Goal: Feedback & Contribution: Submit feedback/report problem

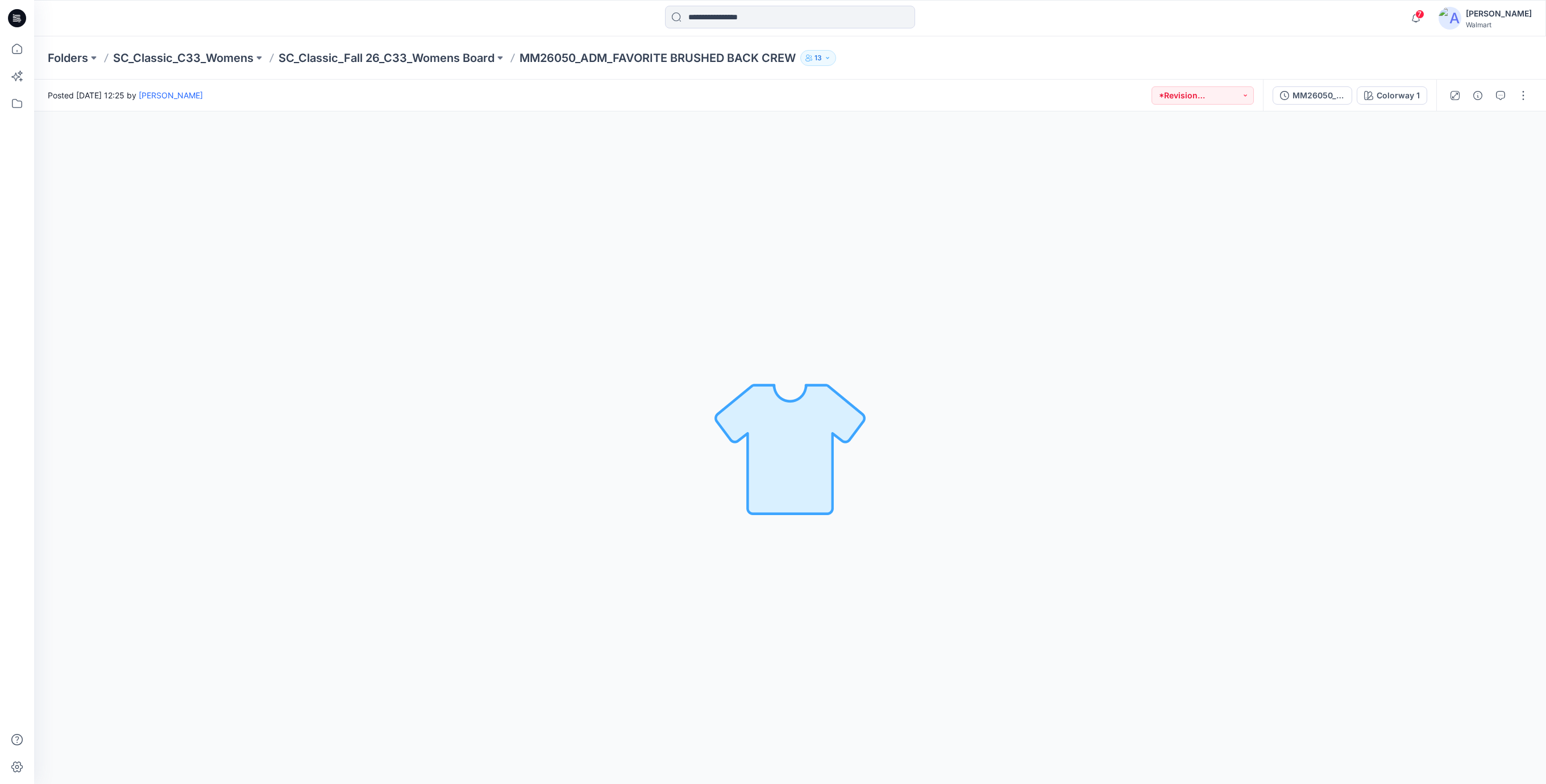
click at [817, 268] on div "Colorway 1 Loading... Material Properties Loading..." at bounding box center [790, 447] width 1512 height 672
click at [19, 22] on icon at bounding box center [20, 22] width 3 height 1
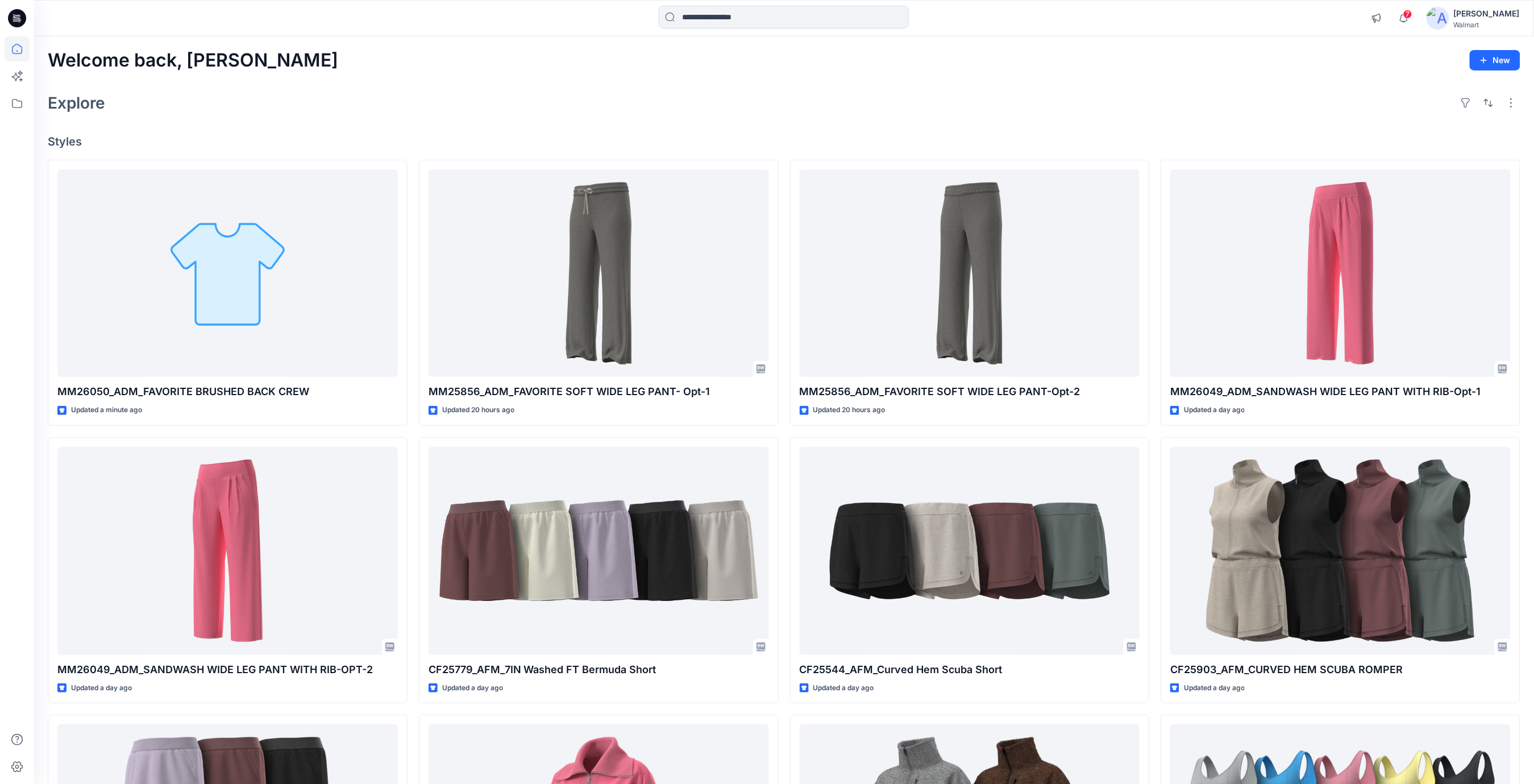
click at [637, 101] on div "Explore" at bounding box center [784, 103] width 1473 height 27
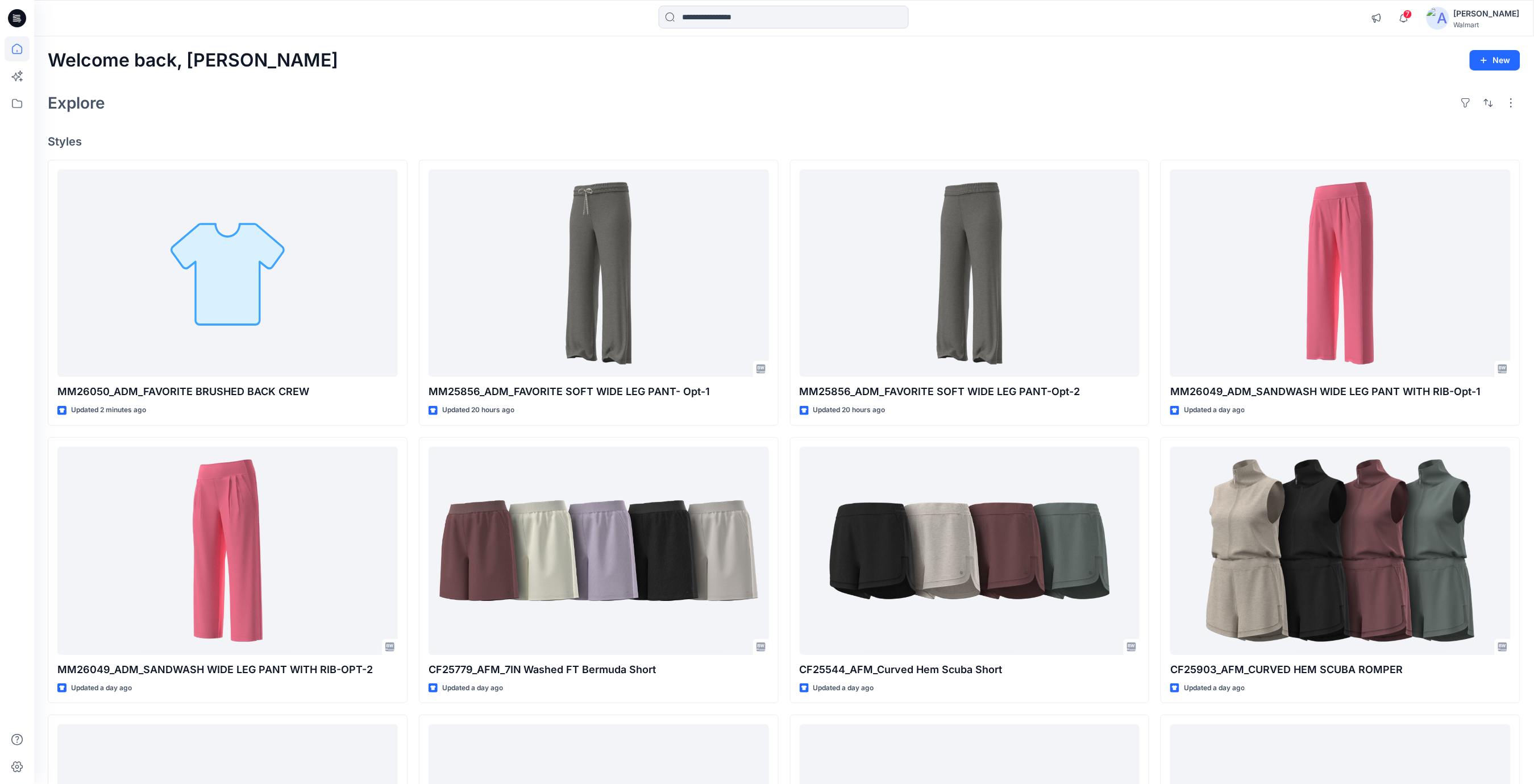
click at [549, 92] on div "Explore" at bounding box center [784, 103] width 1473 height 27
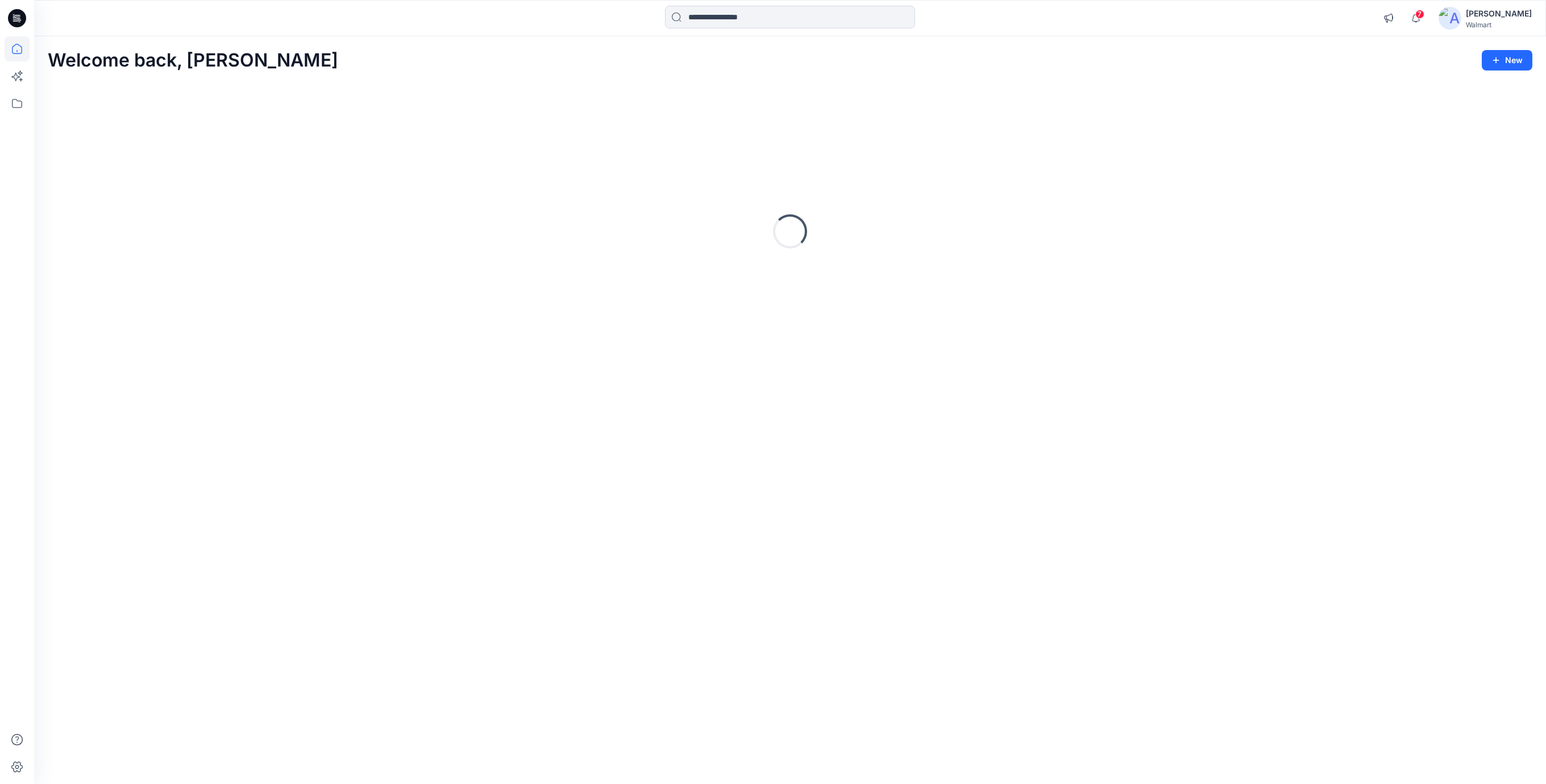
click at [549, 92] on div "Loading..." at bounding box center [790, 231] width 1485 height 284
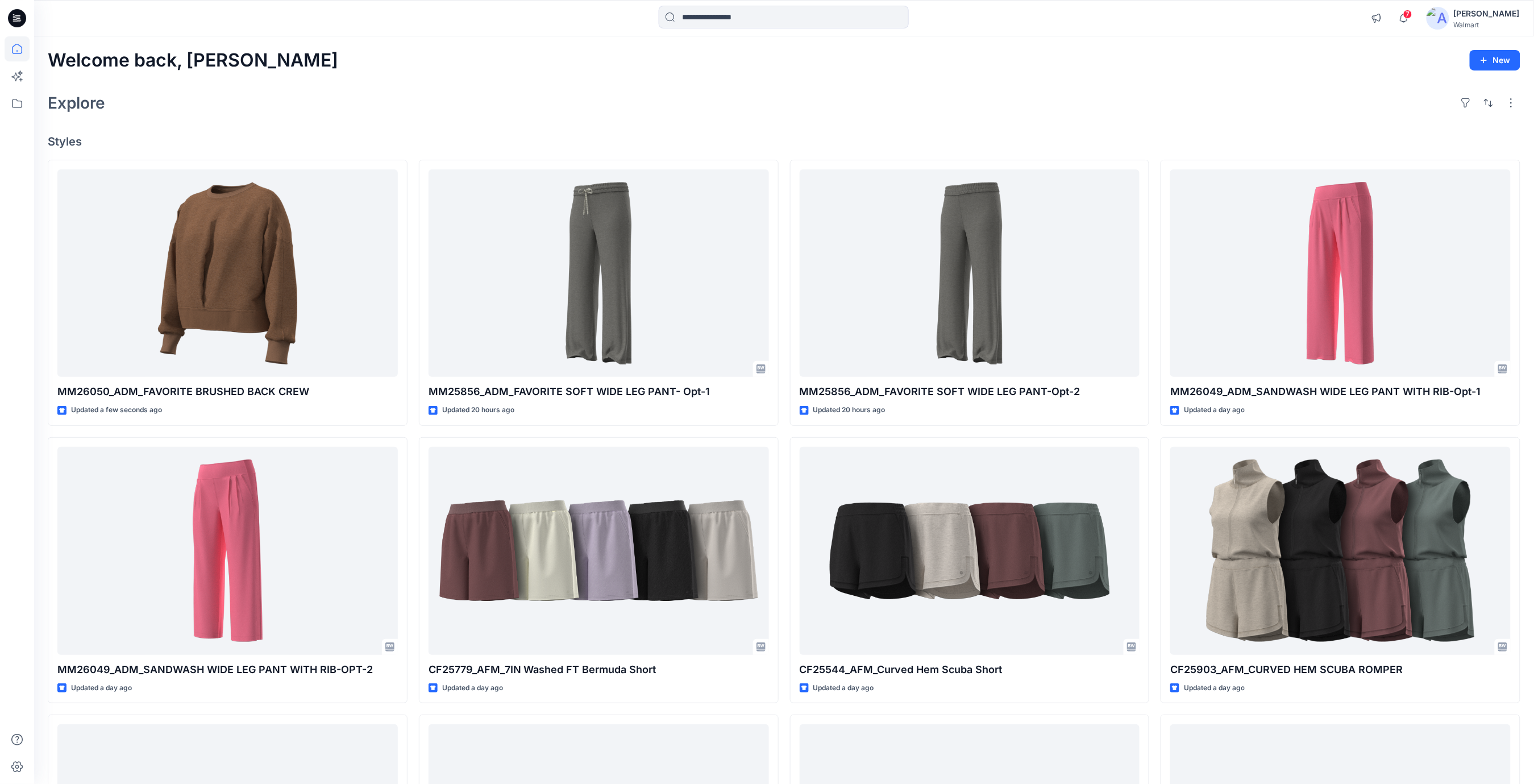
click at [793, 73] on div "Welcome back, Rajesh New Explore Styles MM26050_ADM_FAVORITE BRUSHED BACK CREW …" at bounding box center [784, 536] width 1500 height 999
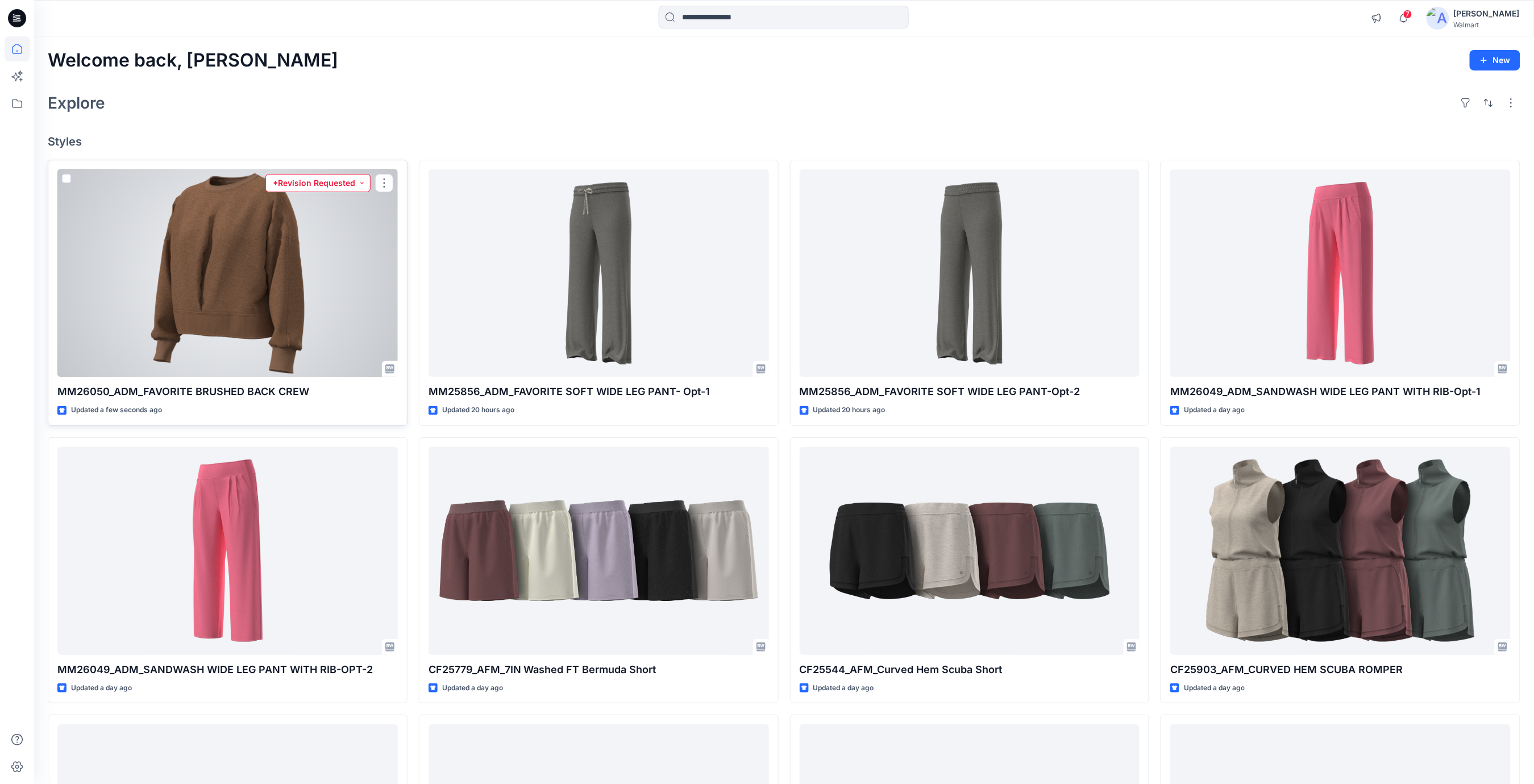
click at [362, 182] on button "*Revision Requested" at bounding box center [318, 183] width 105 height 18
click at [311, 210] on p "Set Status" at bounding box center [311, 211] width 39 height 15
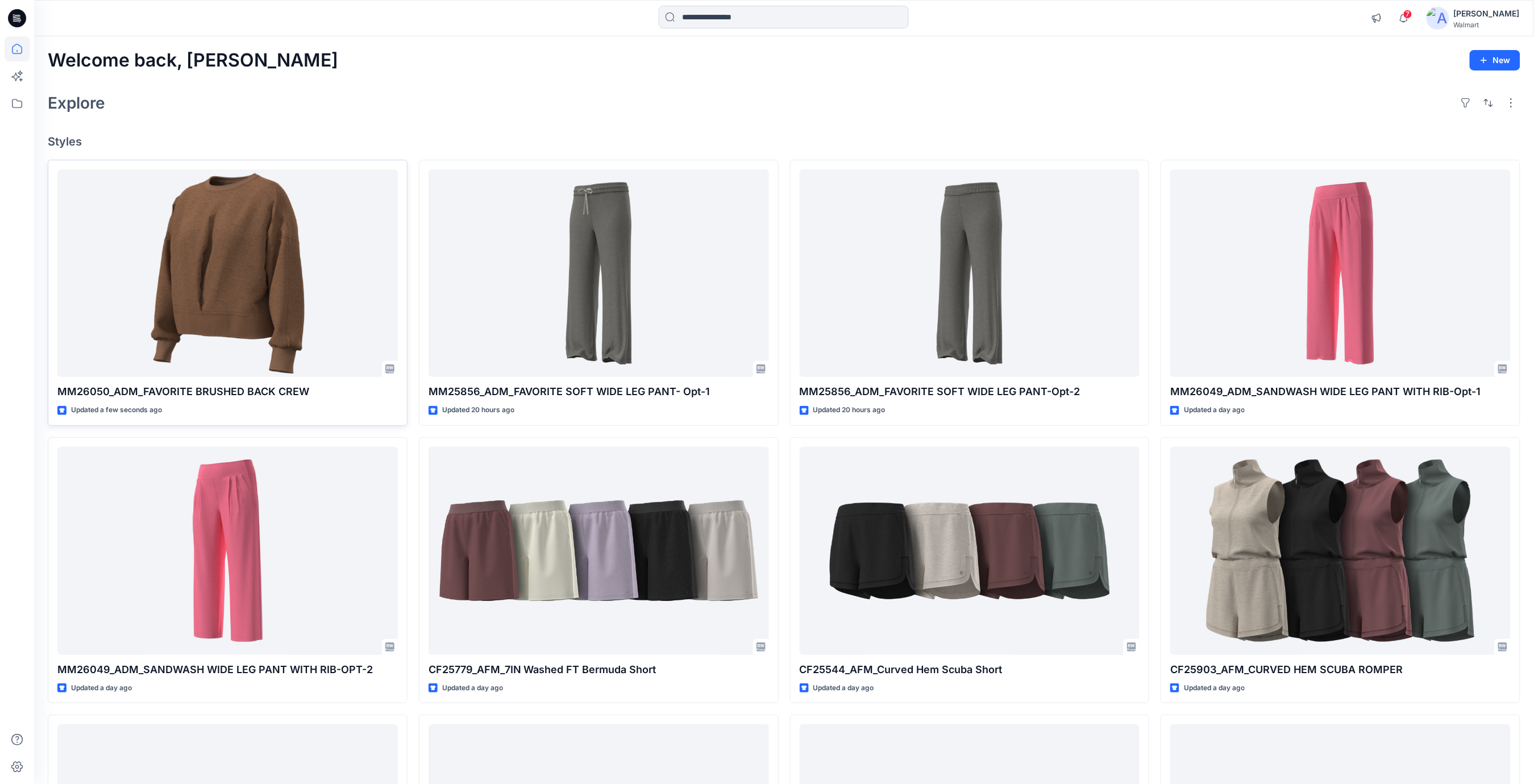
drag, startPoint x: 497, startPoint y: 64, endPoint x: 395, endPoint y: 192, distance: 163.7
click at [489, 68] on div "Welcome back, Rajesh New" at bounding box center [784, 60] width 1473 height 21
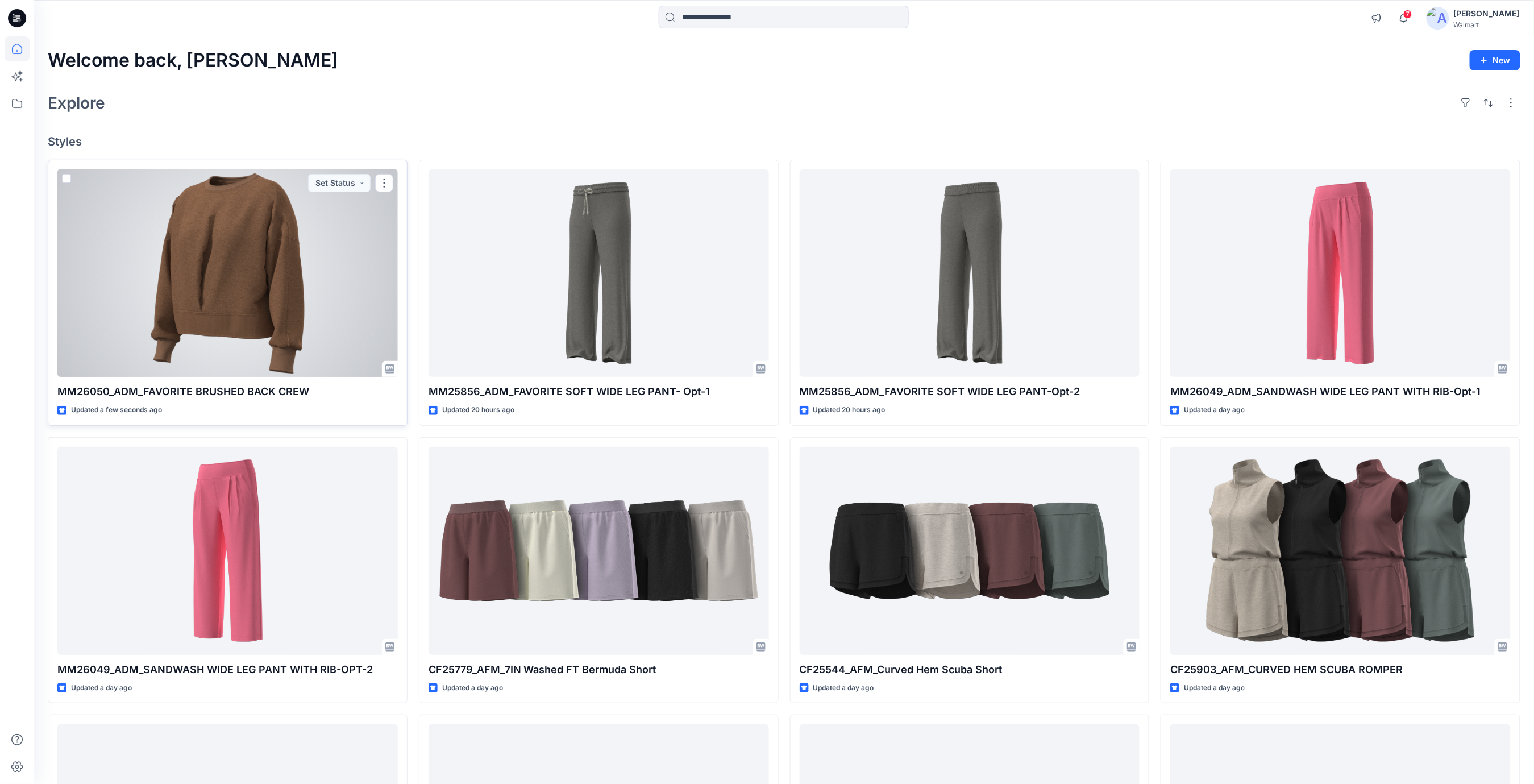
click at [264, 315] on div at bounding box center [228, 273] width 341 height 208
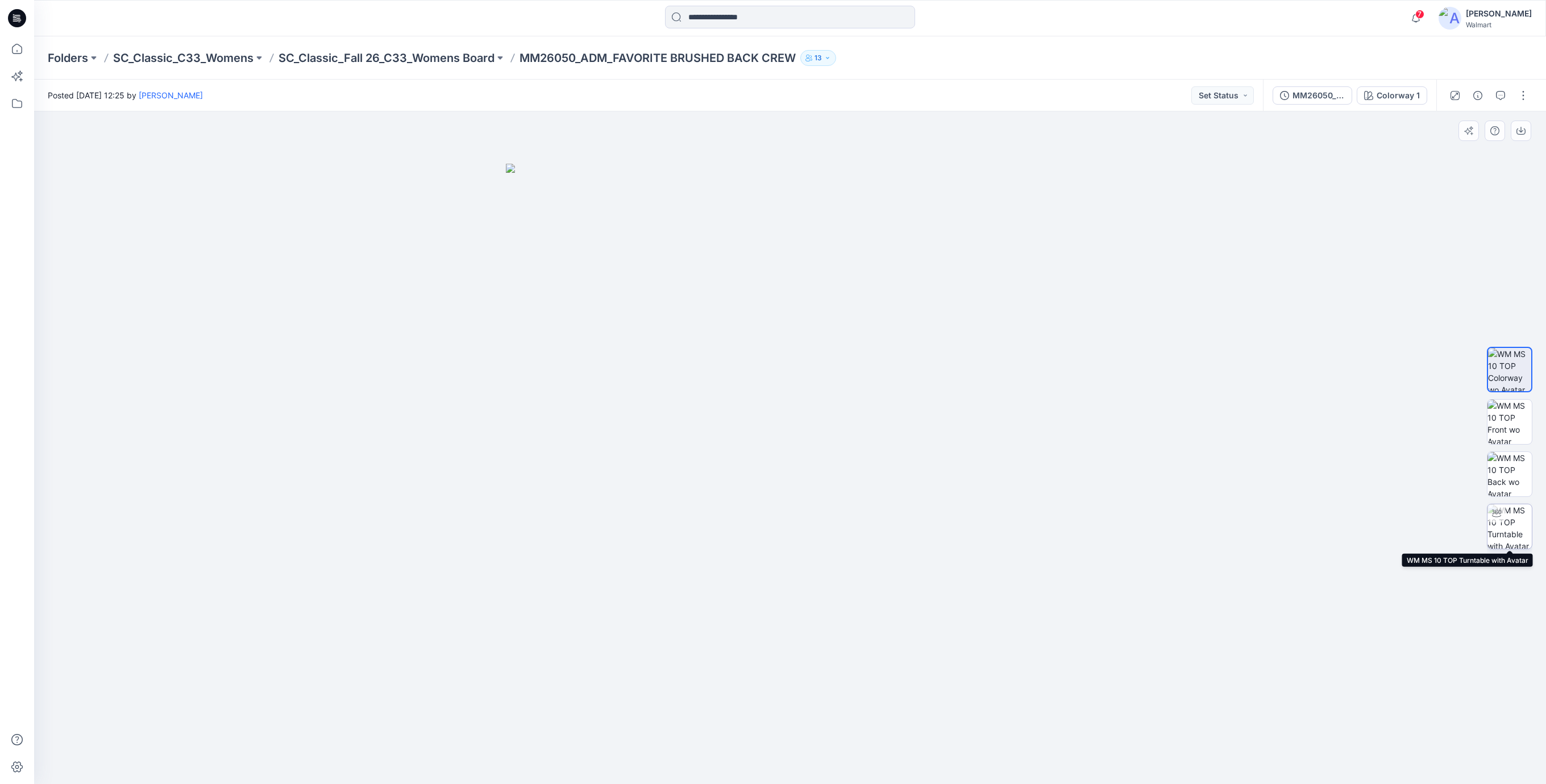
click at [1507, 528] on img at bounding box center [1510, 526] width 44 height 44
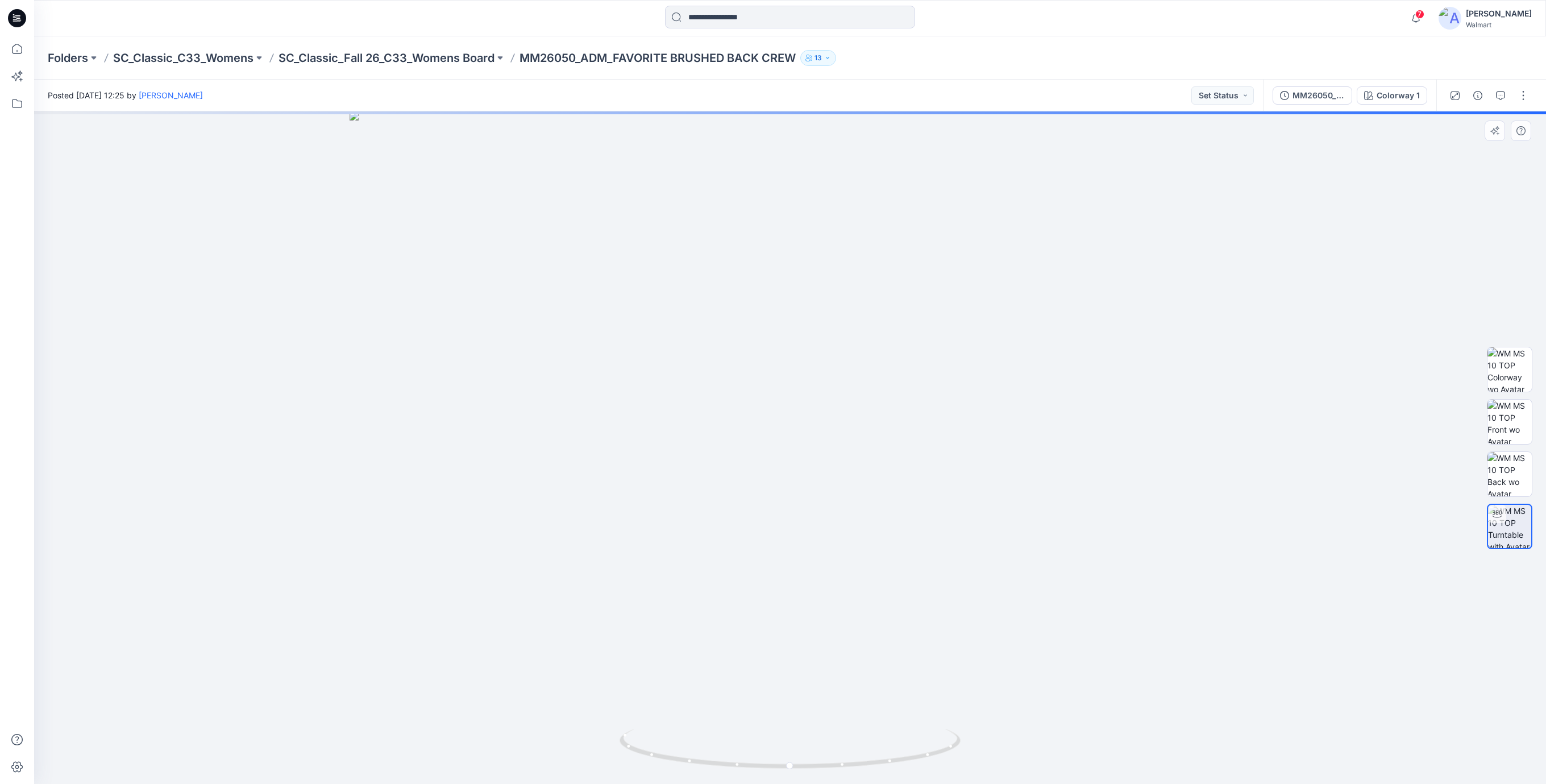
drag, startPoint x: 815, startPoint y: 381, endPoint x: 814, endPoint y: 517, distance: 136.0
click at [817, 515] on img at bounding box center [790, 447] width 881 height 672
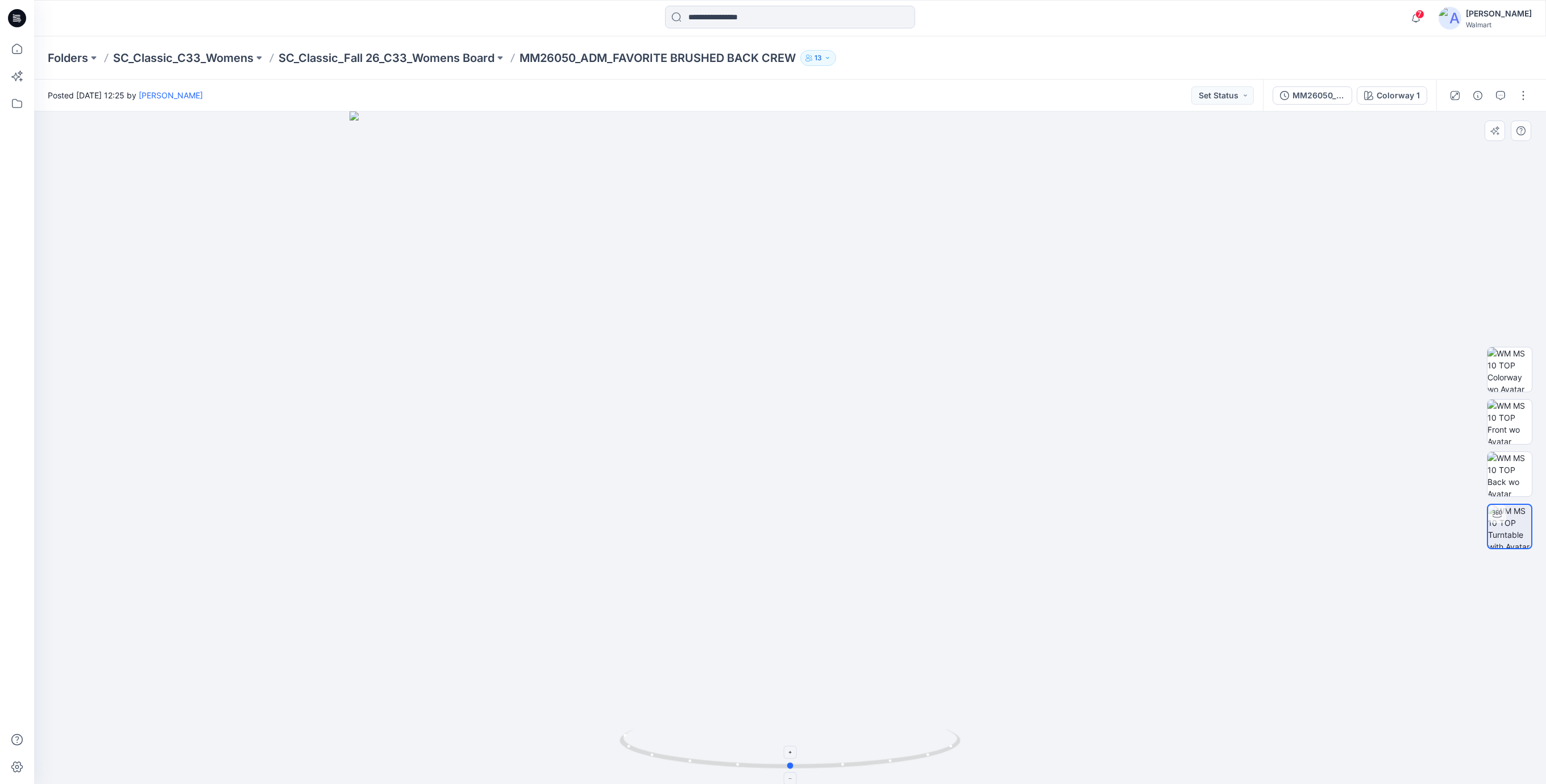
drag, startPoint x: 864, startPoint y: 764, endPoint x: 850, endPoint y: 751, distance: 19.1
click at [850, 751] on icon at bounding box center [791, 749] width 344 height 43
click at [402, 307] on img at bounding box center [790, 447] width 881 height 672
click at [428, 245] on img at bounding box center [790, 447] width 881 height 673
click at [585, 225] on img at bounding box center [790, 447] width 881 height 673
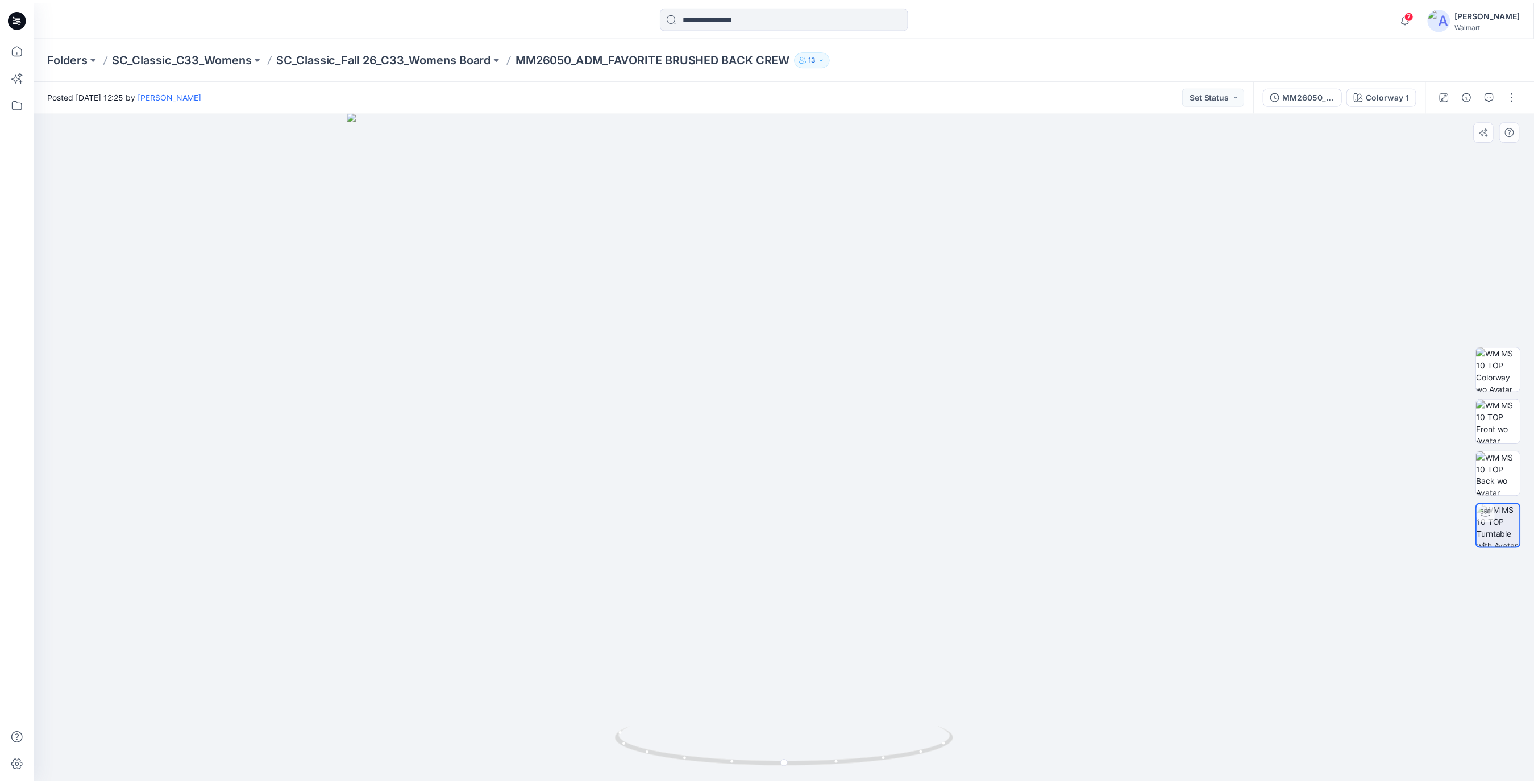
scroll to position [23, 0]
click at [585, 225] on img at bounding box center [790, 447] width 881 height 673
click at [20, 20] on icon at bounding box center [17, 18] width 18 height 18
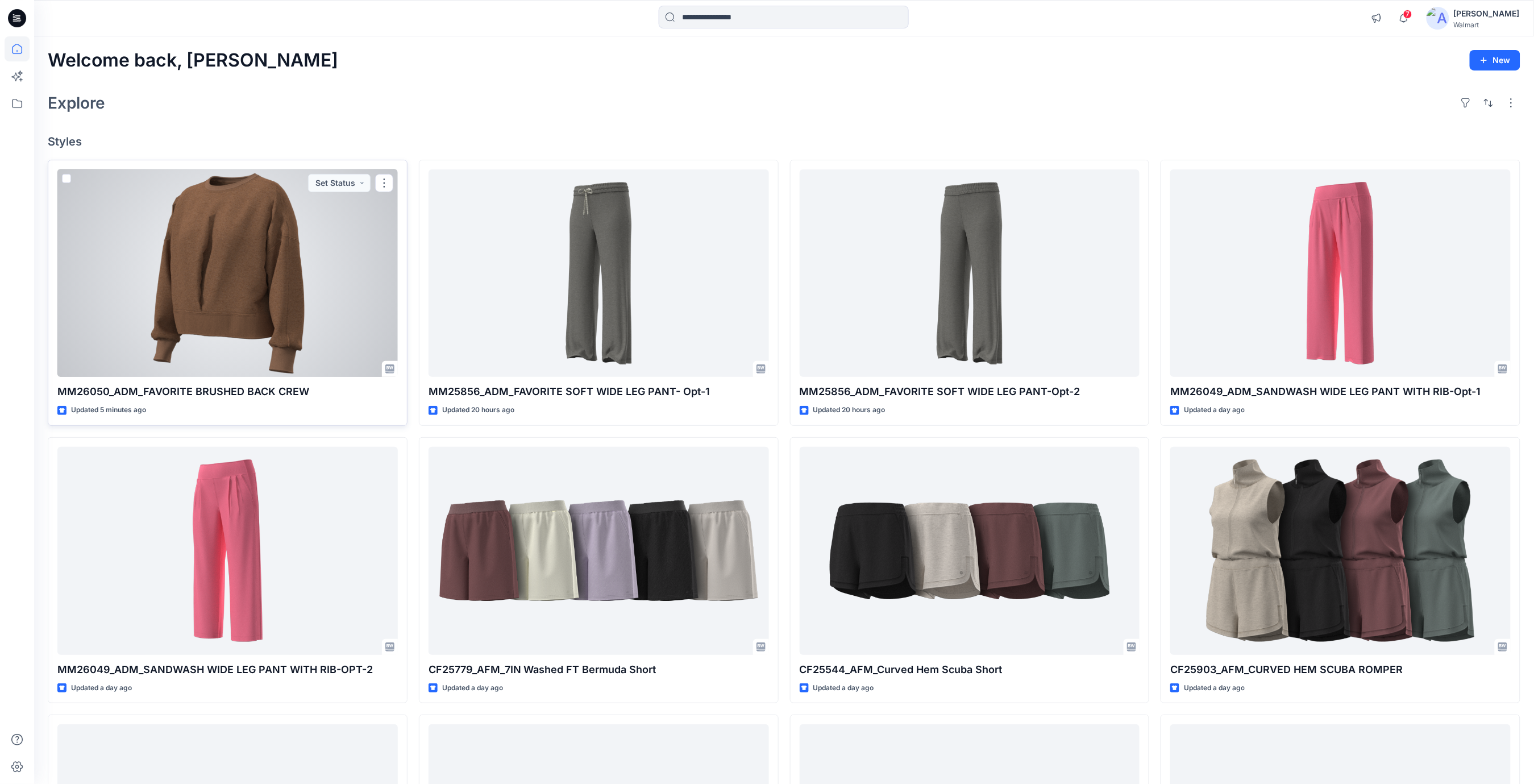
click at [259, 292] on div at bounding box center [228, 273] width 341 height 208
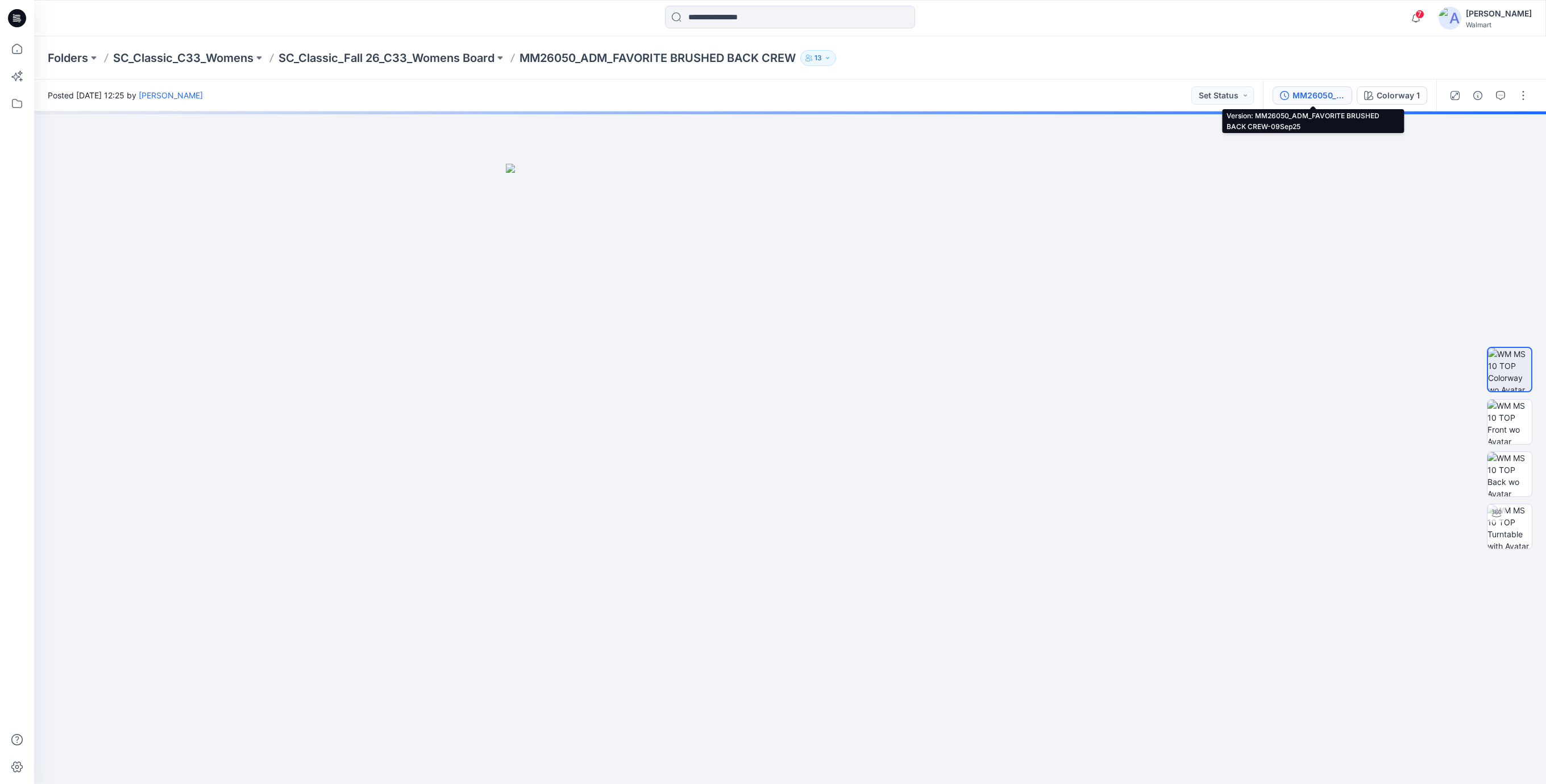
click at [1321, 97] on div "MM26050_ADM_FAVORITE BRUSHED BACK CREW-09Sep25" at bounding box center [1319, 95] width 52 height 12
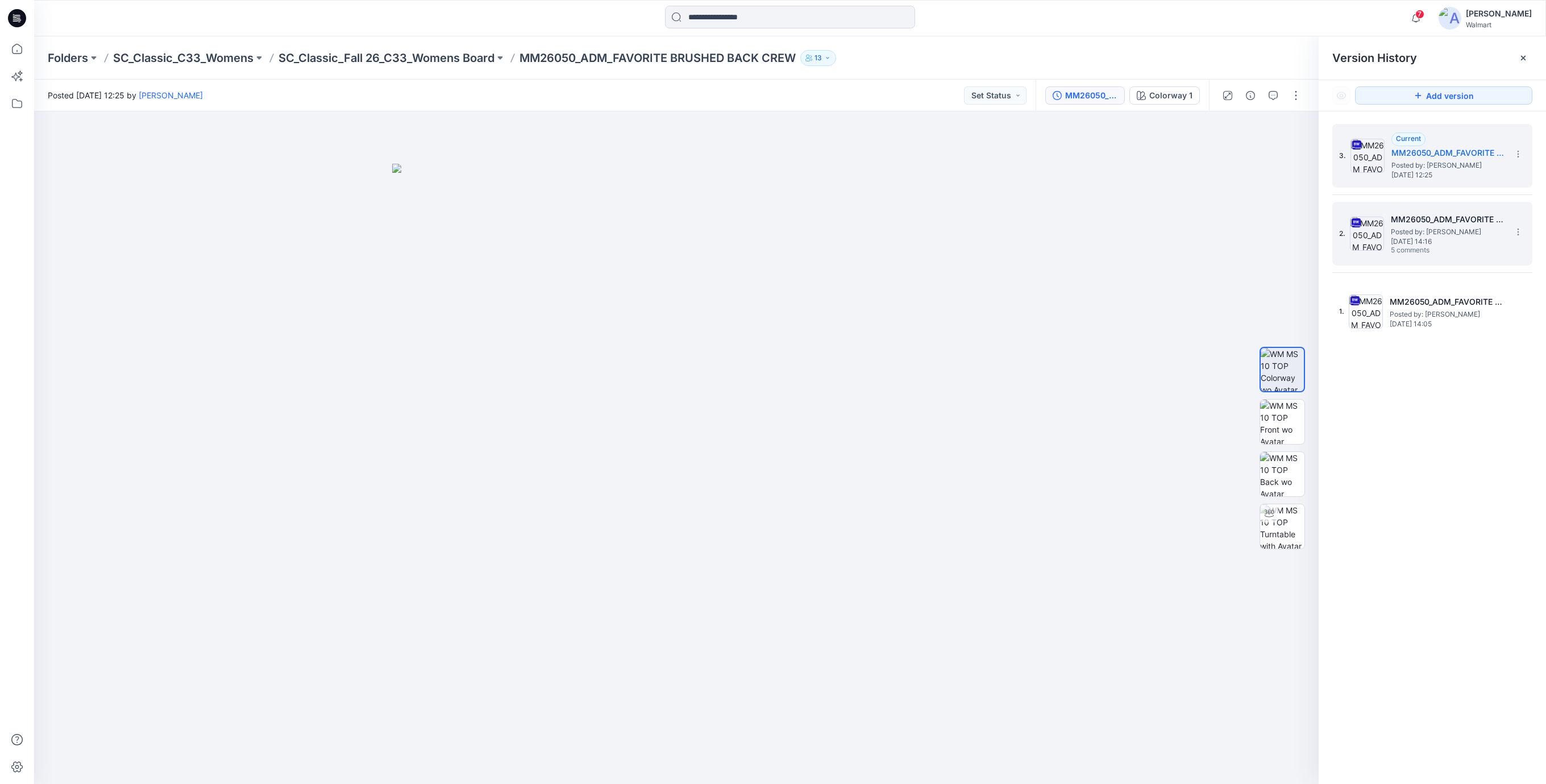
click at [1432, 237] on span "Thursday, September 04, 2025 14:16" at bounding box center [1448, 241] width 114 height 8
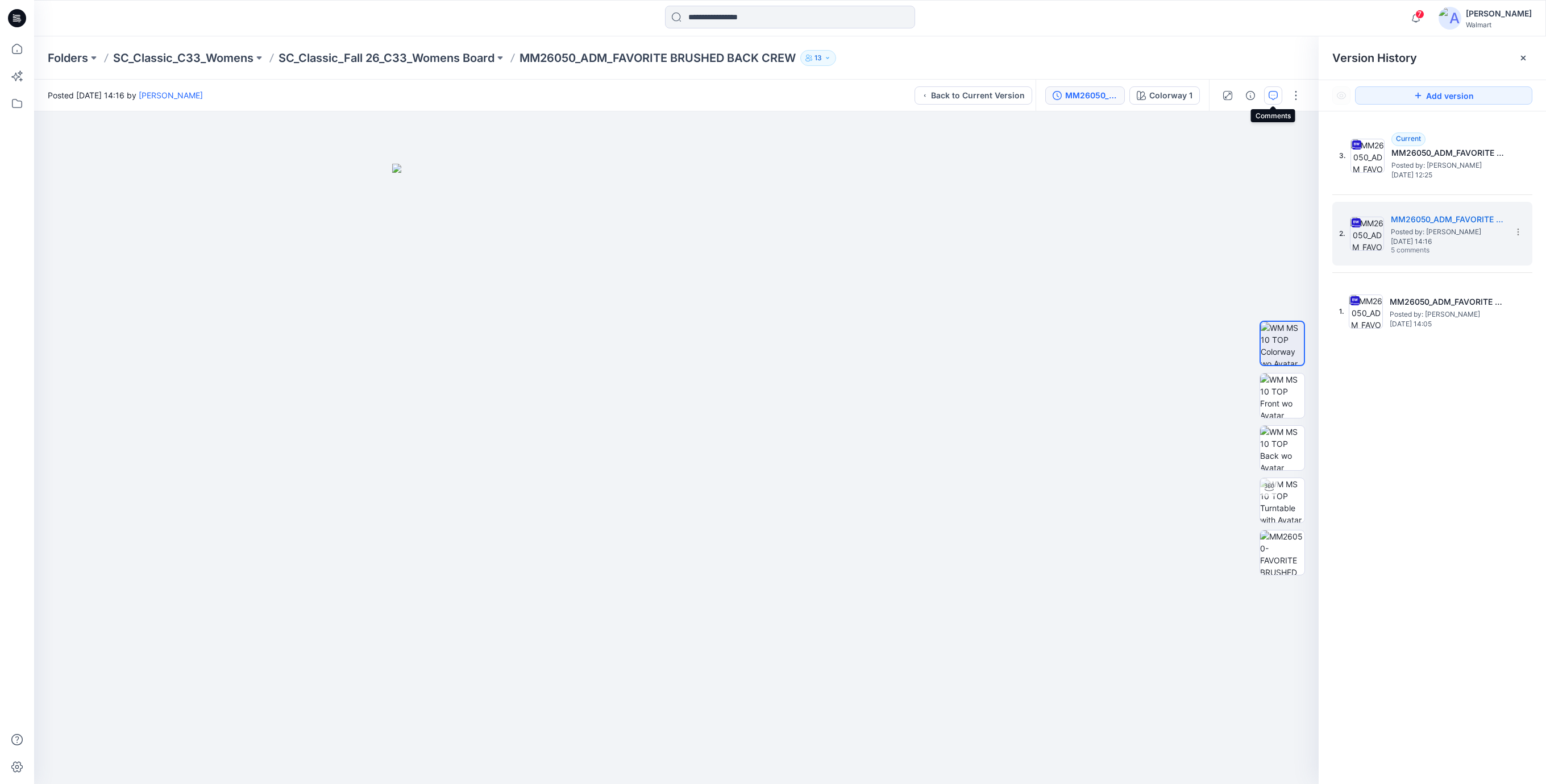
click at [1272, 96] on icon "button" at bounding box center [1273, 95] width 9 height 9
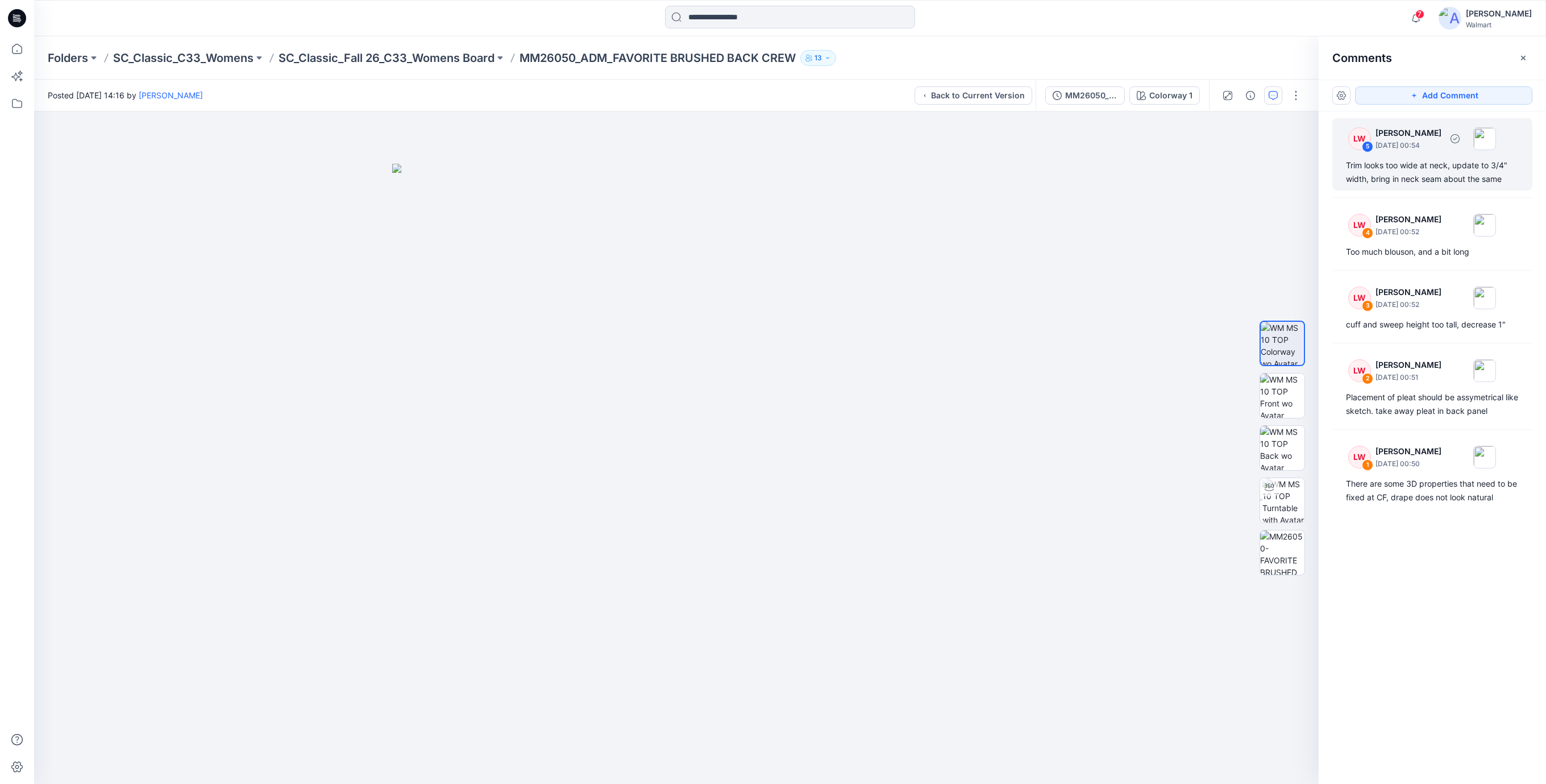
click at [1369, 170] on div "Trim looks too wide at neck, update to 3/4" width, bring in neck seam about the…" at bounding box center [1432, 173] width 173 height 27
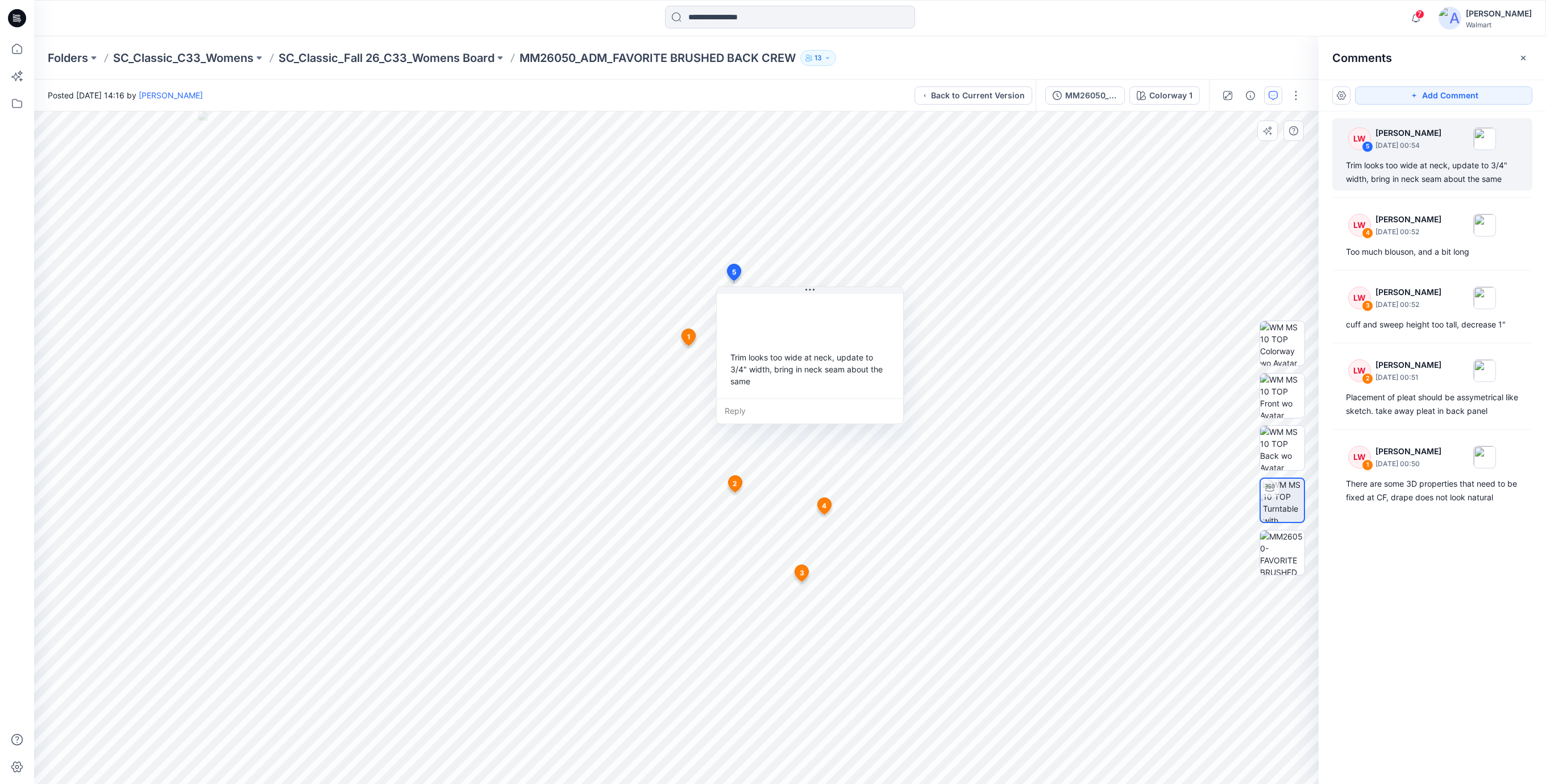
click at [825, 363] on div "Trim looks too wide at neck, update to 3/4" width, bring in neck seam about the…" at bounding box center [810, 369] width 168 height 45
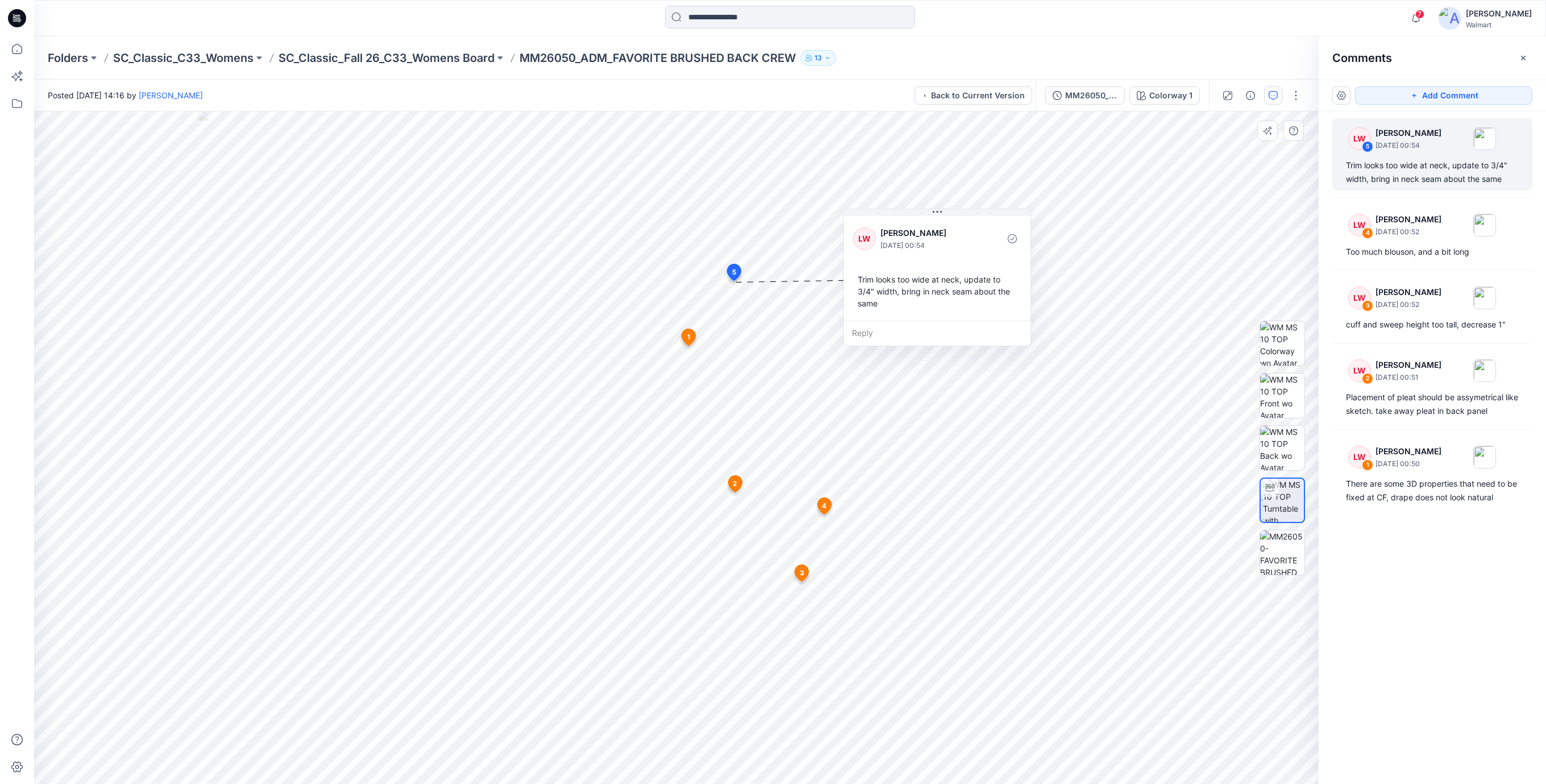
drag, startPoint x: 846, startPoint y: 379, endPoint x: 966, endPoint y: 294, distance: 147.1
click at [967, 294] on div "Trim looks too wide at neck, update to 3/4" width, bring in neck seam about the…" at bounding box center [937, 291] width 168 height 45
click at [1434, 254] on div "Too much blouson, and a bit long" at bounding box center [1432, 252] width 173 height 14
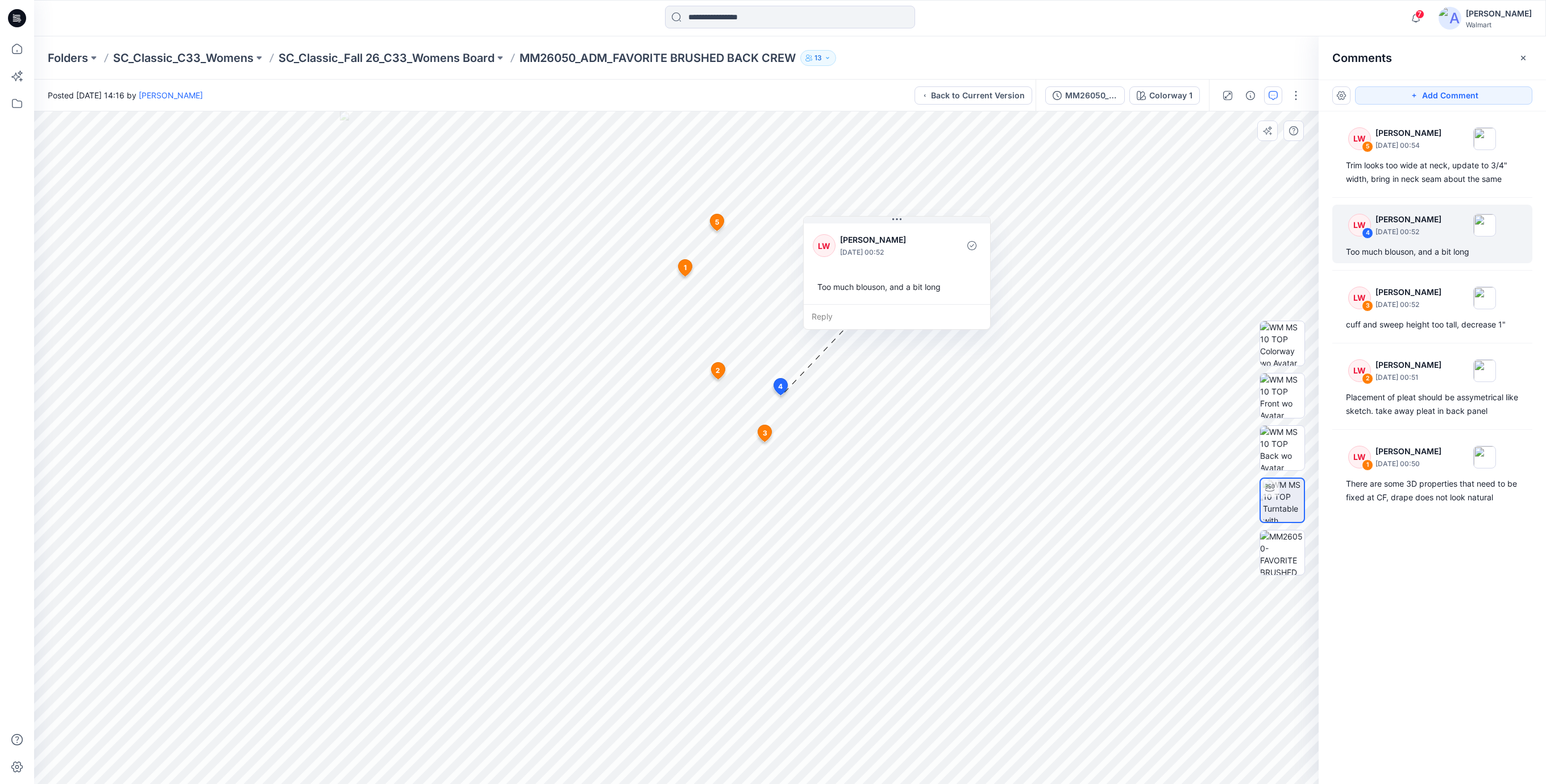
drag, startPoint x: 859, startPoint y: 452, endPoint x: 893, endPoint y: 290, distance: 165.5
click at [893, 290] on div "Too much blouson, and a bit long" at bounding box center [897, 286] width 168 height 21
click at [1413, 318] on div "cuff and sweep height too tall, decrease 1"" at bounding box center [1432, 324] width 173 height 14
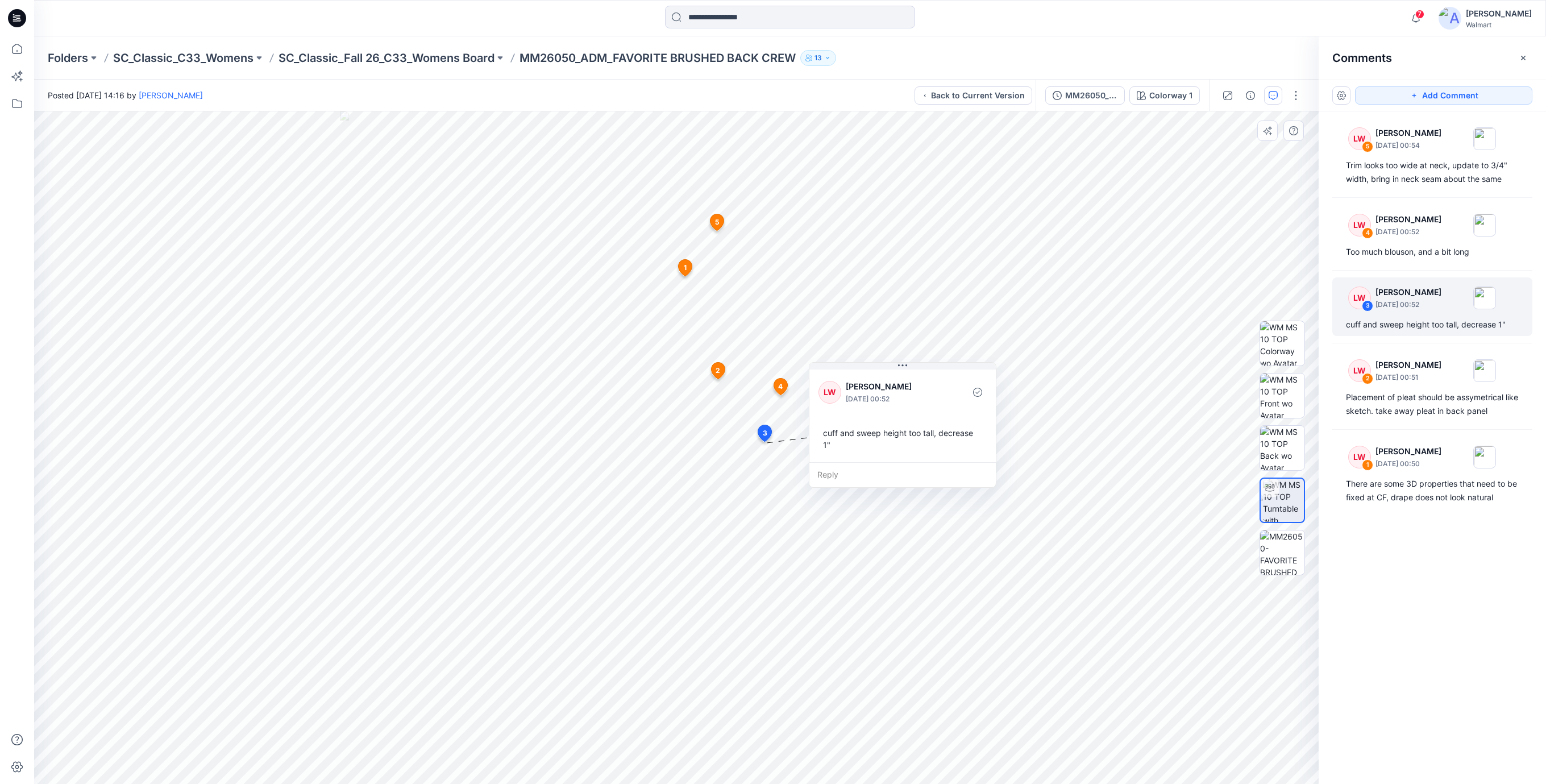
drag, startPoint x: 792, startPoint y: 531, endPoint x: 854, endPoint y: 445, distance: 106.0
click at [854, 445] on div "cuff and sweep height too tall, decrease 1"" at bounding box center [902, 439] width 168 height 33
click at [1442, 419] on div "LW 2 Libby Wilson September 05, 2025 00:51 Placement of pleat should be assymet…" at bounding box center [1432, 386] width 200 height 72
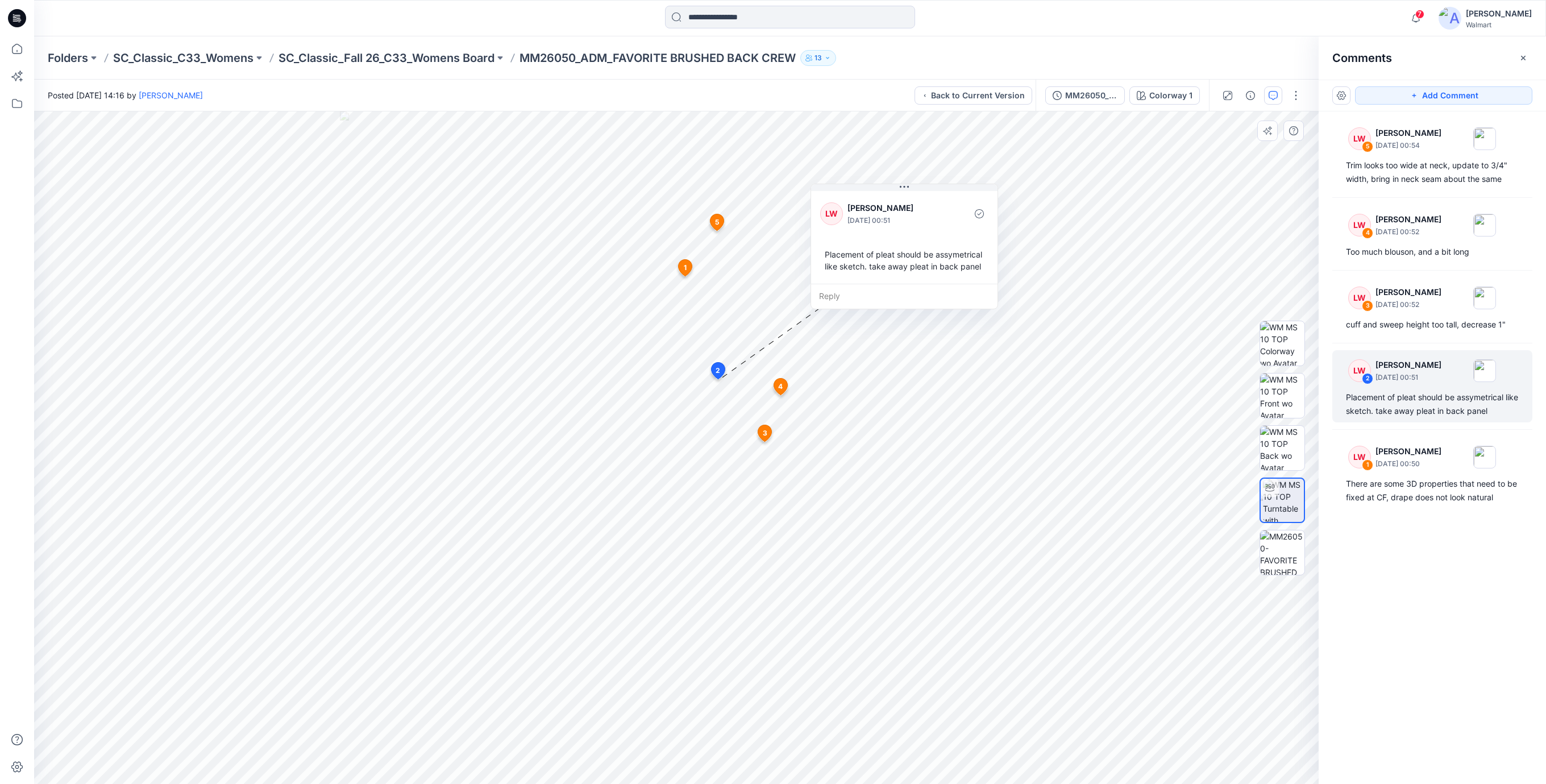
drag, startPoint x: 794, startPoint y: 456, endPoint x: 899, endPoint y: 259, distance: 223.2
click at [899, 259] on div "Placement of pleat should be assymetrical like sketch. take away pleat in back …" at bounding box center [904, 260] width 168 height 33
click at [1426, 493] on div "There are some 3D properties that need to be fixed at CF, drape does not look n…" at bounding box center [1432, 490] width 173 height 27
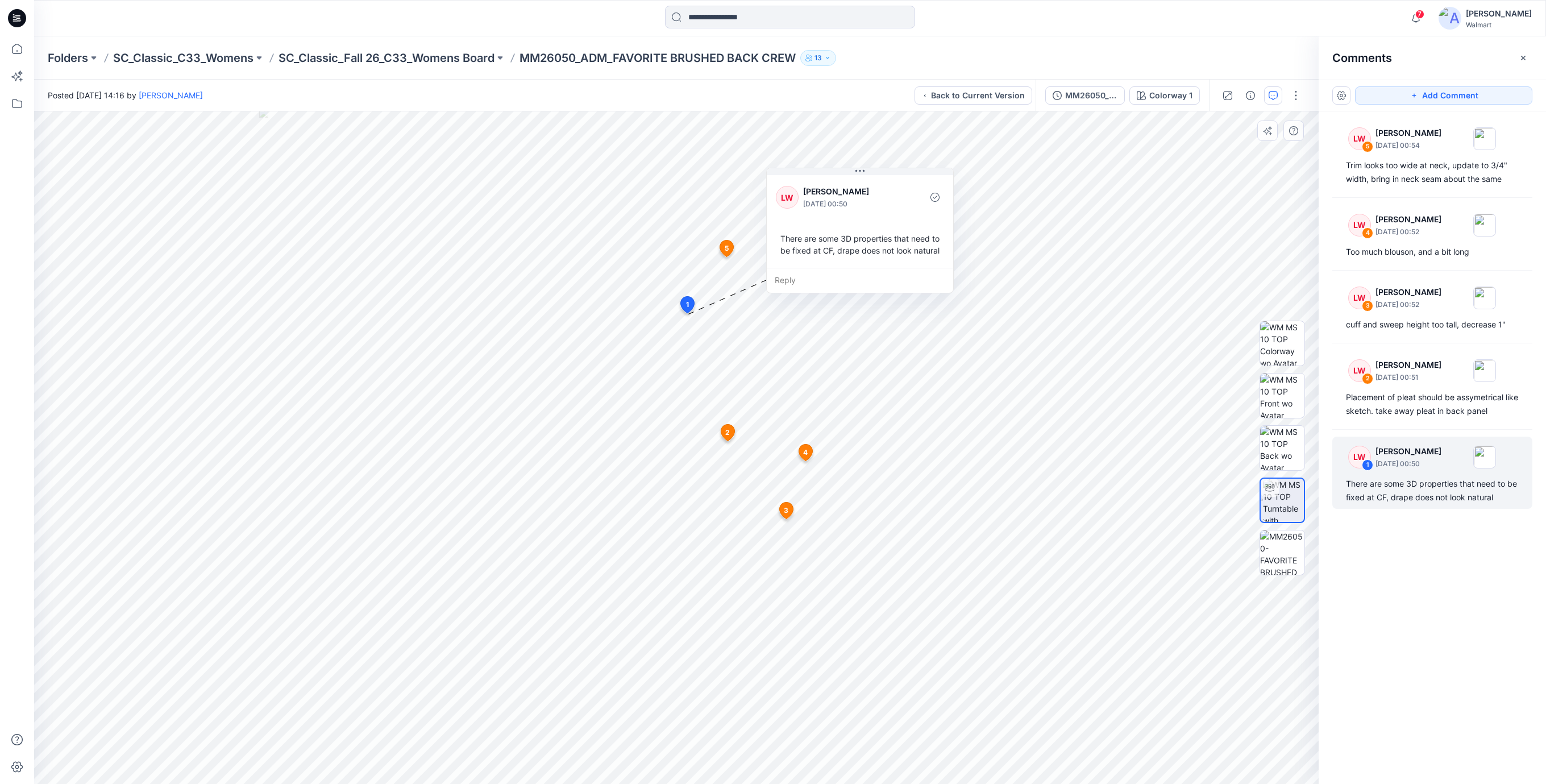
drag, startPoint x: 798, startPoint y: 402, endPoint x: 895, endPoint y: 249, distance: 181.2
click at [895, 249] on div "There are some 3D properties that need to be fixed at CF, drape does not look n…" at bounding box center [859, 245] width 168 height 33
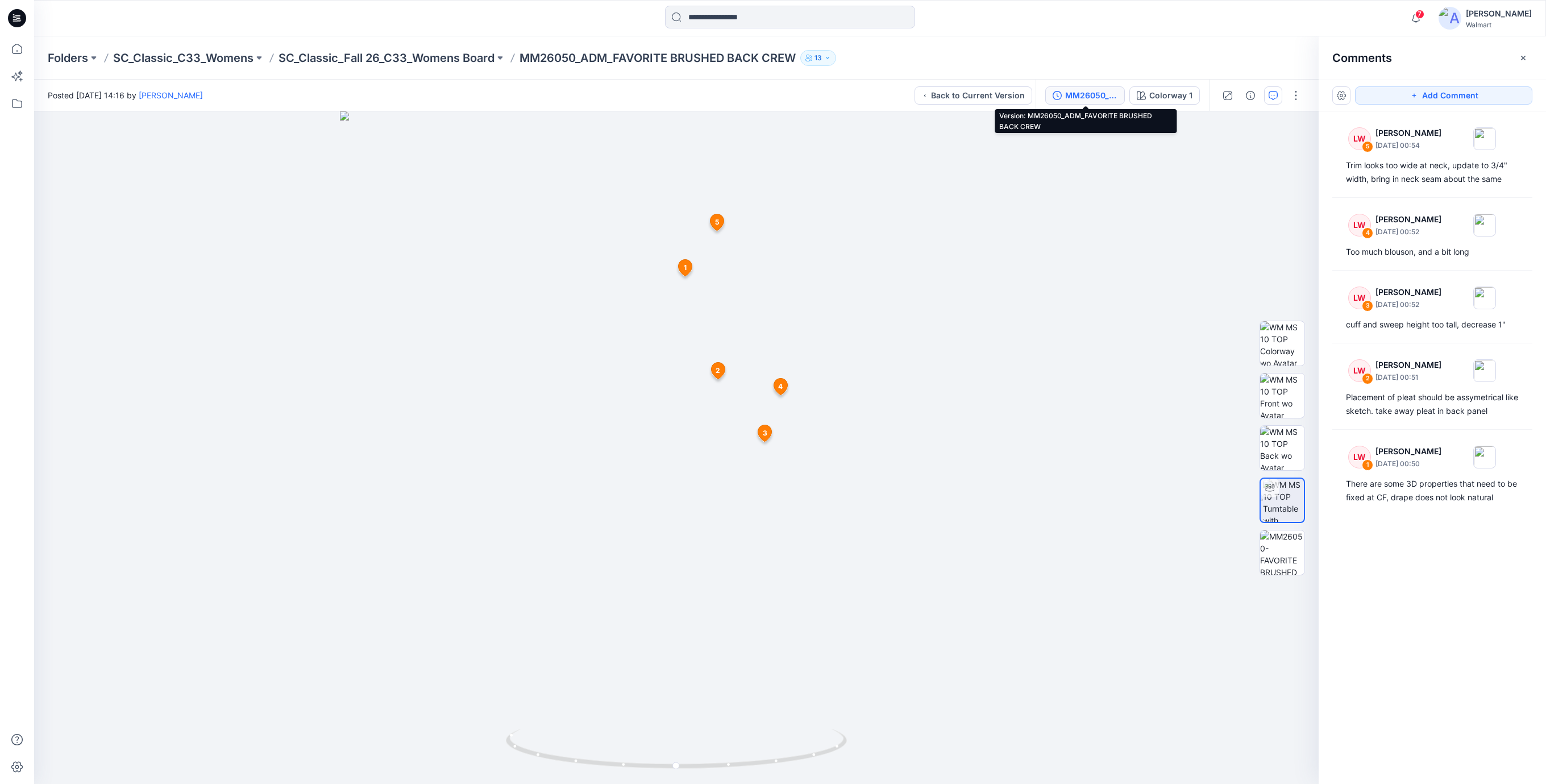
click at [1084, 97] on div "MM26050_ADM_FAVORITE BRUSHED BACK CREW" at bounding box center [1091, 95] width 52 height 12
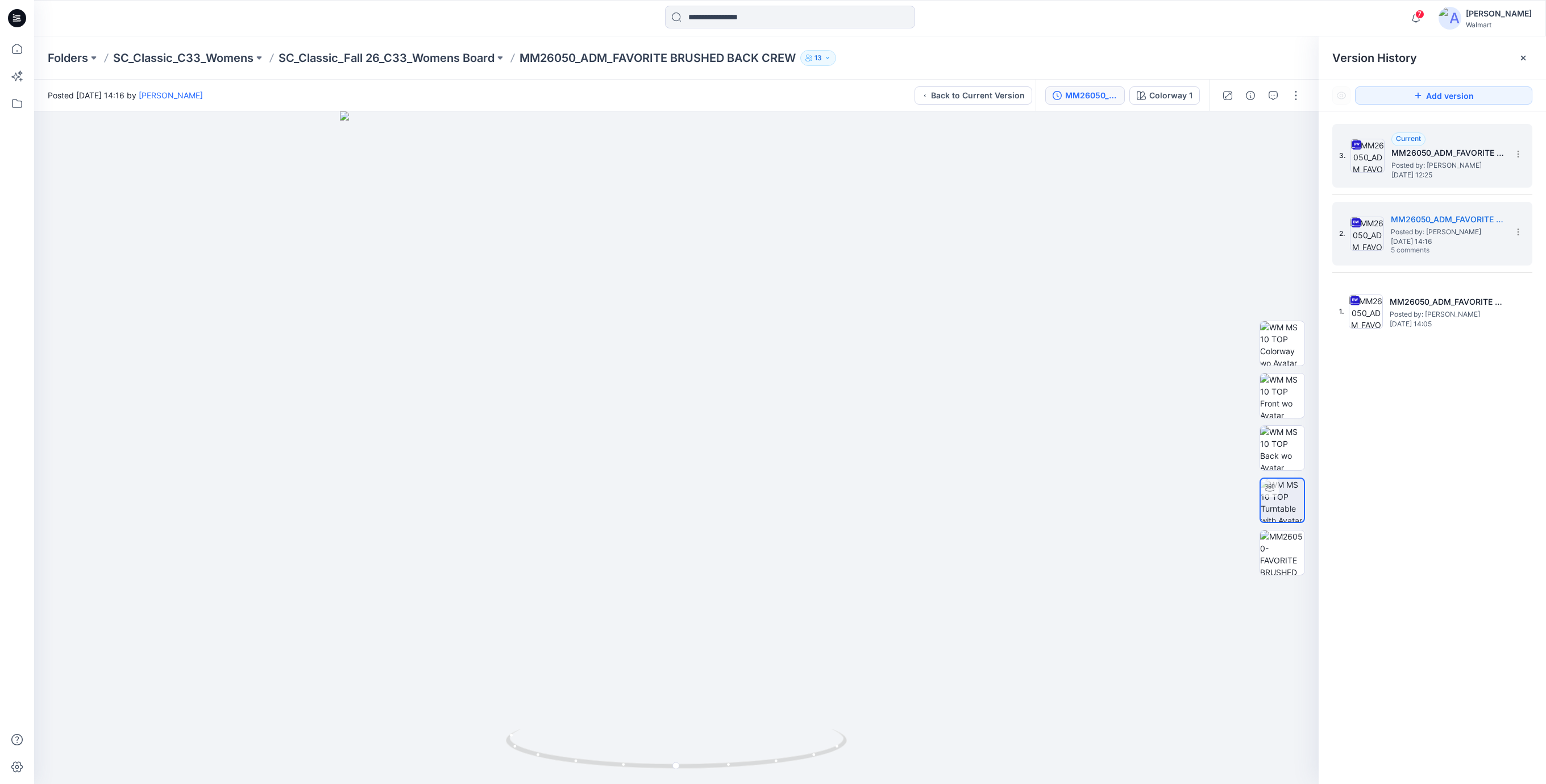
click at [1415, 161] on span "Posted by: Rajesh Kumar" at bounding box center [1449, 165] width 114 height 11
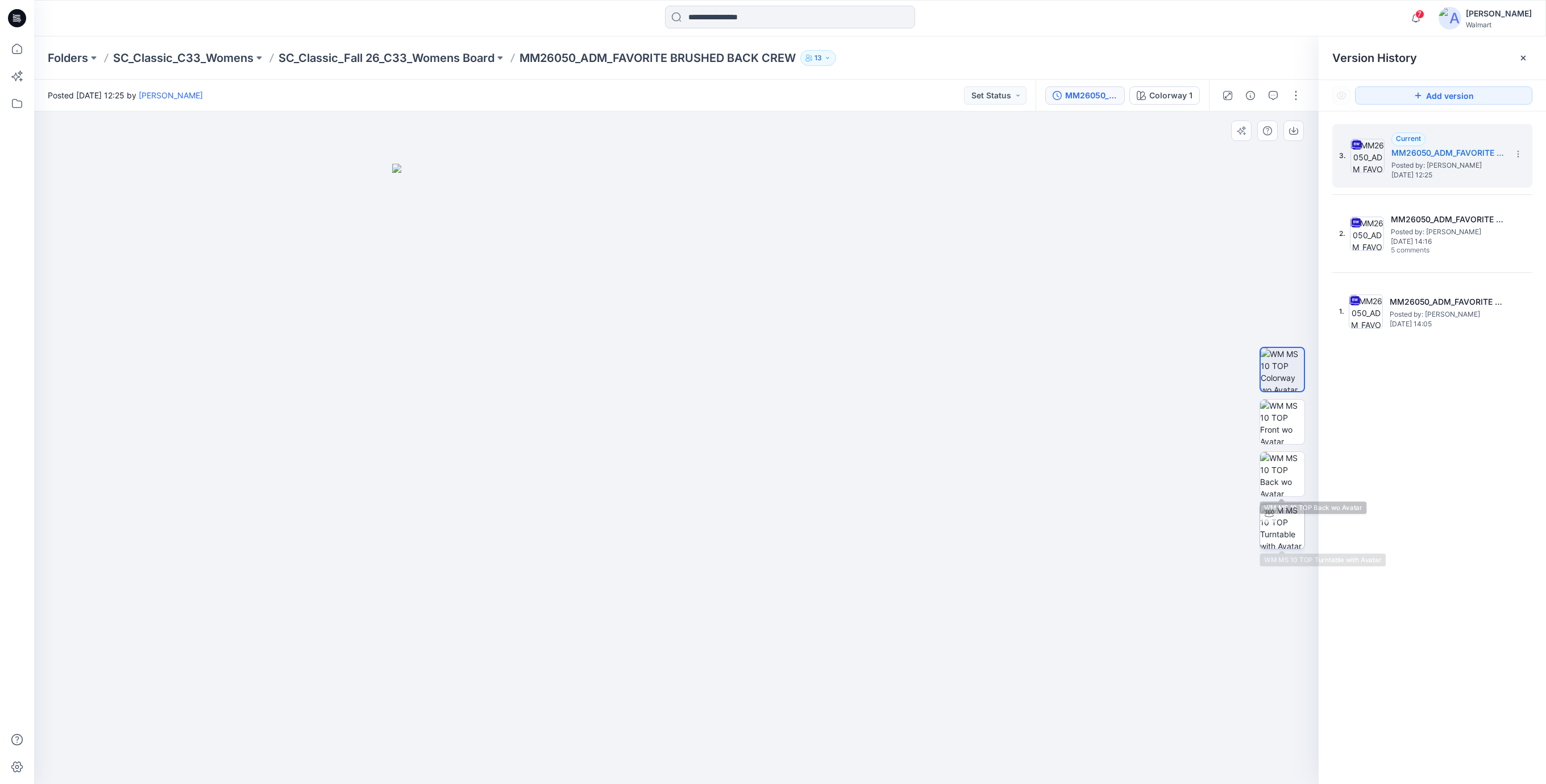
click at [1280, 517] on img at bounding box center [1282, 526] width 44 height 44
drag, startPoint x: 1037, startPoint y: 366, endPoint x: 1012, endPoint y: 418, distance: 57.7
click at [1019, 441] on img at bounding box center [676, 441] width 859 height 685
drag, startPoint x: 783, startPoint y: 758, endPoint x: 789, endPoint y: 705, distance: 53.3
click at [789, 705] on div at bounding box center [676, 447] width 1284 height 672
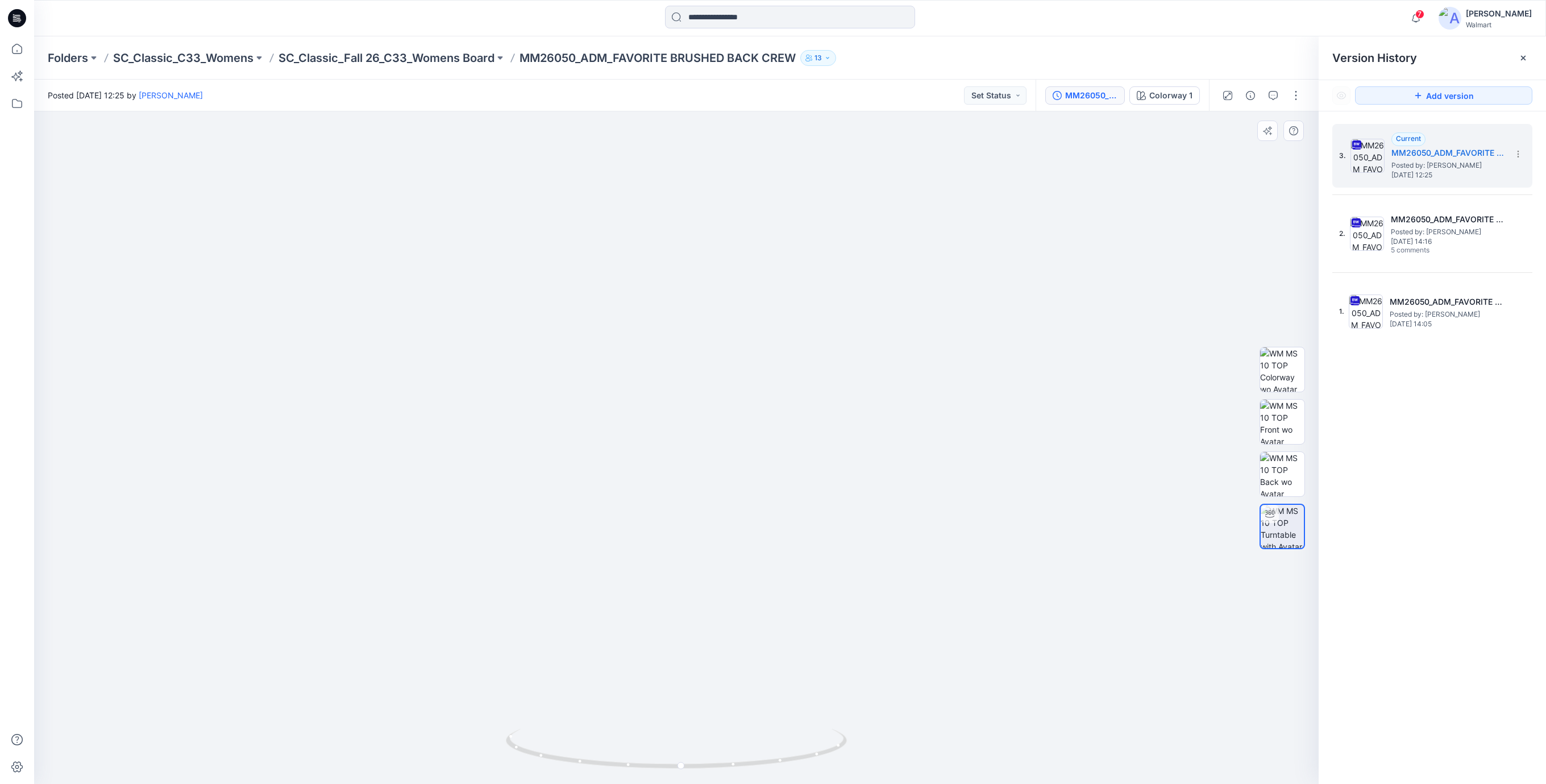
click at [324, 226] on img at bounding box center [676, 436] width 904 height 694
click at [15, 19] on icon at bounding box center [15, 19] width 4 height 1
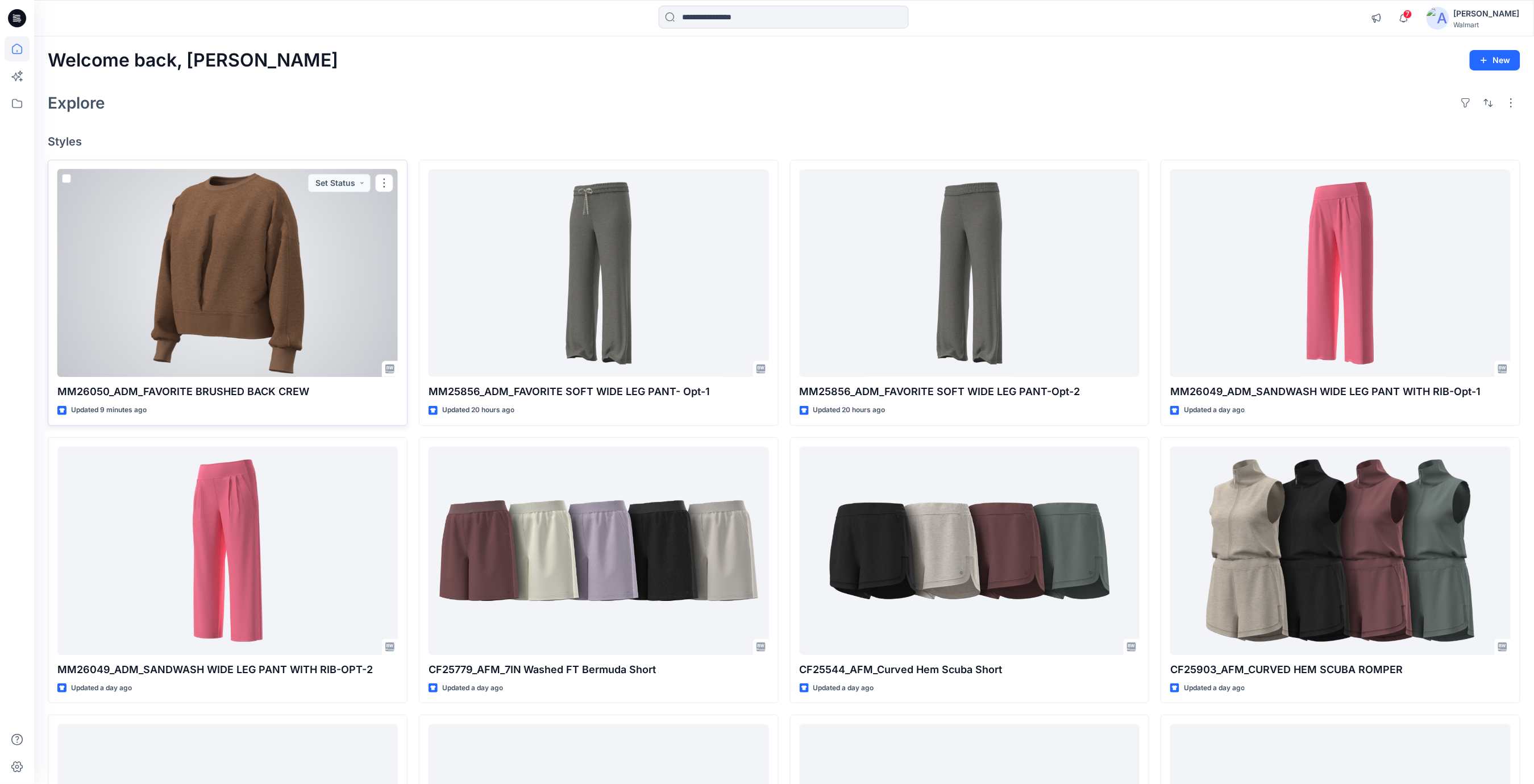
click at [271, 278] on div at bounding box center [228, 273] width 341 height 208
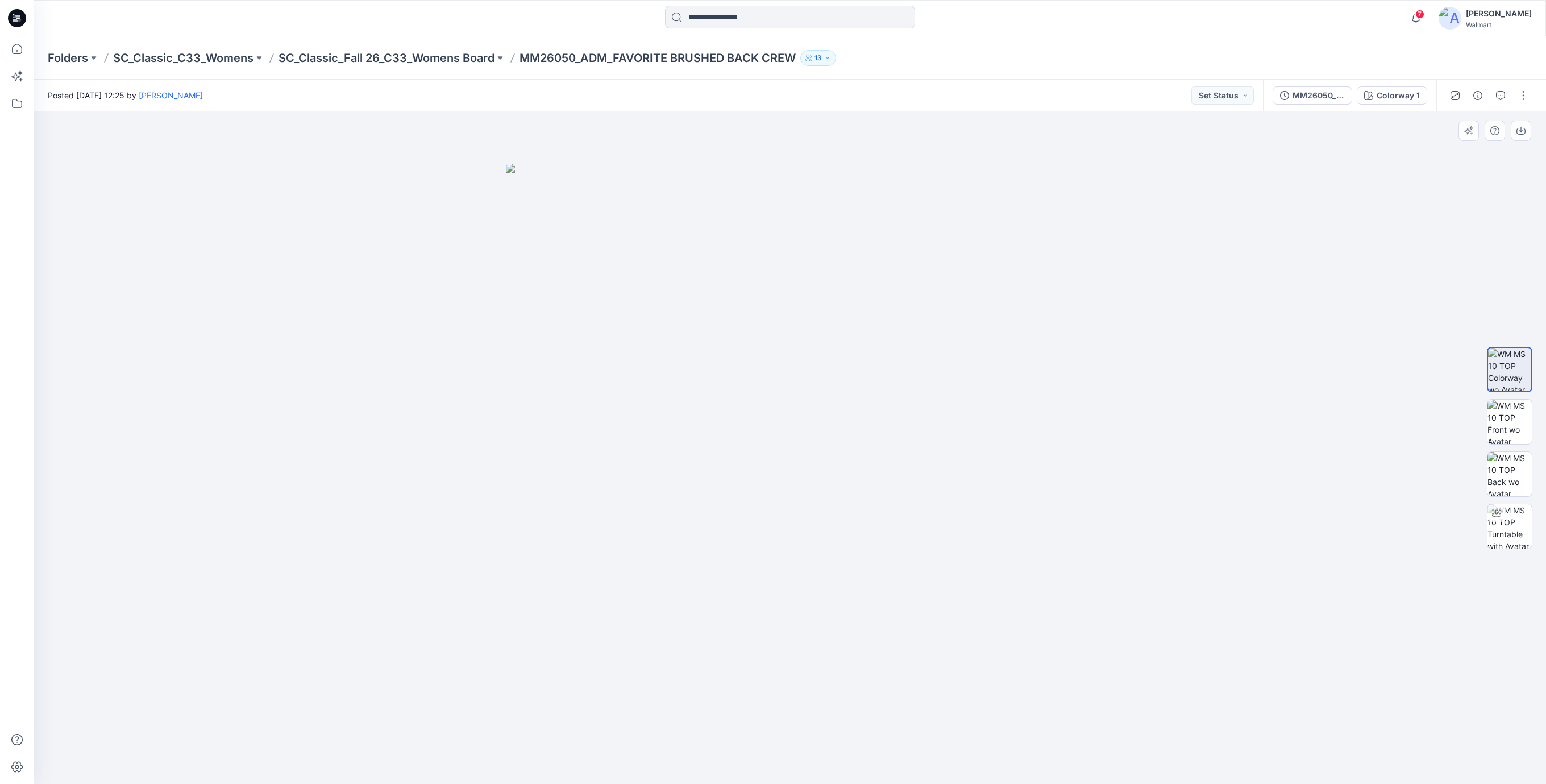
click at [184, 164] on div at bounding box center [790, 447] width 1512 height 672
click at [12, 24] on icon at bounding box center [17, 18] width 18 height 18
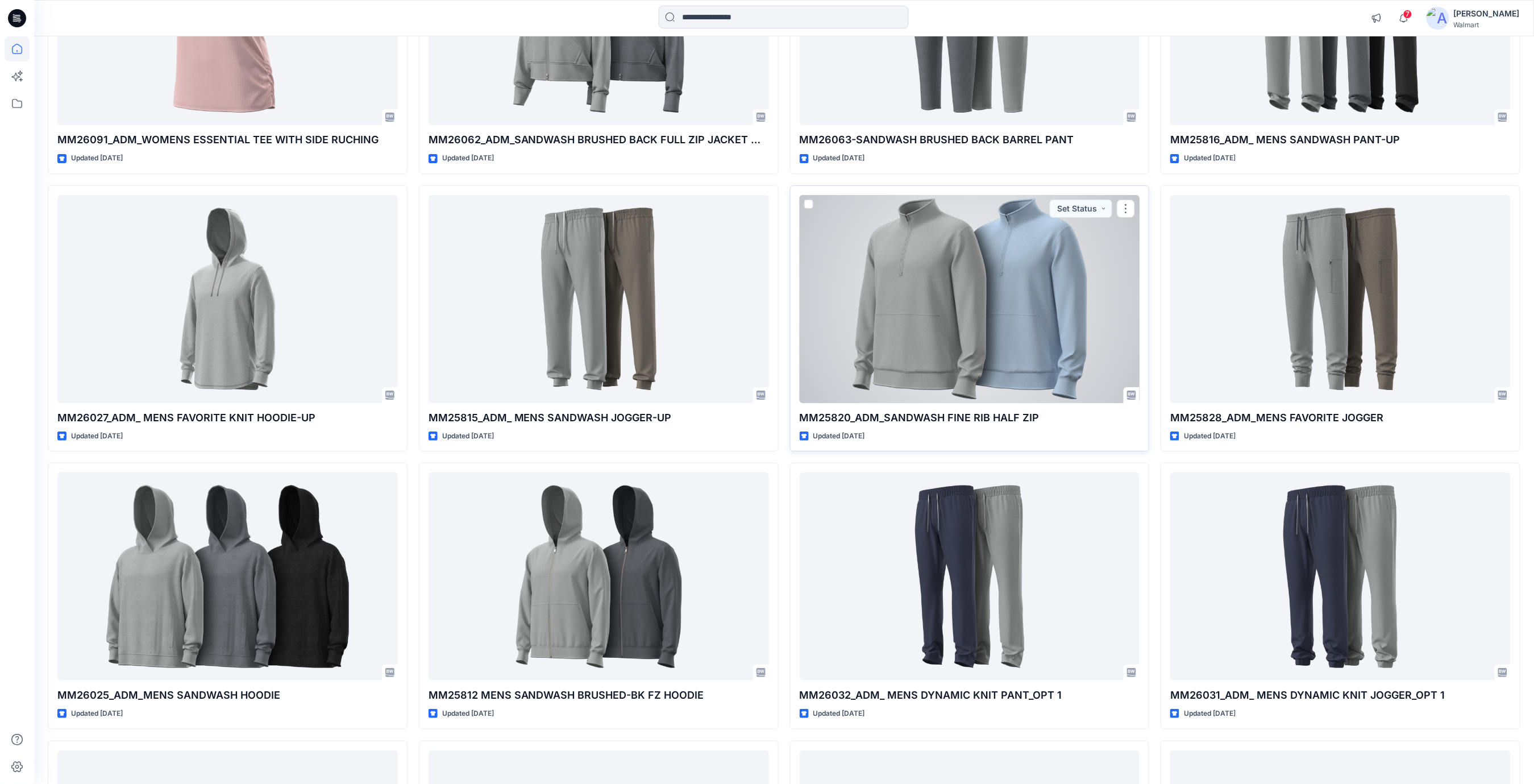
scroll to position [1690, 0]
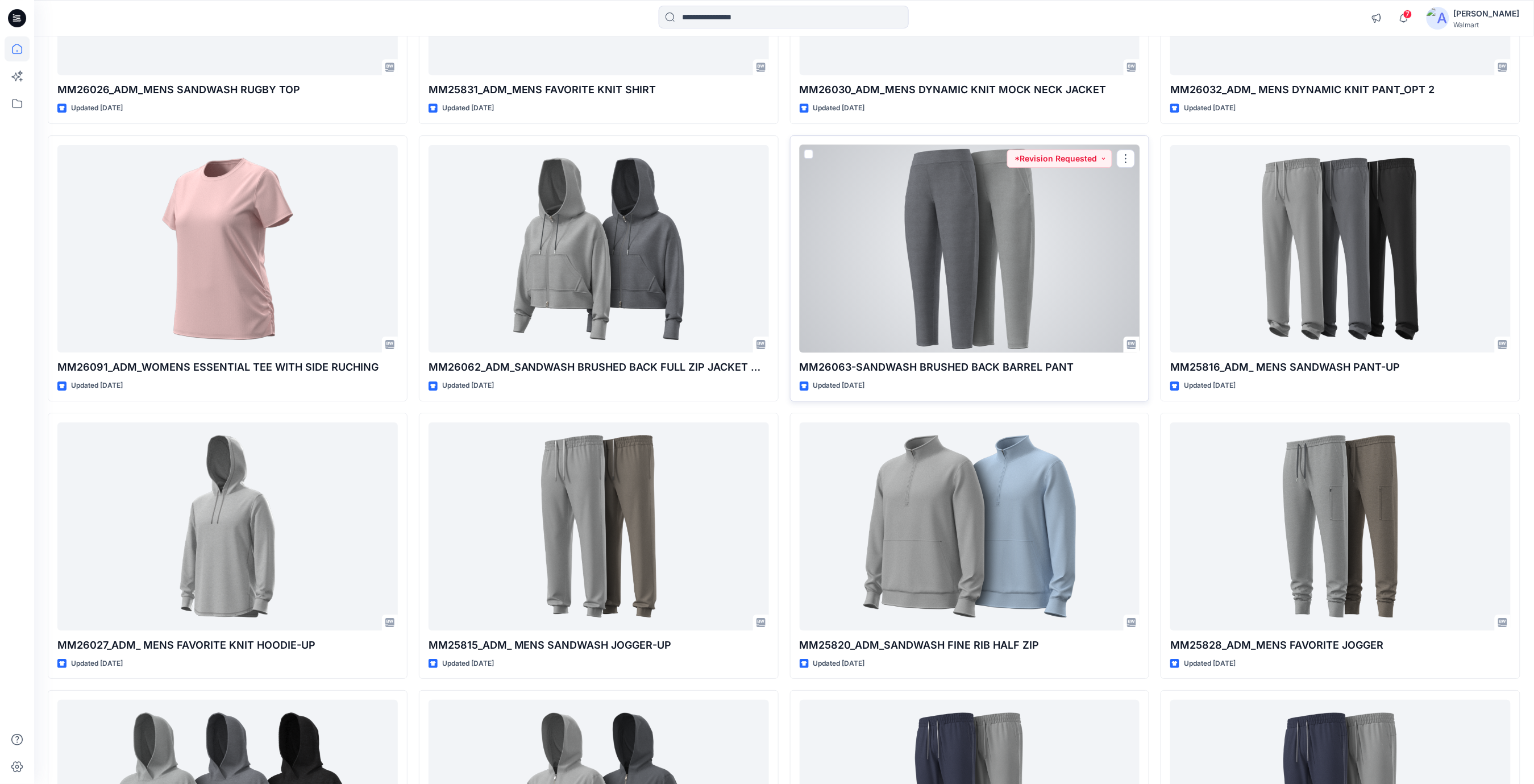
click at [969, 206] on div at bounding box center [970, 249] width 341 height 208
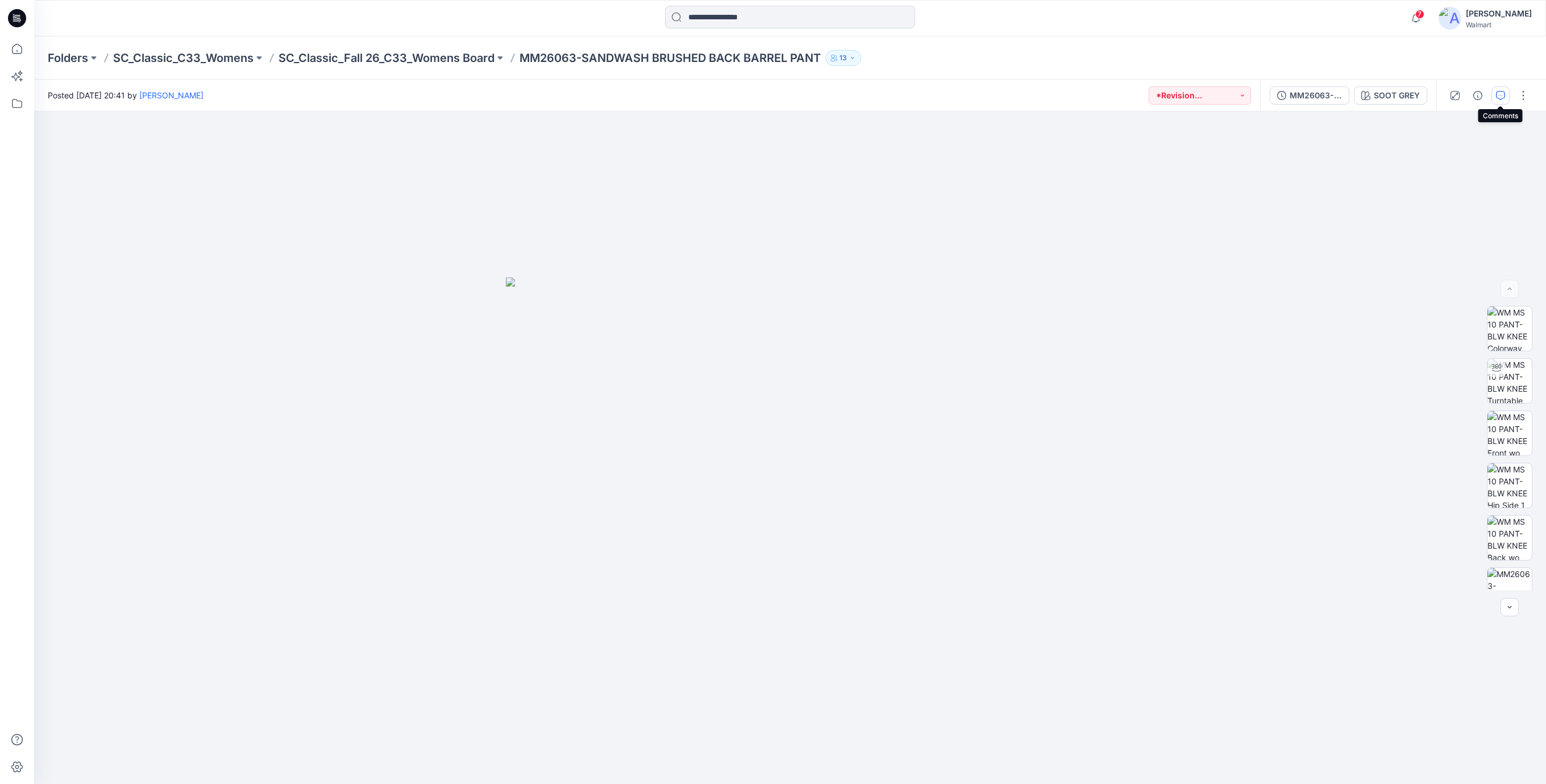
click at [1501, 96] on icon "button" at bounding box center [1501, 95] width 9 height 9
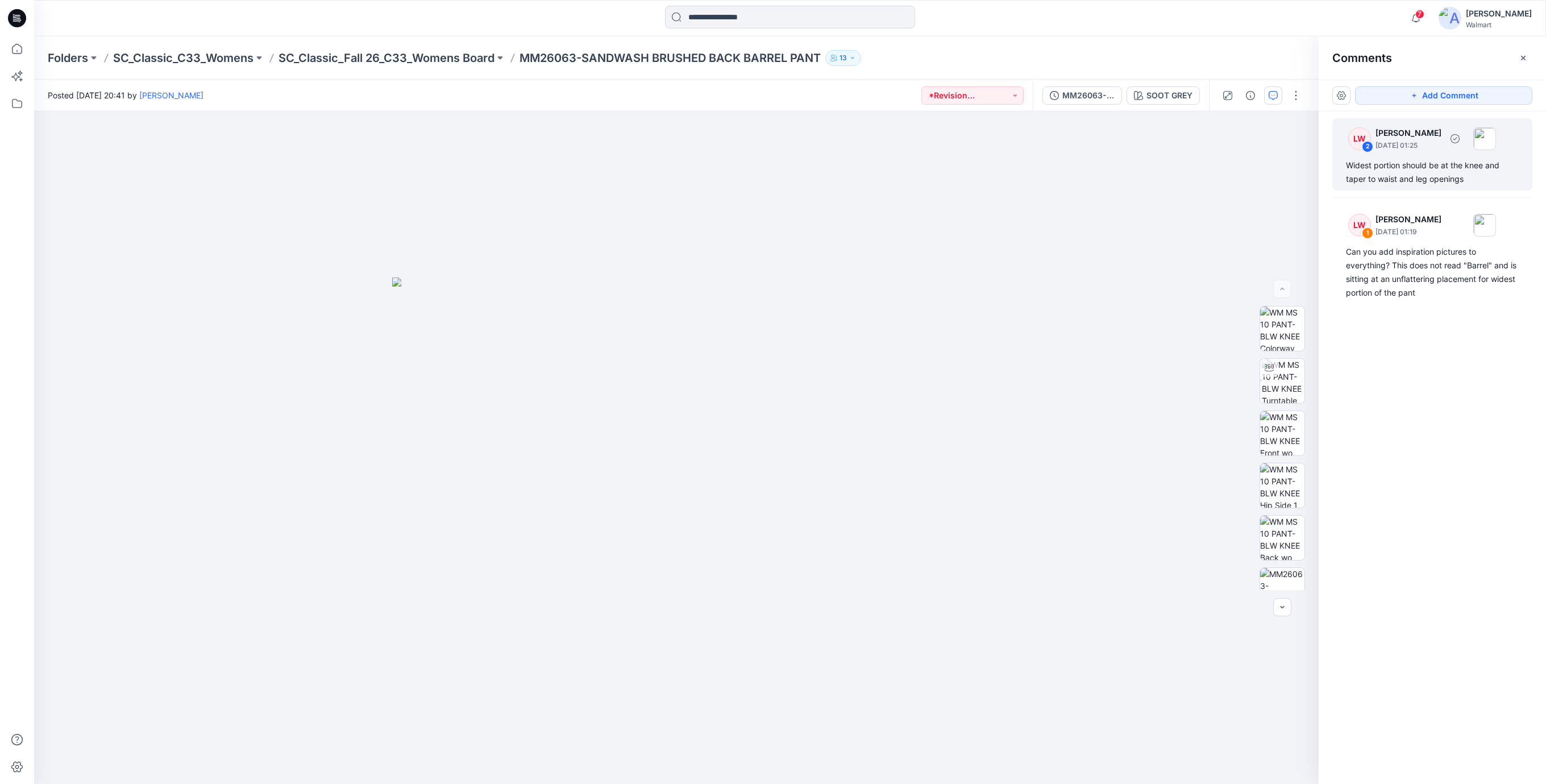
click at [1416, 176] on div "Widest portion should be at the knee and taper to waist and leg openings" at bounding box center [1432, 173] width 173 height 27
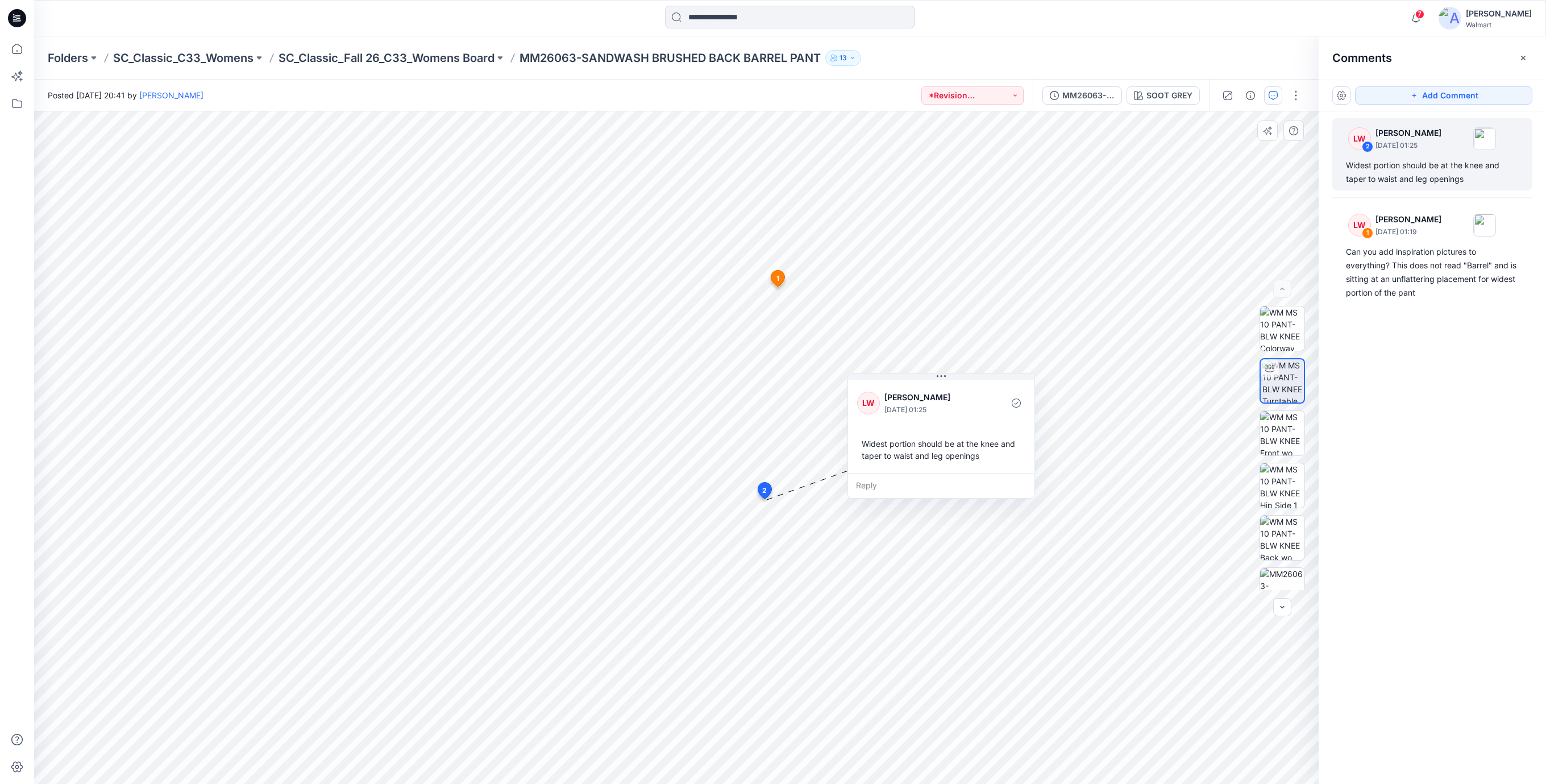
drag, startPoint x: 846, startPoint y: 571, endPoint x: 944, endPoint y: 440, distance: 163.6
click at [944, 440] on div "Widest portion should be at the knee and taper to waist and leg openings" at bounding box center [941, 449] width 168 height 33
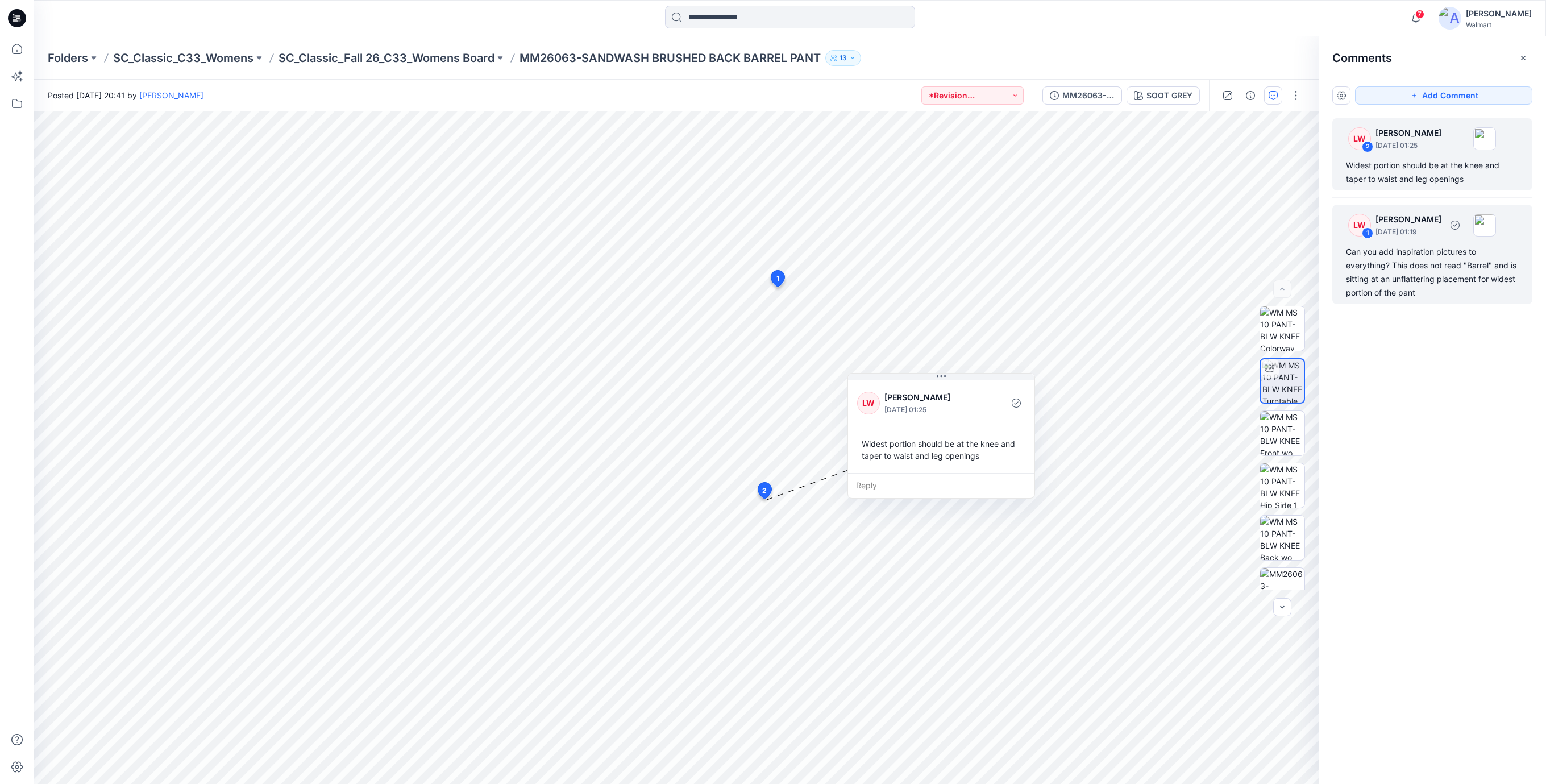
click at [1419, 266] on div "Can you add inspiration pictures to everything? This does not read "Barrel" and…" at bounding box center [1432, 272] width 173 height 54
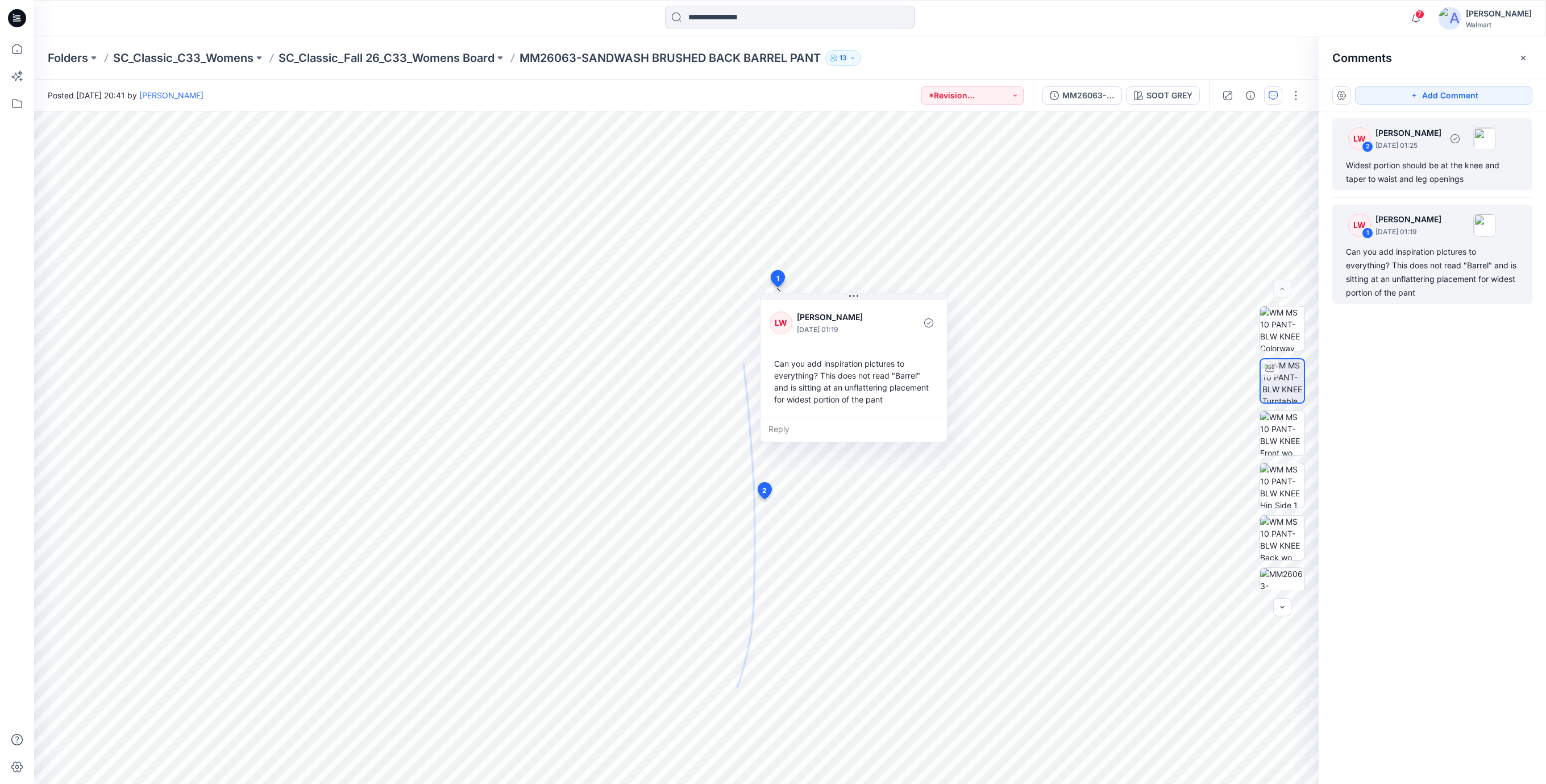
click at [1415, 175] on div "Widest portion should be at the knee and taper to waist and leg openings" at bounding box center [1432, 173] width 173 height 27
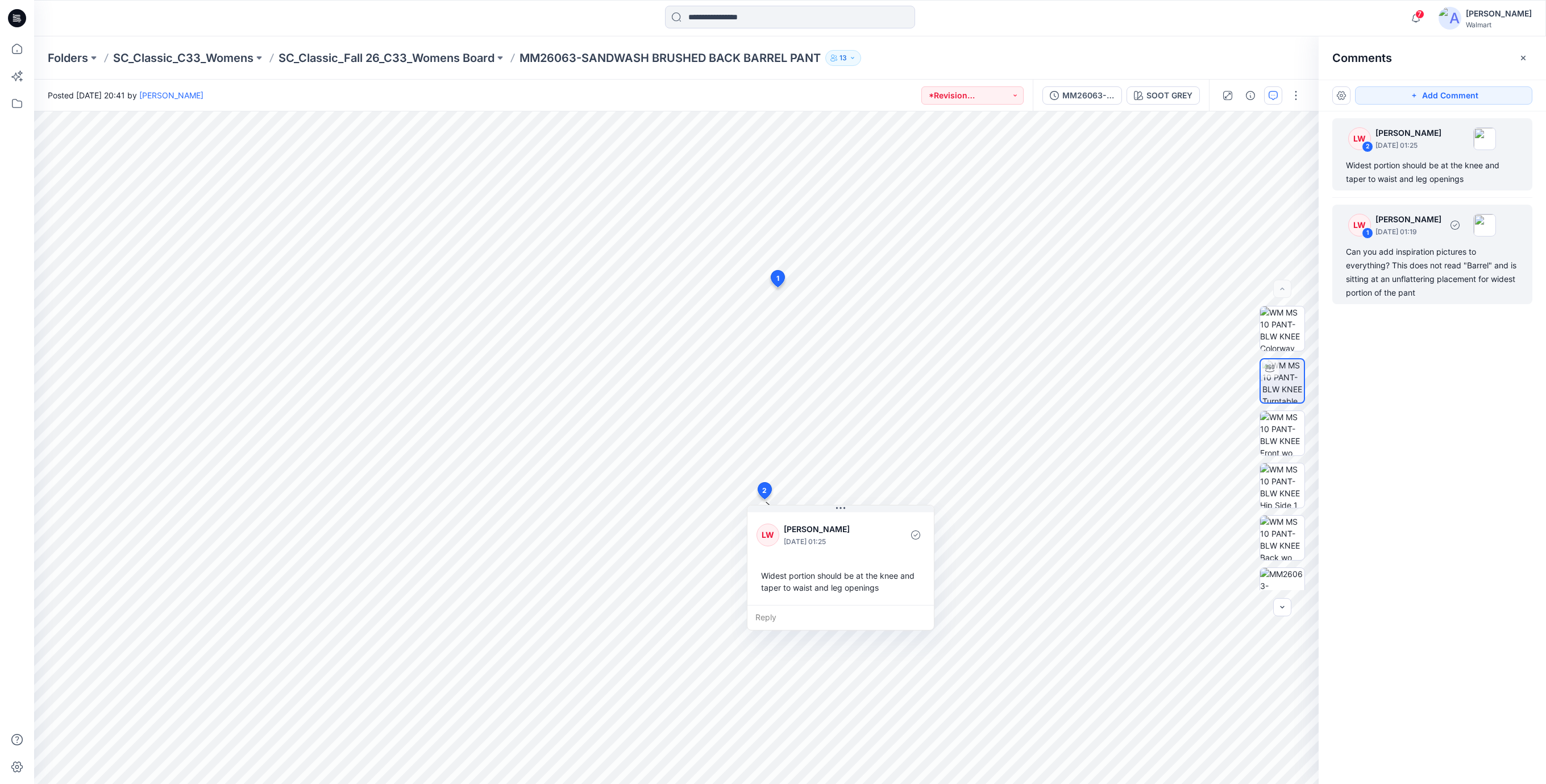
click at [1407, 265] on div "Can you add inspiration pictures to everything? This does not read "Barrel" and…" at bounding box center [1432, 272] width 173 height 54
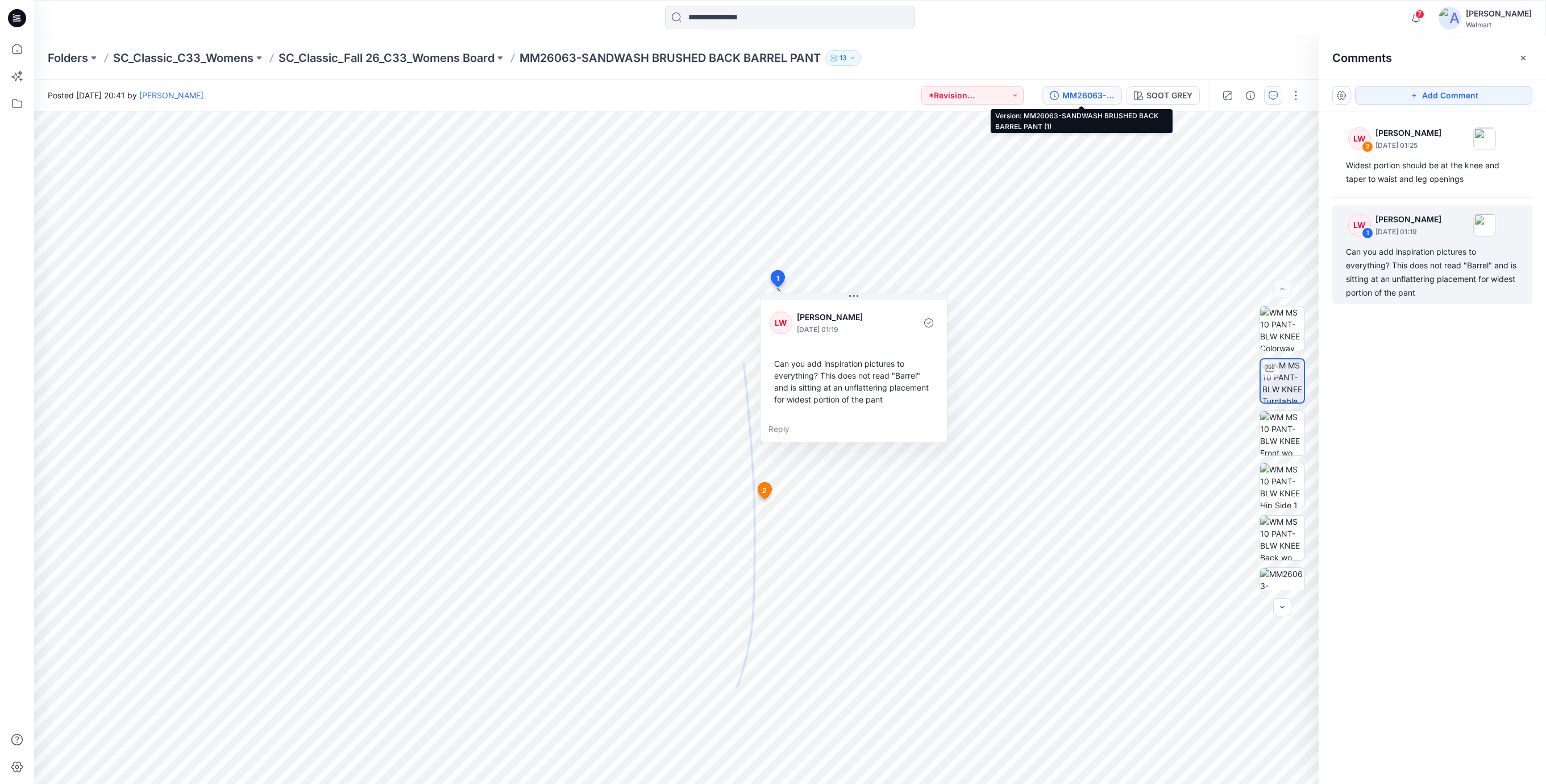
click at [1097, 99] on div "MM26063-SANDWASH BRUSHED BACK BARREL PANT (1)" at bounding box center [1089, 95] width 52 height 12
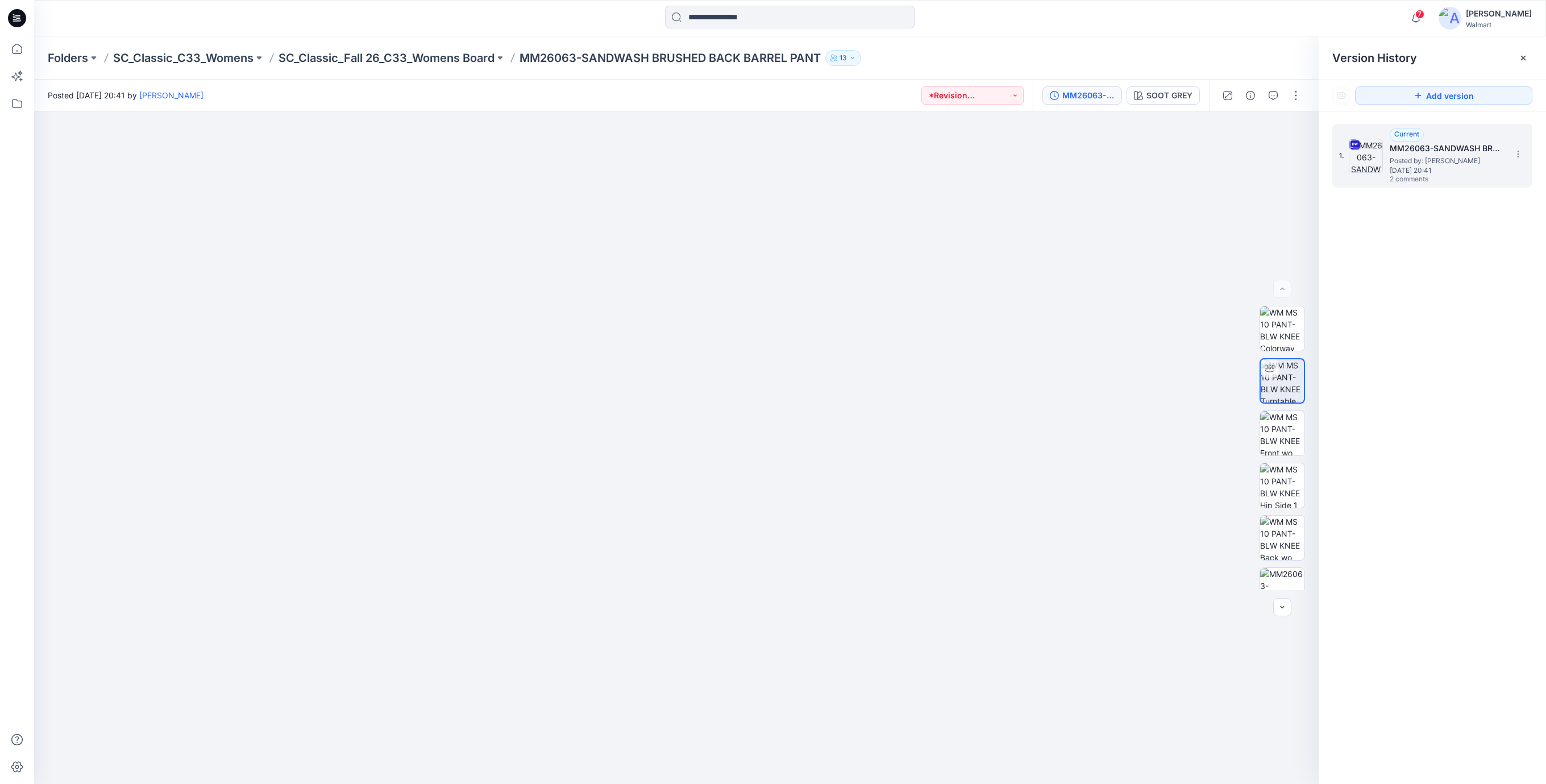
click at [1450, 175] on span "Wednesday, September 03, 2025 20:41" at bounding box center [1447, 171] width 114 height 8
click at [1519, 158] on icon at bounding box center [1519, 154] width 9 height 9
click at [1421, 177] on span "Download Source BW File" at bounding box center [1460, 177] width 95 height 14
drag, startPoint x: 1119, startPoint y: 384, endPoint x: 1144, endPoint y: 365, distance: 31.4
click at [1121, 382] on div at bounding box center [676, 447] width 1284 height 672
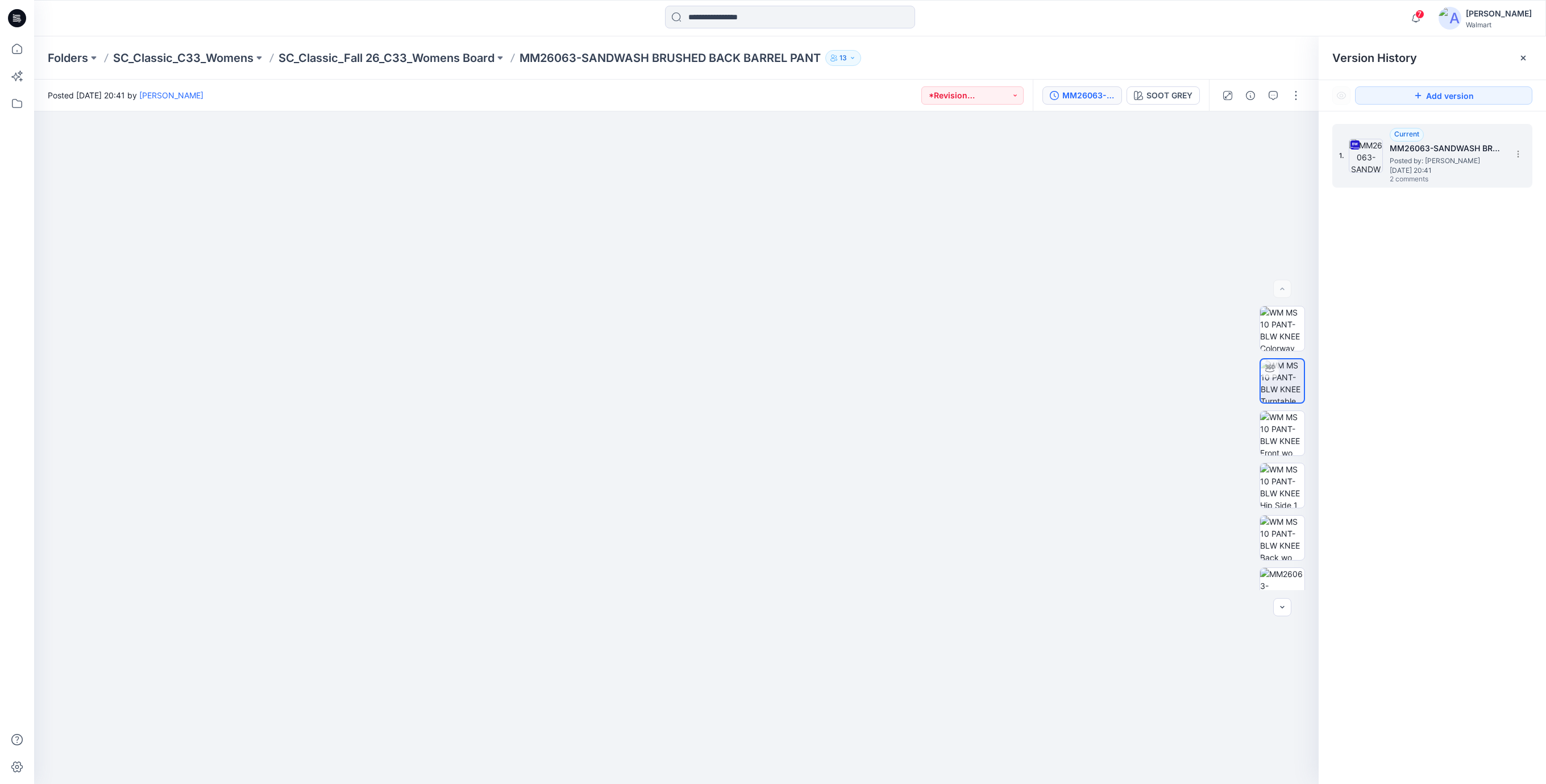
click at [1433, 156] on span "Posted by: Rajesh Kumar" at bounding box center [1447, 160] width 114 height 11
click at [1270, 90] on button "button" at bounding box center [1273, 95] width 18 height 18
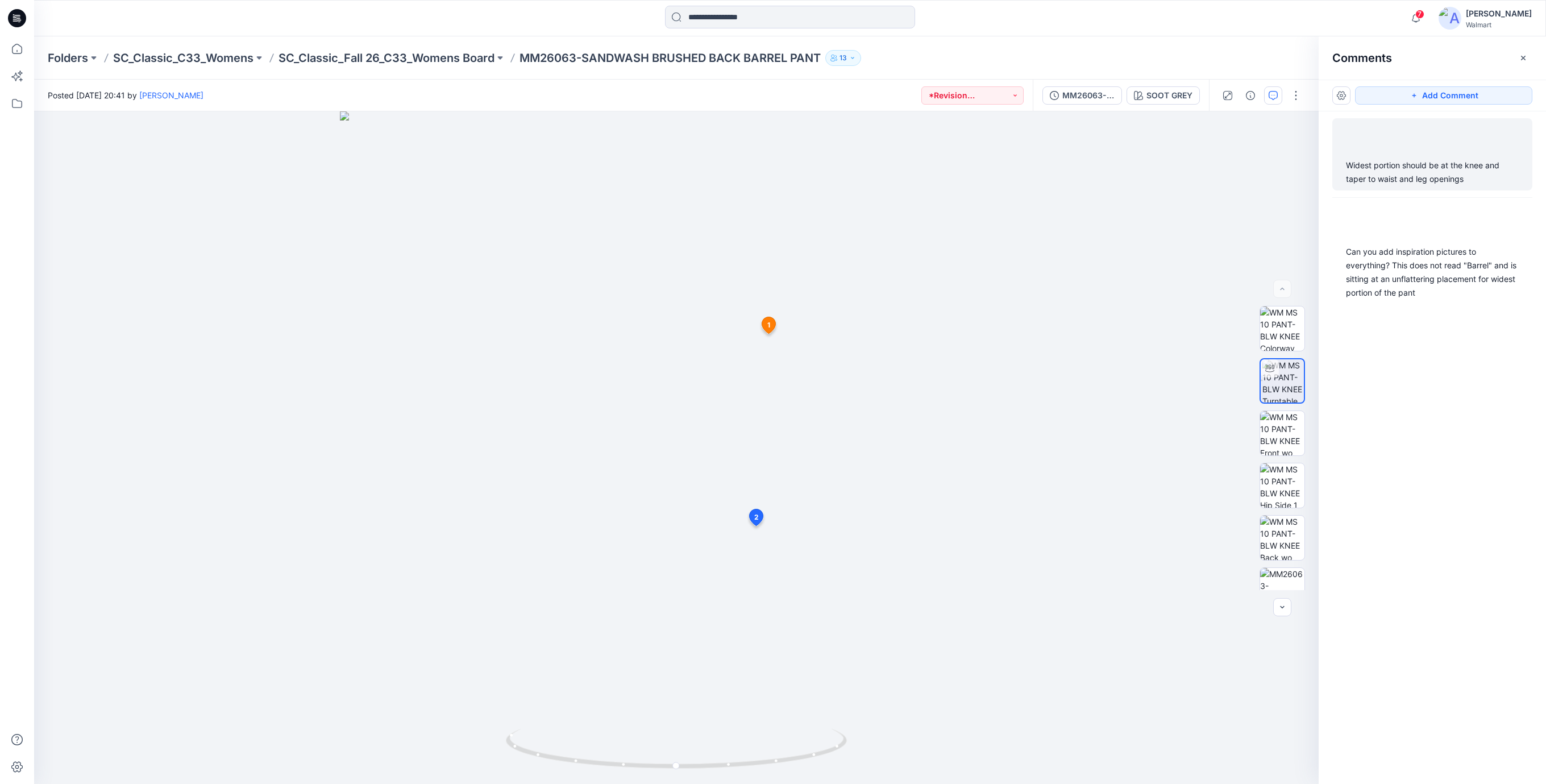
click at [1389, 174] on div "Widest portion should be at the knee and taper to waist and leg openings" at bounding box center [1432, 173] width 173 height 27
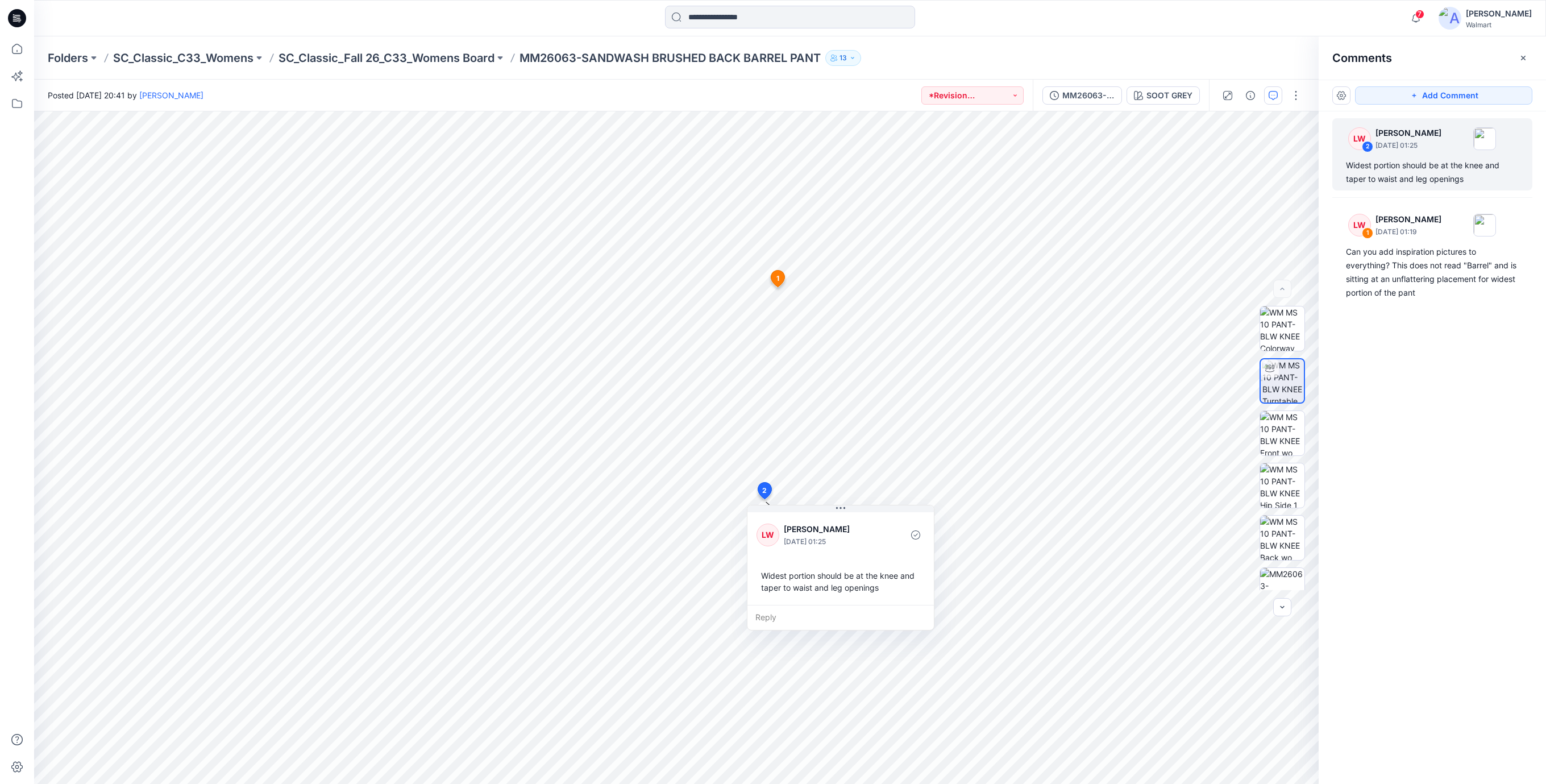
click at [19, 19] on icon at bounding box center [17, 18] width 18 height 18
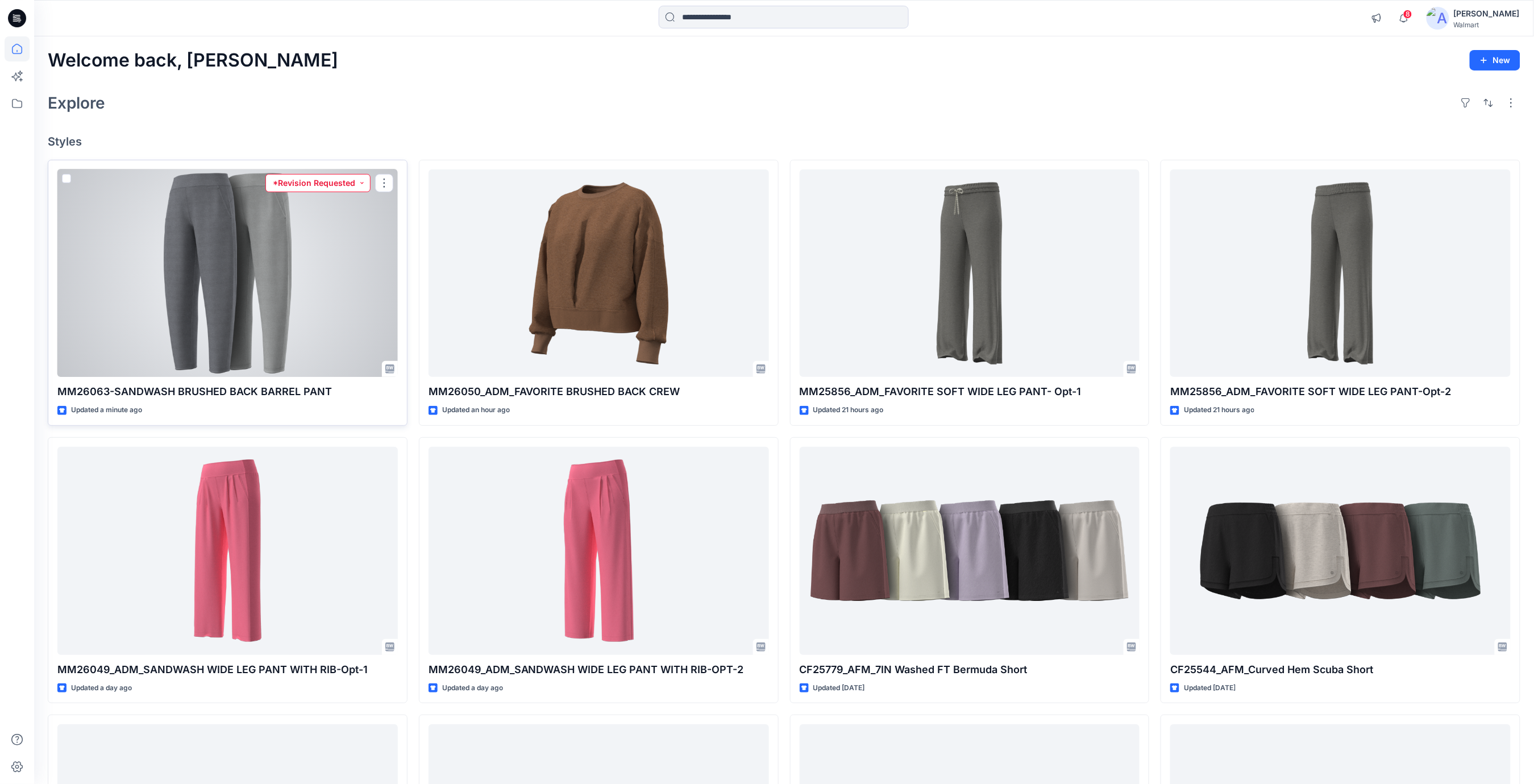
click at [359, 183] on button "*Revision Requested" at bounding box center [318, 183] width 105 height 18
click at [324, 211] on p "Set Status" at bounding box center [311, 211] width 39 height 15
click at [311, 273] on div at bounding box center [228, 273] width 341 height 208
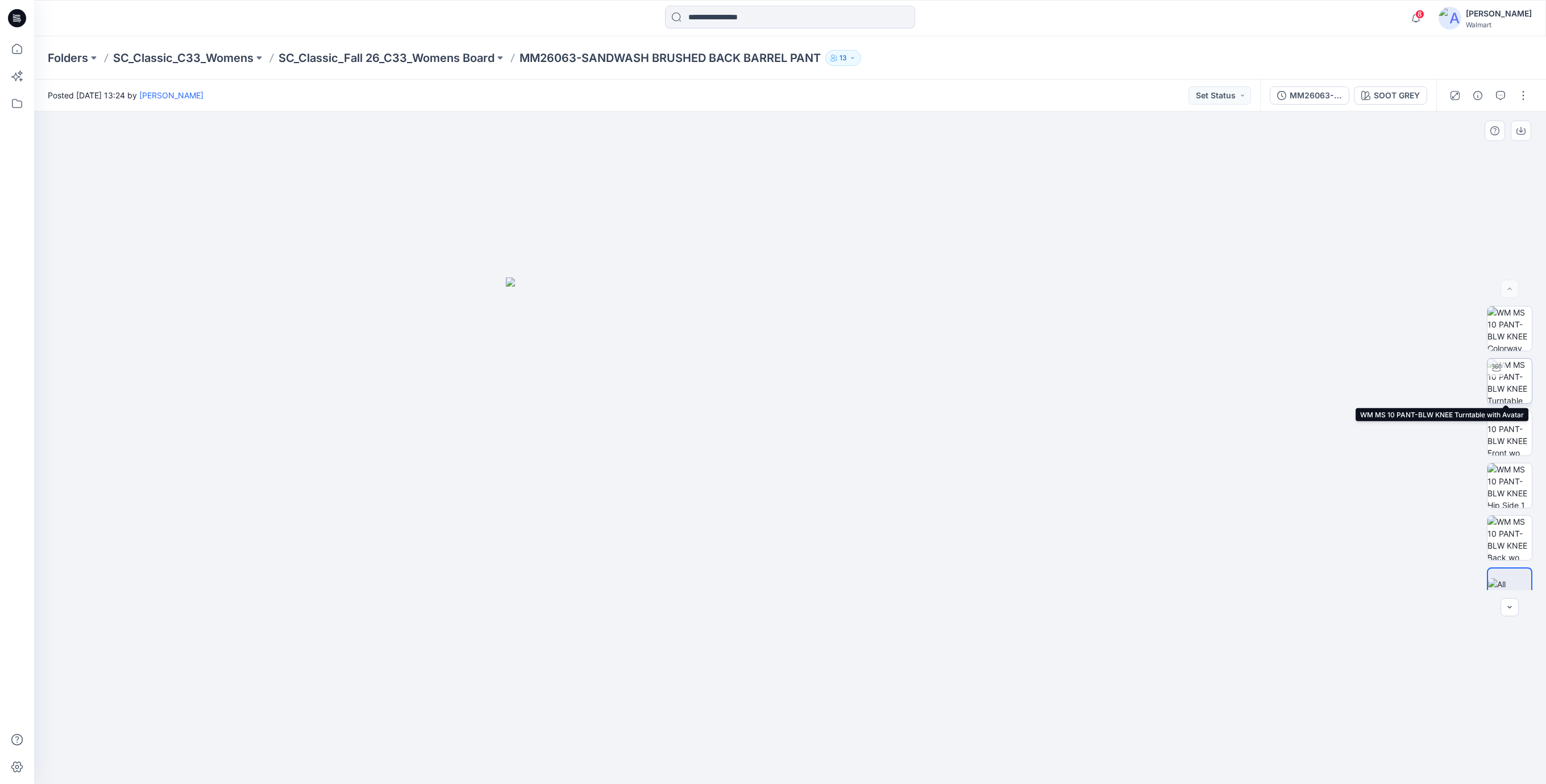
click at [1508, 381] on img at bounding box center [1510, 381] width 44 height 44
drag, startPoint x: 874, startPoint y: 762, endPoint x: 912, endPoint y: 728, distance: 51.0
click at [917, 755] on icon at bounding box center [791, 749] width 344 height 43
click at [15, 23] on icon at bounding box center [17, 18] width 18 height 18
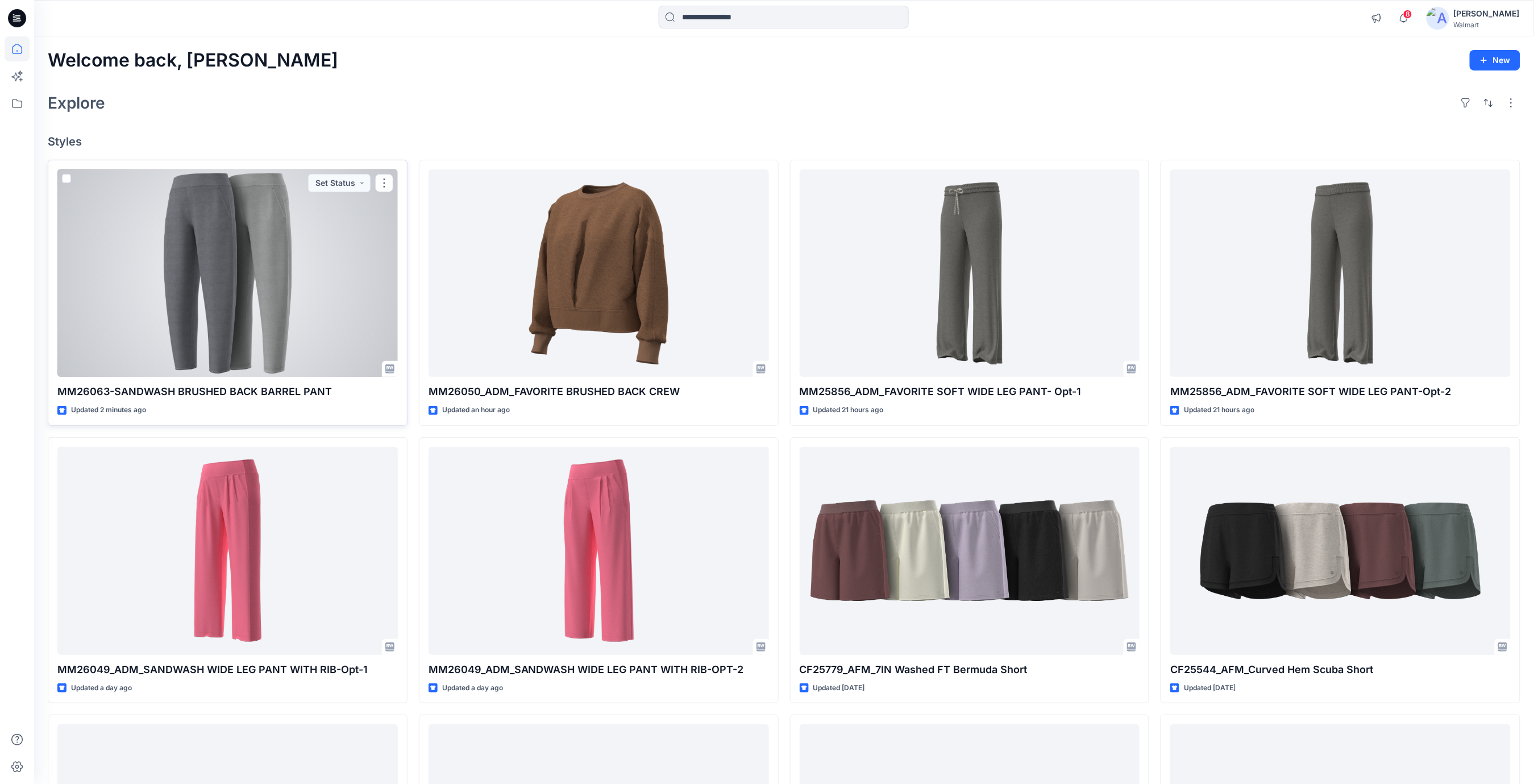
click at [316, 280] on div at bounding box center [228, 273] width 341 height 208
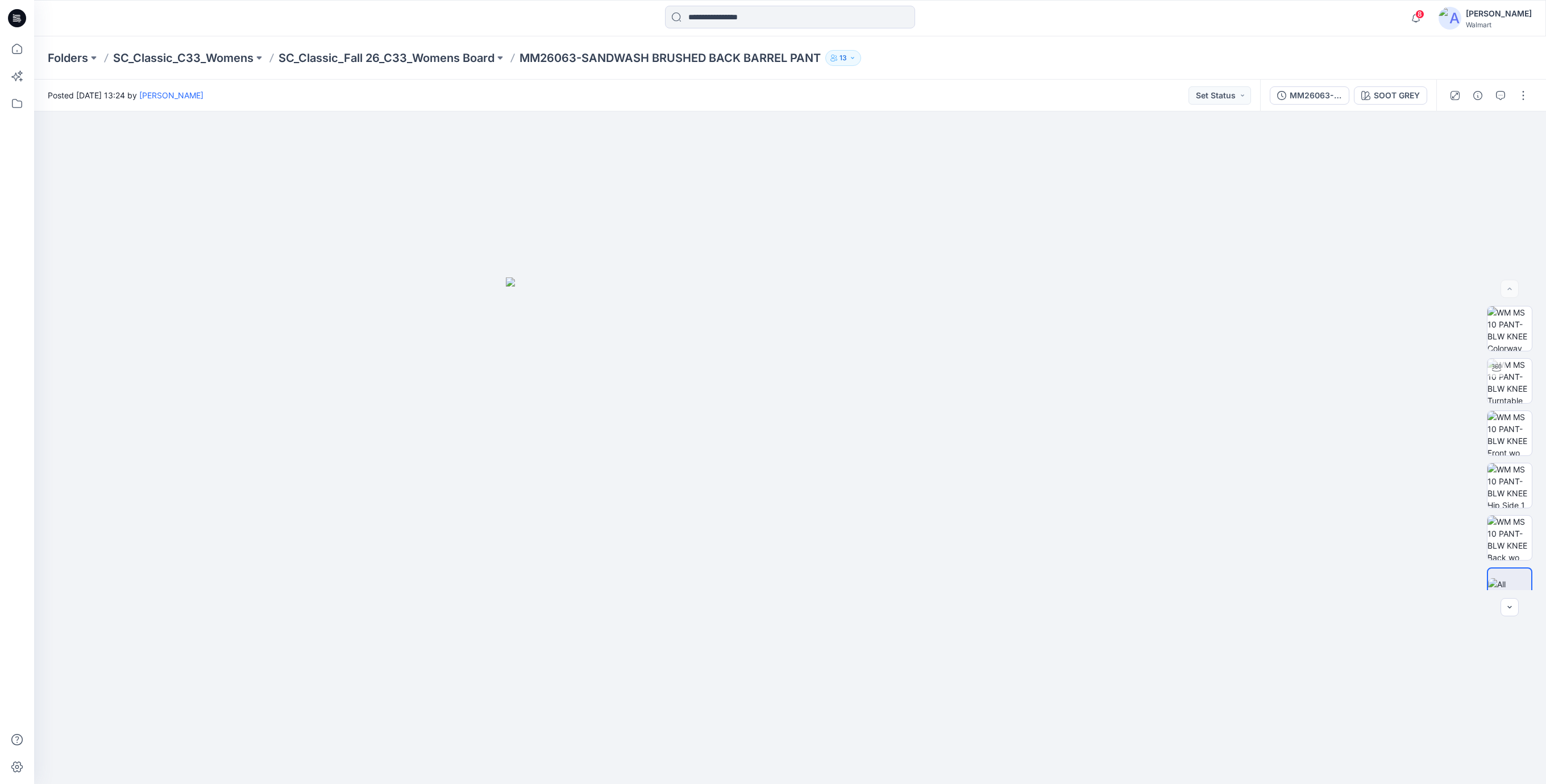
click at [14, 9] on icon at bounding box center [17, 18] width 18 height 37
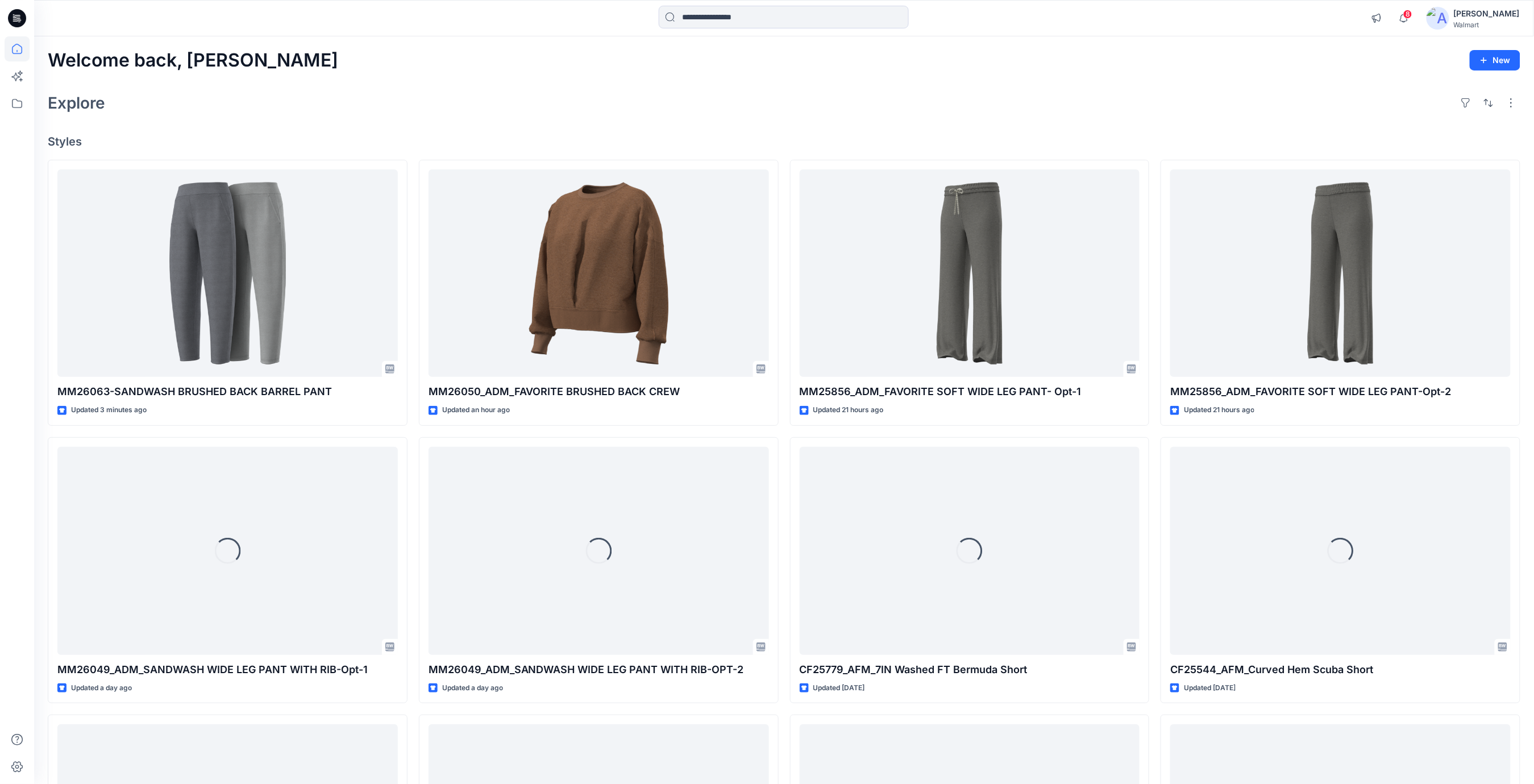
click at [672, 107] on div "Explore" at bounding box center [784, 103] width 1473 height 27
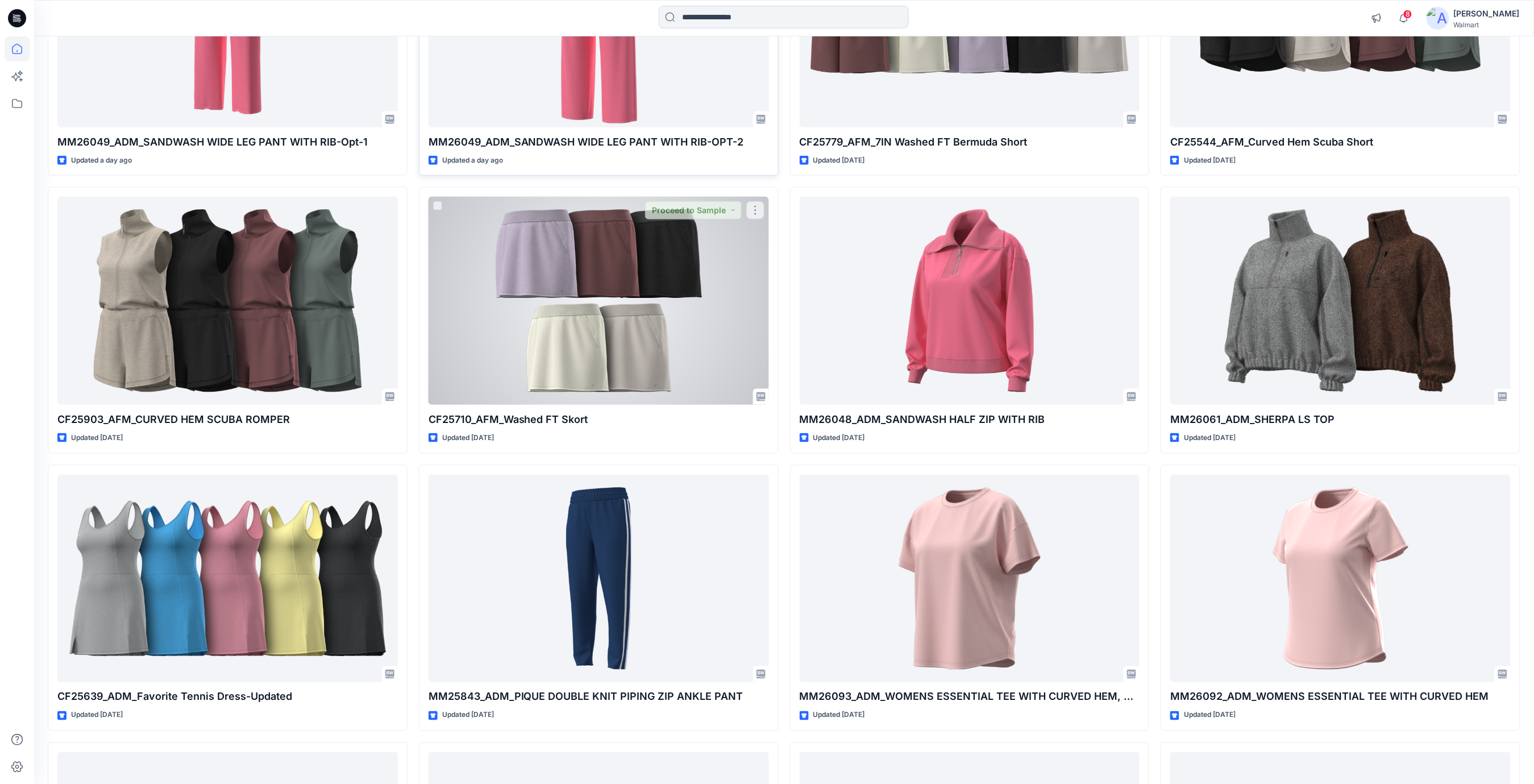
scroll to position [530, 0]
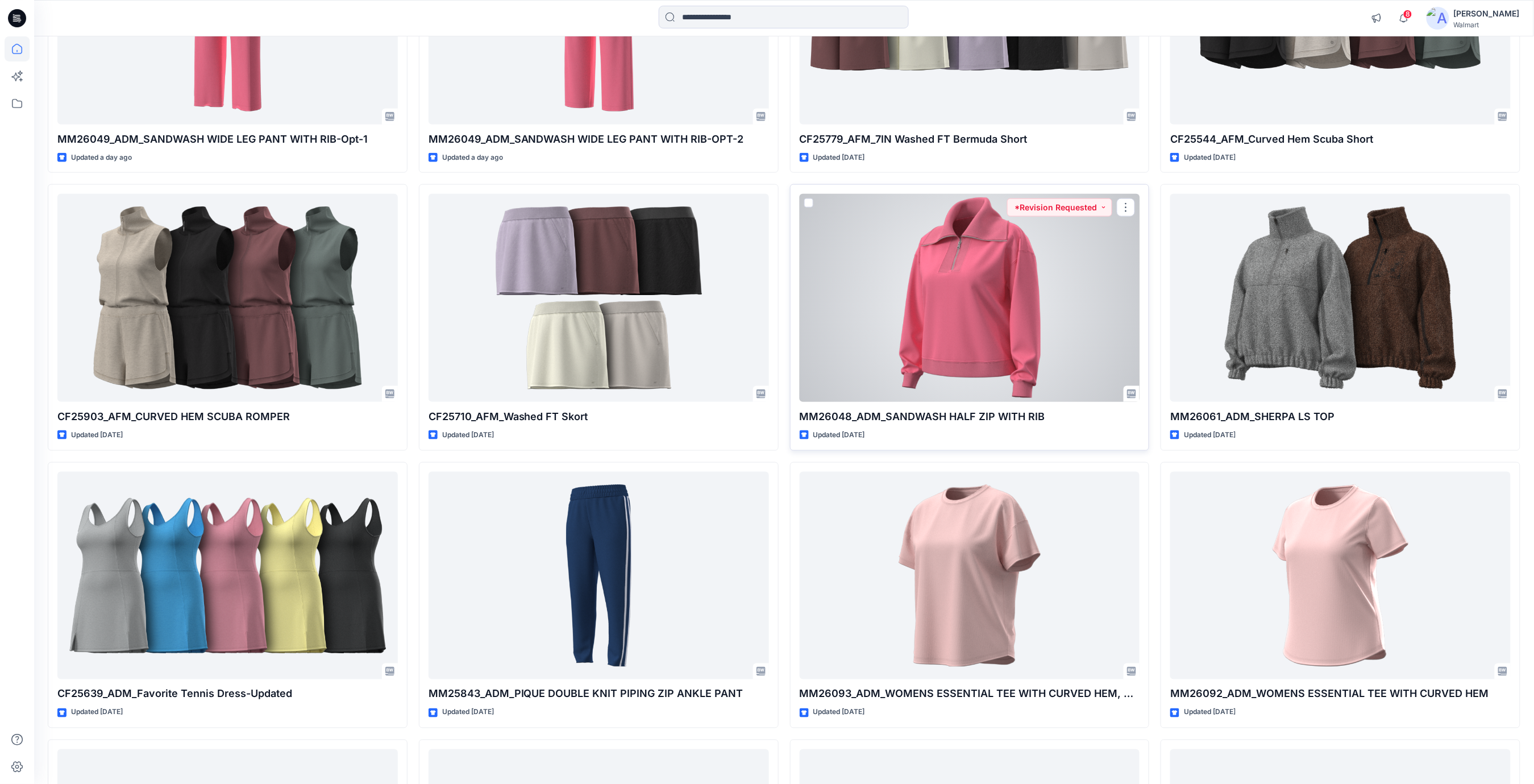
click at [1064, 272] on div at bounding box center [970, 298] width 341 height 208
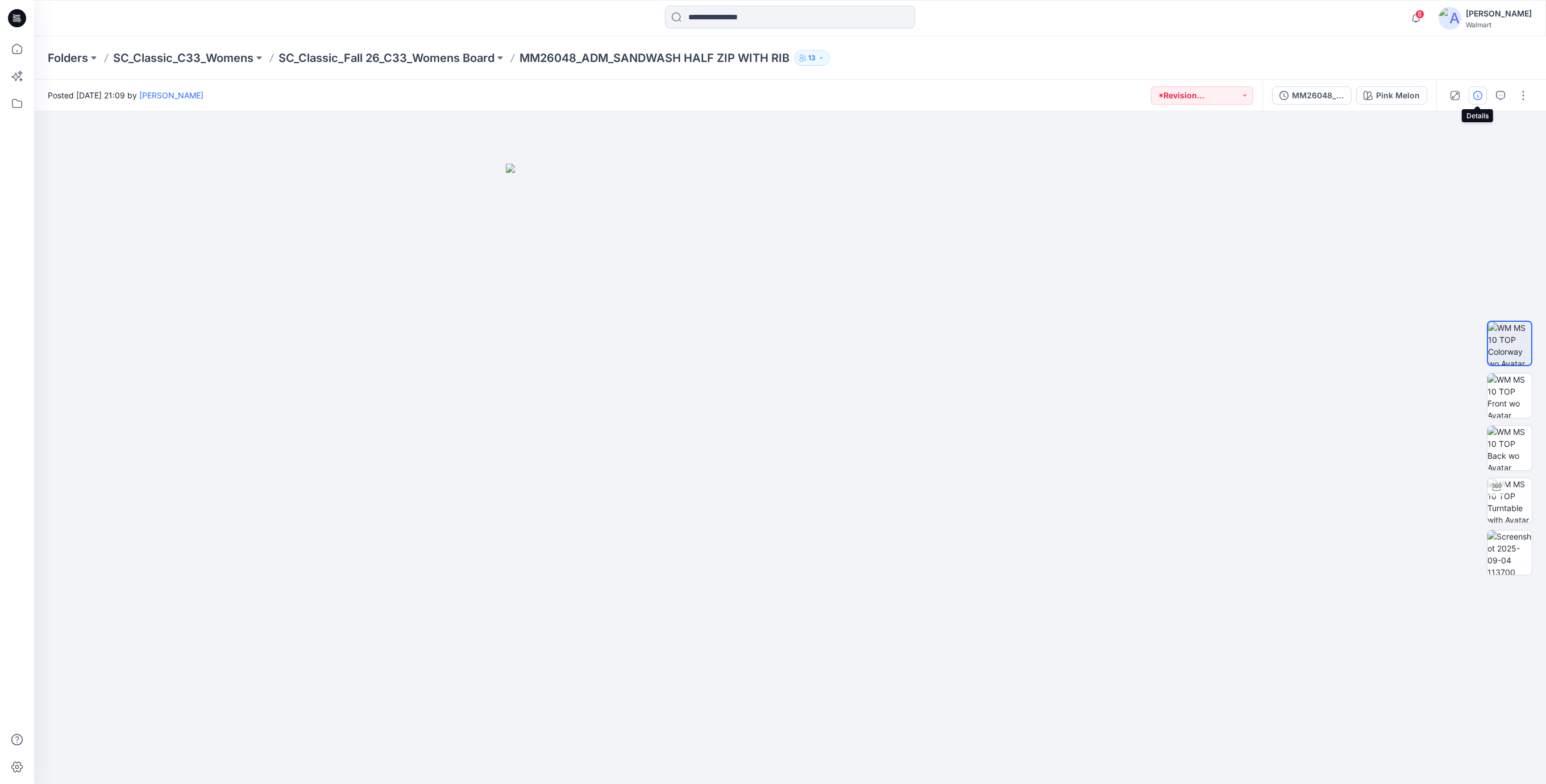
click at [1477, 94] on icon "button" at bounding box center [1478, 95] width 9 height 9
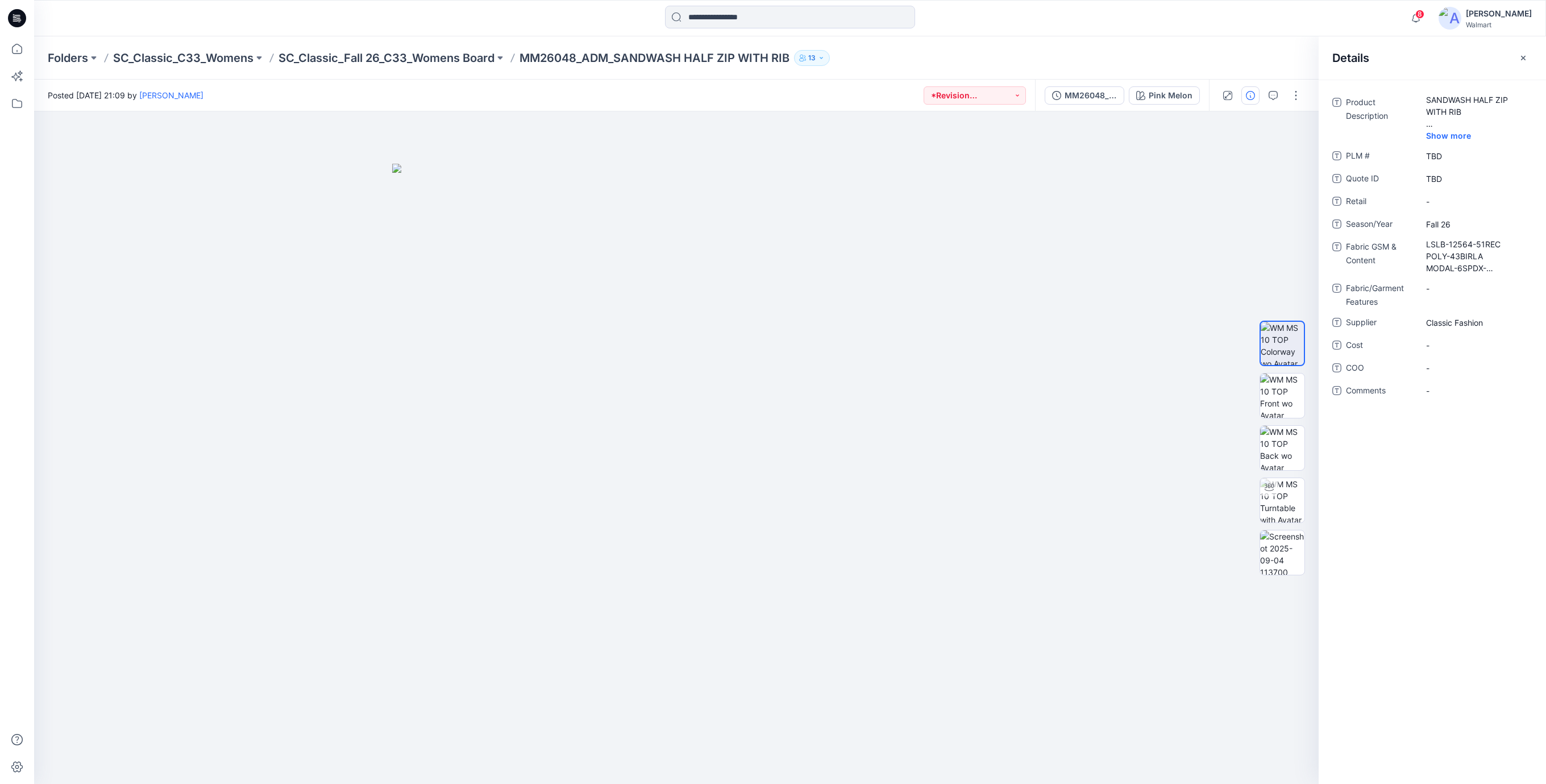
drag, startPoint x: 1227, startPoint y: 169, endPoint x: 1286, endPoint y: 108, distance: 84.9
click at [1238, 160] on div at bounding box center [676, 447] width 1284 height 672
click at [1276, 91] on icon "button" at bounding box center [1273, 95] width 9 height 9
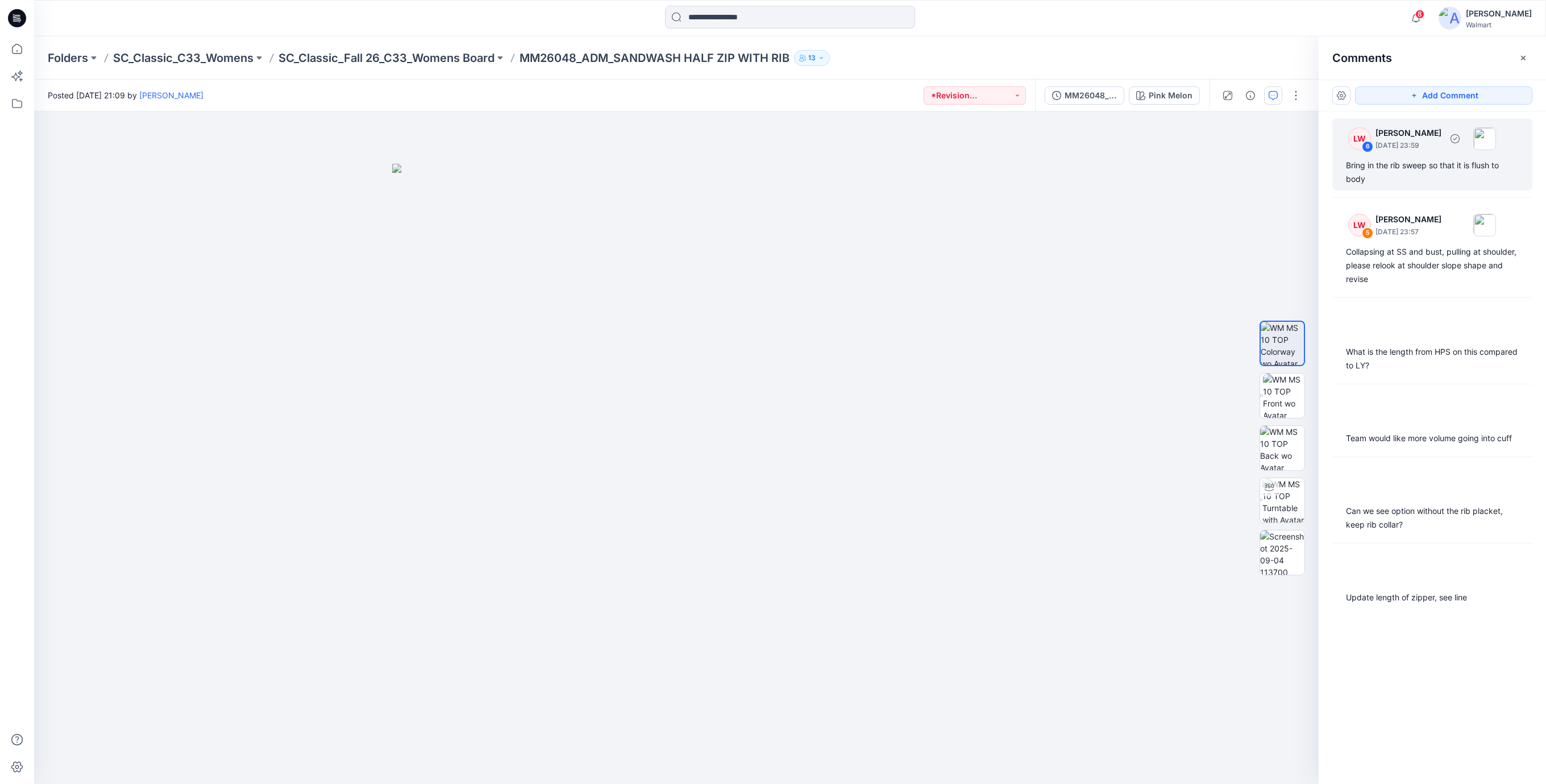
click at [1398, 165] on div "Bring in the rib sweep so that it is flush to body" at bounding box center [1432, 173] width 173 height 27
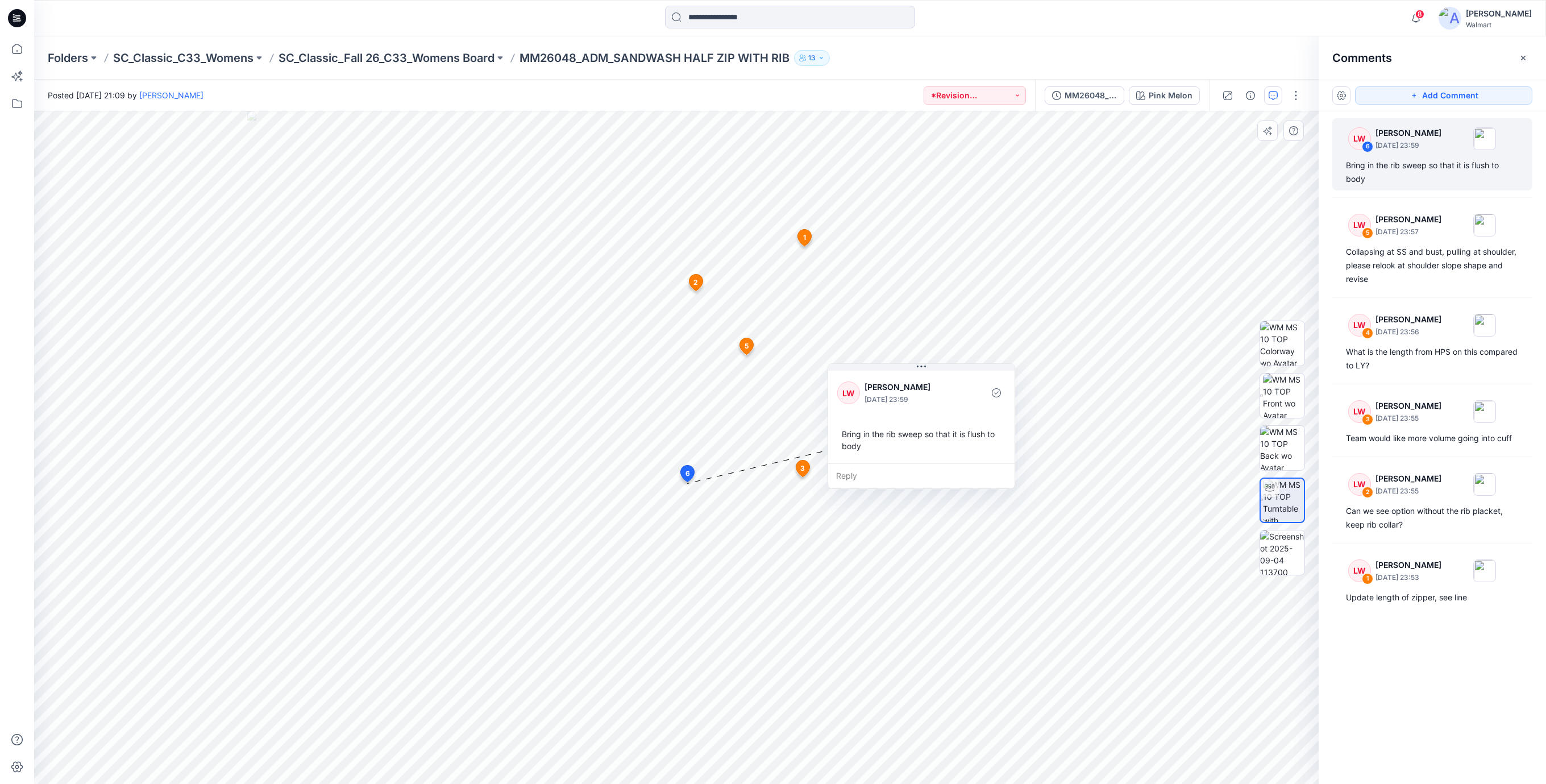
drag, startPoint x: 741, startPoint y: 564, endPoint x: 899, endPoint y: 439, distance: 201.5
click at [899, 439] on div "Bring in the rib sweep so that it is flush to body" at bounding box center [921, 440] width 168 height 33
click at [20, 27] on icon at bounding box center [17, 18] width 18 height 37
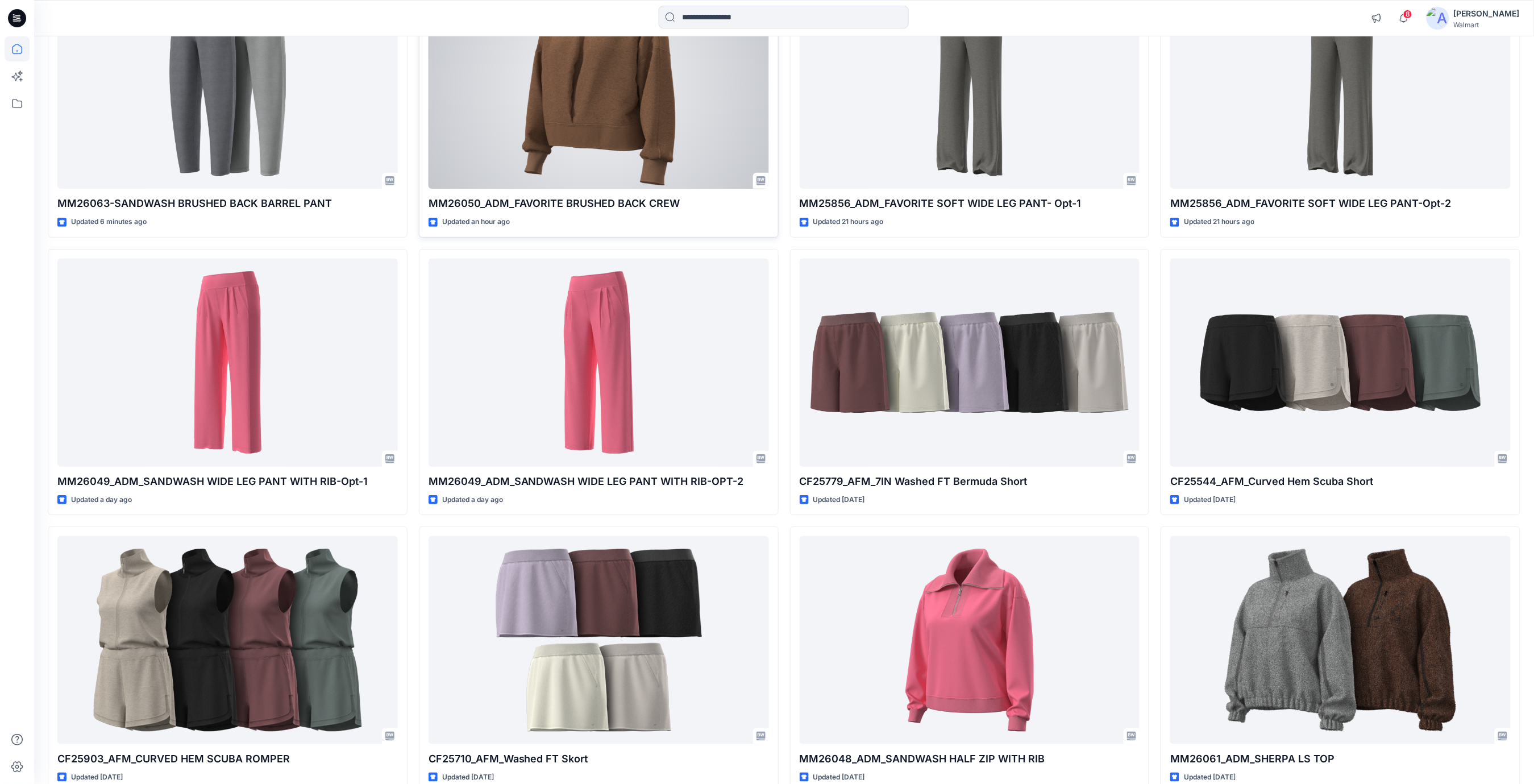
scroll to position [303, 0]
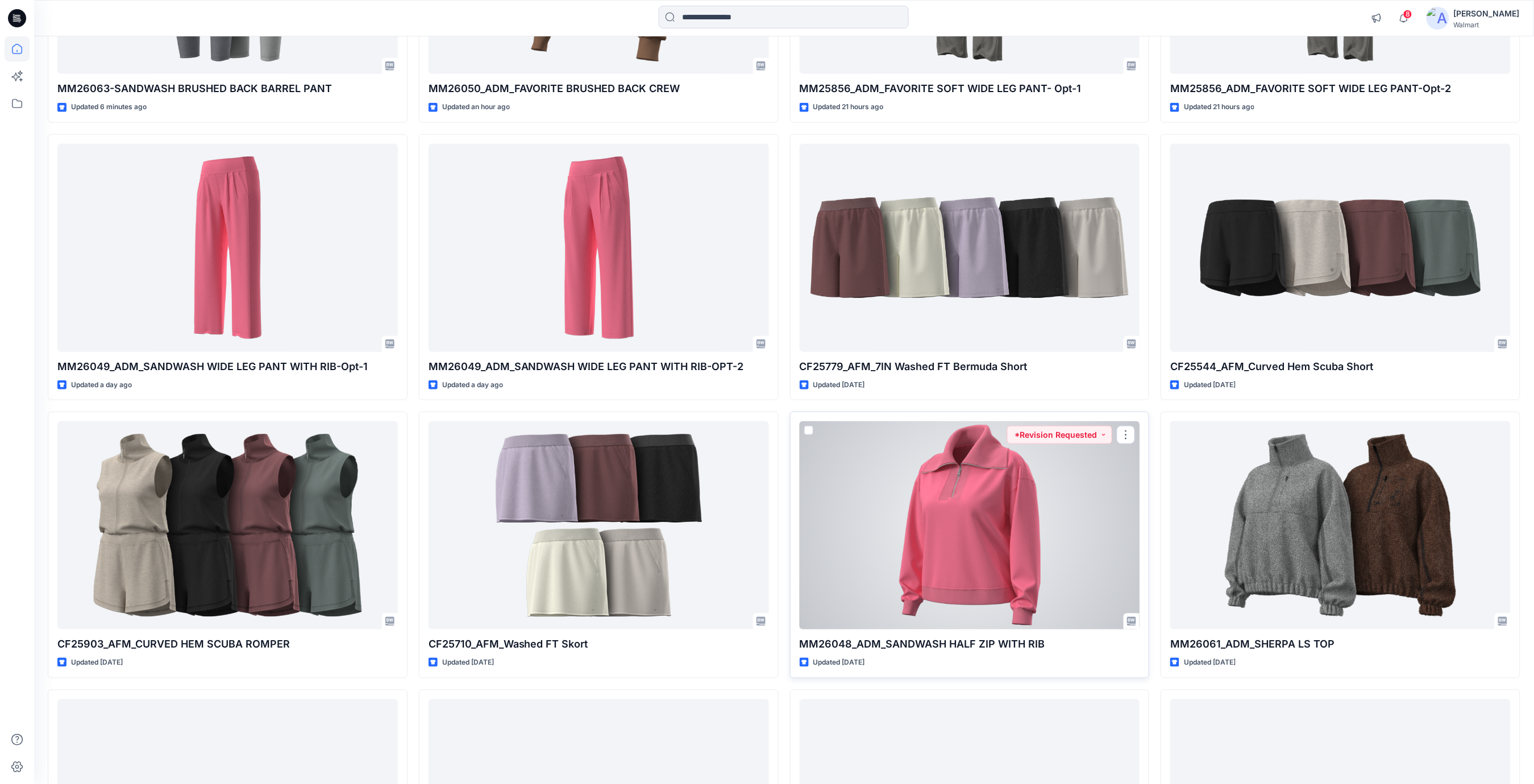
click at [938, 533] on div at bounding box center [970, 525] width 341 height 208
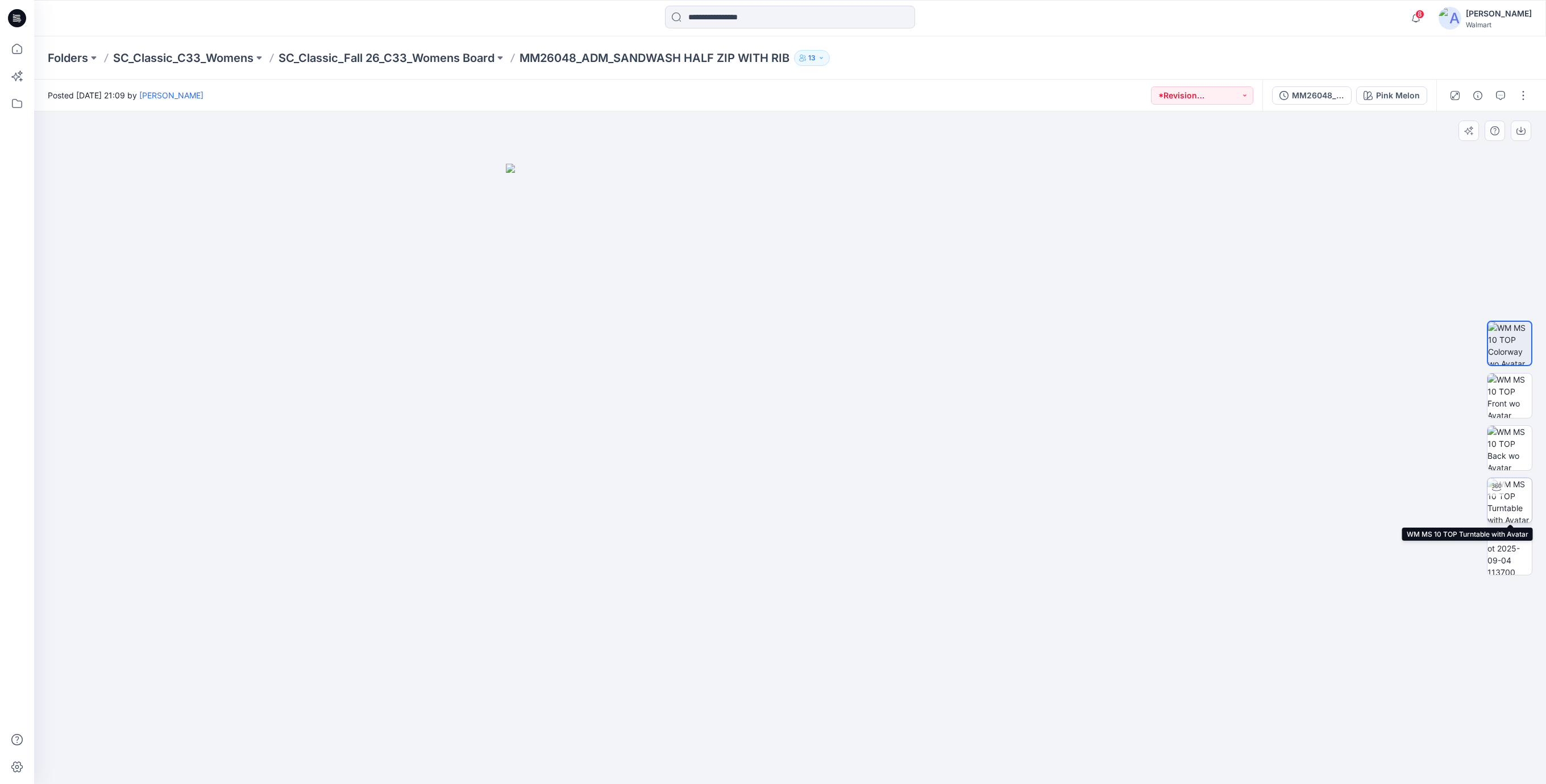
click at [1511, 494] on img at bounding box center [1510, 500] width 44 height 44
drag, startPoint x: 986, startPoint y: 545, endPoint x: 749, endPoint y: 443, distance: 258.0
click at [677, 569] on div at bounding box center [790, 447] width 1512 height 672
drag, startPoint x: 873, startPoint y: 284, endPoint x: 856, endPoint y: 466, distance: 182.8
click at [856, 466] on img at bounding box center [789, 447] width 904 height 672
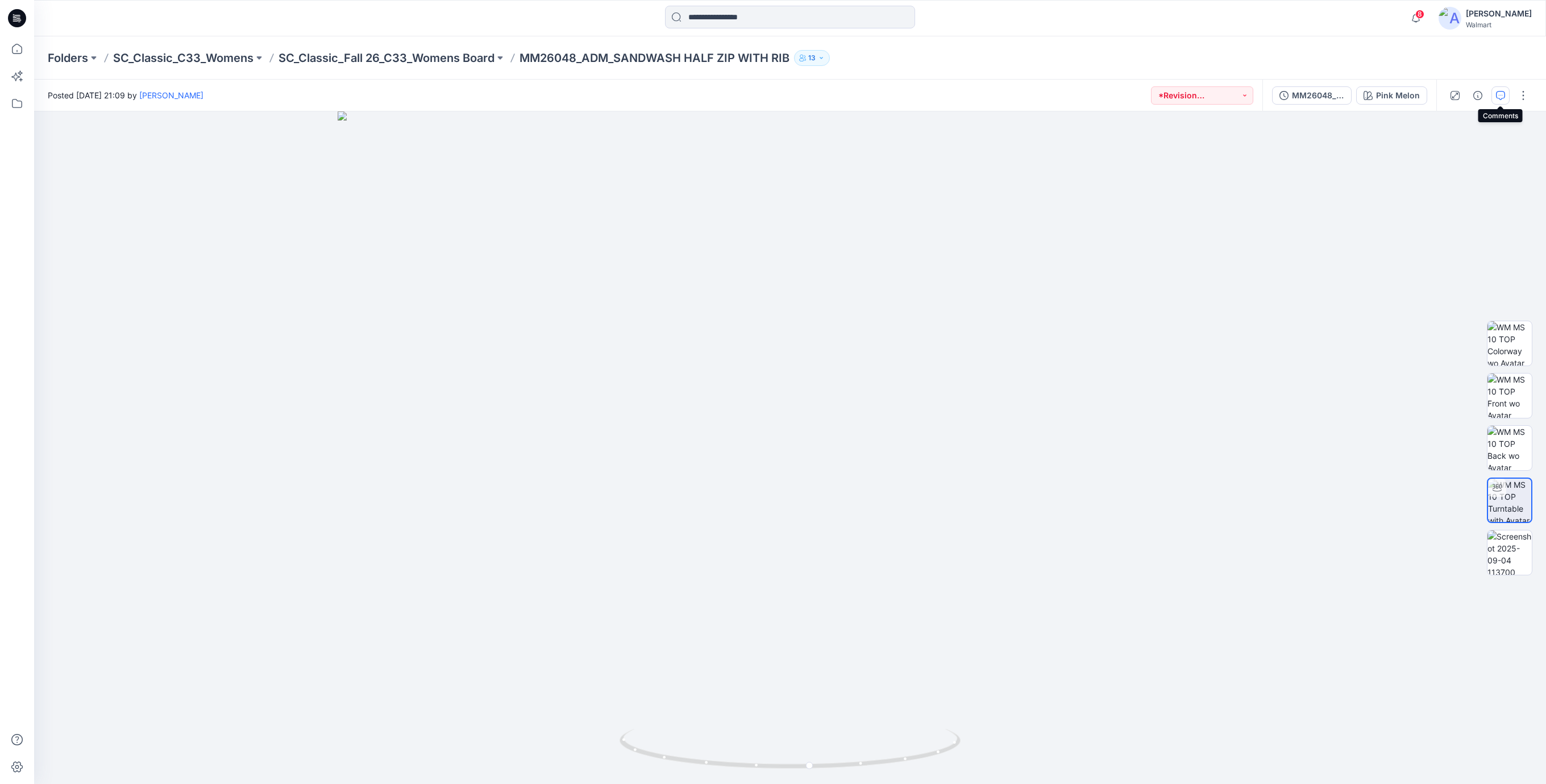
click at [1502, 94] on icon "button" at bounding box center [1501, 95] width 9 height 9
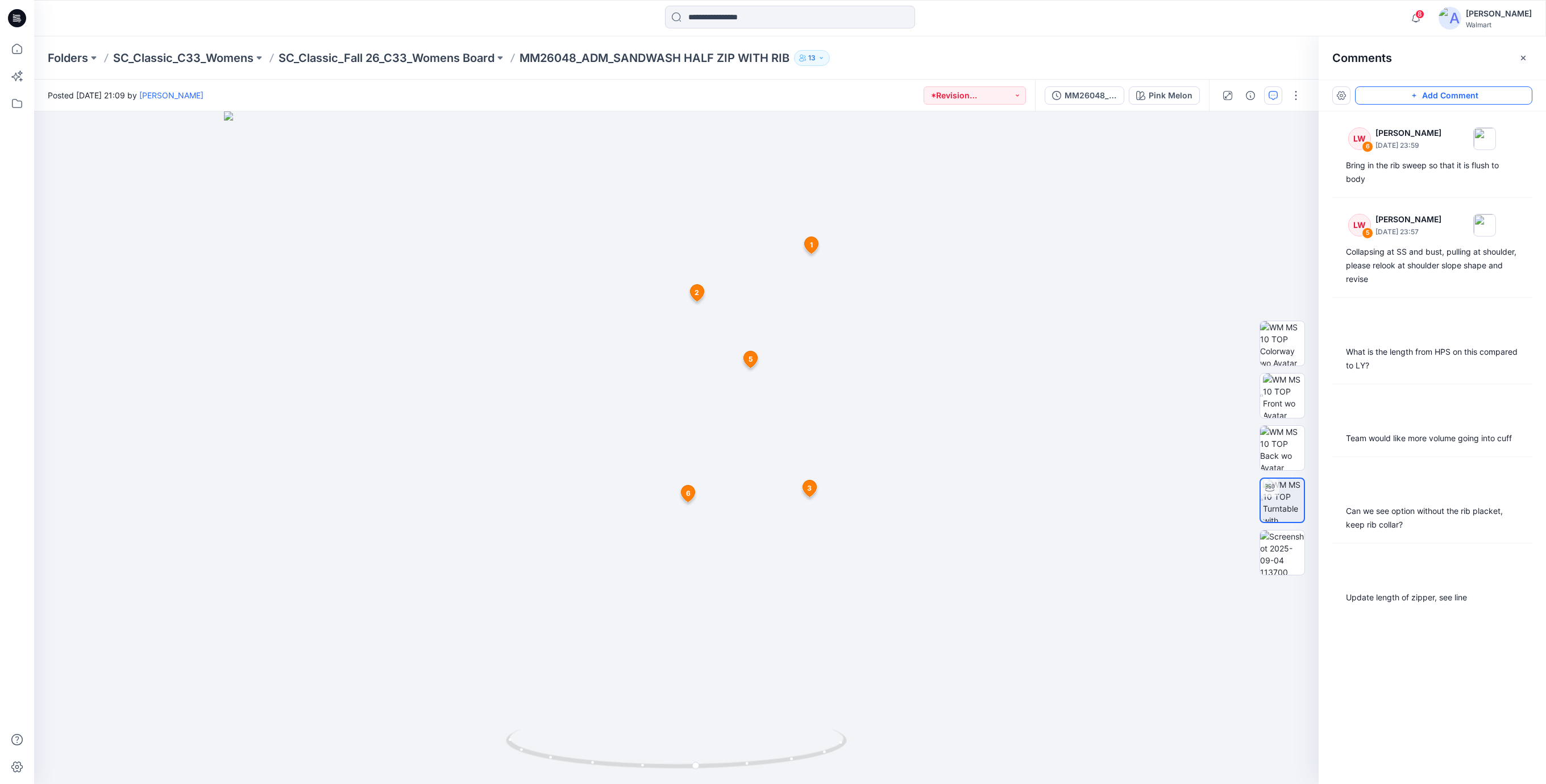
click at [1432, 94] on button "Add Comment" at bounding box center [1443, 95] width 177 height 18
click at [774, 298] on div "7 1 LW Libby Wilson September 04, 2025 23:53 Update length of zipper, see line …" at bounding box center [676, 447] width 1284 height 672
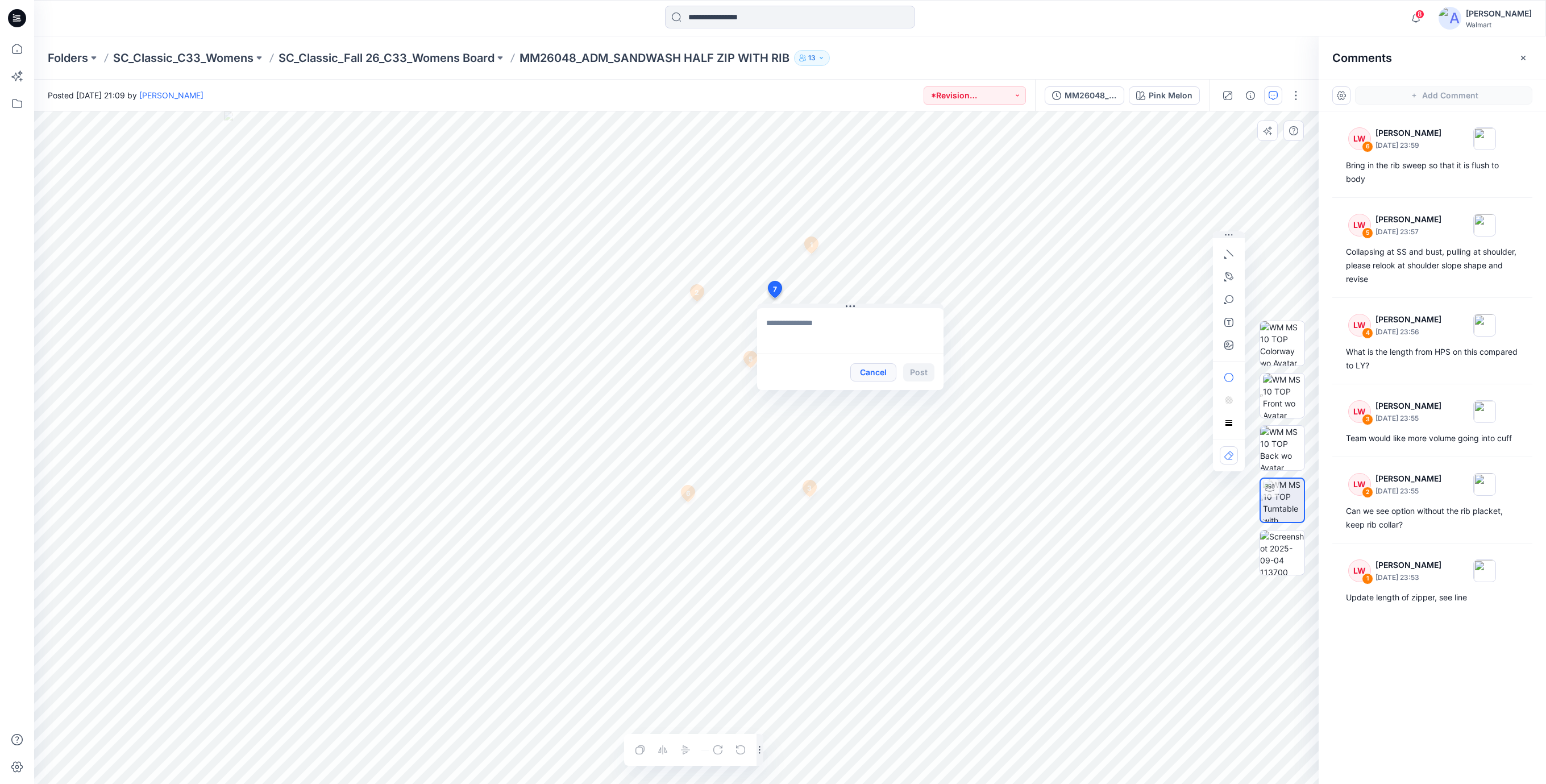
click at [877, 375] on button "Cancel" at bounding box center [873, 372] width 46 height 18
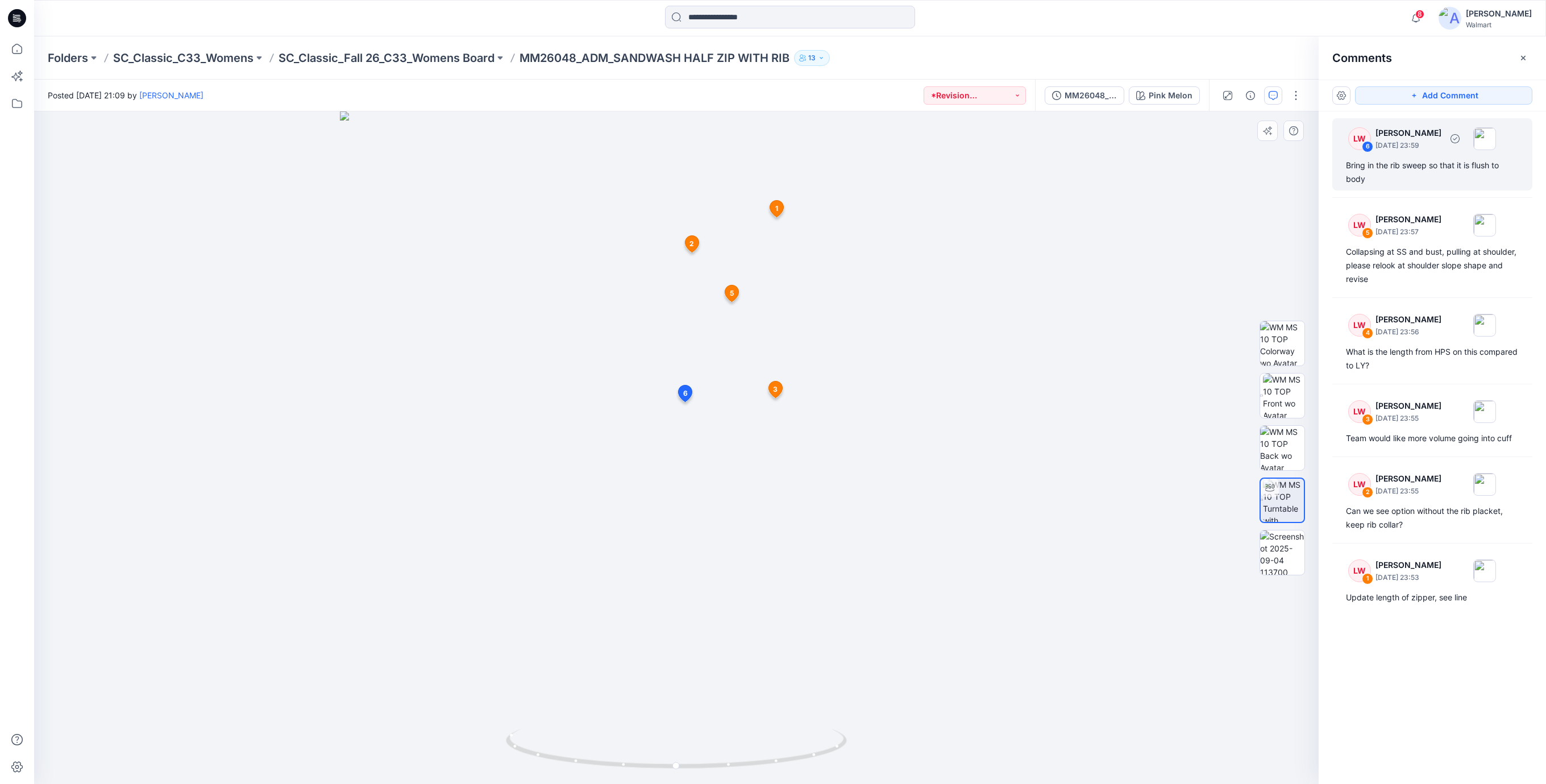
click at [1378, 163] on div "Bring in the rib sweep so that it is flush to body" at bounding box center [1432, 173] width 173 height 27
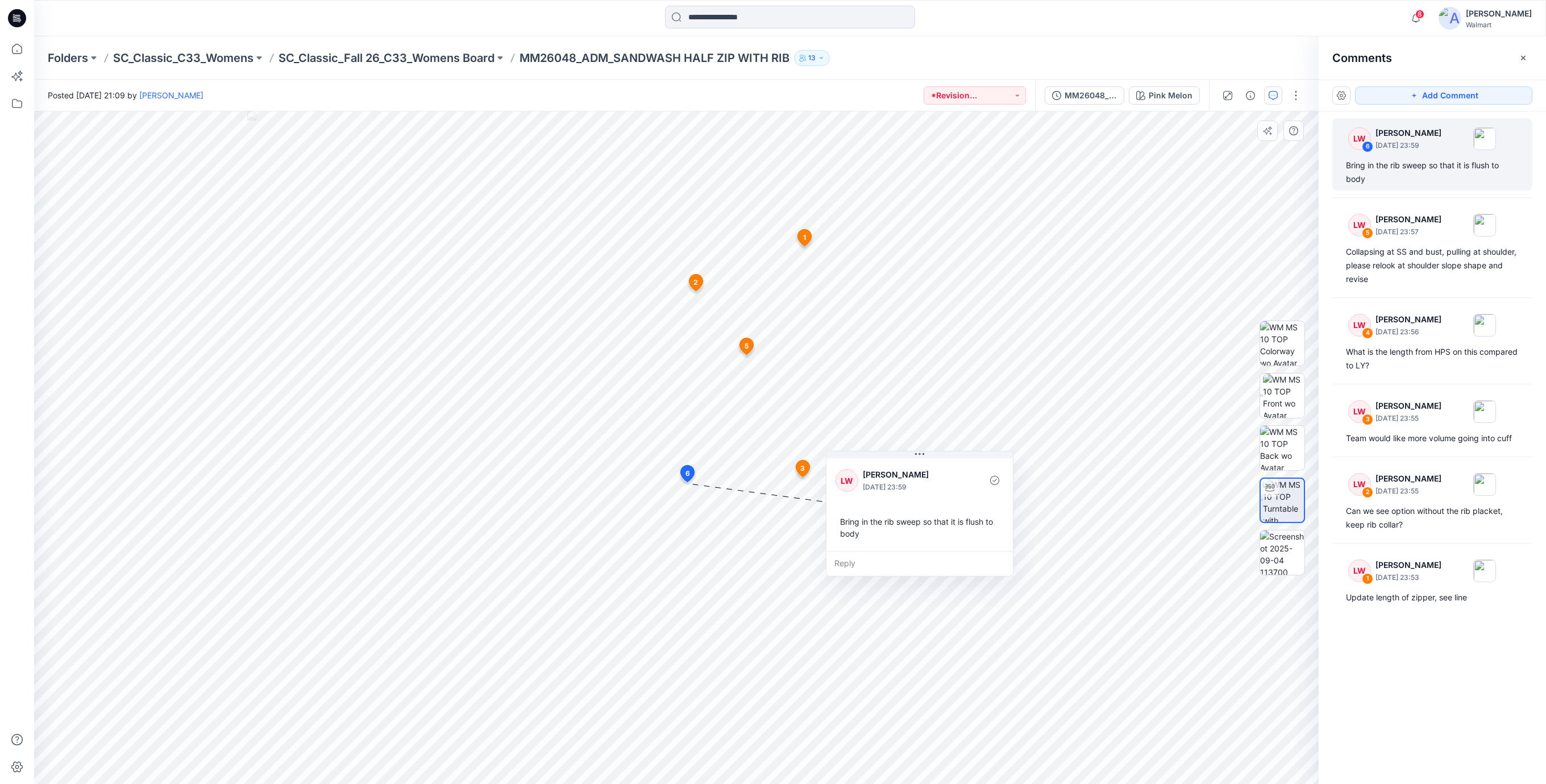
drag, startPoint x: 773, startPoint y: 579, endPoint x: 917, endPoint y: 547, distance: 147.5
click at [921, 544] on div "Bring in the rib sweep so that it is flush to body" at bounding box center [919, 527] width 168 height 33
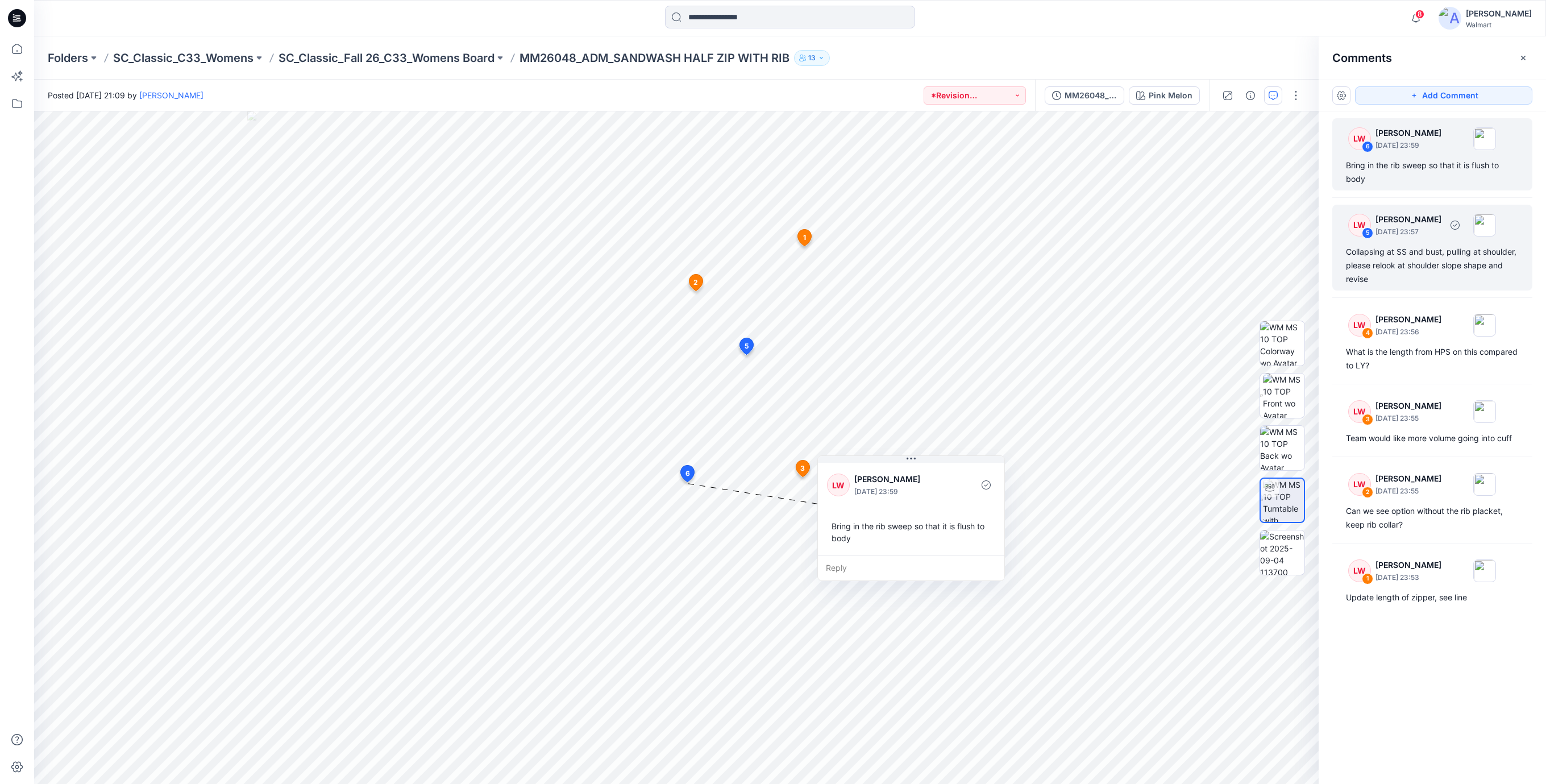
click at [1380, 271] on div "Collapsing at SS and bust, pulling at shoulder, please relook at shoulder slope…" at bounding box center [1432, 265] width 173 height 41
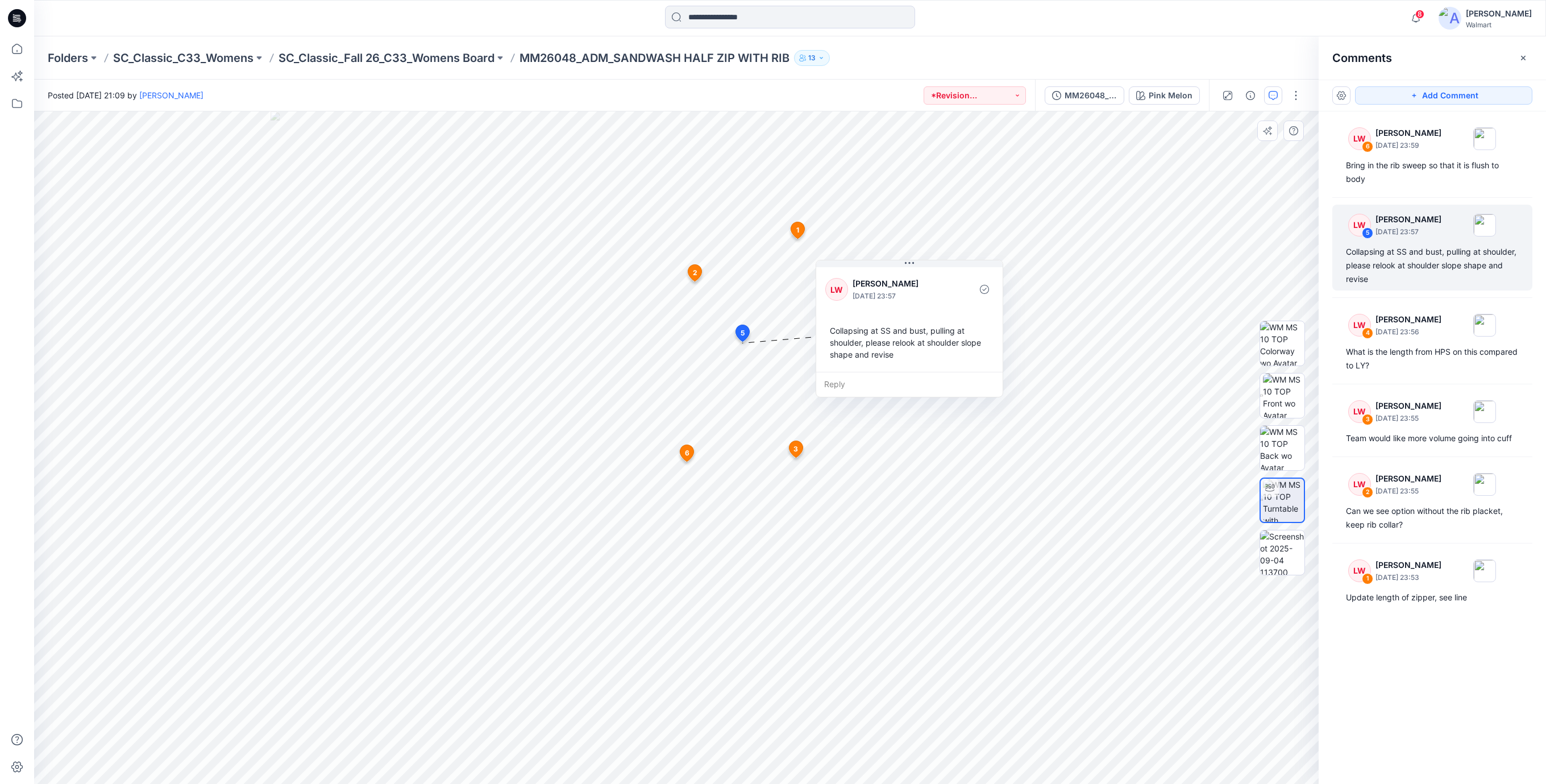
drag, startPoint x: 873, startPoint y: 410, endPoint x: 940, endPoint y: 350, distance: 89.9
click at [940, 350] on div "Collapsing at SS and bust, pulling at shoulder, please relook at shoulder slope…" at bounding box center [909, 342] width 168 height 45
click at [1409, 358] on div "What is the length from HPS on this compared to LY?" at bounding box center [1432, 359] width 173 height 27
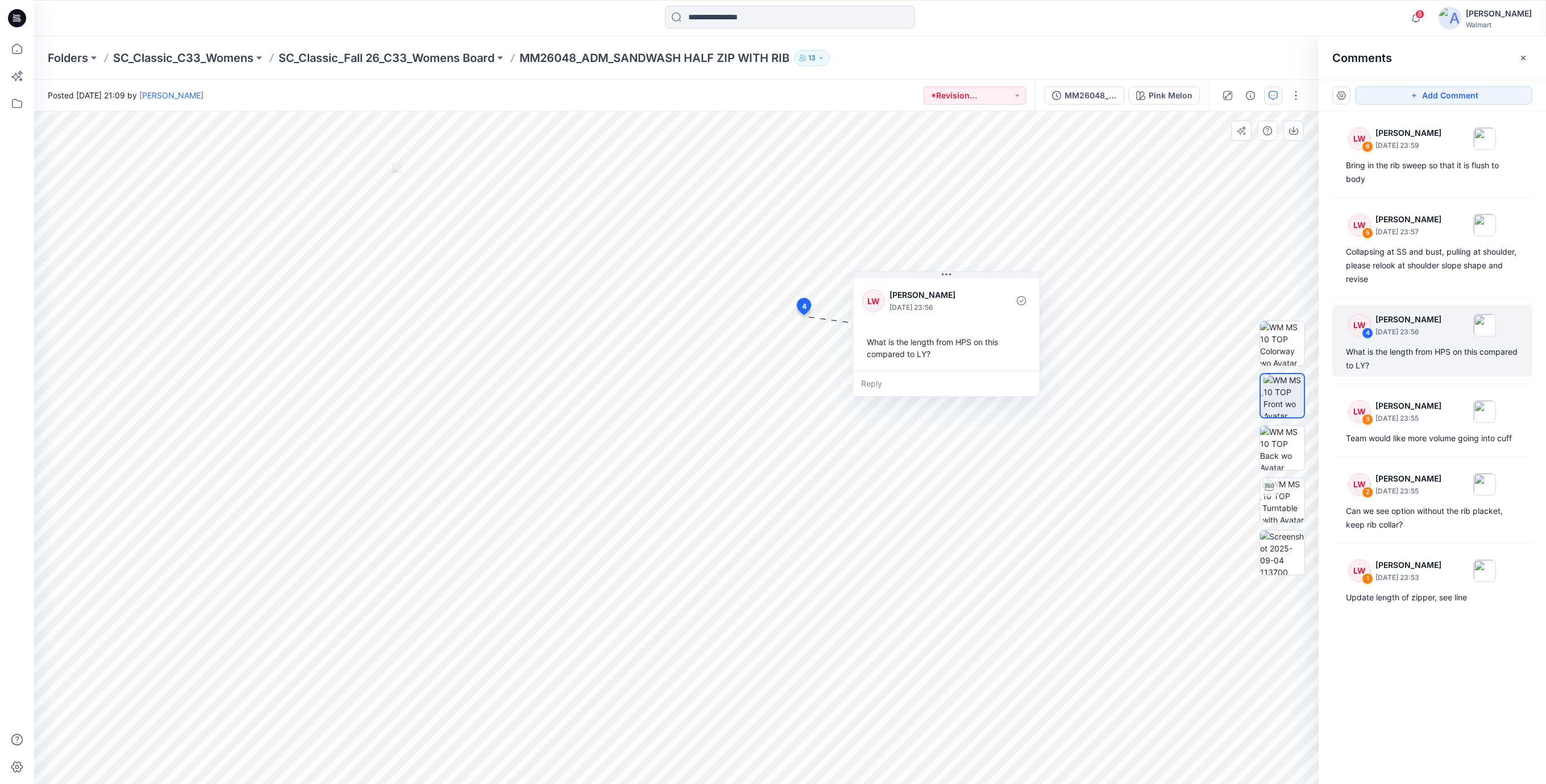
drag, startPoint x: 938, startPoint y: 388, endPoint x: 951, endPoint y: 375, distance: 18.4
click at [951, 375] on div "Reply" at bounding box center [946, 384] width 186 height 25
click at [1414, 437] on div "Team would like more volume going into cuff" at bounding box center [1432, 438] width 173 height 14
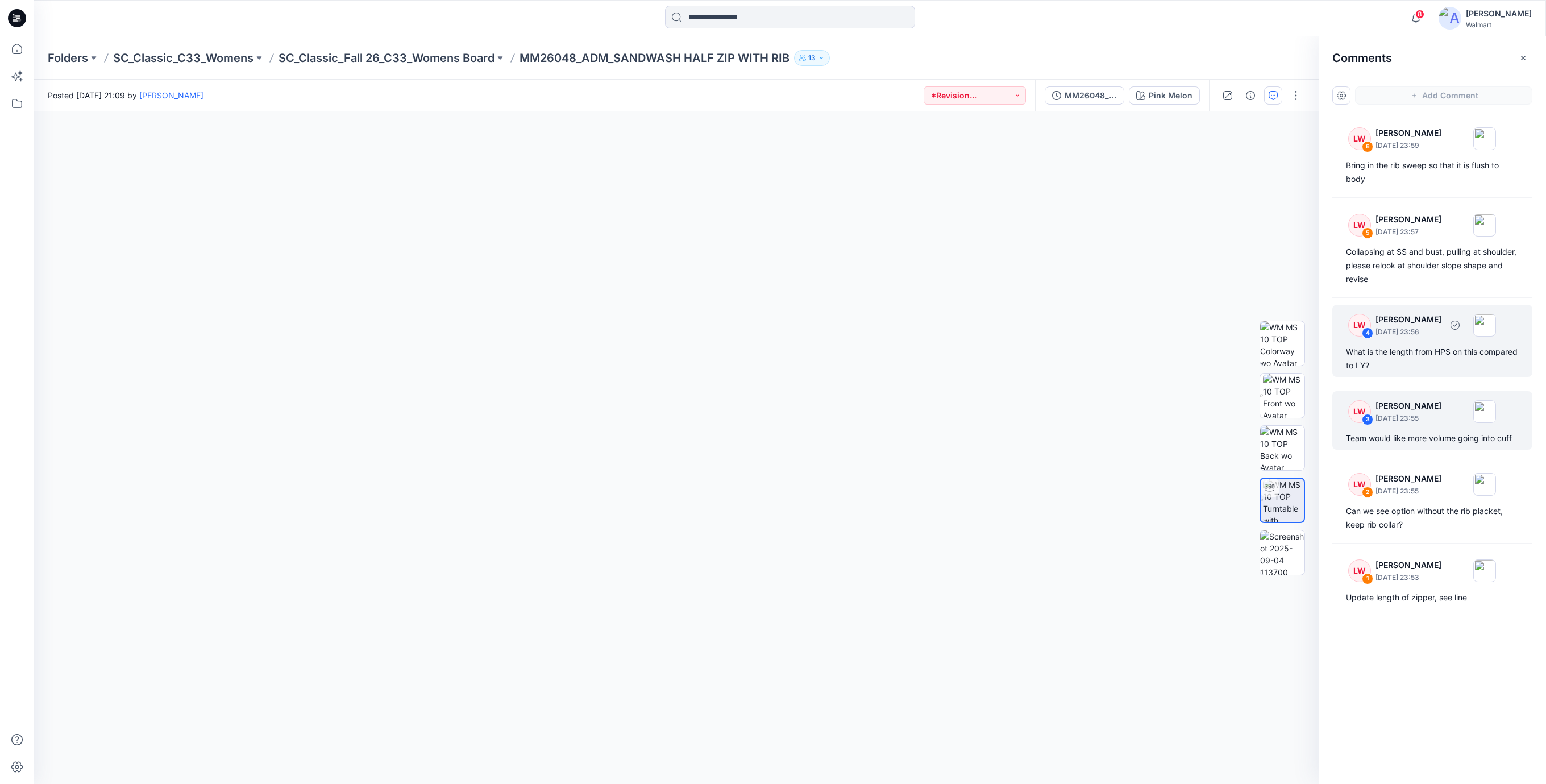
click at [1424, 350] on div "What is the length from HPS on this compared to LY?" at bounding box center [1432, 359] width 173 height 27
click at [1401, 449] on div "LW 3 Libby Wilson September 04, 2025 23:55 Team would like more volume going in…" at bounding box center [1432, 420] width 200 height 59
click at [1403, 338] on div "LW 4 Libby Wilson September 04, 2025 23:56" at bounding box center [1418, 325] width 157 height 31
click at [1437, 445] on div "LW 3 Libby Wilson September 04, 2025 23:55 Team would like more volume going in…" at bounding box center [1432, 420] width 200 height 59
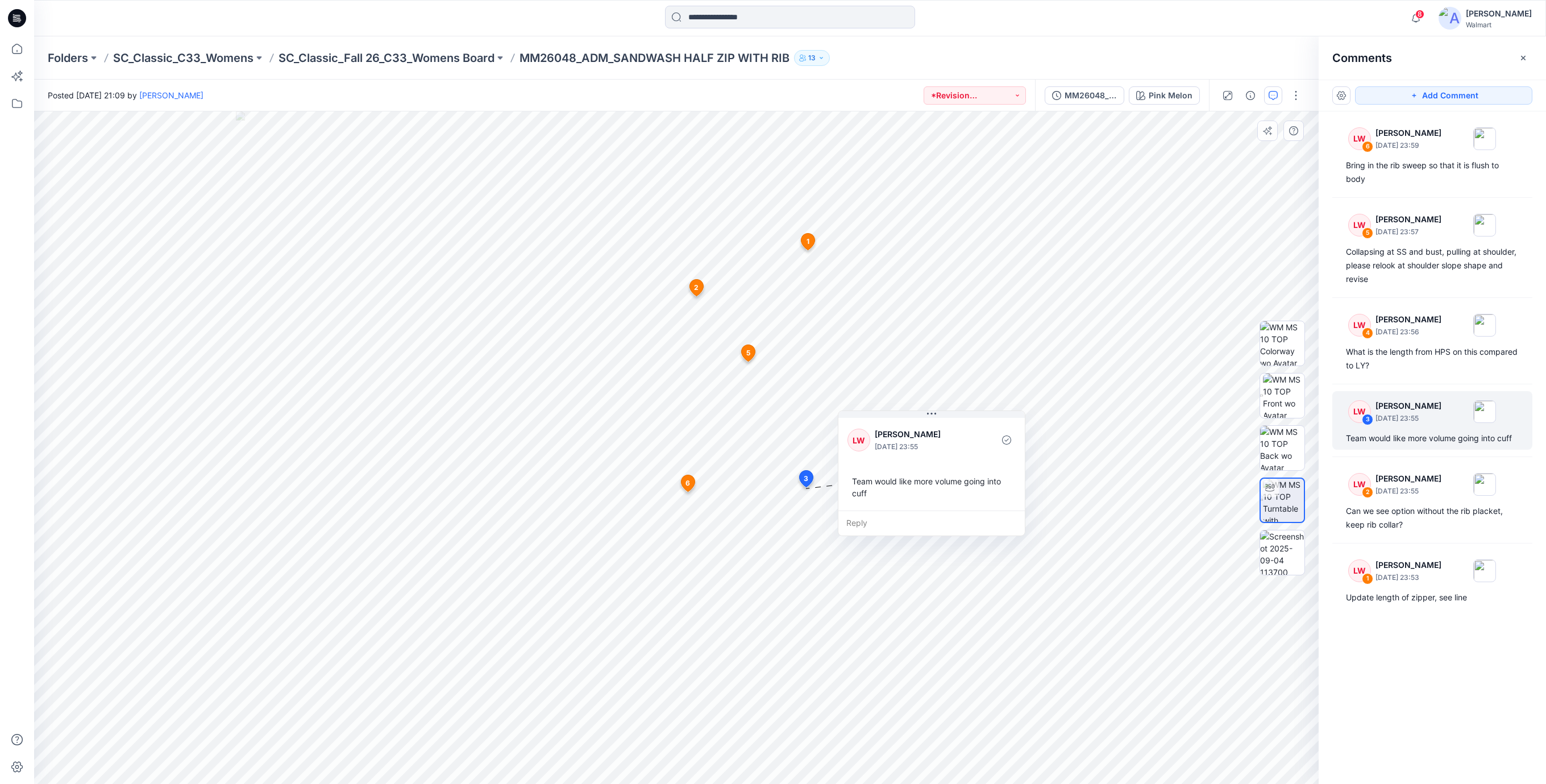
drag, startPoint x: 910, startPoint y: 557, endPoint x: 944, endPoint y: 492, distance: 73.4
click at [944, 492] on div "Team would like more volume going into cuff" at bounding box center [931, 487] width 168 height 33
drag, startPoint x: 933, startPoint y: 506, endPoint x: 918, endPoint y: 511, distance: 15.8
click at [918, 511] on div "LW Libby Wilson September 04, 2025 23:55 Team would like more volume going into…" at bounding box center [916, 468] width 186 height 95
click at [1402, 518] on div "Can we see option without the rib placket, keep rib collar?" at bounding box center [1432, 518] width 173 height 27
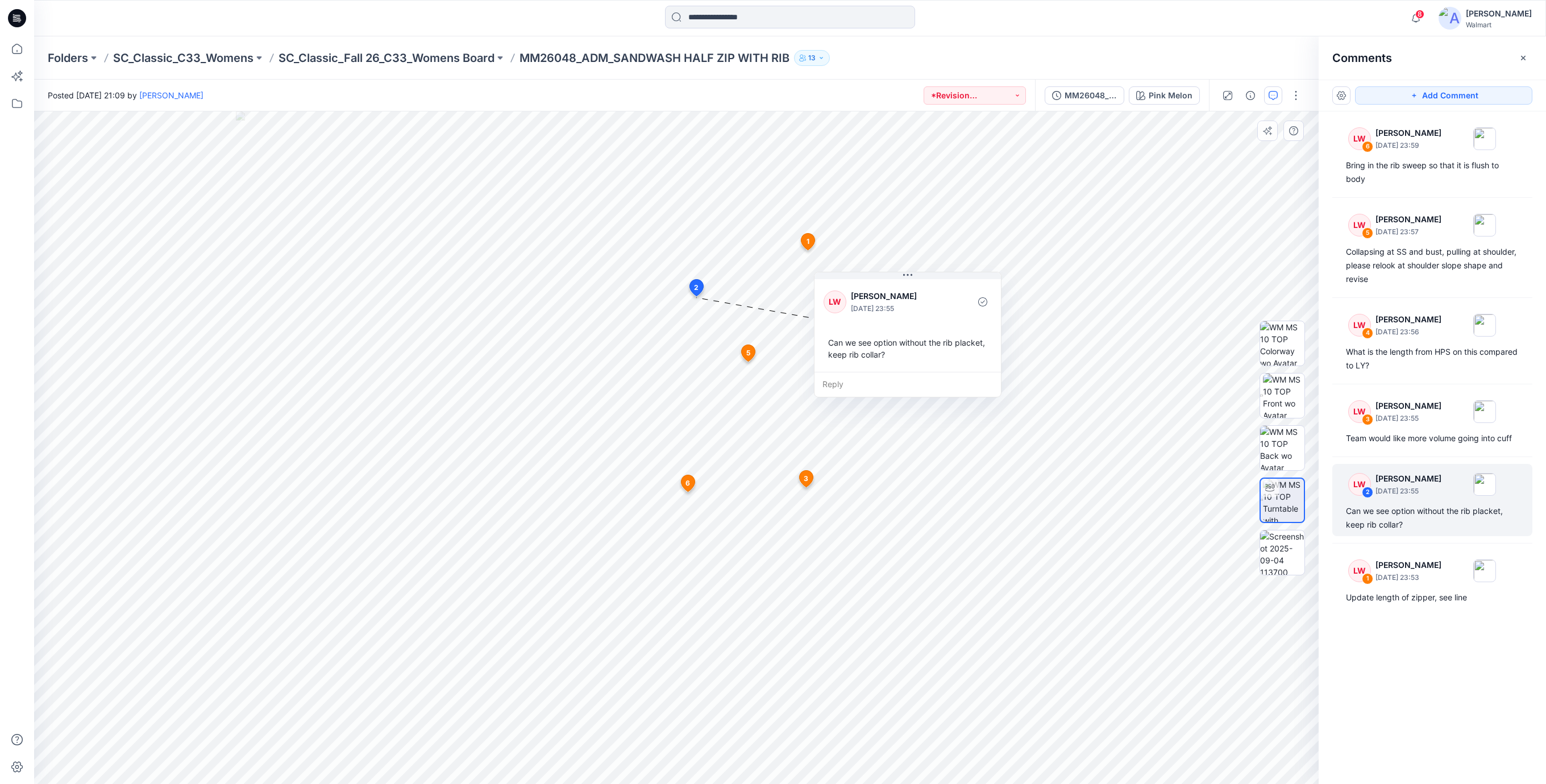
drag, startPoint x: 787, startPoint y: 384, endPoint x: 923, endPoint y: 353, distance: 139.5
click at [923, 353] on div "Can we see option without the rib placket, keep rib collar?" at bounding box center [907, 349] width 168 height 33
click at [1408, 570] on p "Libby Wilson" at bounding box center [1408, 565] width 66 height 14
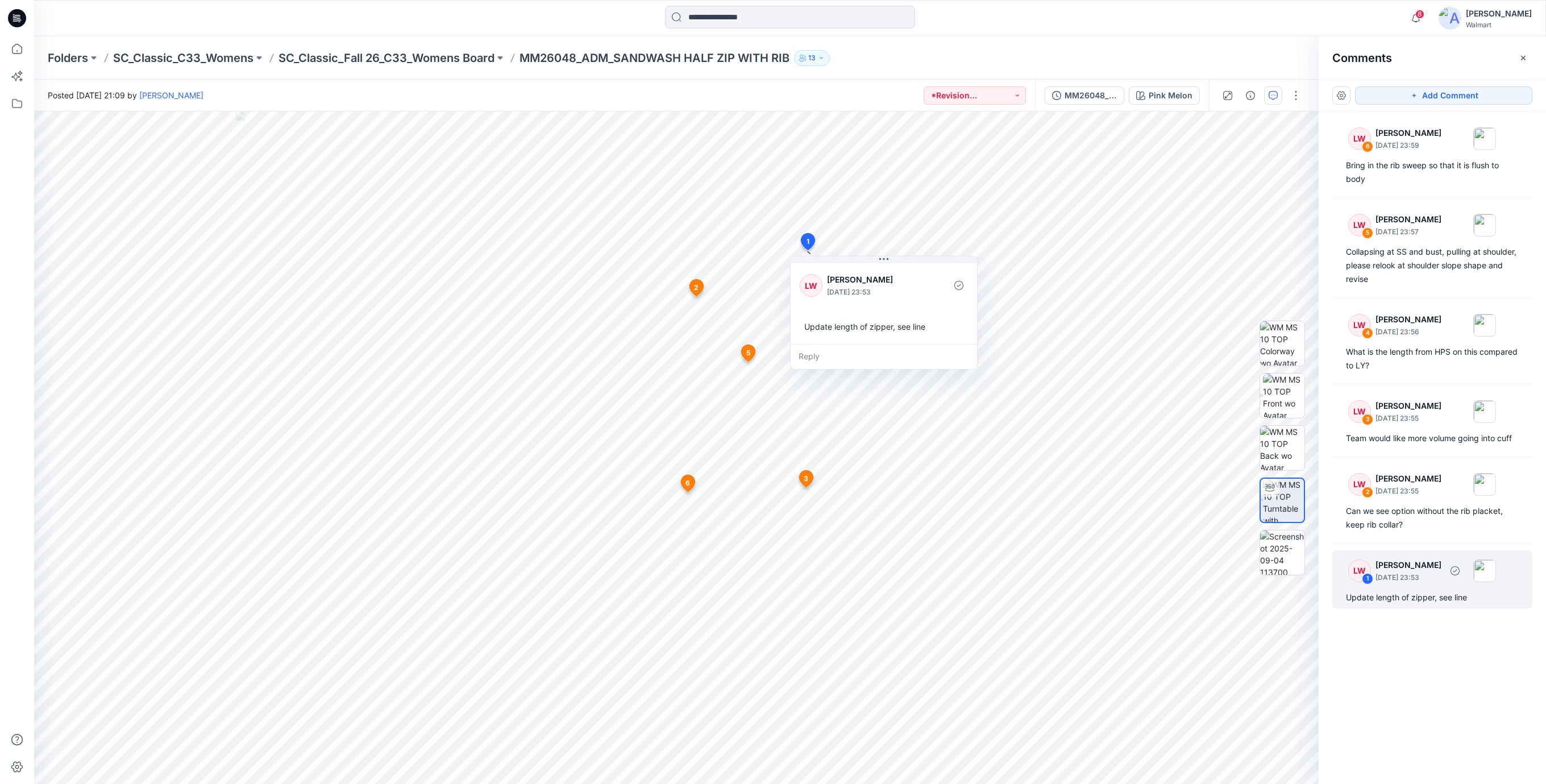
click at [1401, 589] on div "LW 1 Libby Wilson September 04, 2025 23:53 Update length of zipper, see line" at bounding box center [1432, 579] width 200 height 59
click at [12, 16] on icon at bounding box center [17, 18] width 18 height 18
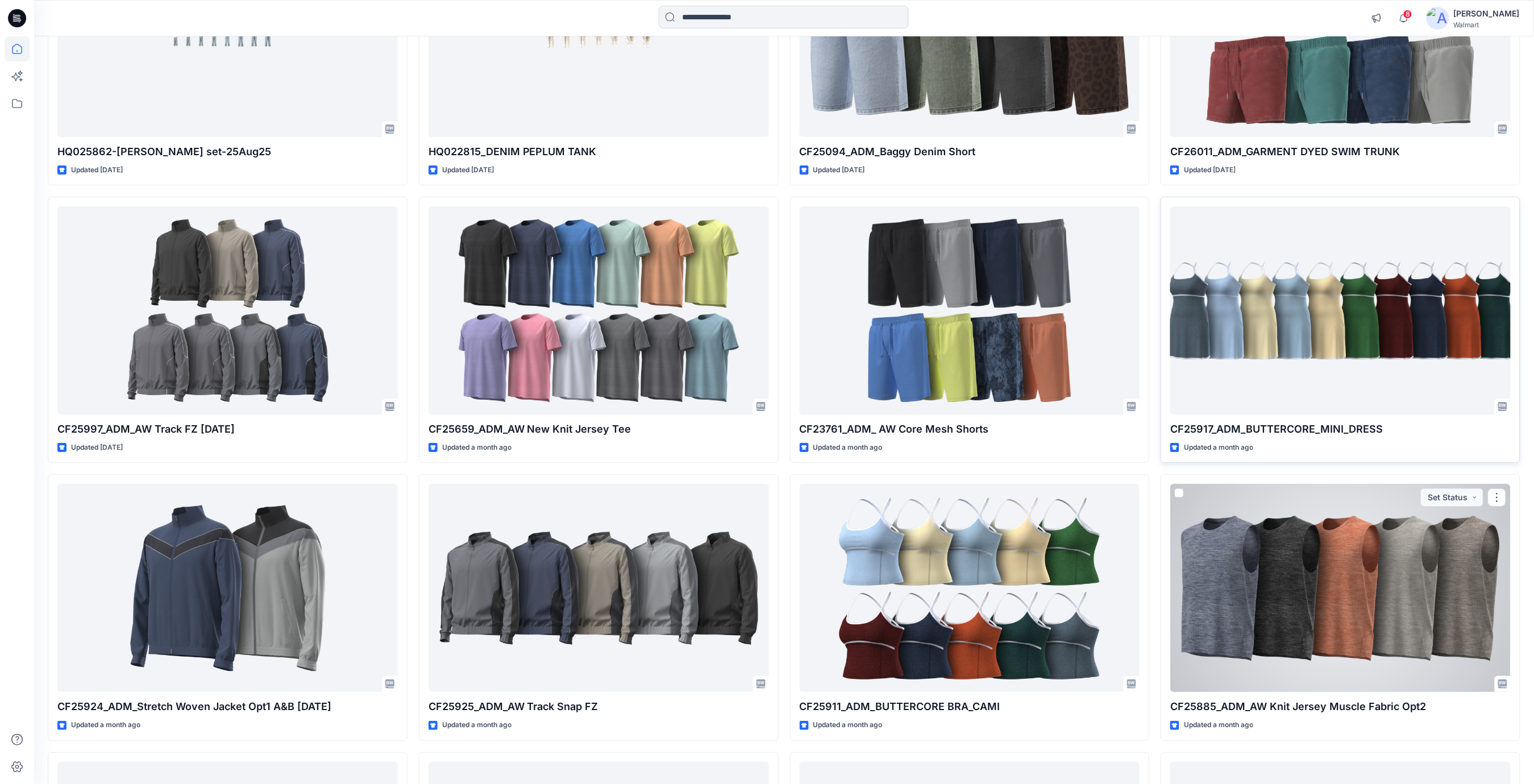
scroll to position [3811, 0]
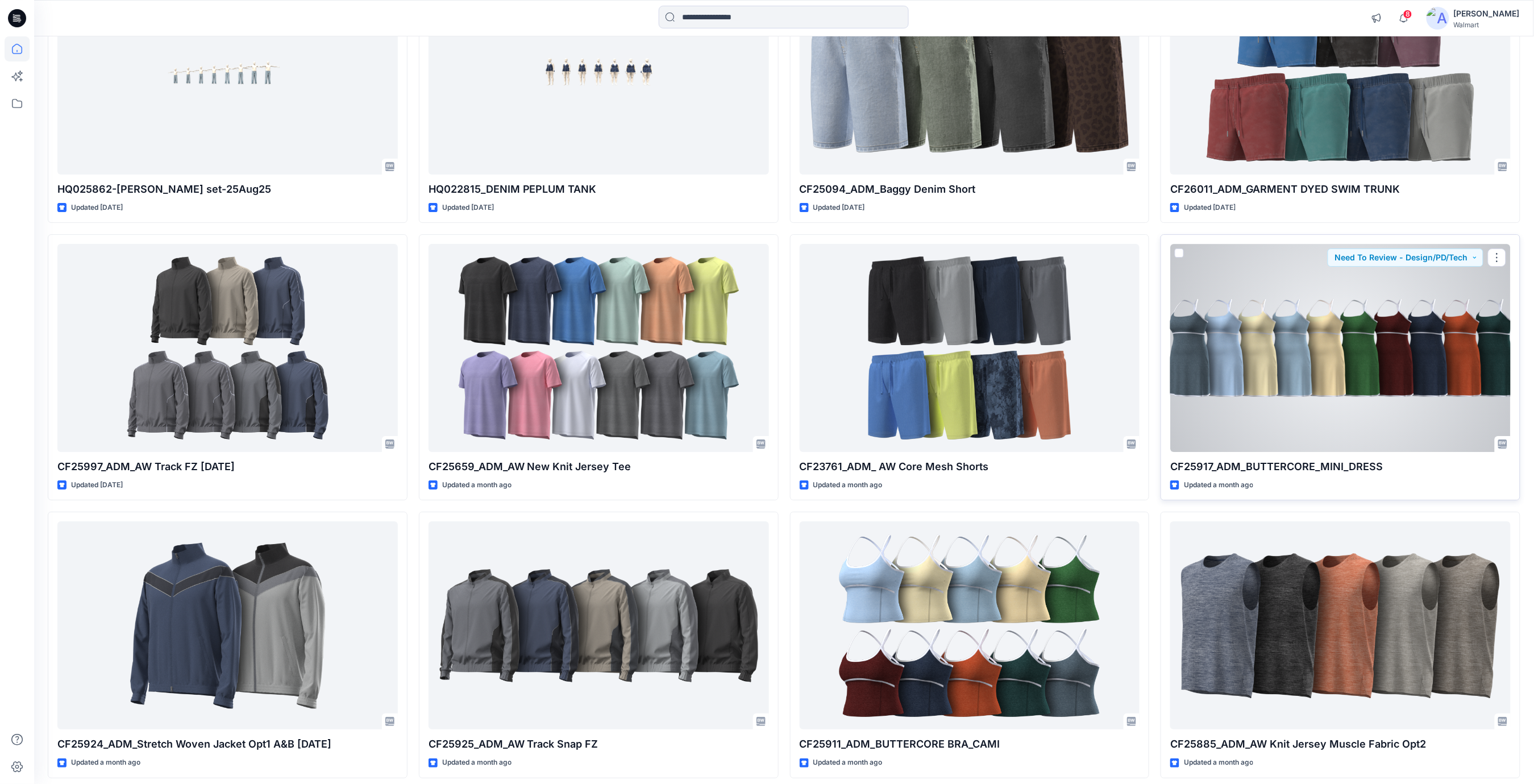
click at [1280, 344] on div at bounding box center [1340, 348] width 341 height 208
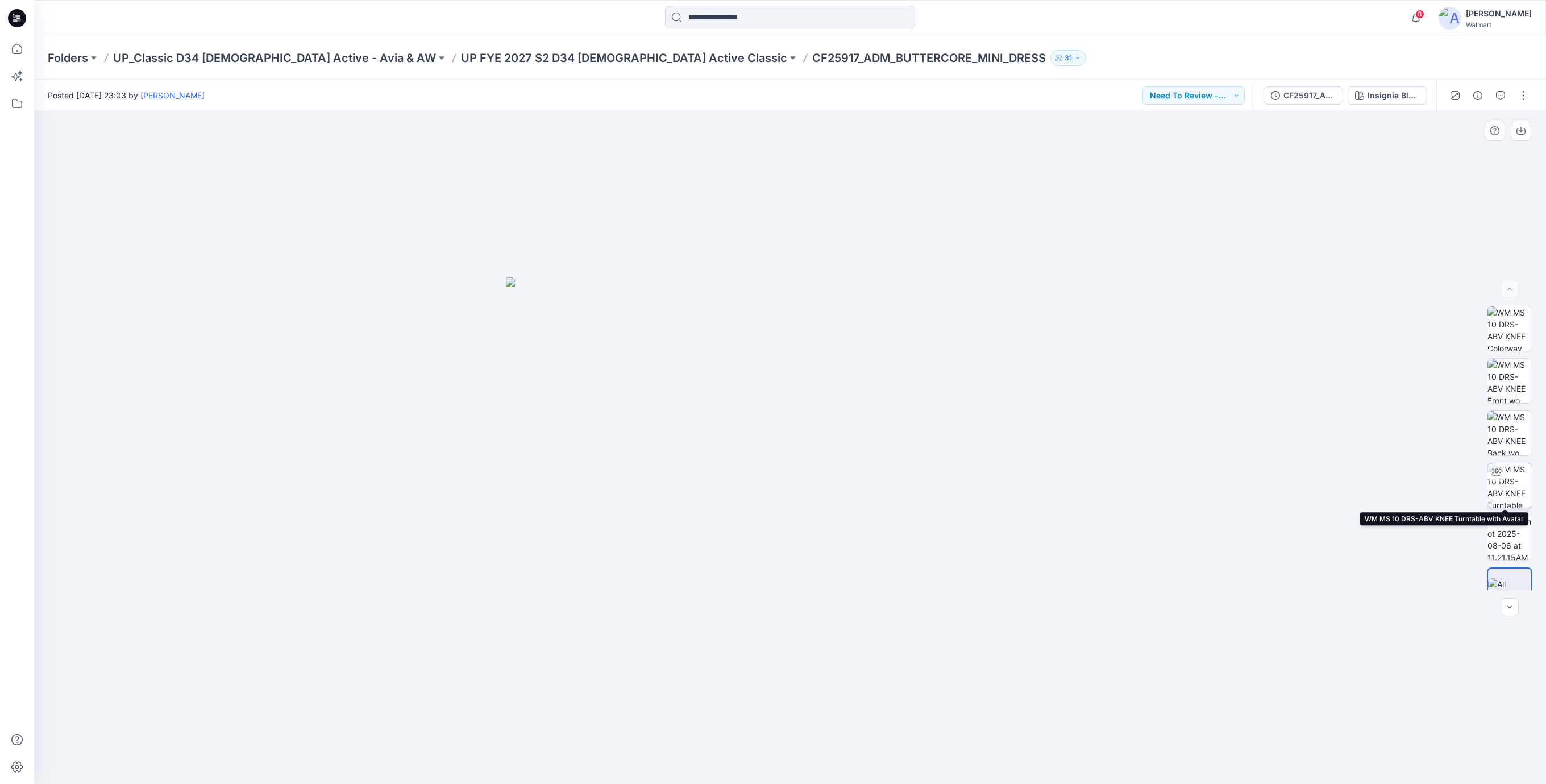
click at [1511, 463] on div at bounding box center [1510, 486] width 46 height 46
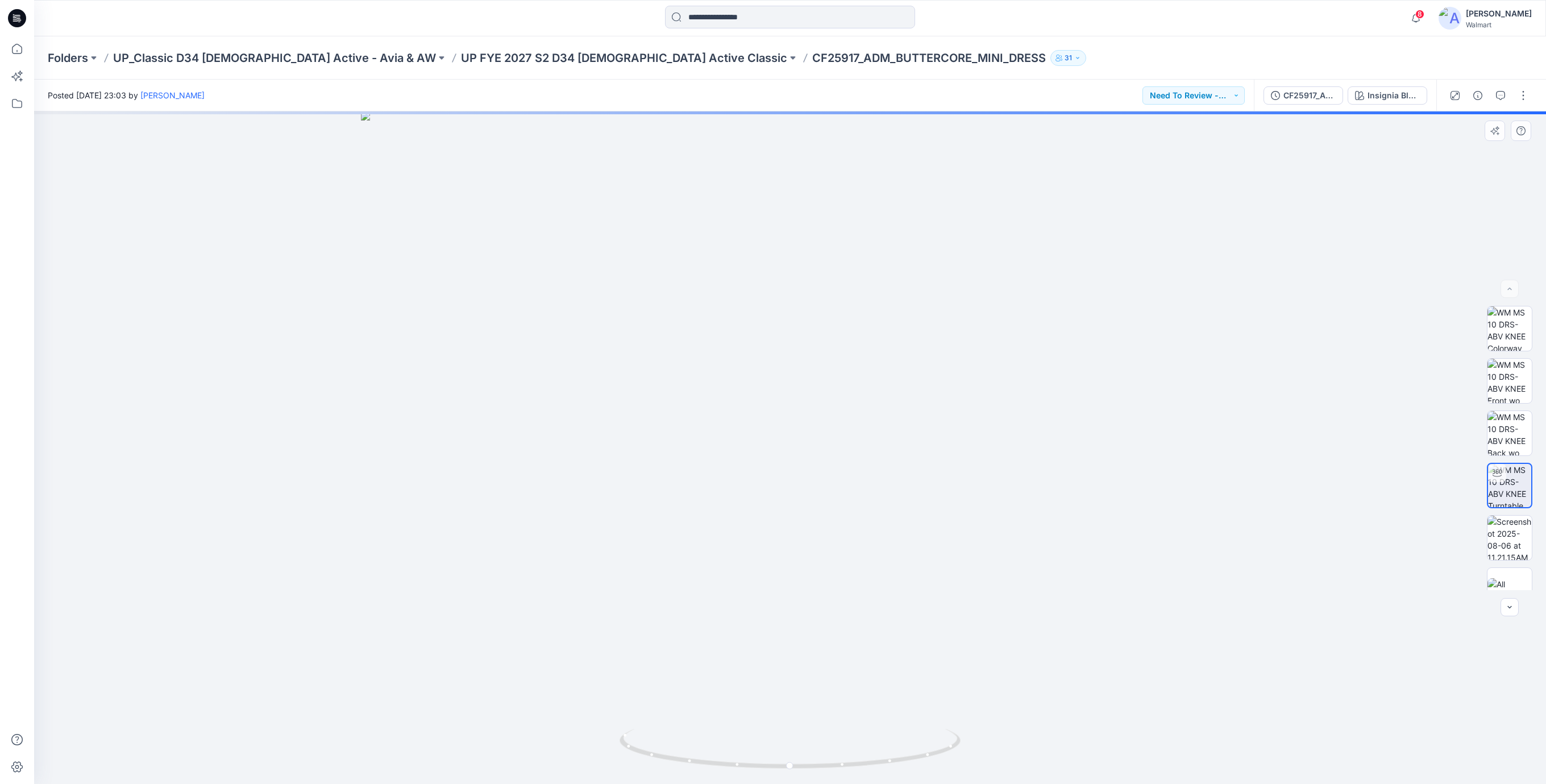
drag, startPoint x: 836, startPoint y: 252, endPoint x: 836, endPoint y: 525, distance: 273.0
click at [836, 525] on img at bounding box center [790, 447] width 859 height 672
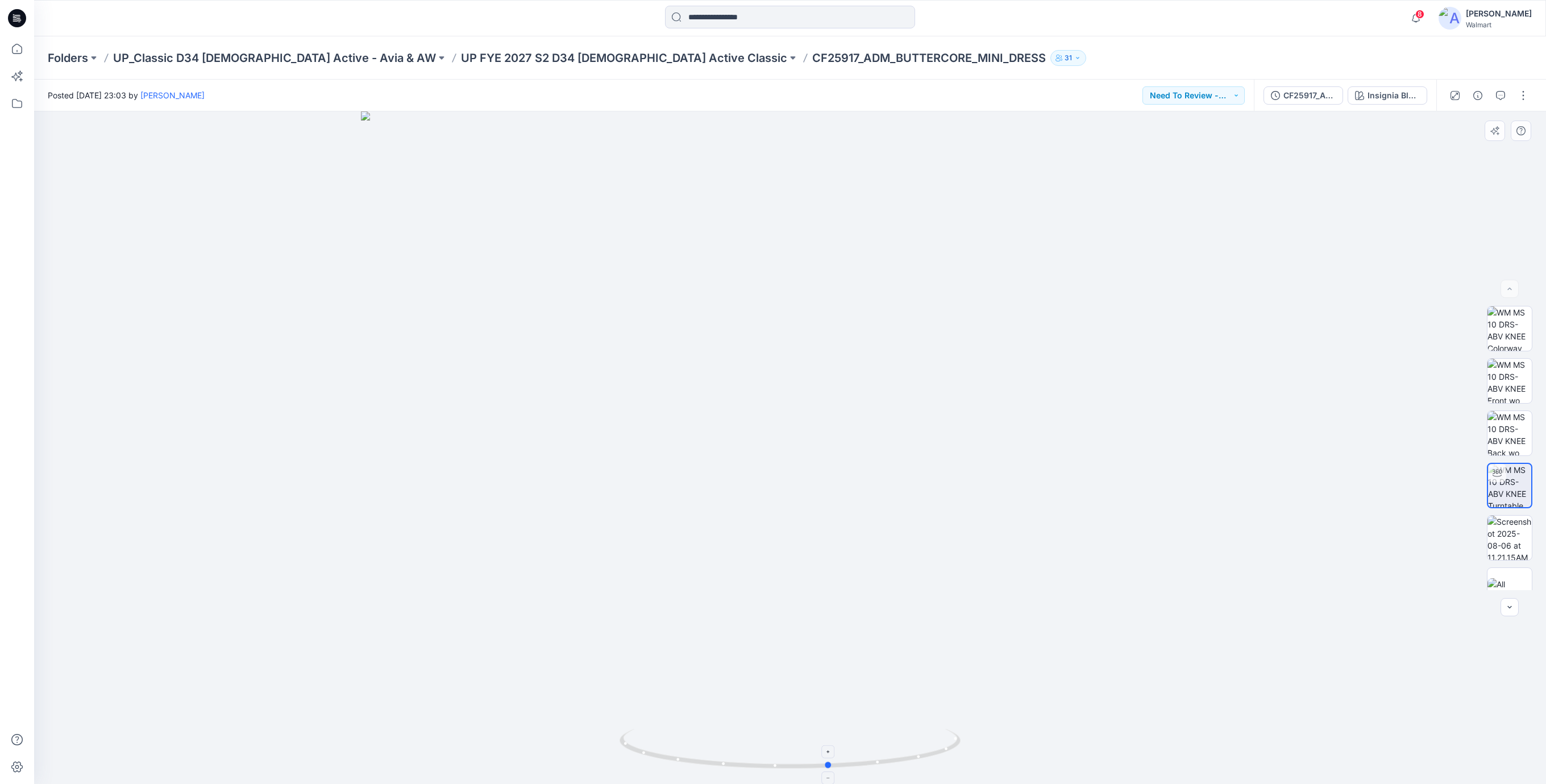
drag, startPoint x: 901, startPoint y: 762, endPoint x: 780, endPoint y: 524, distance: 267.0
click at [939, 764] on icon at bounding box center [791, 749] width 344 height 43
click at [20, 20] on icon at bounding box center [19, 20] width 4 height 1
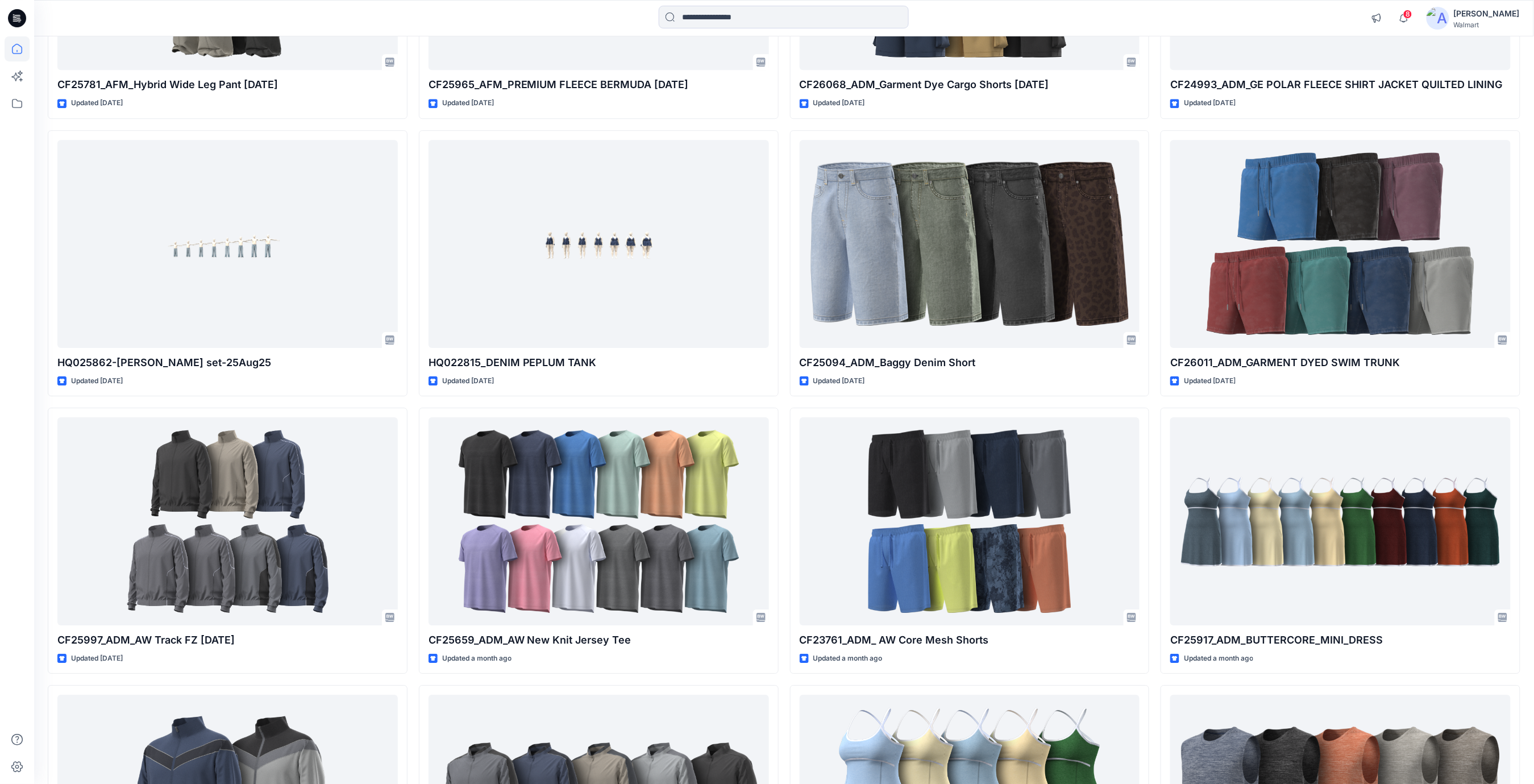
scroll to position [4016, 0]
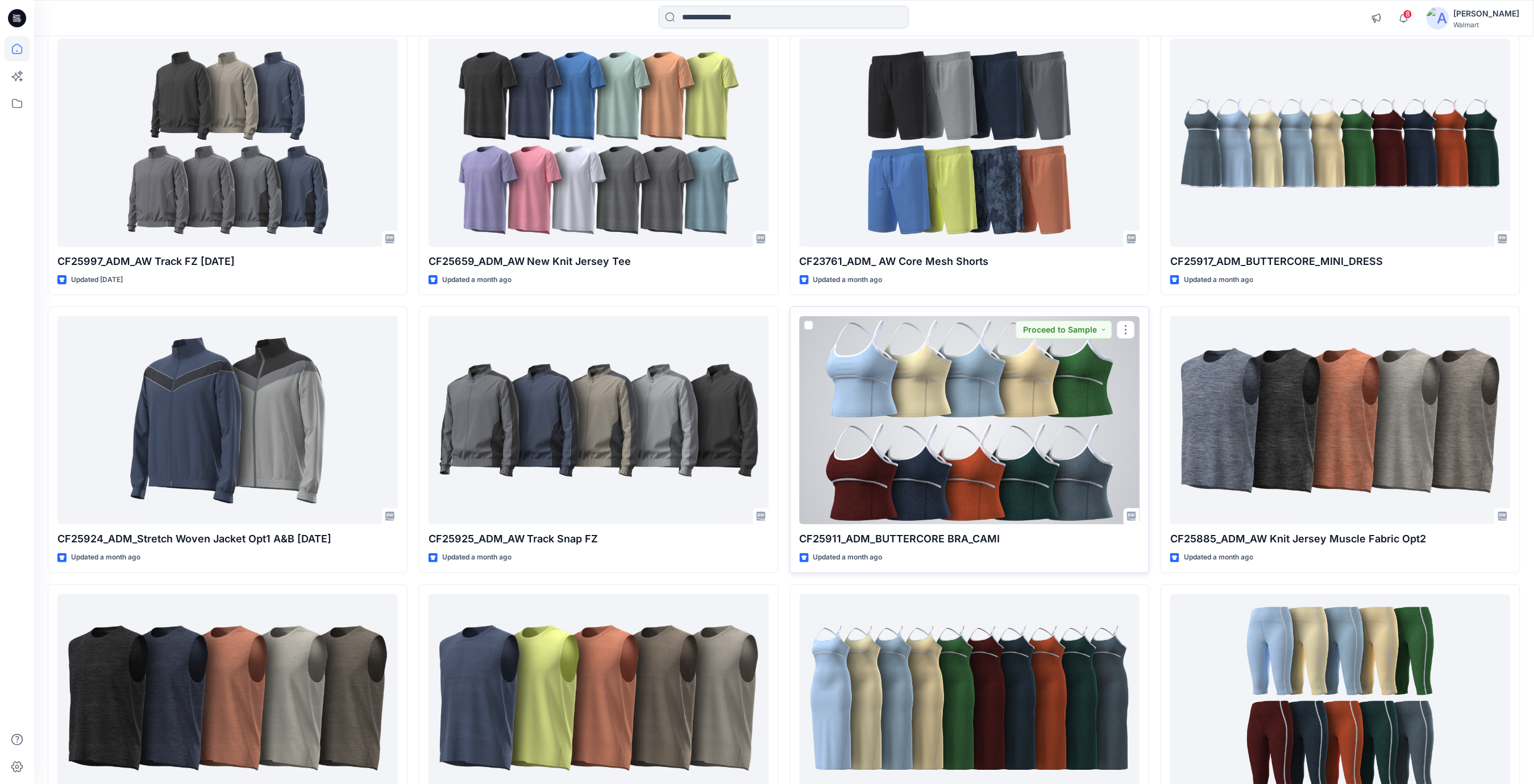
click at [1012, 427] on div at bounding box center [970, 420] width 341 height 208
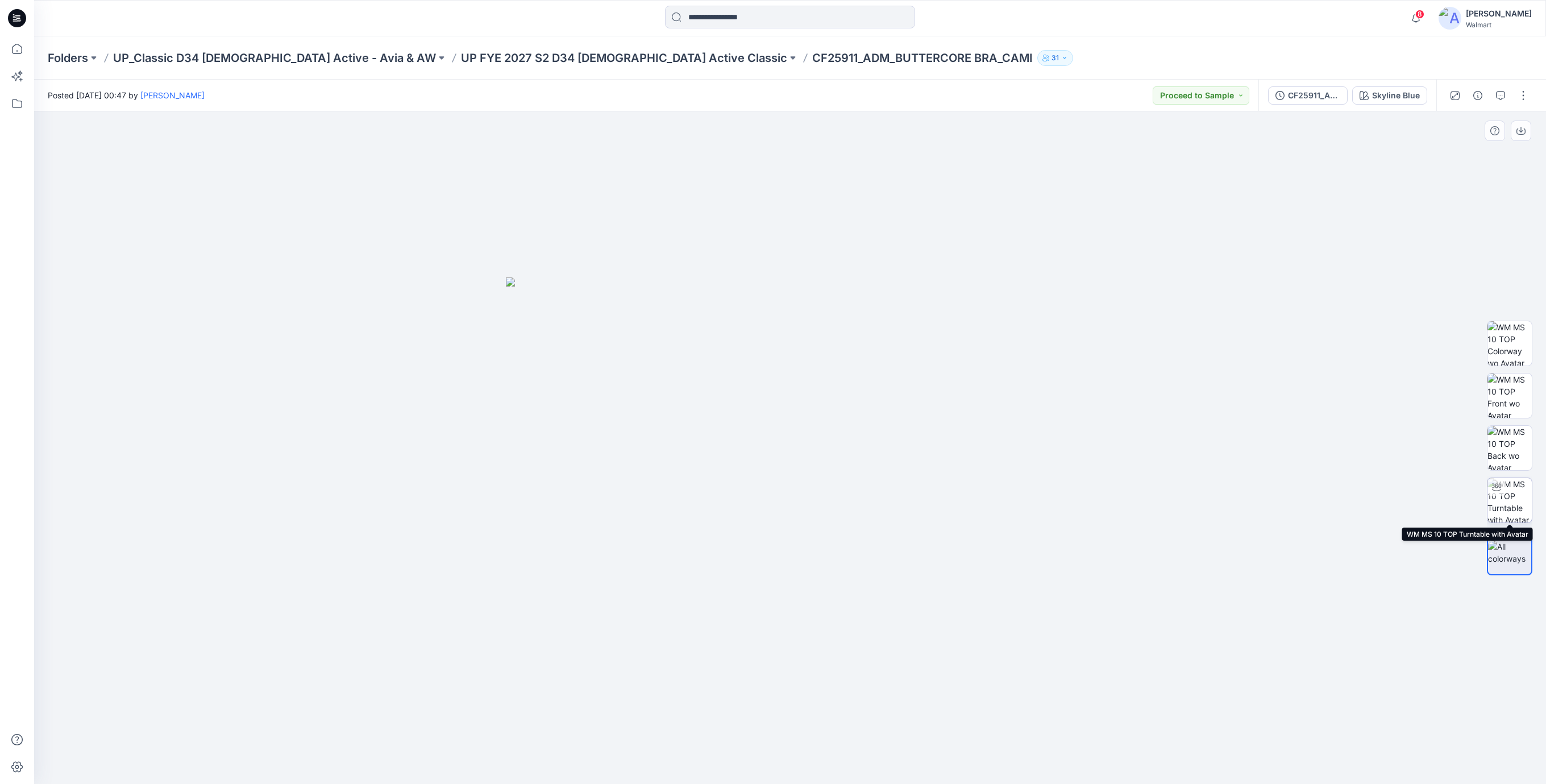
click at [1507, 498] on img at bounding box center [1510, 500] width 44 height 44
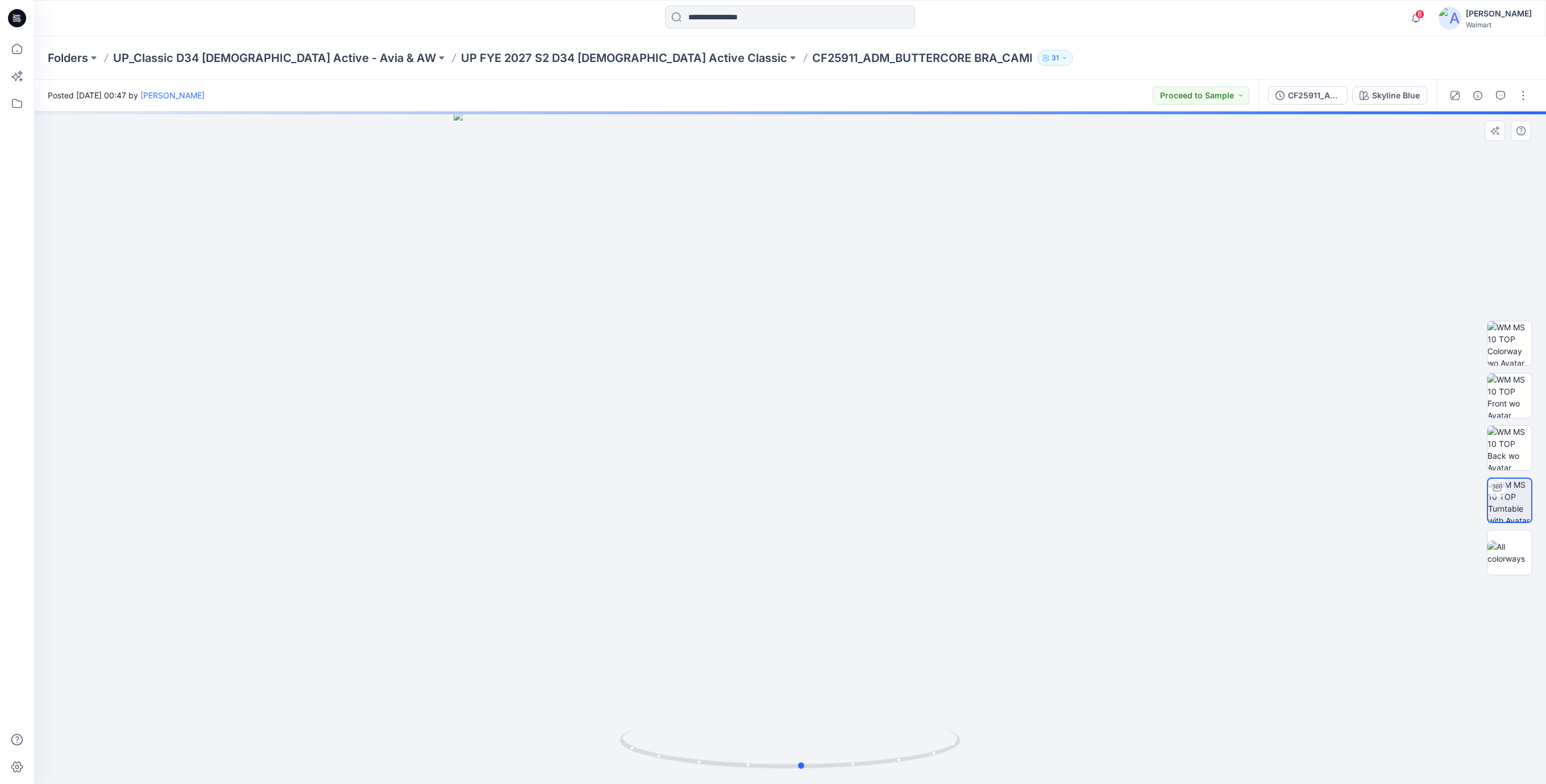
drag, startPoint x: 804, startPoint y: 387, endPoint x: 823, endPoint y: 537, distance: 151.2
click at [817, 542] on div at bounding box center [790, 447] width 1512 height 672
click at [1387, 101] on button "Skyline Blue" at bounding box center [1390, 95] width 75 height 18
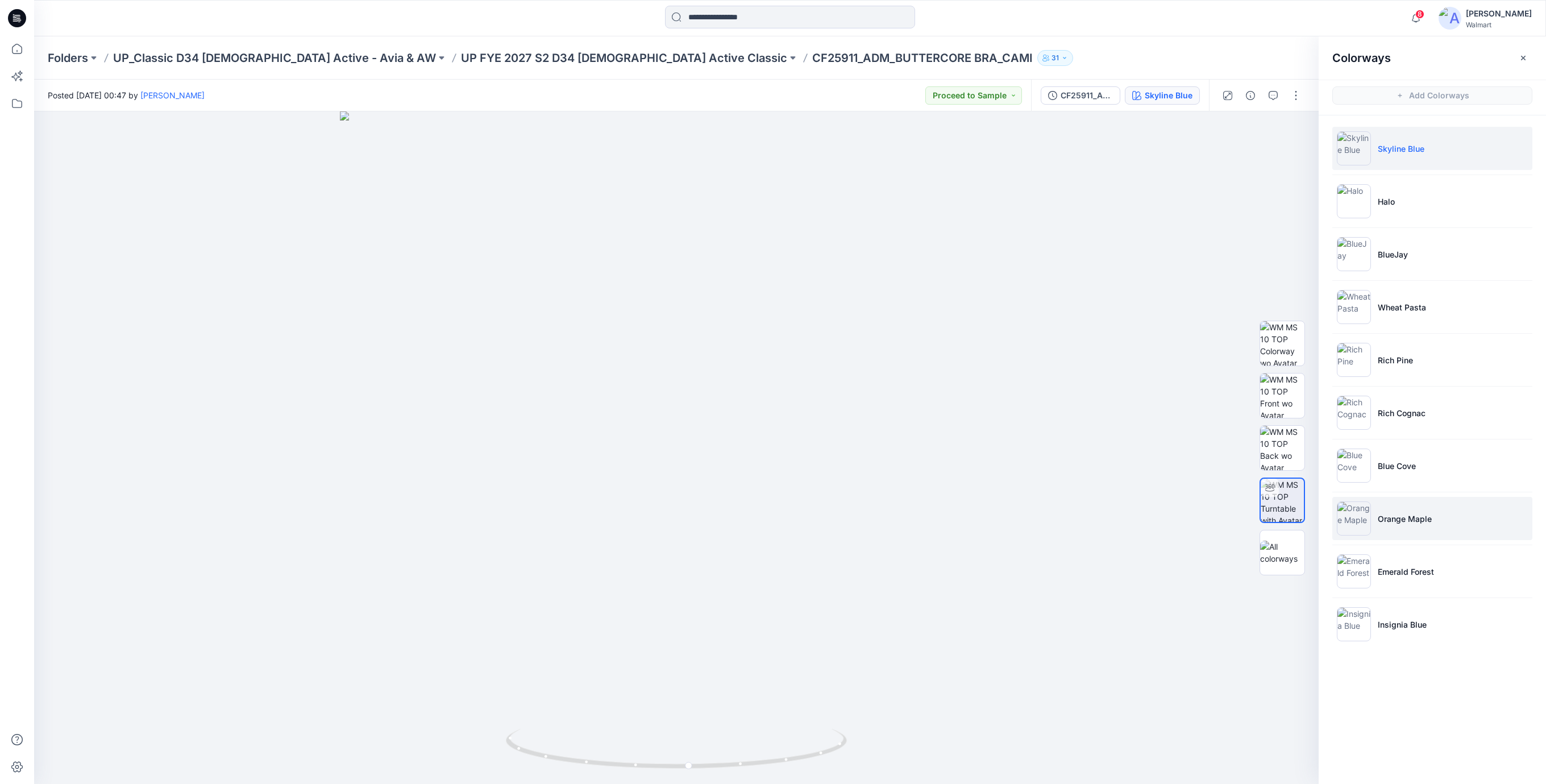
click at [1354, 518] on img at bounding box center [1354, 519] width 34 height 34
click at [1295, 512] on img at bounding box center [1282, 500] width 44 height 44
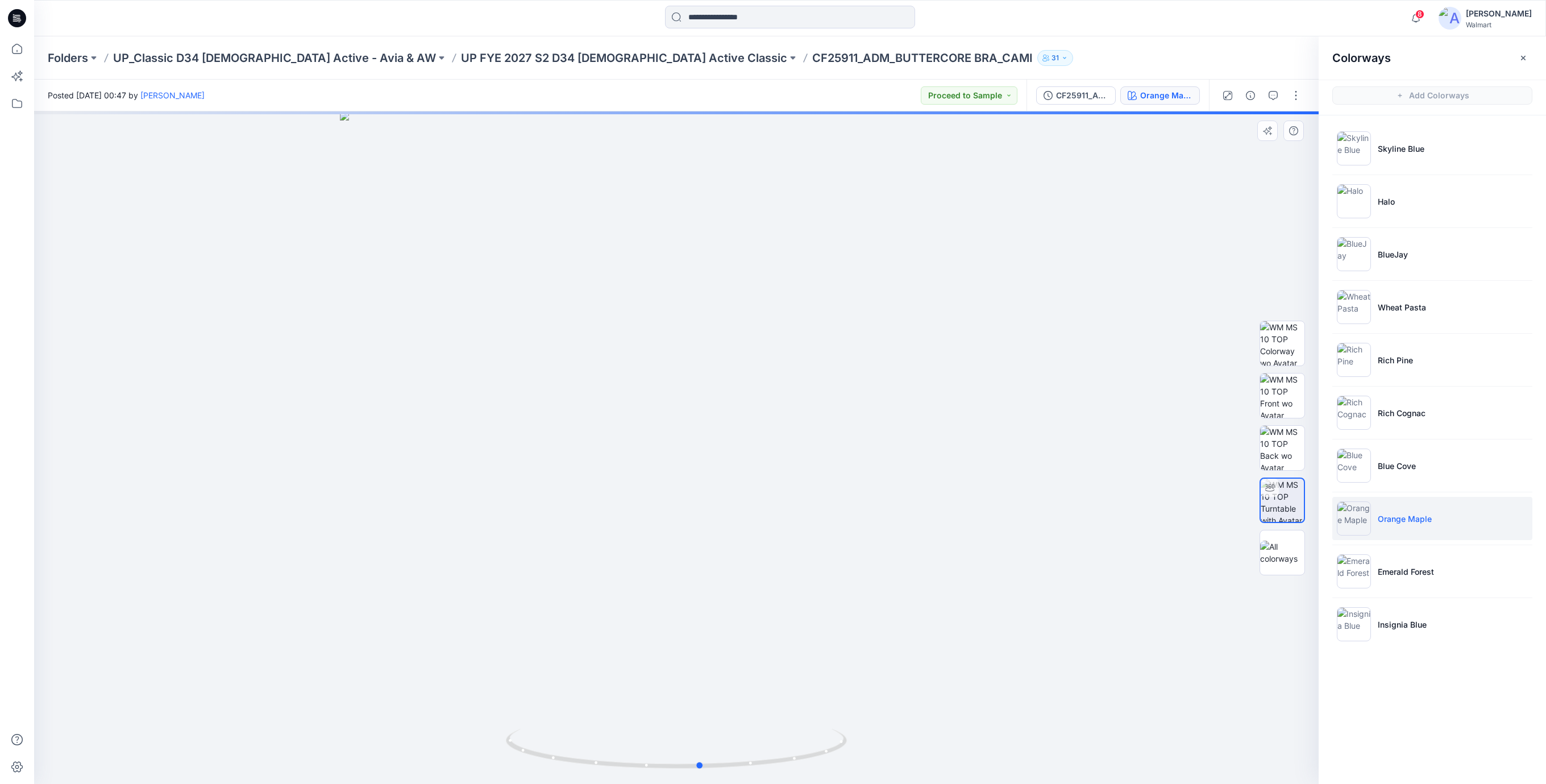
drag, startPoint x: 746, startPoint y: 515, endPoint x: 825, endPoint y: 775, distance: 271.7
click at [744, 539] on div at bounding box center [676, 447] width 1284 height 672
drag, startPoint x: 817, startPoint y: 757, endPoint x: 850, endPoint y: 719, distance: 50.3
click at [813, 735] on icon at bounding box center [678, 749] width 344 height 43
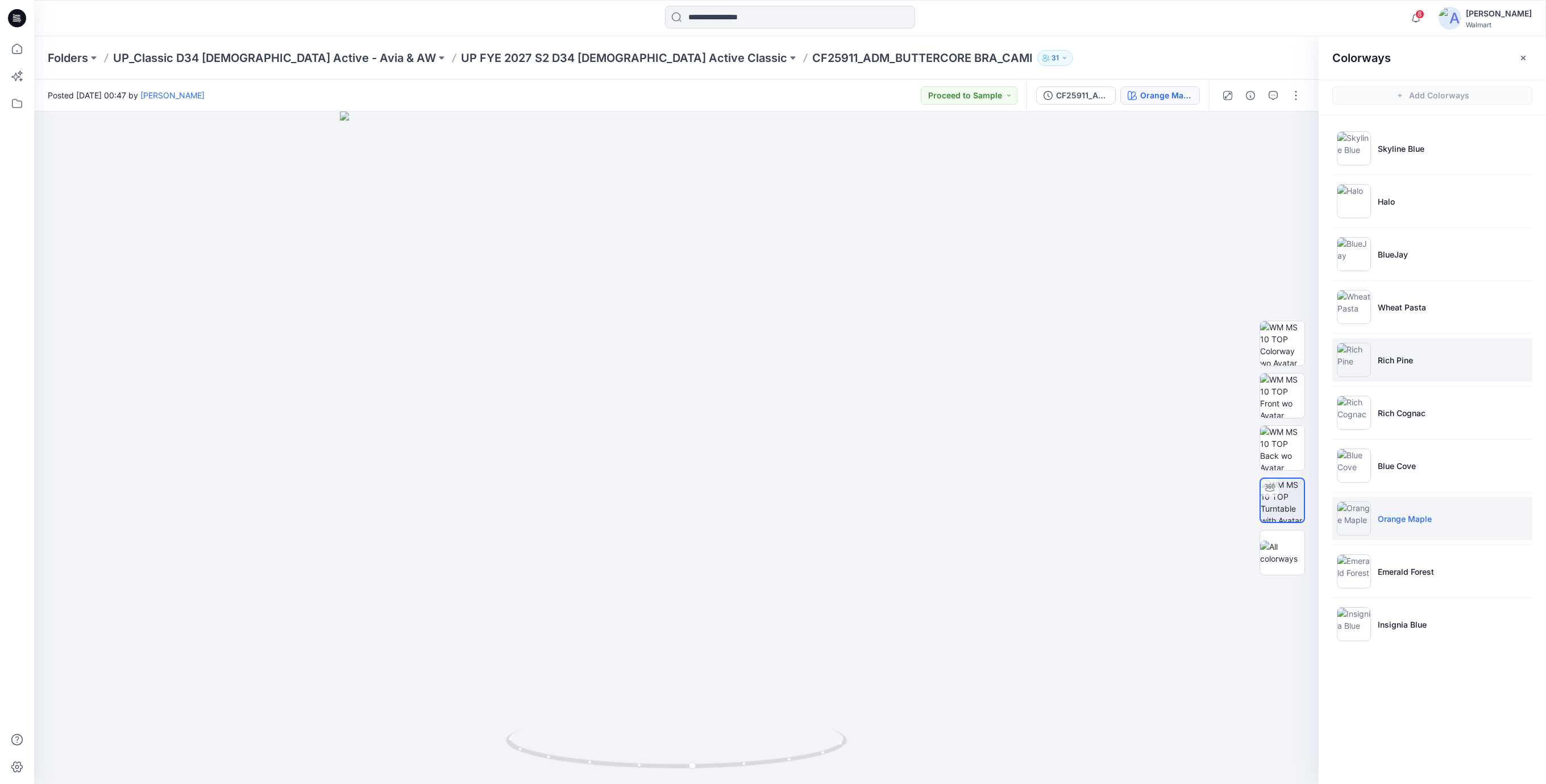
click at [1386, 360] on p "Rich Pine" at bounding box center [1396, 360] width 35 height 12
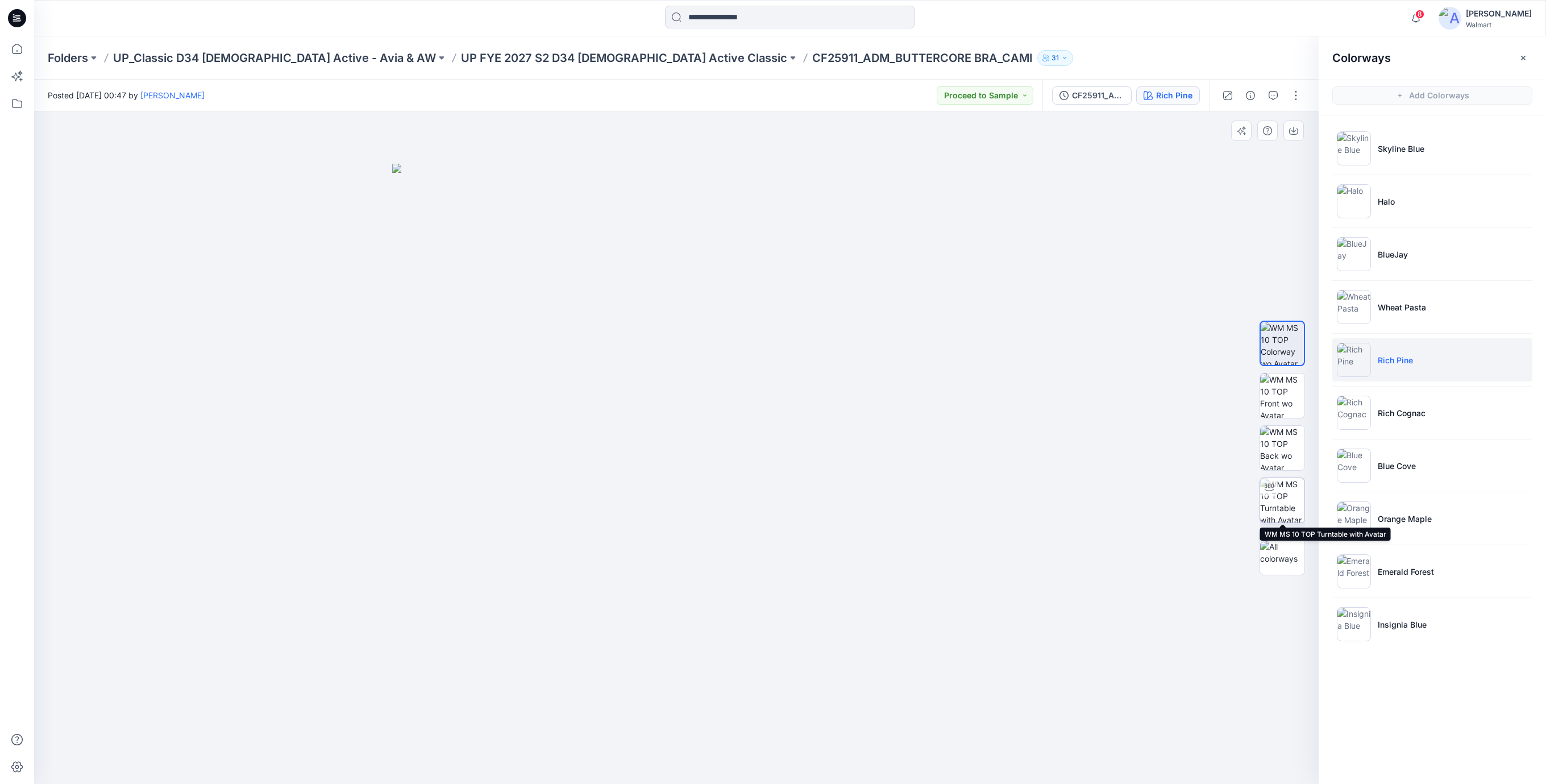
click at [1288, 509] on img at bounding box center [1282, 500] width 44 height 44
drag, startPoint x: 831, startPoint y: 751, endPoint x: 1015, endPoint y: 729, distance: 185.3
click at [1015, 729] on div at bounding box center [676, 447] width 1284 height 672
click at [1396, 628] on p "Insignia Blue" at bounding box center [1402, 624] width 49 height 12
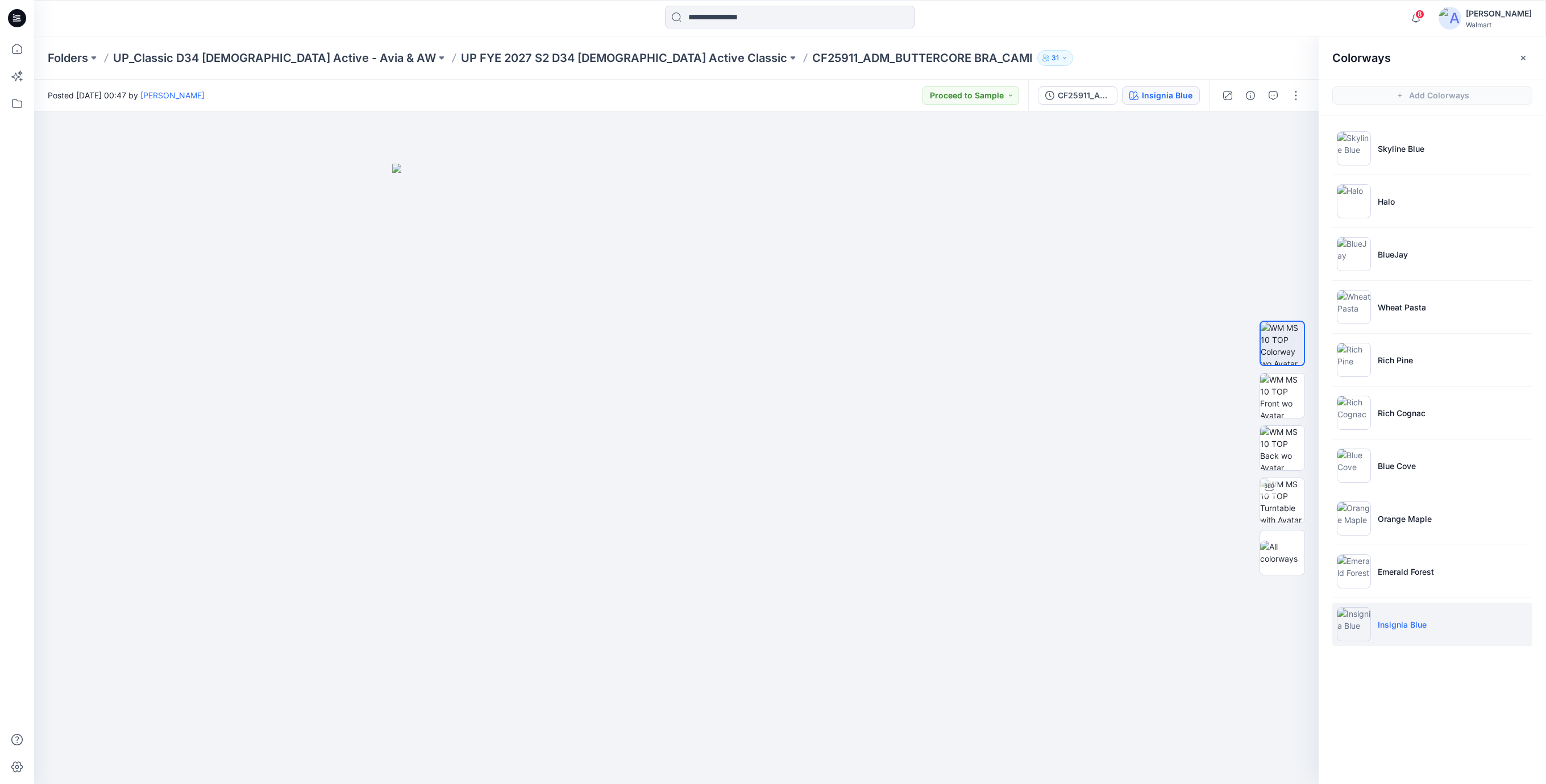
click at [22, 14] on icon at bounding box center [17, 18] width 18 height 18
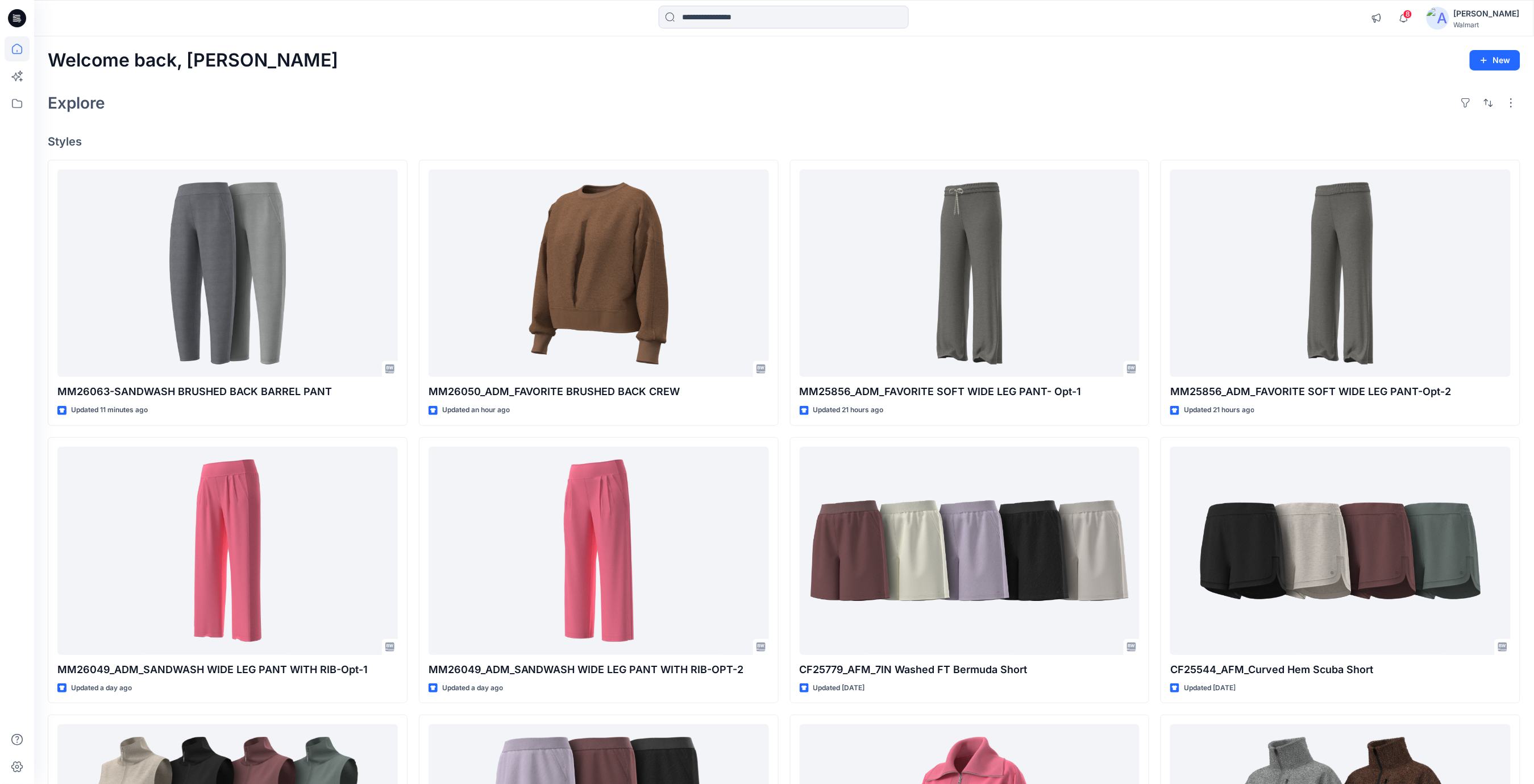
click at [21, 16] on icon at bounding box center [17, 18] width 18 height 18
click at [21, 105] on icon at bounding box center [17, 103] width 25 height 25
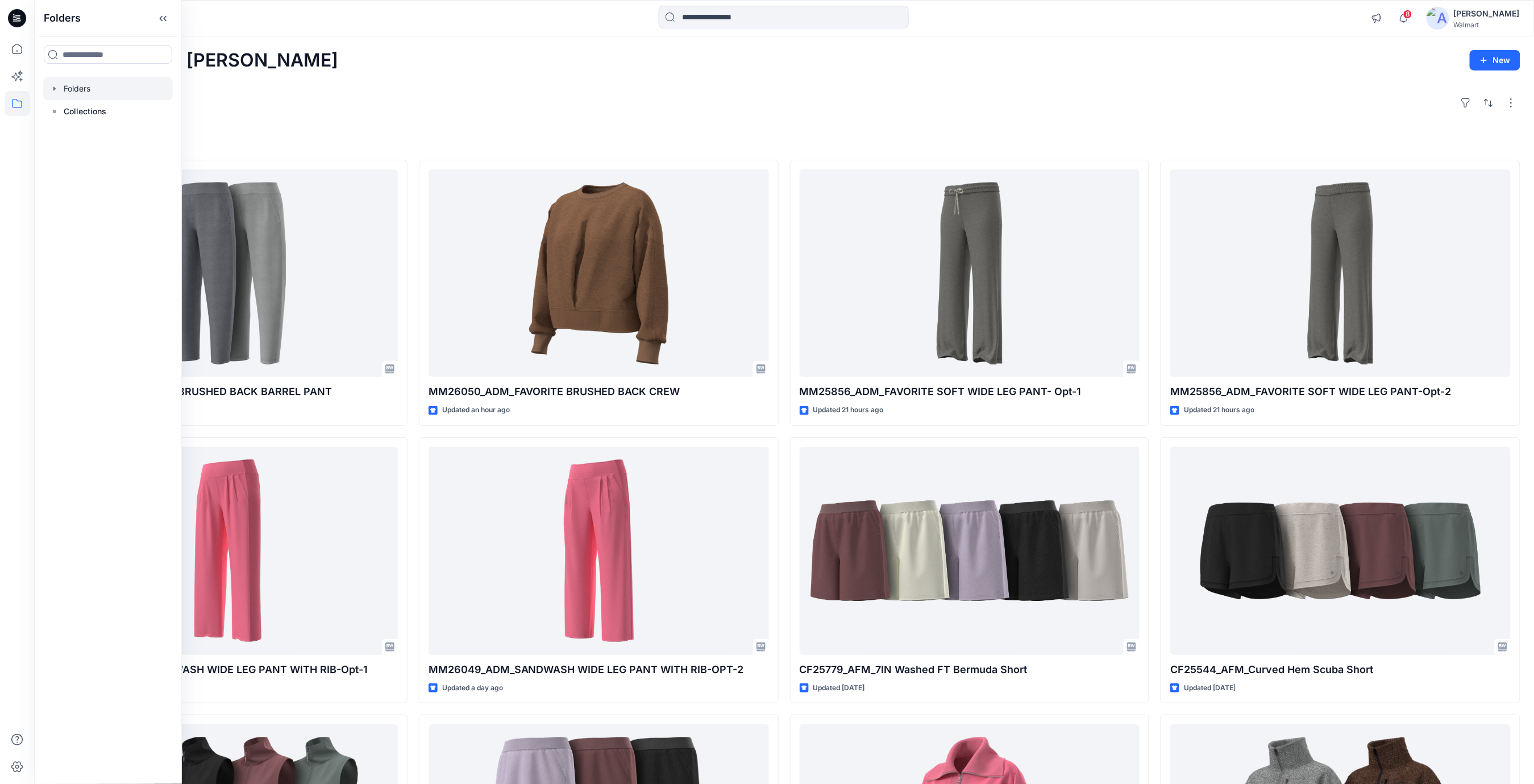
click at [91, 88] on div at bounding box center [108, 88] width 129 height 23
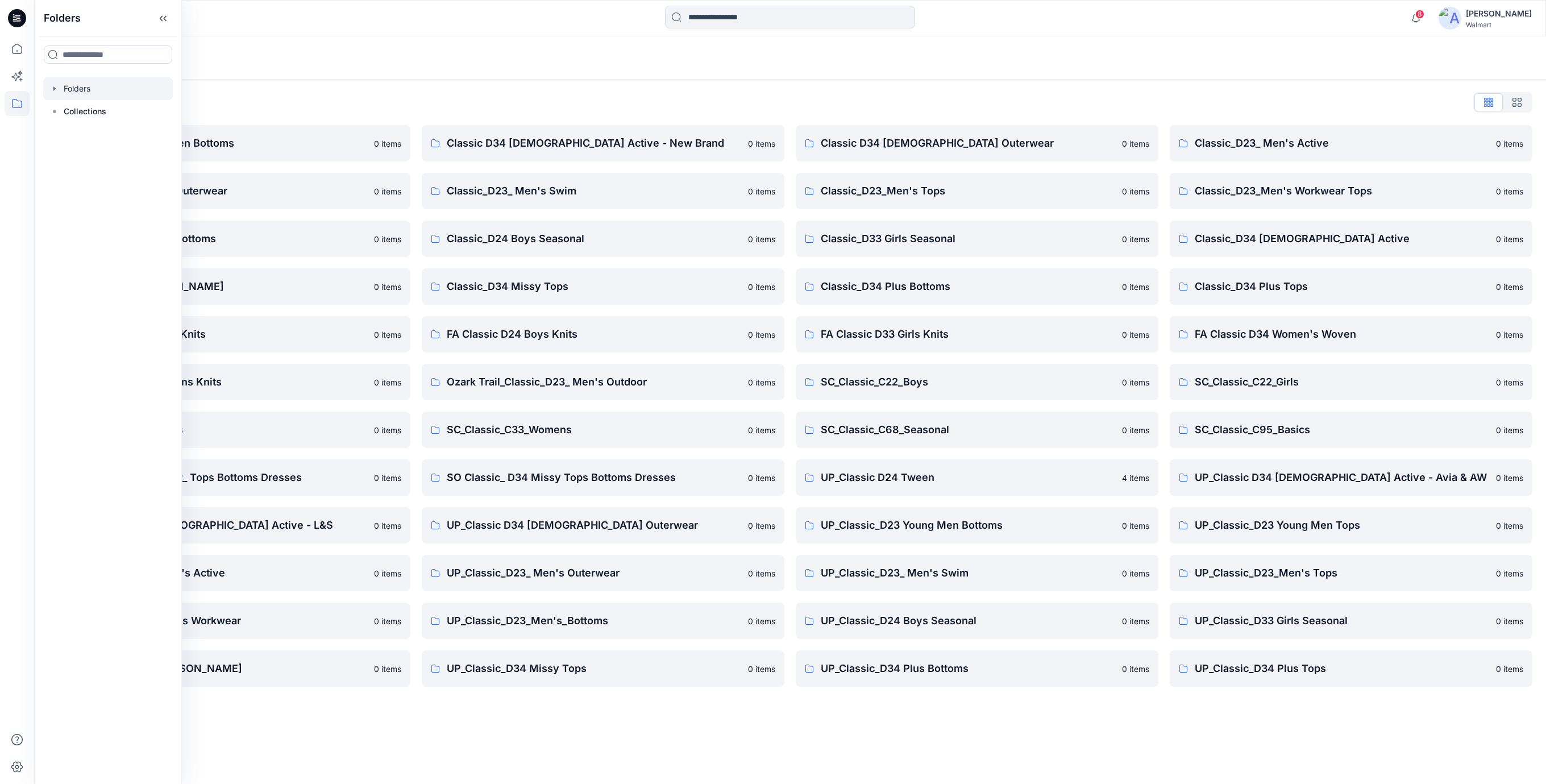
click at [581, 88] on div "Folders List Classic D23 Young Men Bottoms 0 items Classic_D23_ Men's Outerwear…" at bounding box center [790, 390] width 1512 height 621
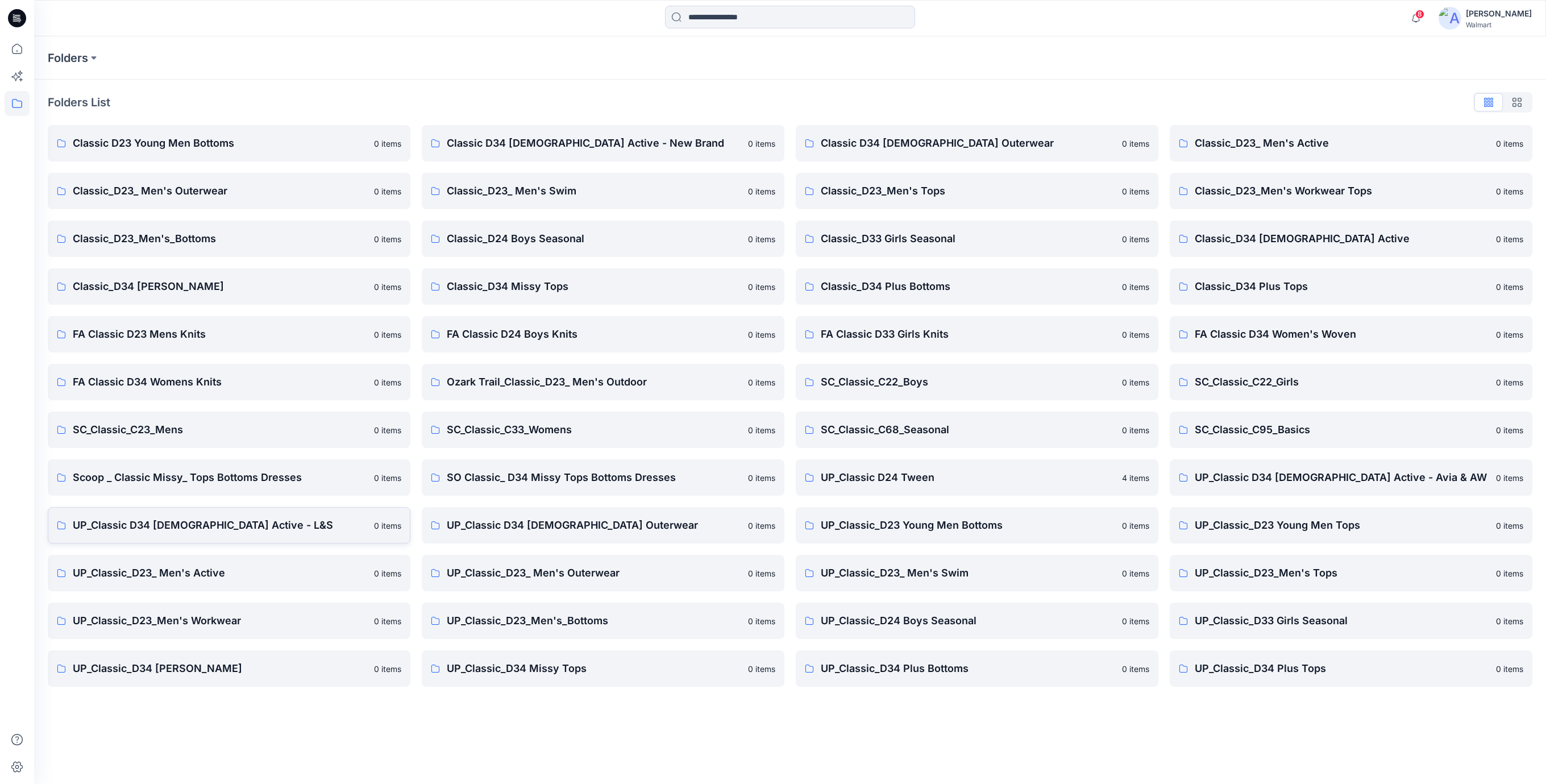
click at [220, 528] on p "UP_Classic D34 Ladies Active - L&S" at bounding box center [220, 525] width 294 height 16
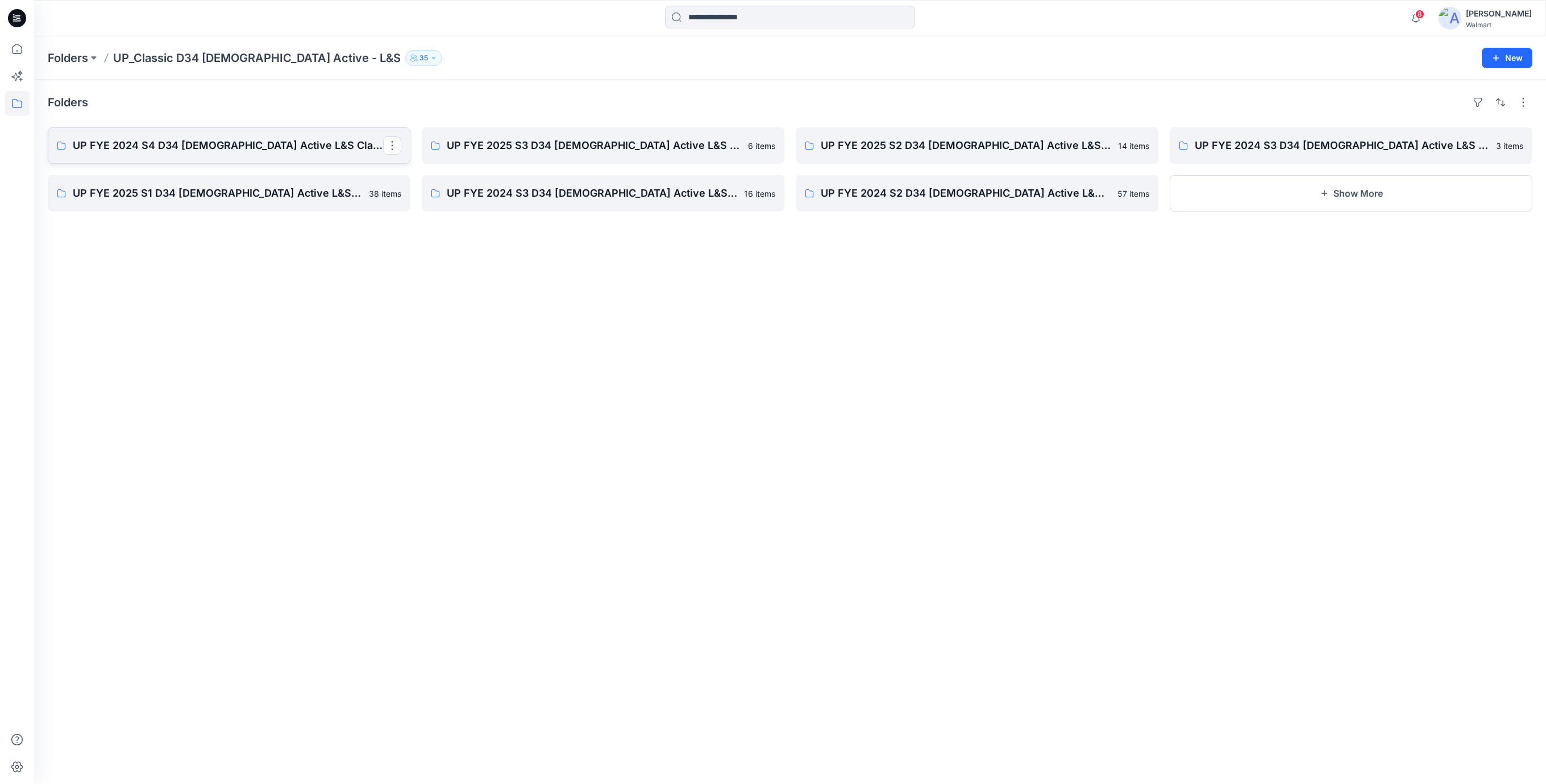
click at [194, 147] on p "UP FYE 2024 S4 D34 Ladies Active L&S Classic" at bounding box center [228, 145] width 311 height 16
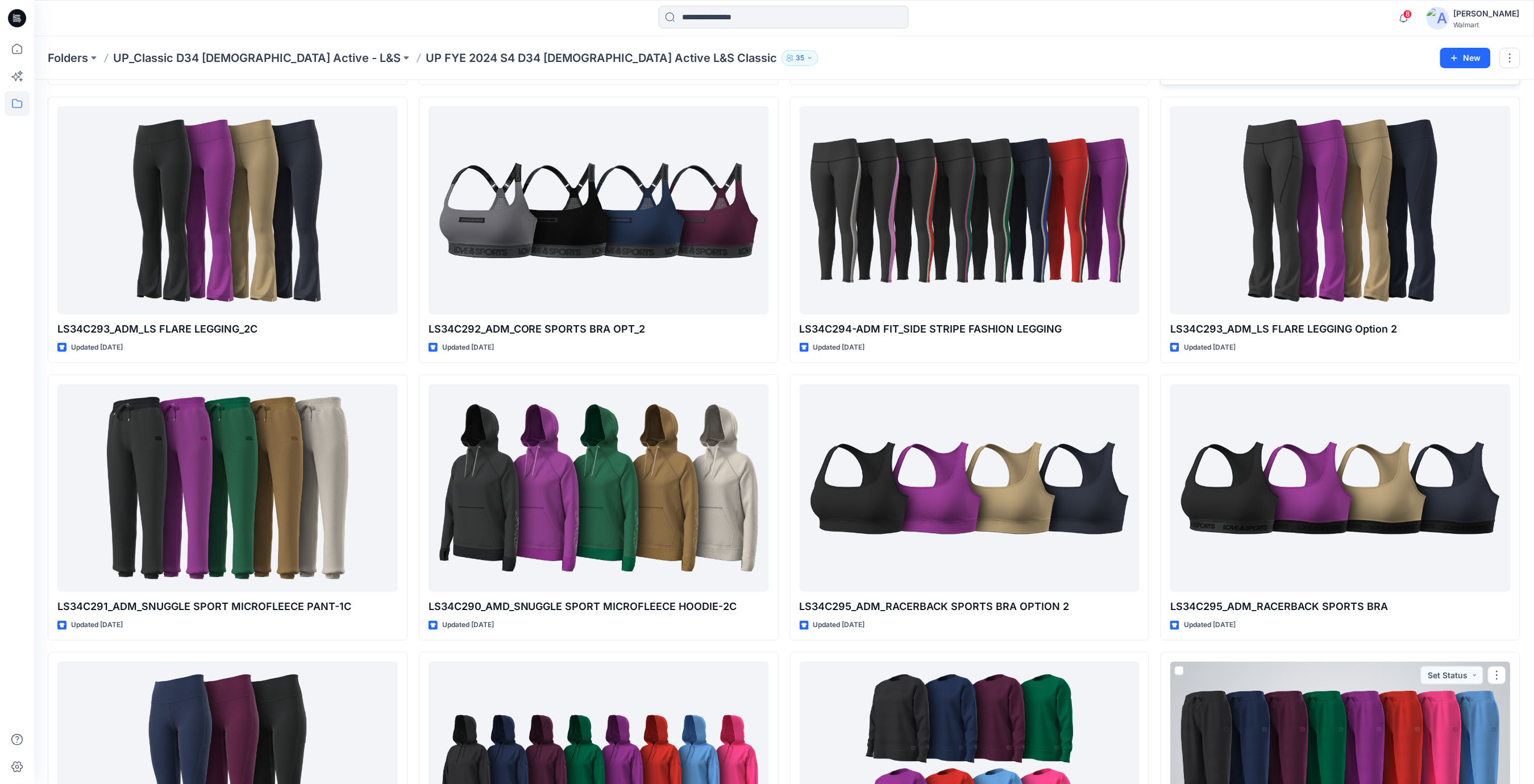
scroll to position [279, 0]
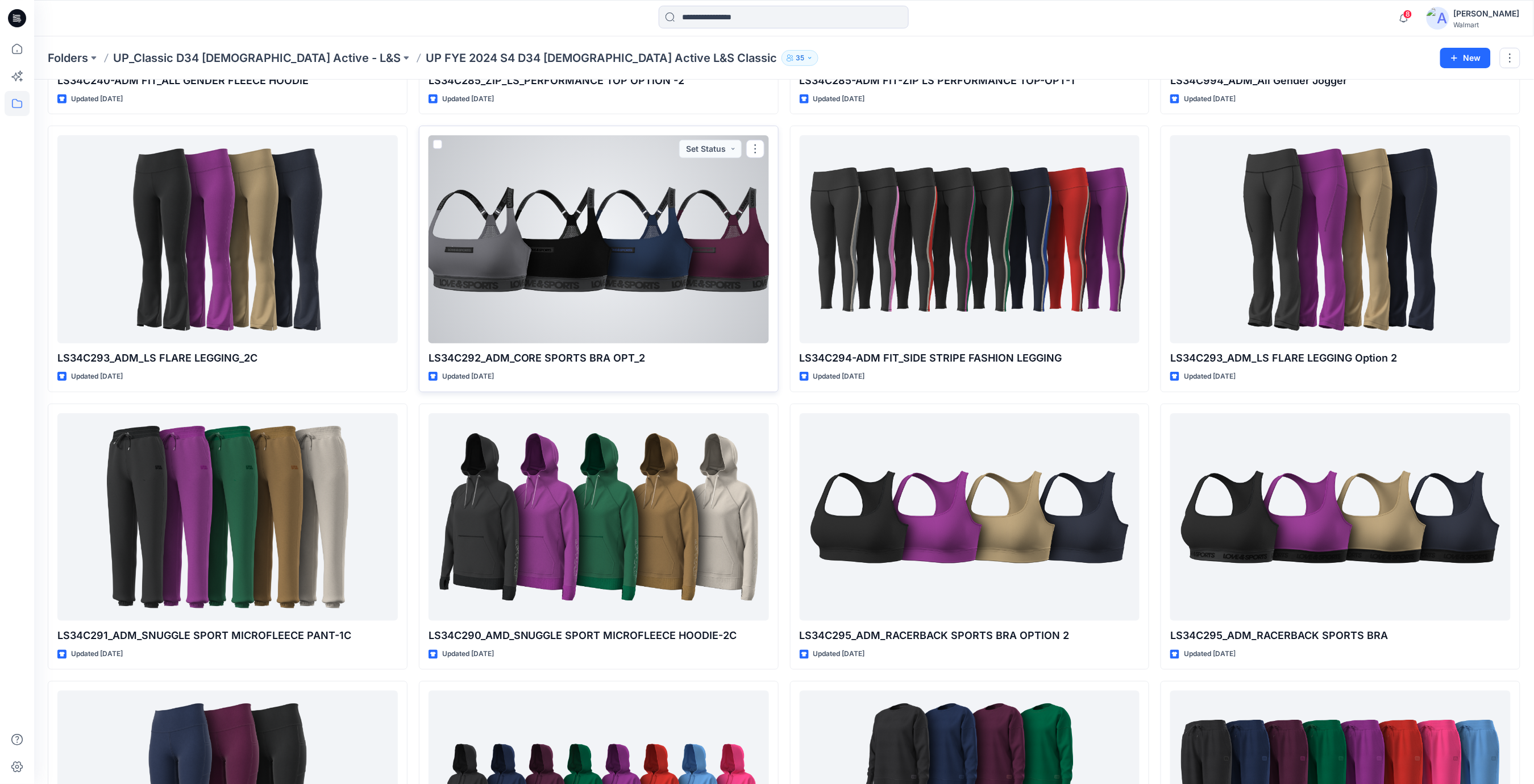
click at [587, 234] on div at bounding box center [598, 239] width 341 height 208
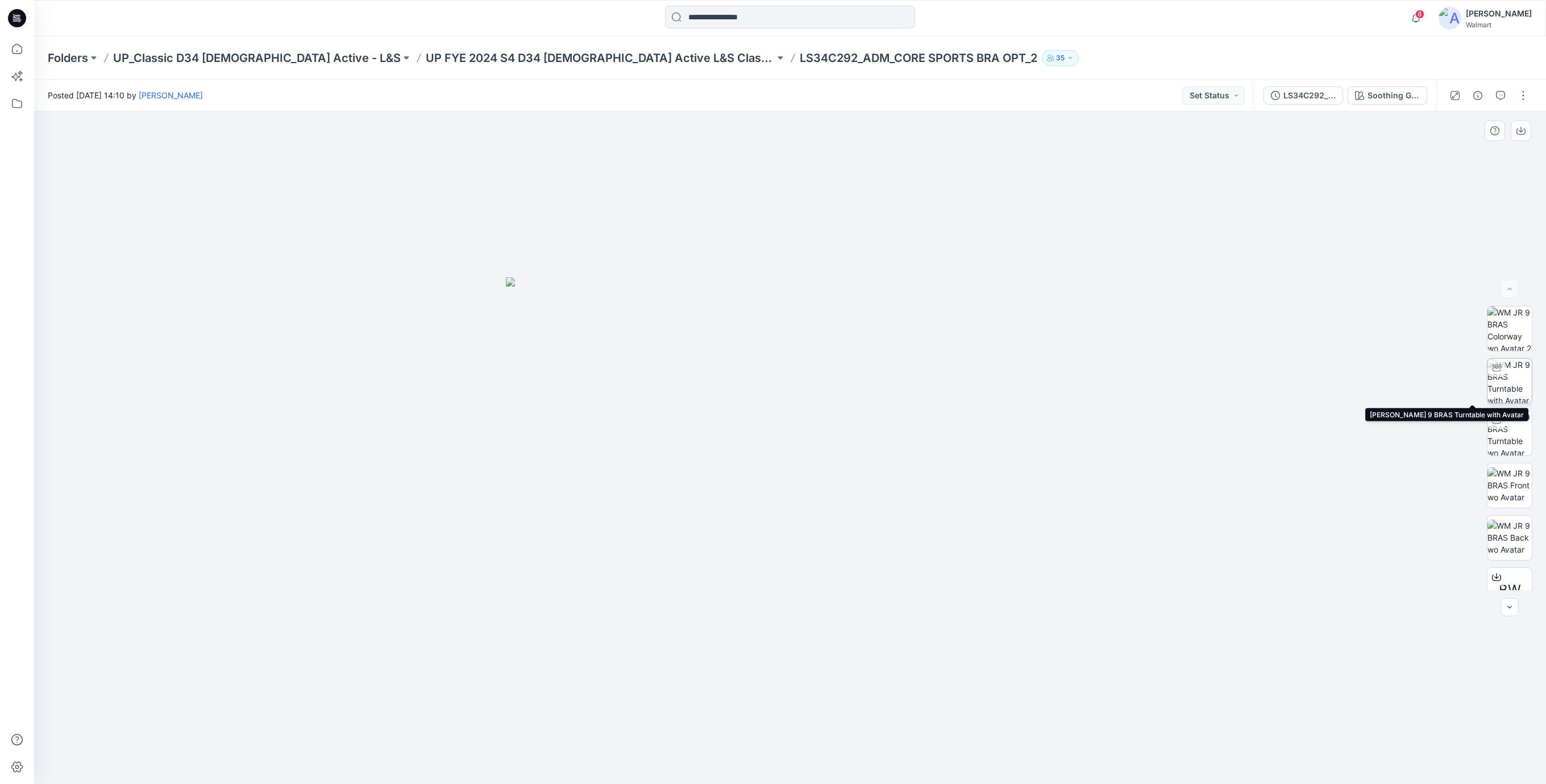
click at [1511, 379] on img at bounding box center [1510, 381] width 44 height 44
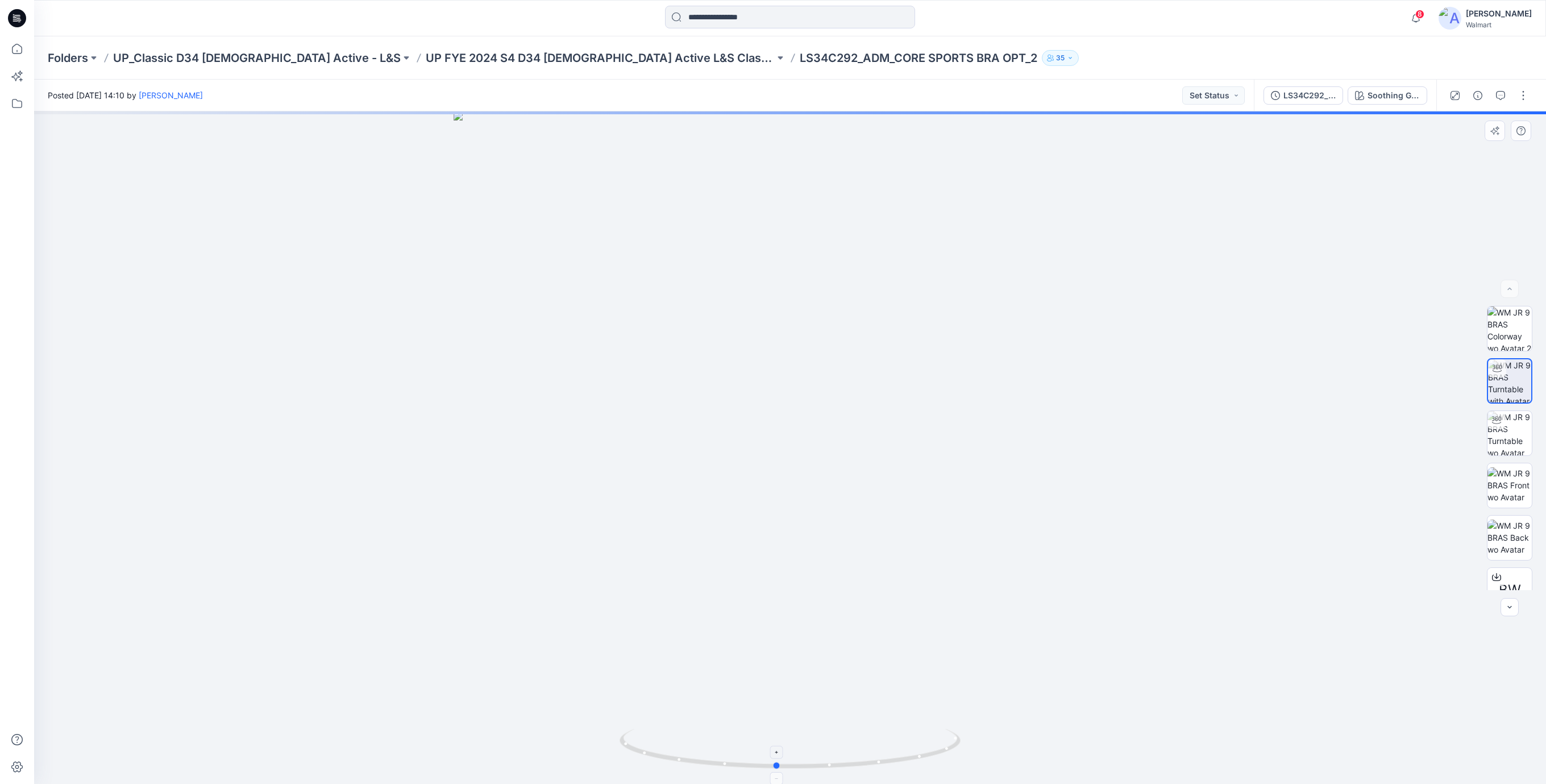
drag, startPoint x: 860, startPoint y: 772, endPoint x: 870, endPoint y: 766, distance: 11.7
click at [870, 766] on icon at bounding box center [791, 749] width 344 height 43
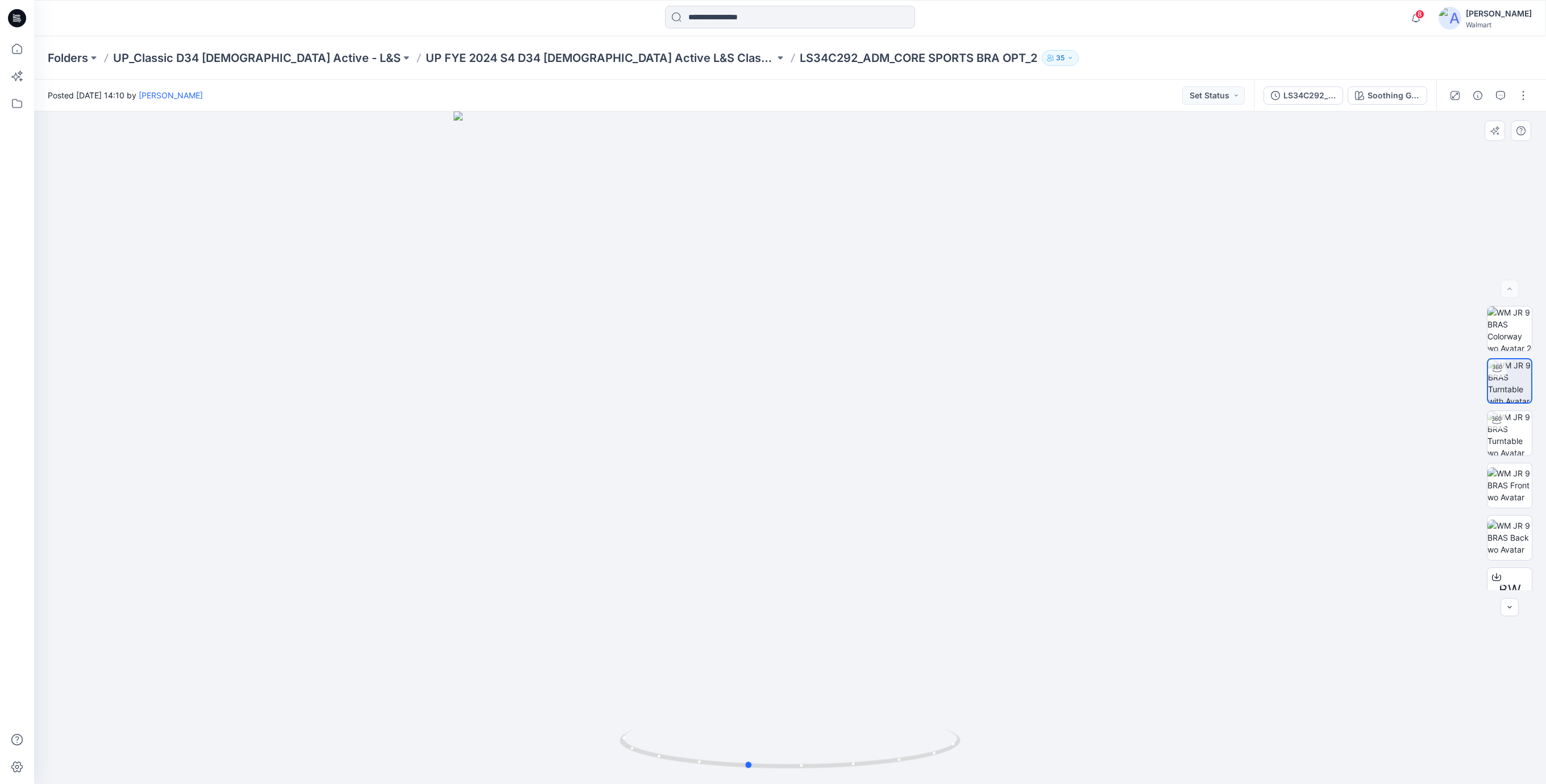
drag, startPoint x: 1063, startPoint y: 479, endPoint x: 957, endPoint y: 394, distance: 135.9
click at [1033, 498] on div at bounding box center [790, 447] width 1512 height 672
click at [18, 15] on icon at bounding box center [17, 18] width 18 height 18
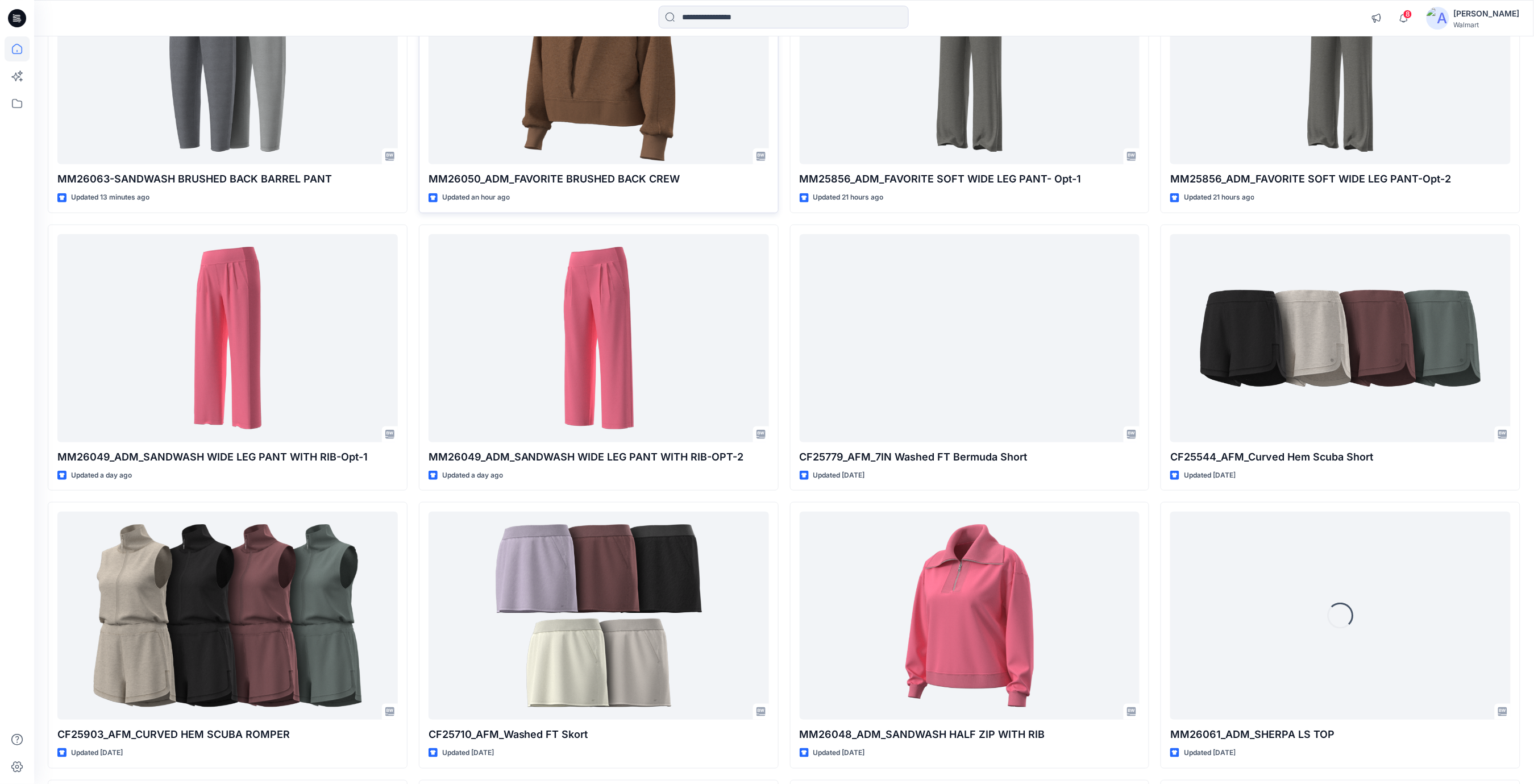
scroll to position [303, 0]
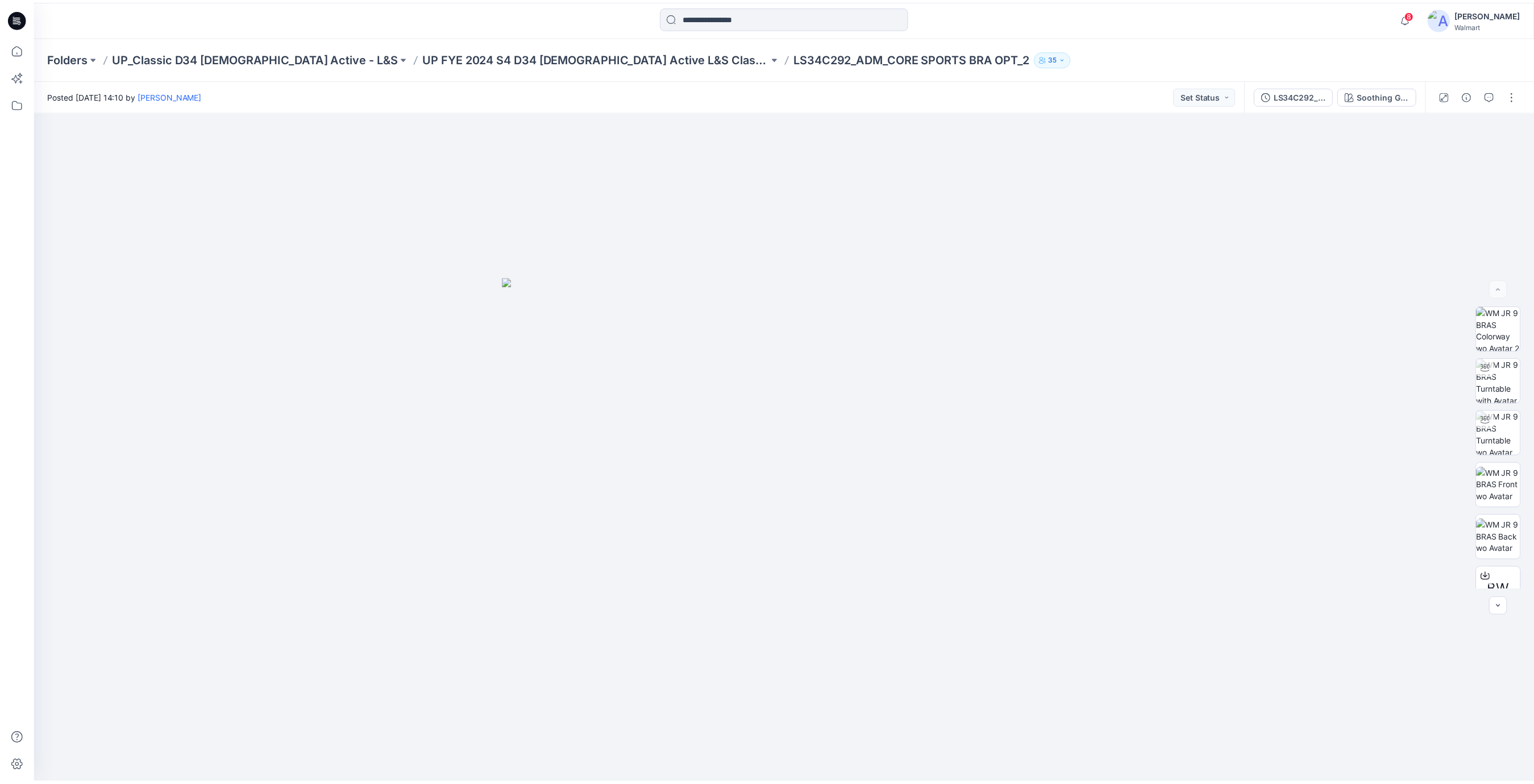
scroll to position [279, 0]
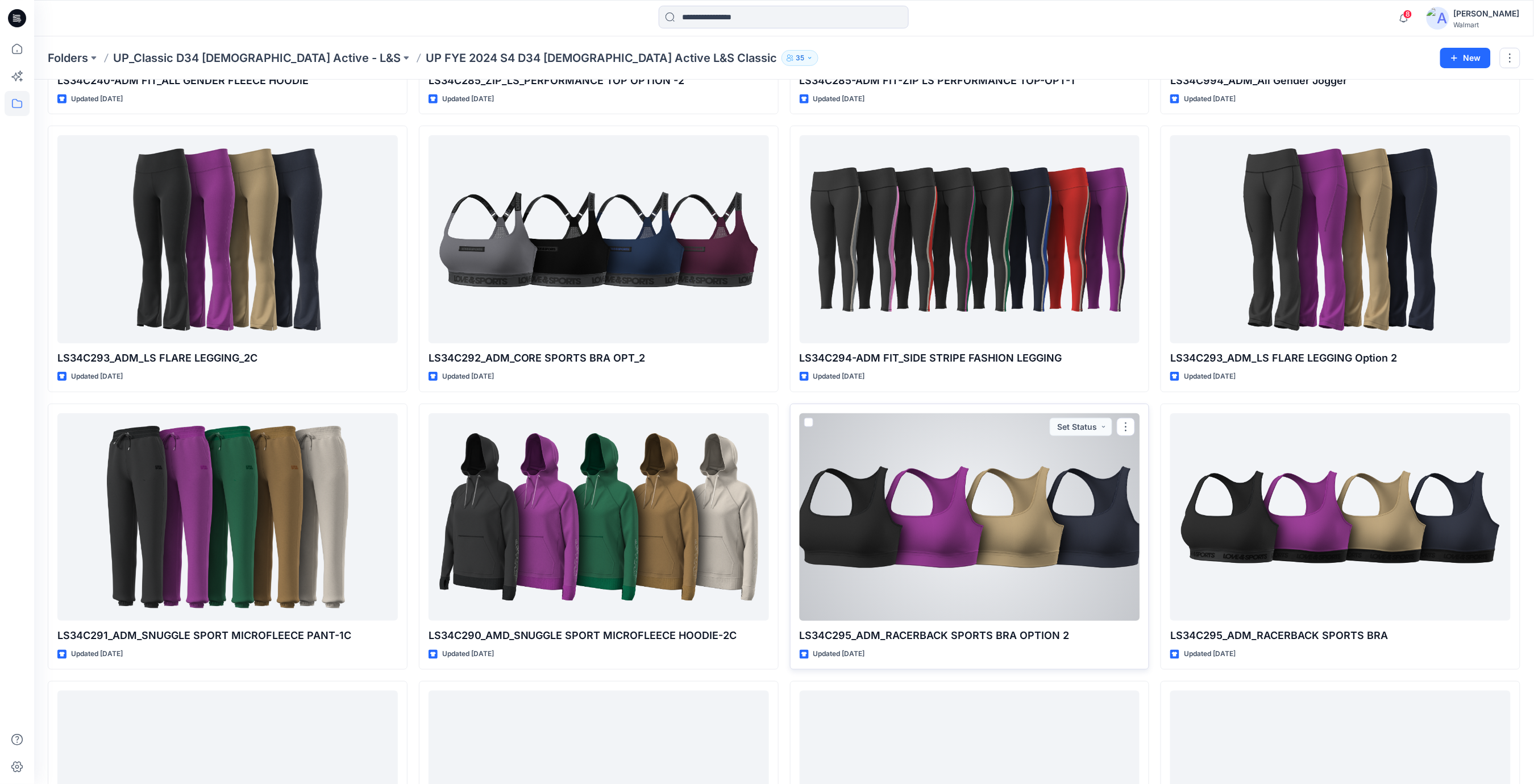
click at [981, 523] on div at bounding box center [970, 517] width 341 height 208
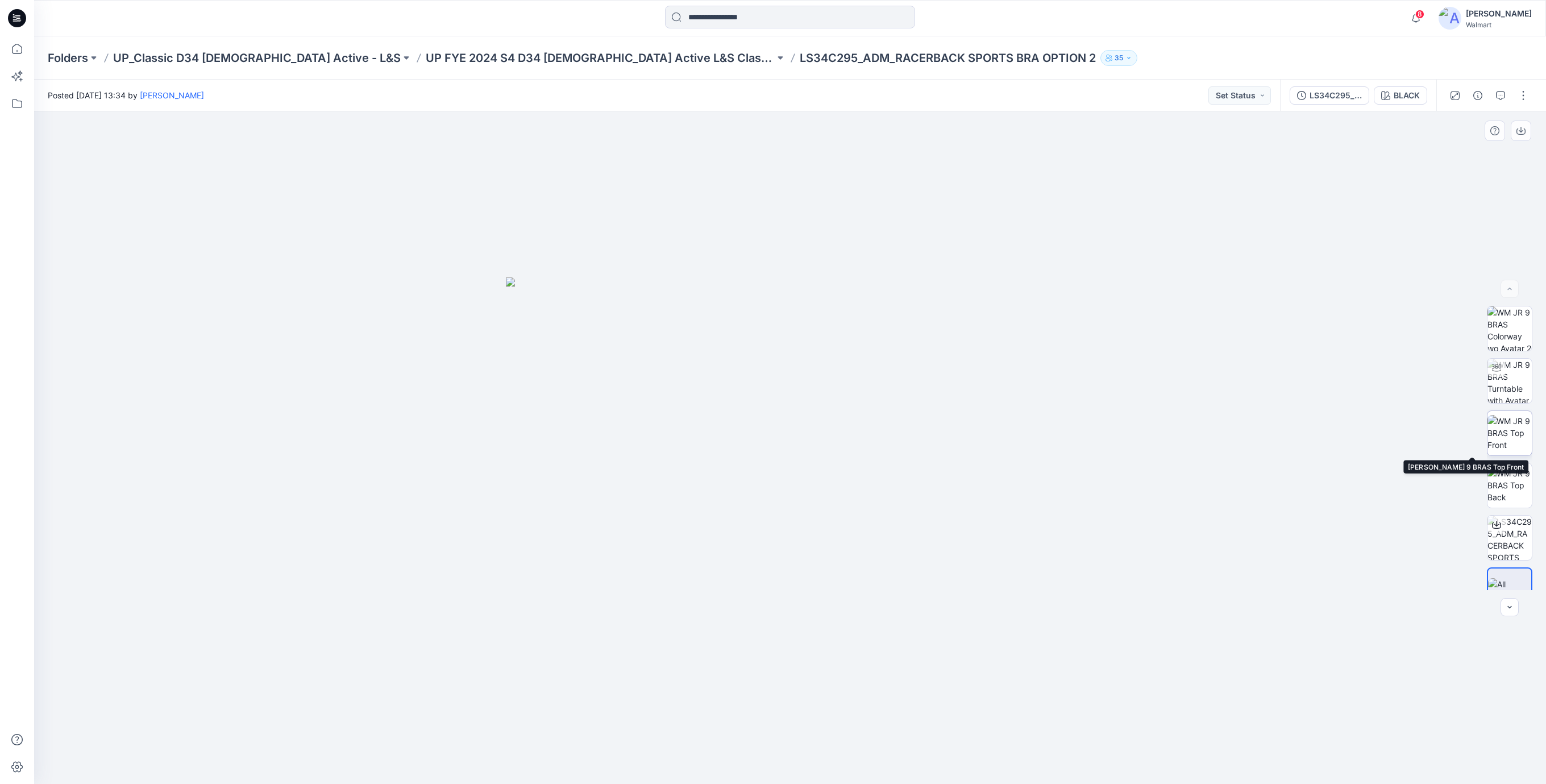
click at [1506, 430] on img at bounding box center [1510, 433] width 44 height 36
drag, startPoint x: 1207, startPoint y: 581, endPoint x: 1139, endPoint y: 602, distance: 71.2
click at [1139, 602] on div at bounding box center [790, 447] width 1512 height 672
click at [1508, 398] on img at bounding box center [1510, 381] width 44 height 44
drag, startPoint x: 928, startPoint y: 768, endPoint x: 863, endPoint y: 625, distance: 157.1
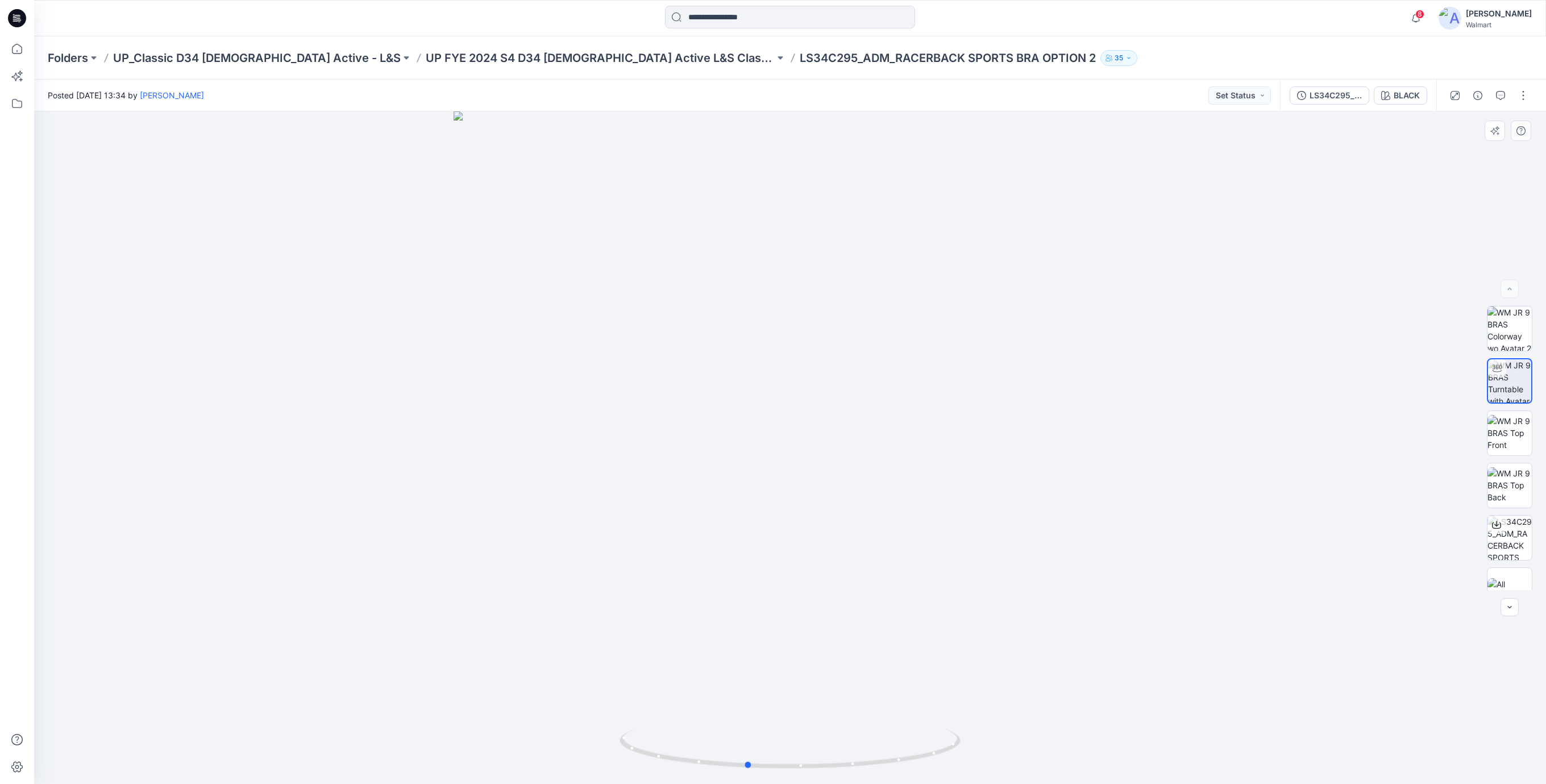
click at [886, 783] on html "8 Notifications Your style MM25856_ADM_FAVORITE SOFT WIDE LEG PANT-Opt-2 has be…" at bounding box center [773, 392] width 1546 height 784
click at [1510, 431] on img at bounding box center [1510, 433] width 44 height 36
drag, startPoint x: 1112, startPoint y: 484, endPoint x: 1058, endPoint y: 515, distance: 62.3
click at [1058, 515] on div at bounding box center [790, 447] width 1512 height 672
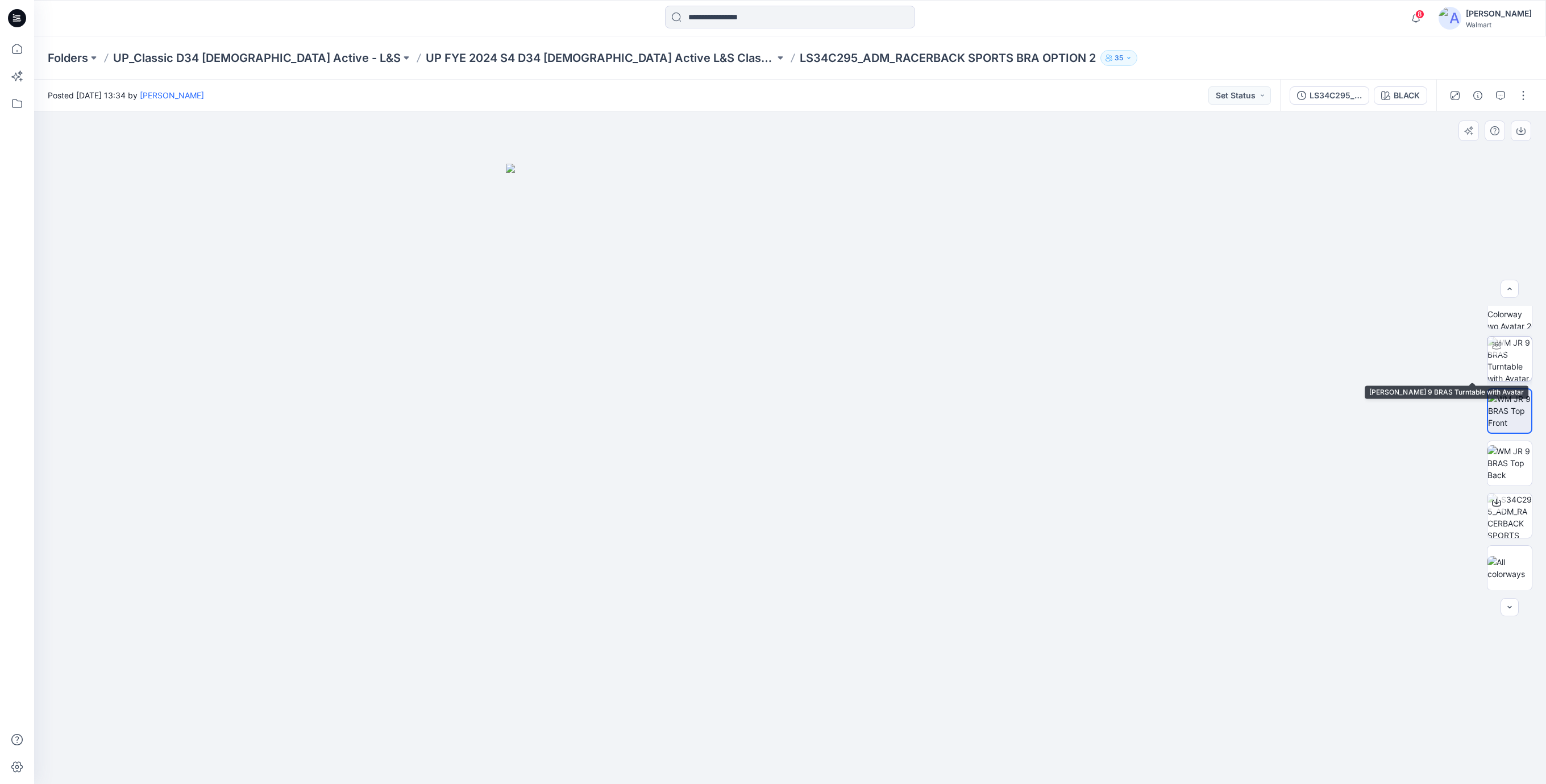
click at [1508, 345] on img at bounding box center [1510, 359] width 44 height 44
drag, startPoint x: 839, startPoint y: 764, endPoint x: 816, endPoint y: 770, distance: 23.8
click at [816, 770] on icon at bounding box center [791, 749] width 344 height 43
drag, startPoint x: 946, startPoint y: 399, endPoint x: 919, endPoint y: 553, distance: 156.3
click at [919, 553] on img at bounding box center [774, 323] width 1545 height 922
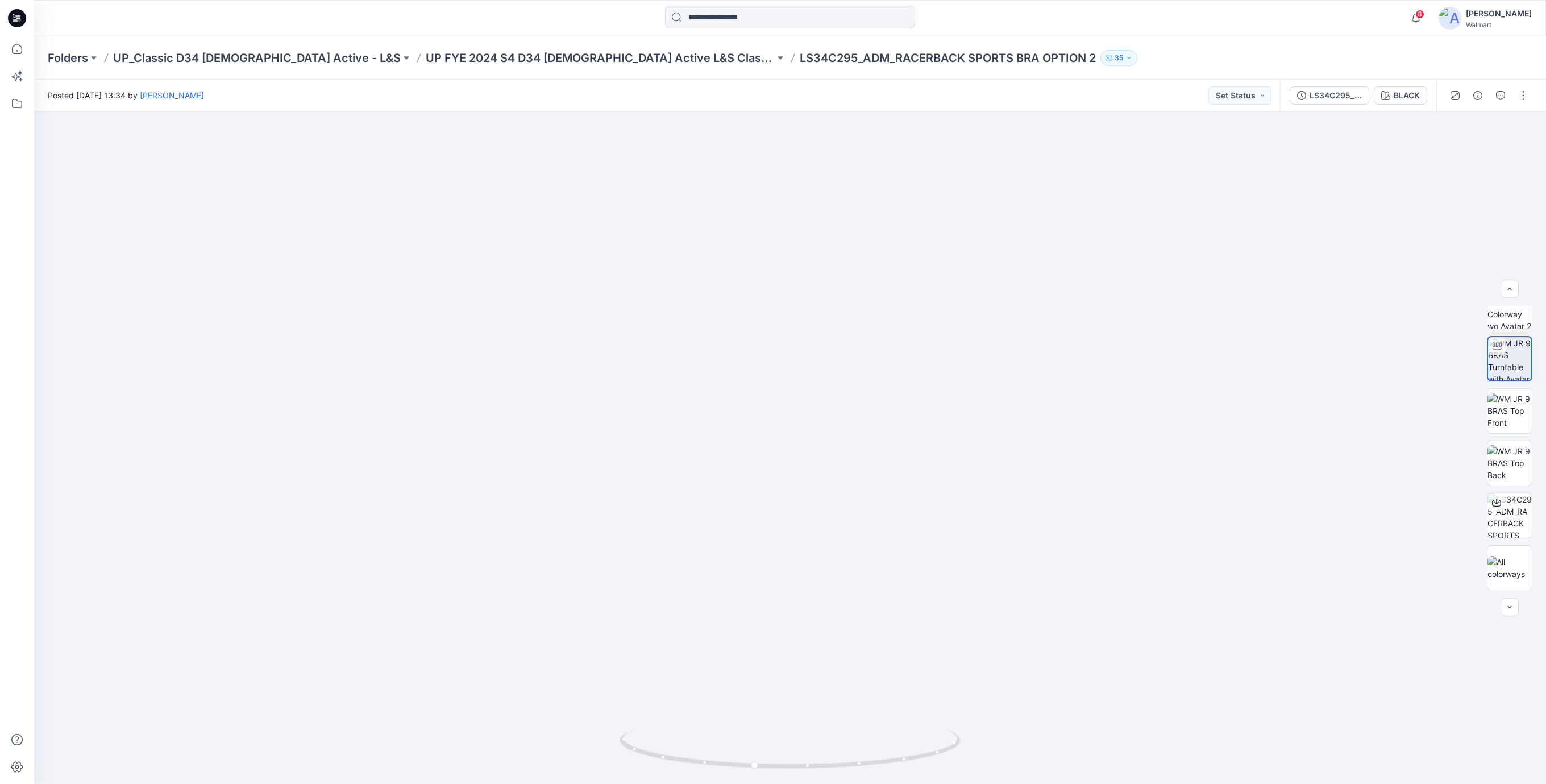
click at [24, 24] on icon at bounding box center [17, 18] width 18 height 18
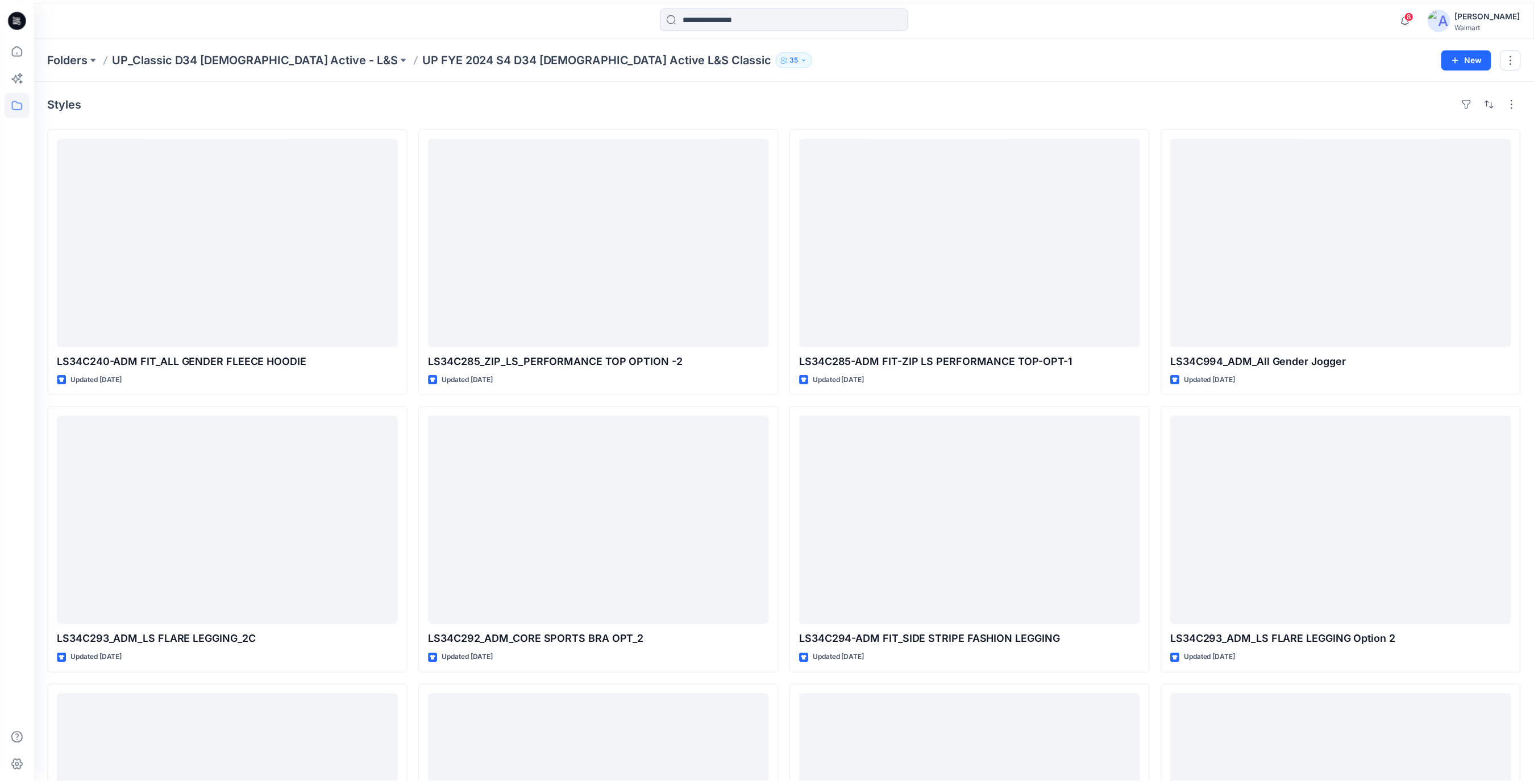
scroll to position [279, 0]
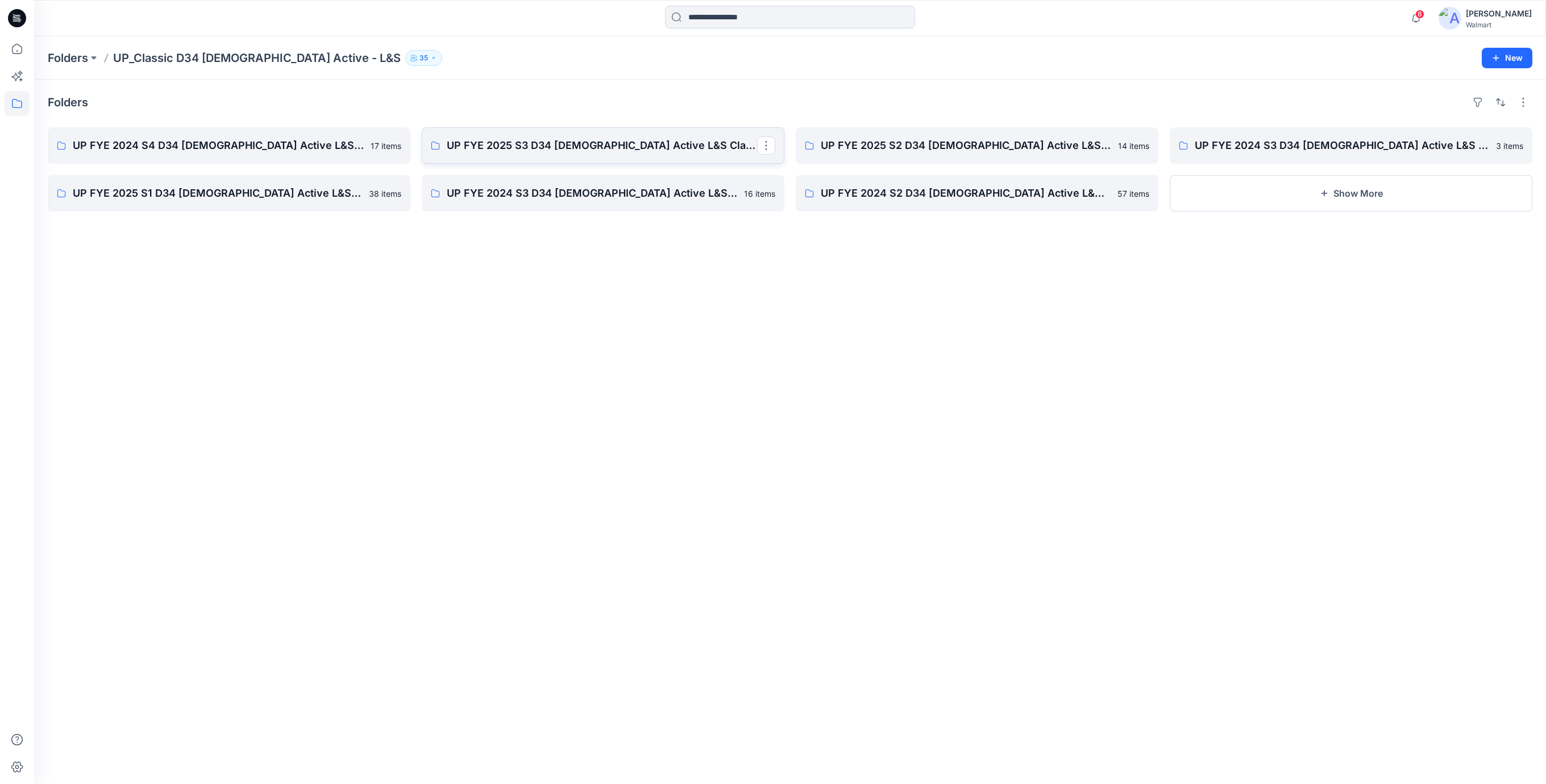
click at [650, 149] on p "UP FYE 2025 S3 D34 Ladies Active L&S Classic" at bounding box center [602, 145] width 311 height 16
click at [950, 146] on p "UP FYE 2025 S2 D34 Ladies Active L&S Classic" at bounding box center [976, 145] width 311 height 16
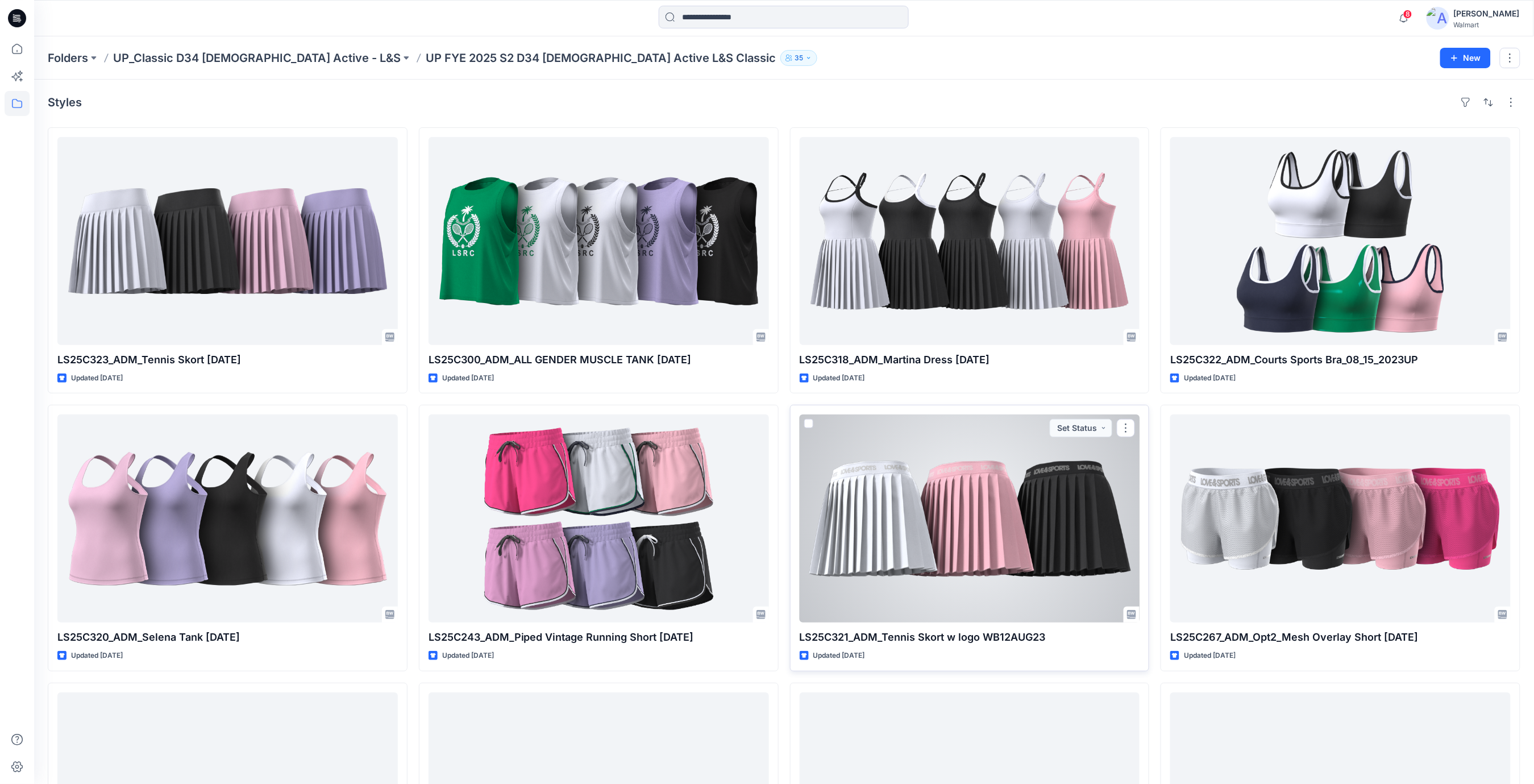
click at [962, 525] on div at bounding box center [970, 519] width 341 height 208
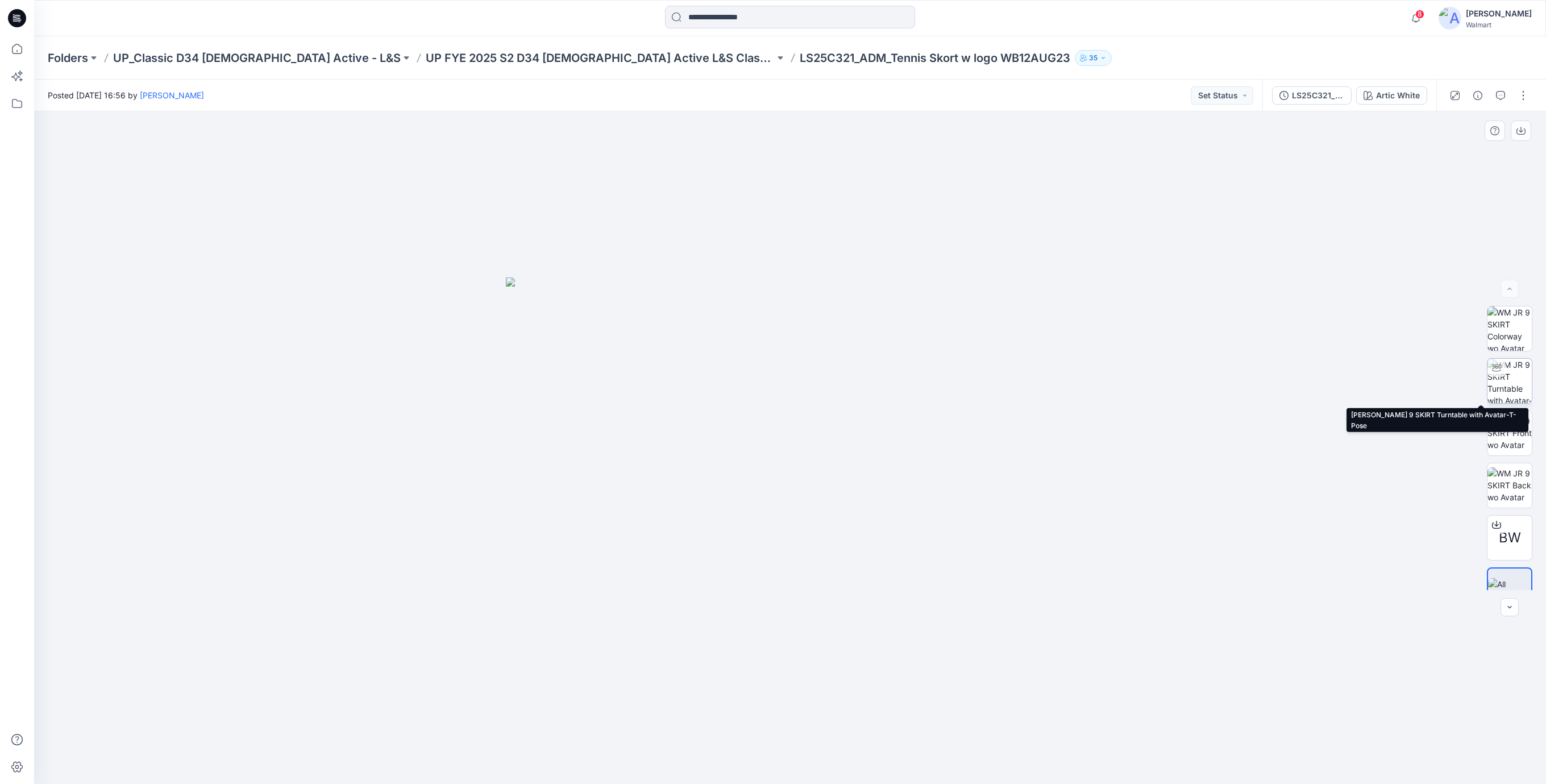
click at [1510, 375] on img at bounding box center [1510, 381] width 44 height 44
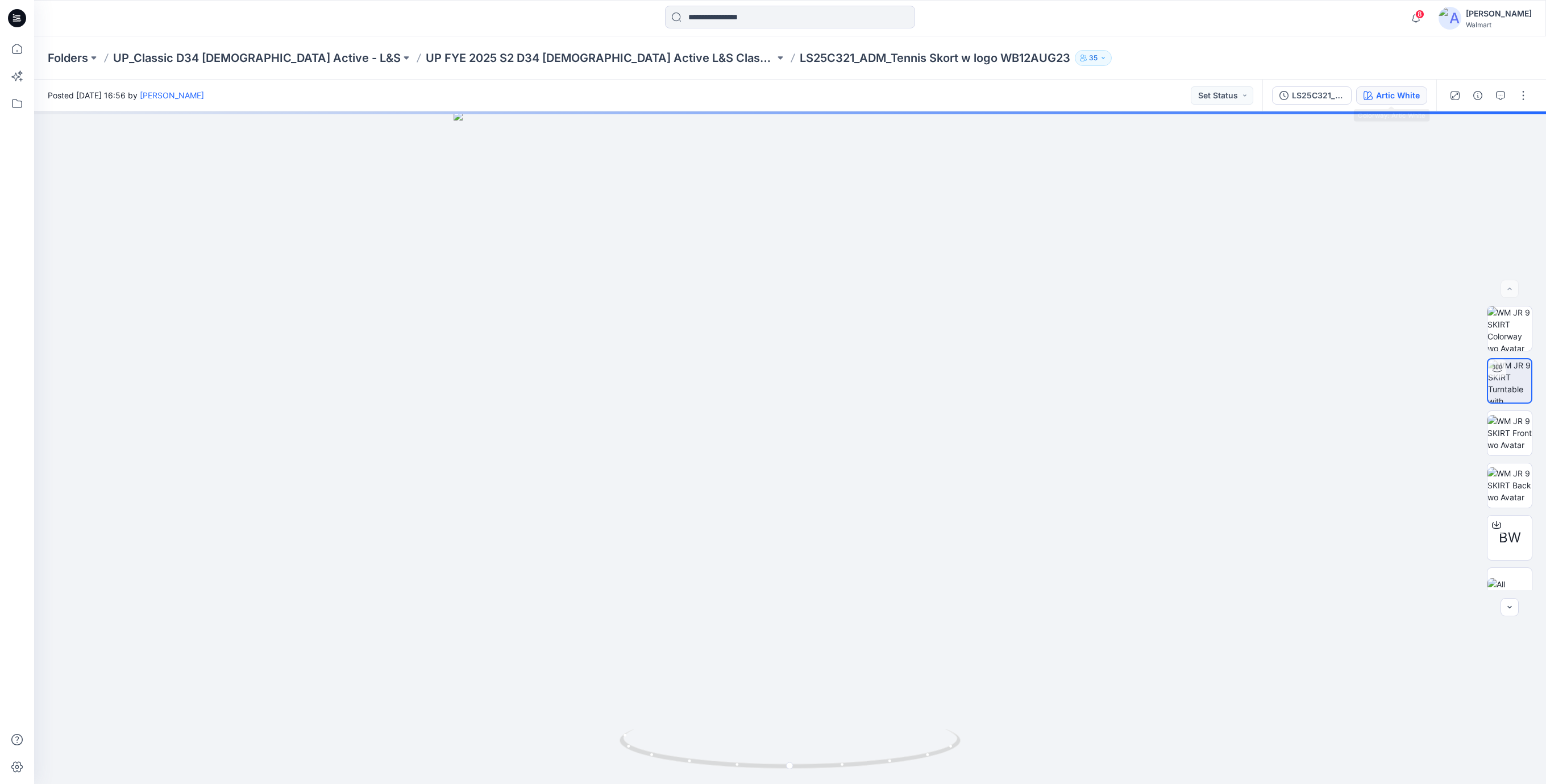
click at [1376, 98] on div "Artic White" at bounding box center [1398, 95] width 44 height 12
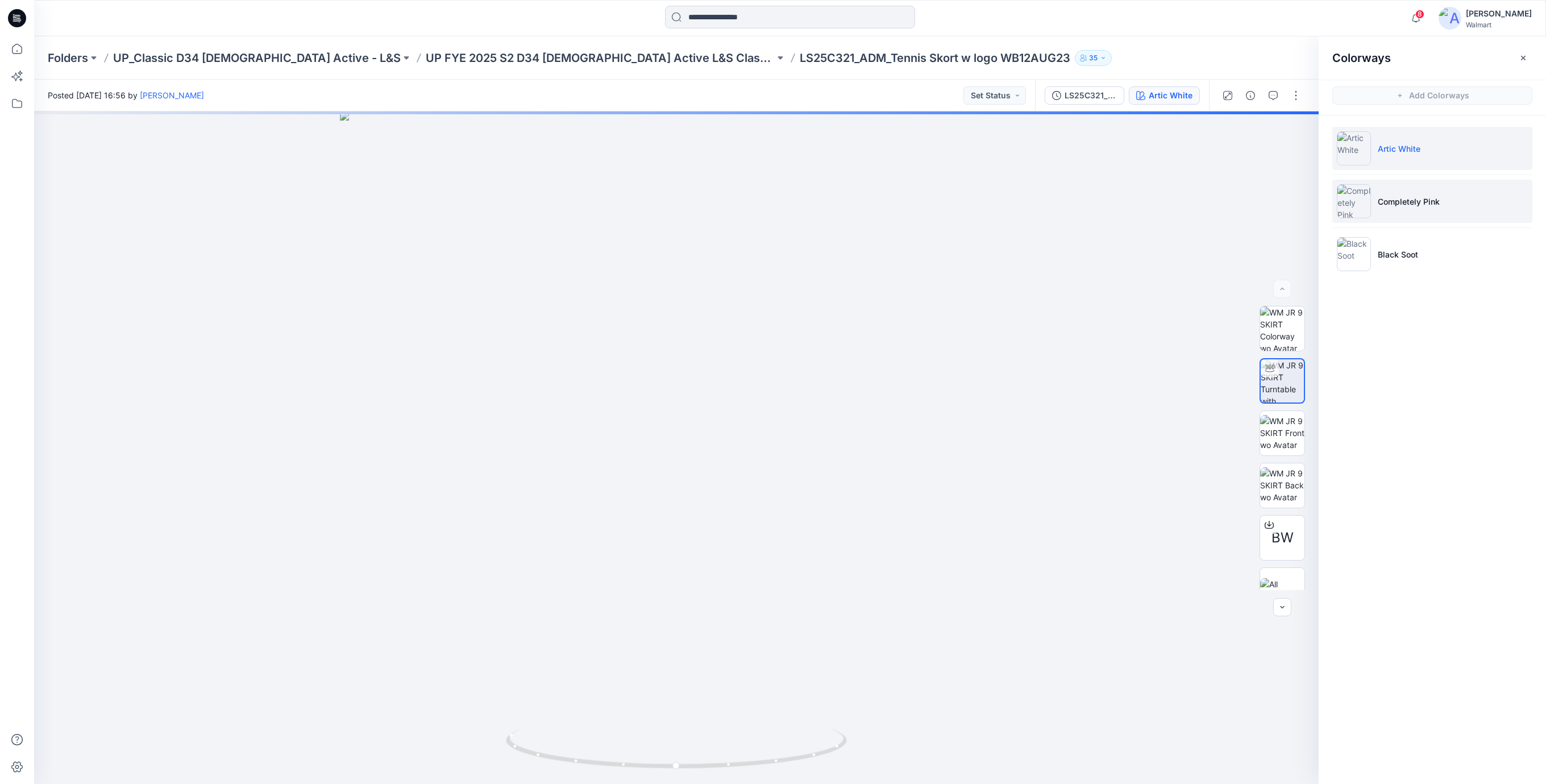
click at [1362, 203] on img at bounding box center [1354, 201] width 34 height 34
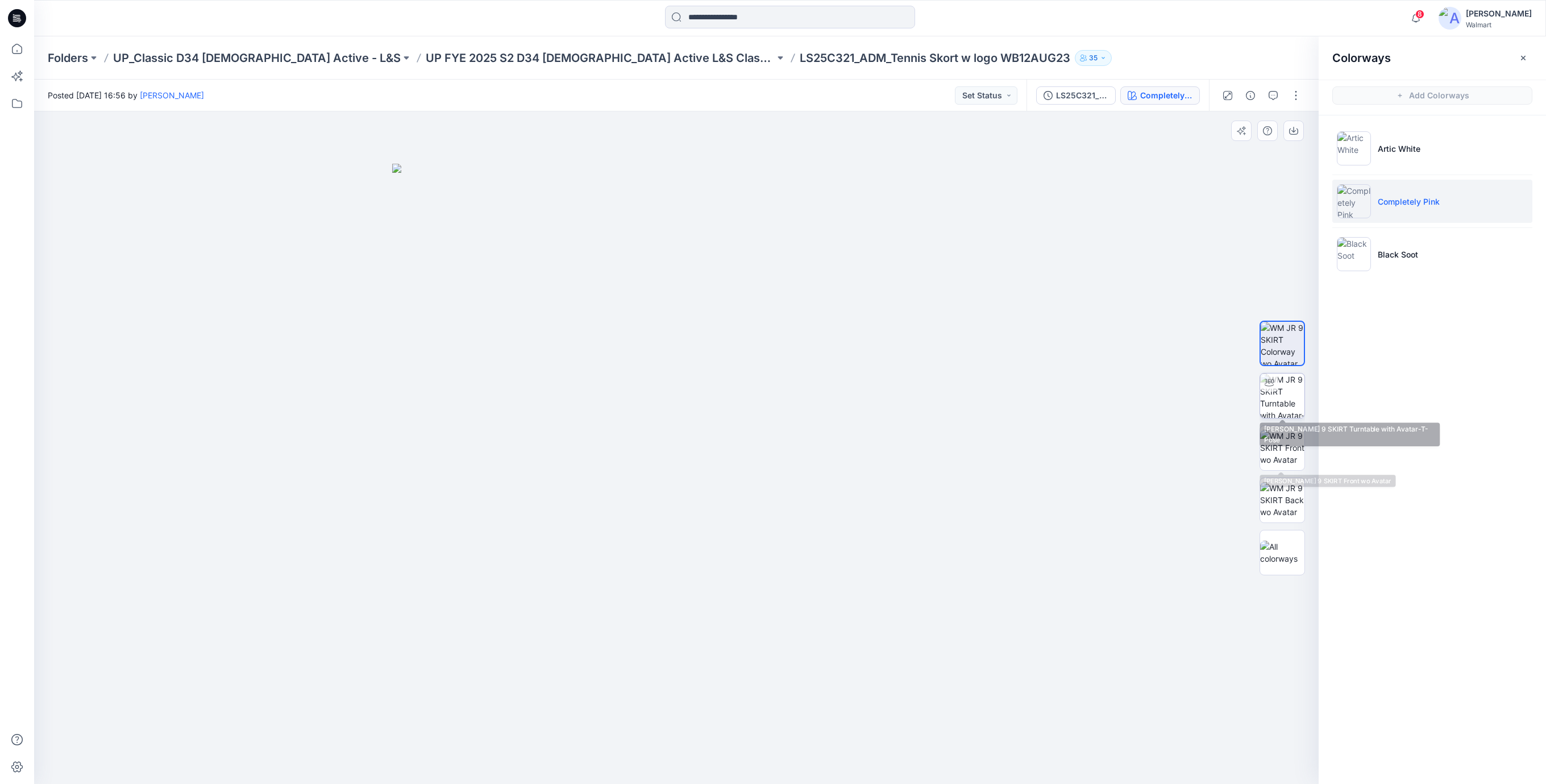
click at [1273, 403] on img at bounding box center [1282, 396] width 44 height 44
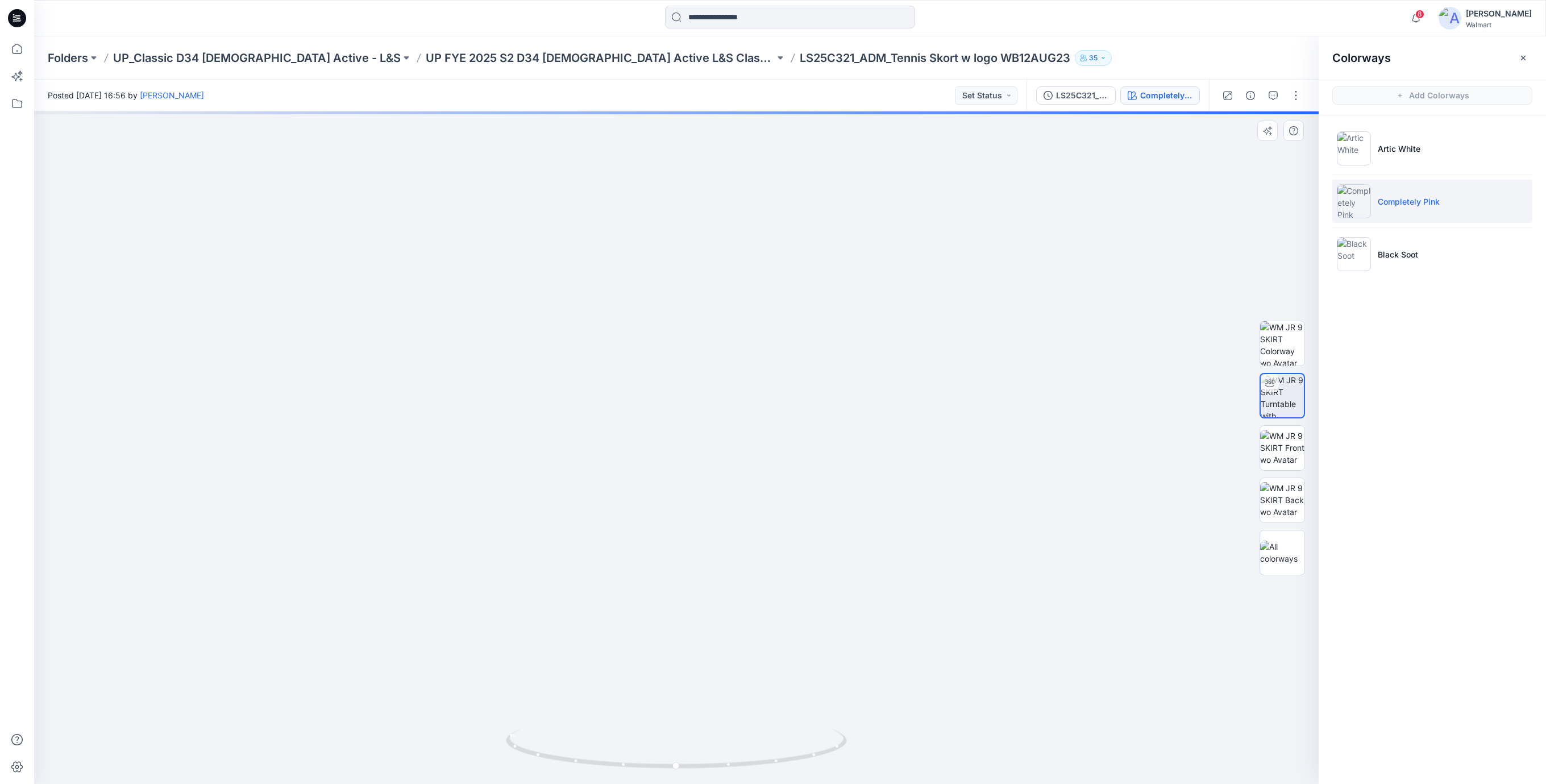
drag, startPoint x: 695, startPoint y: 292, endPoint x: 729, endPoint y: 442, distance: 153.8
click at [729, 442] on img at bounding box center [676, 400] width 1195 height 767
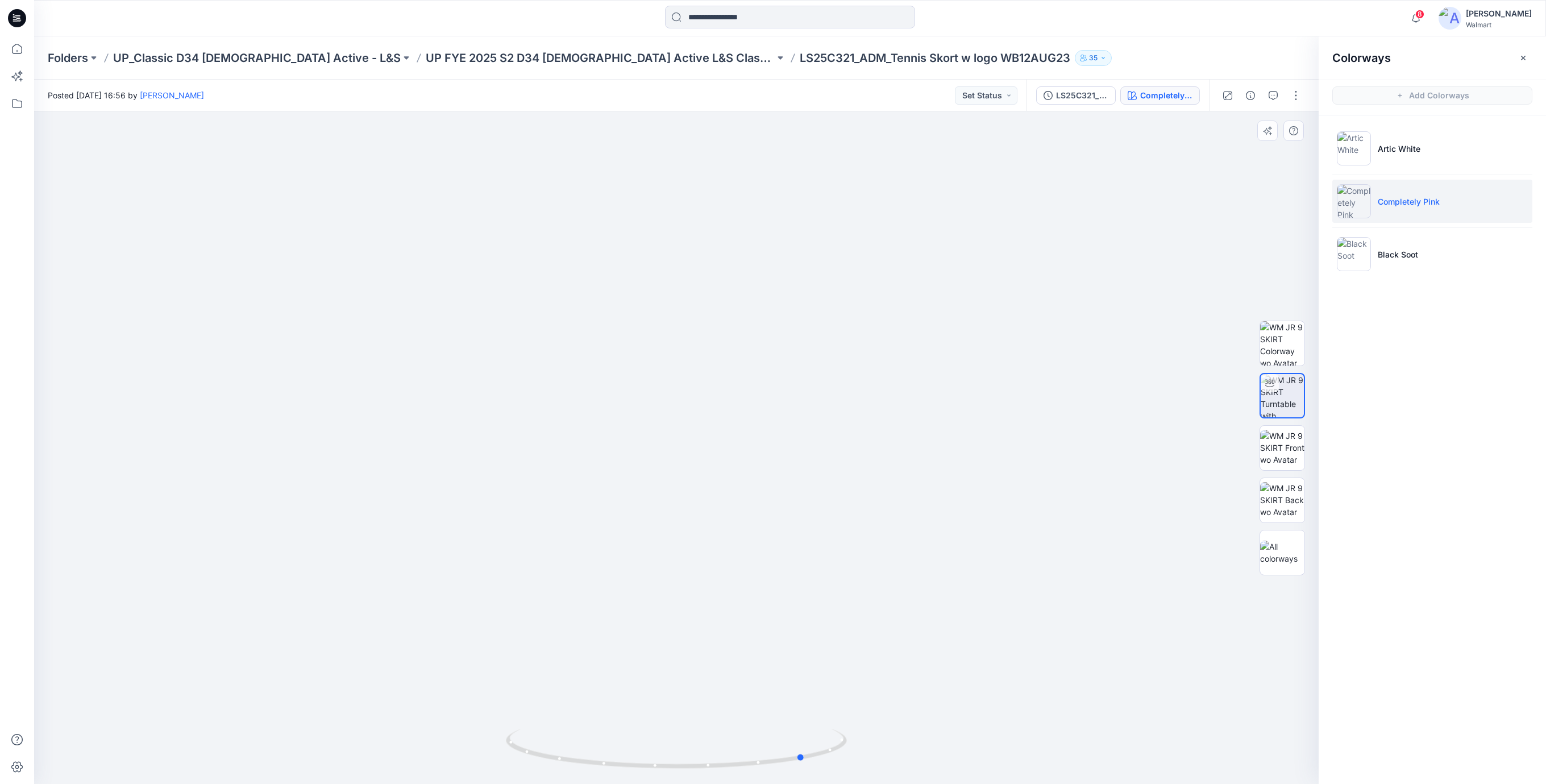
drag, startPoint x: 805, startPoint y: 760, endPoint x: 936, endPoint y: 766, distance: 131.1
click at [936, 767] on div at bounding box center [676, 447] width 1284 height 672
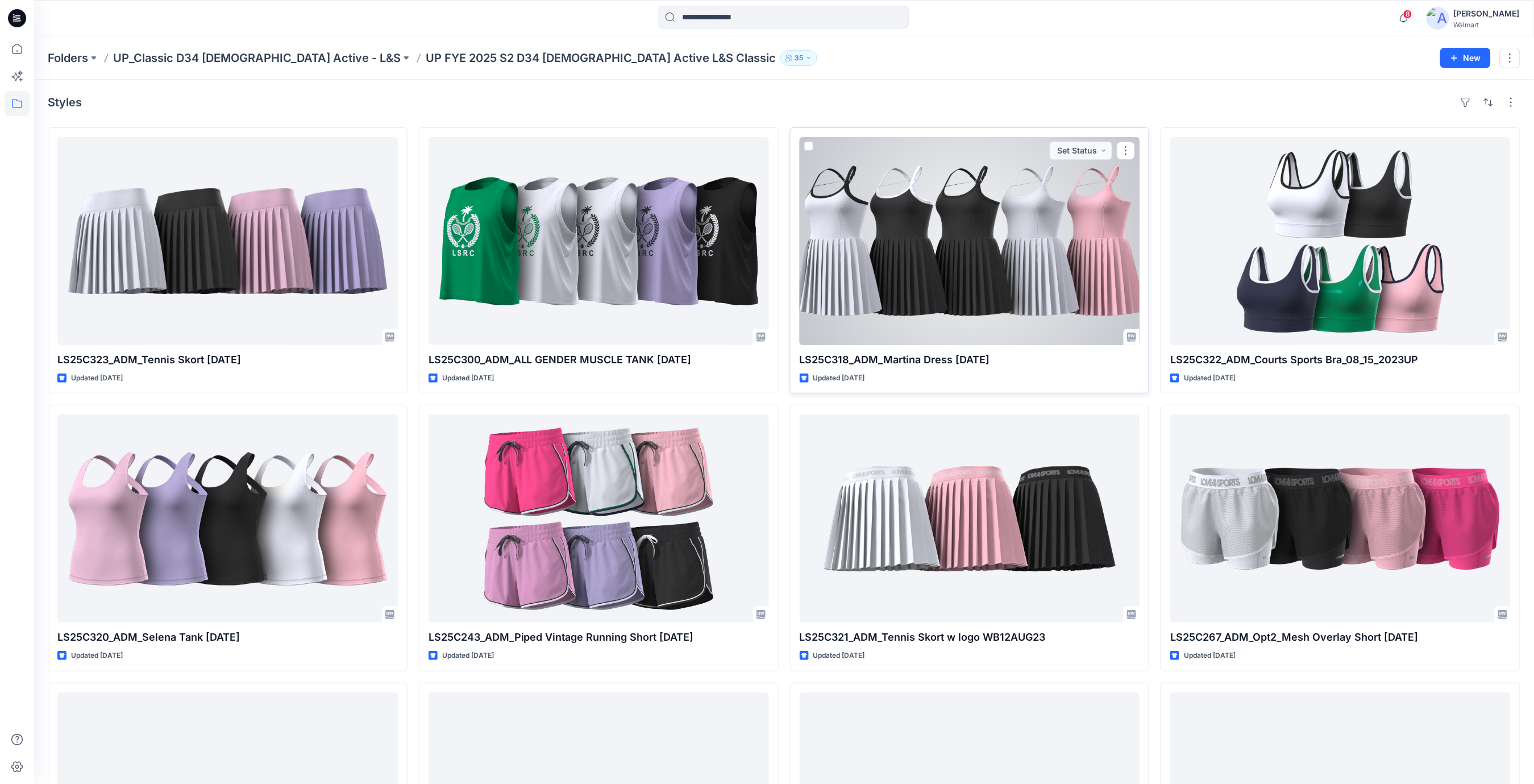
click at [1033, 269] on div at bounding box center [970, 241] width 341 height 208
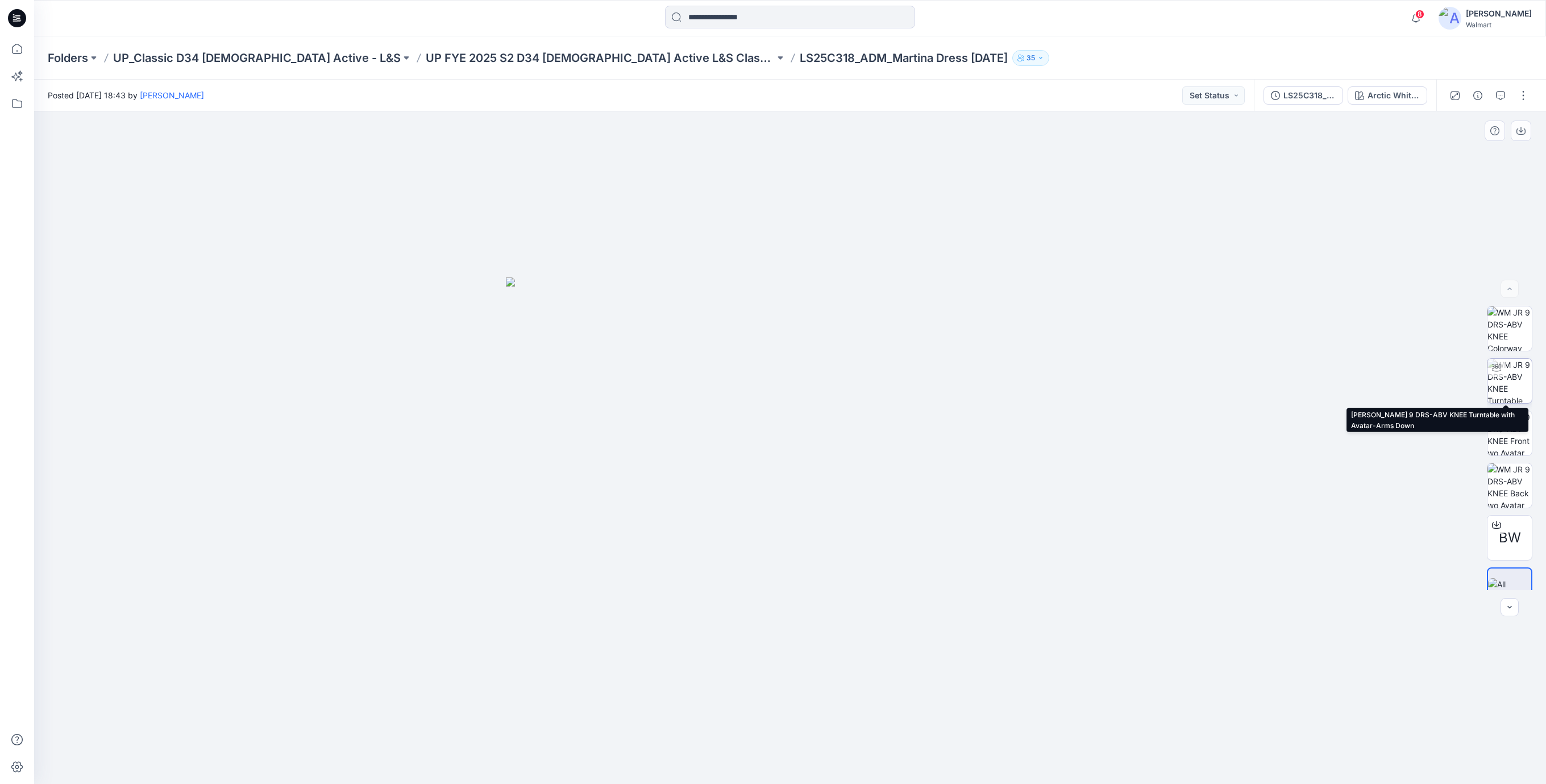
click at [1506, 369] on img at bounding box center [1510, 381] width 44 height 44
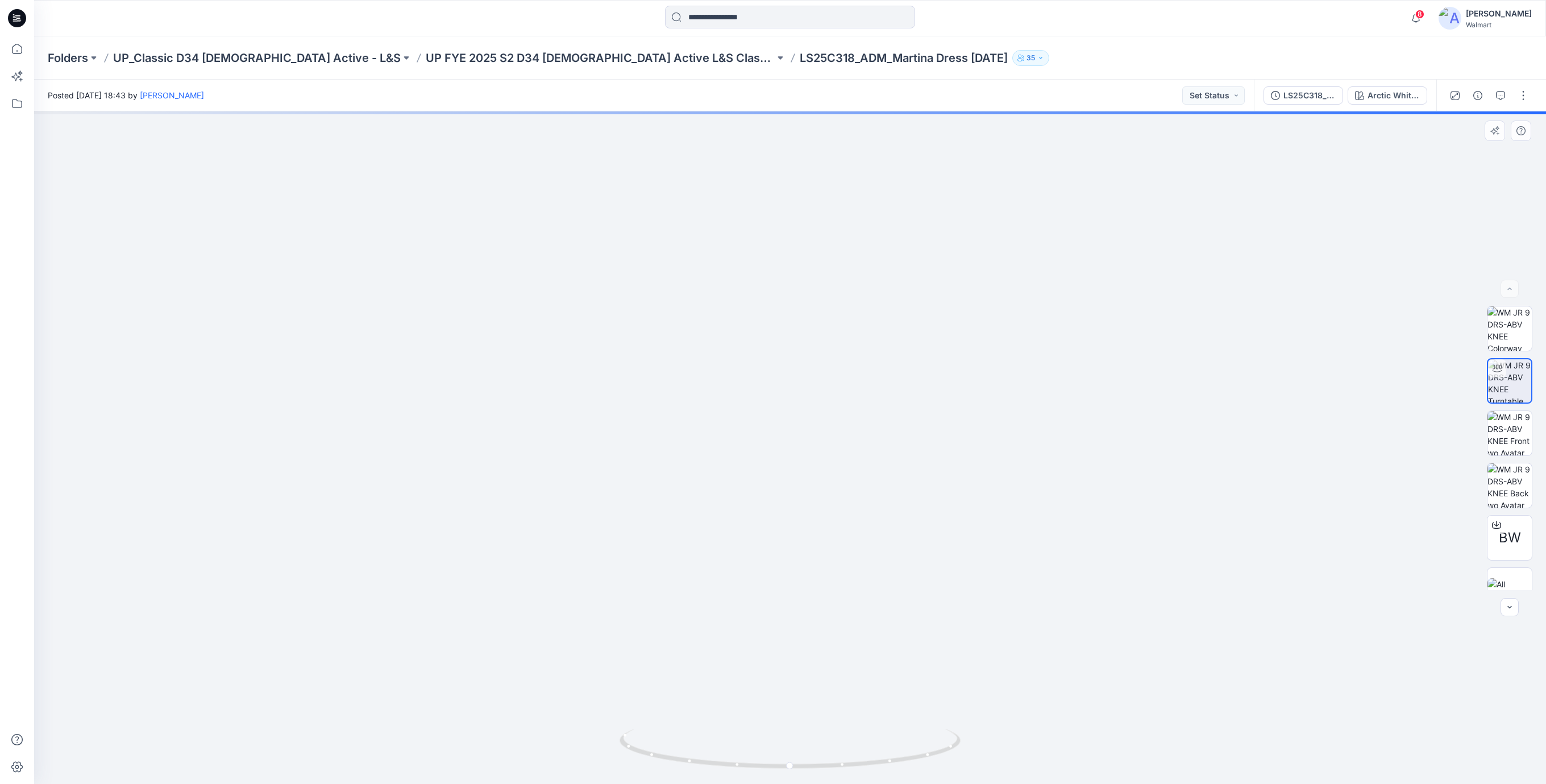
drag, startPoint x: 829, startPoint y: 289, endPoint x: 834, endPoint y: 469, distance: 180.1
click at [834, 469] on img at bounding box center [790, 416] width 1195 height 736
click at [1392, 101] on div "Arctic White / Black Soot" at bounding box center [1394, 95] width 52 height 12
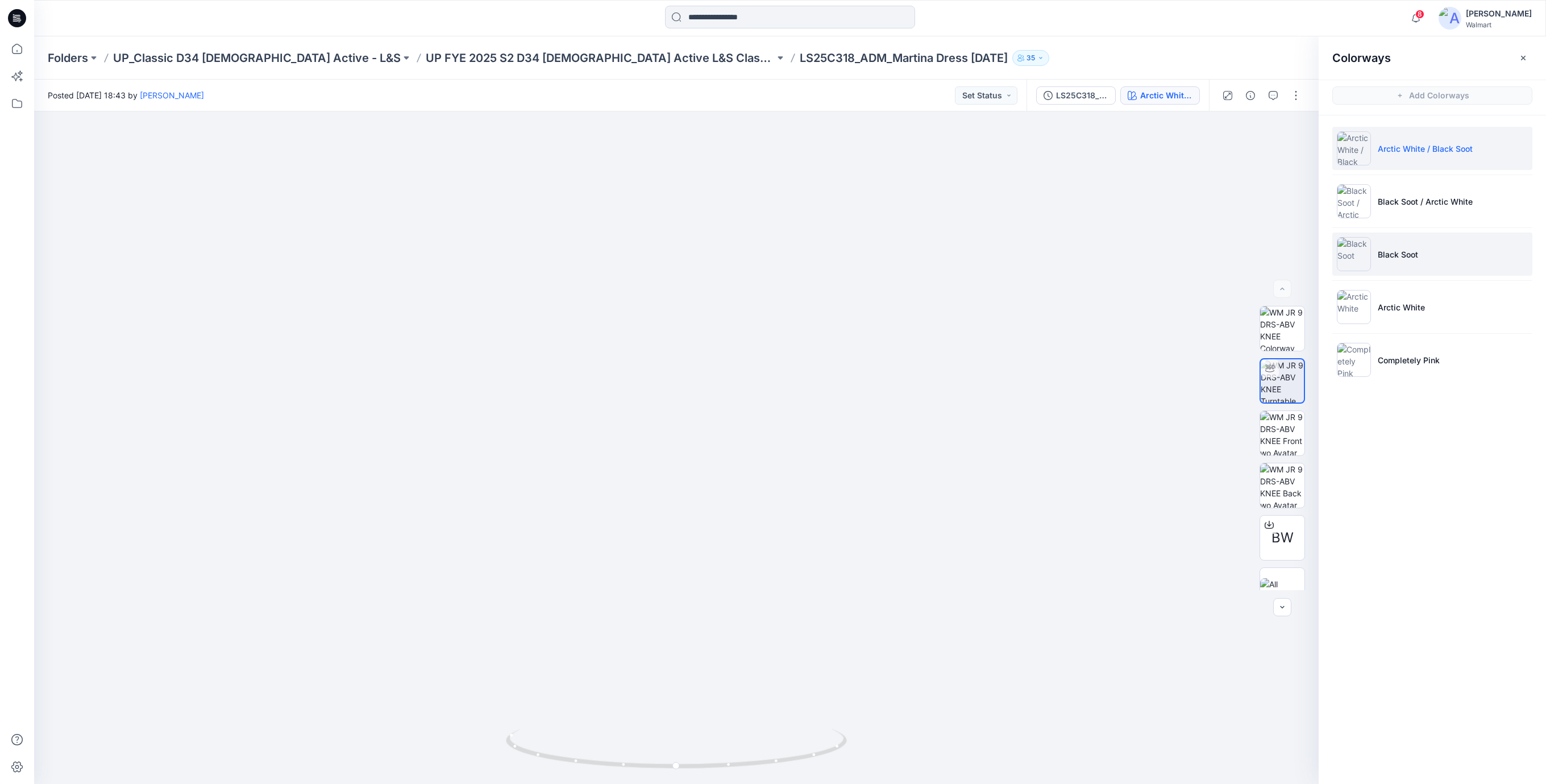
click at [1375, 245] on li "Black Soot" at bounding box center [1432, 254] width 200 height 43
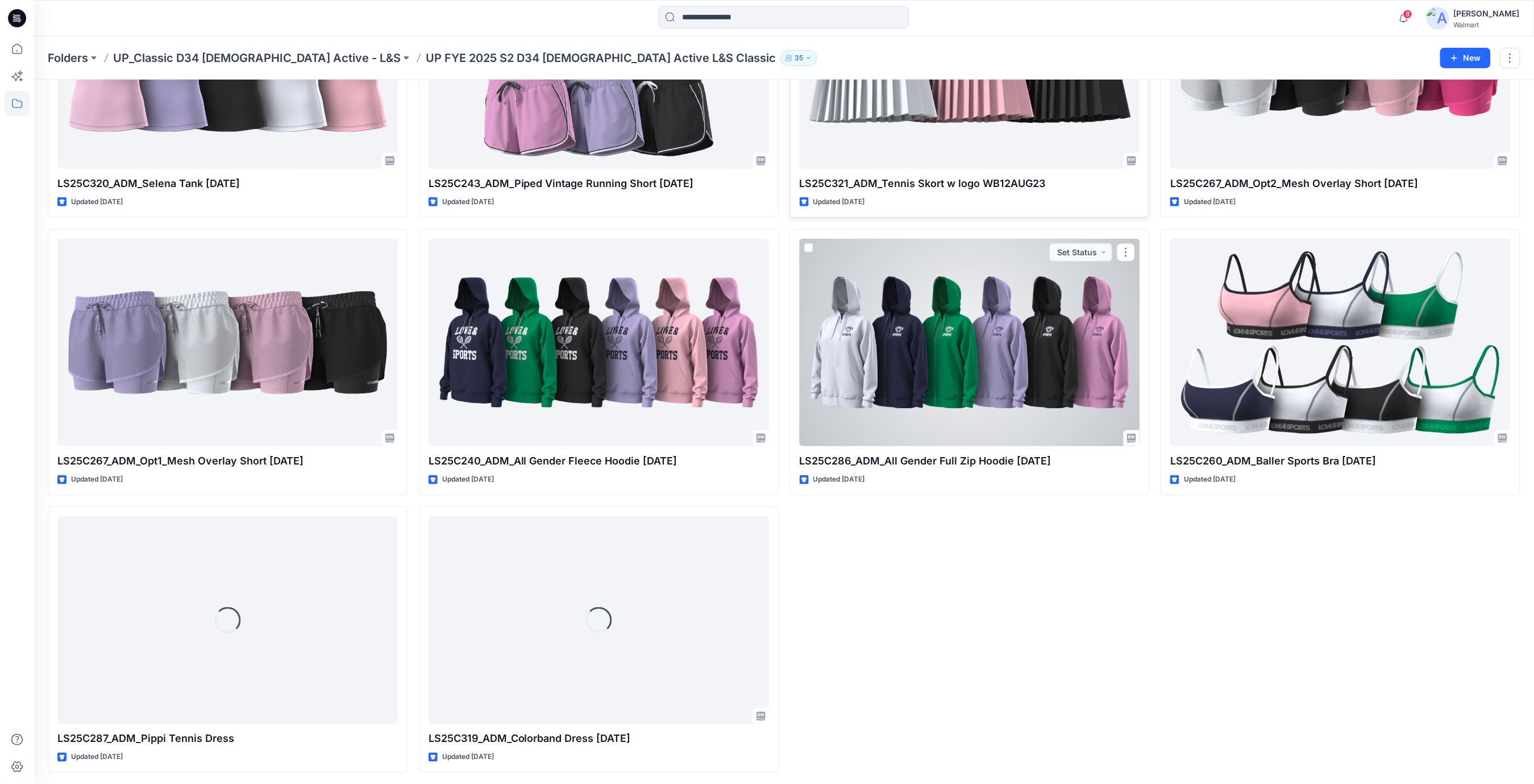
scroll to position [456, 0]
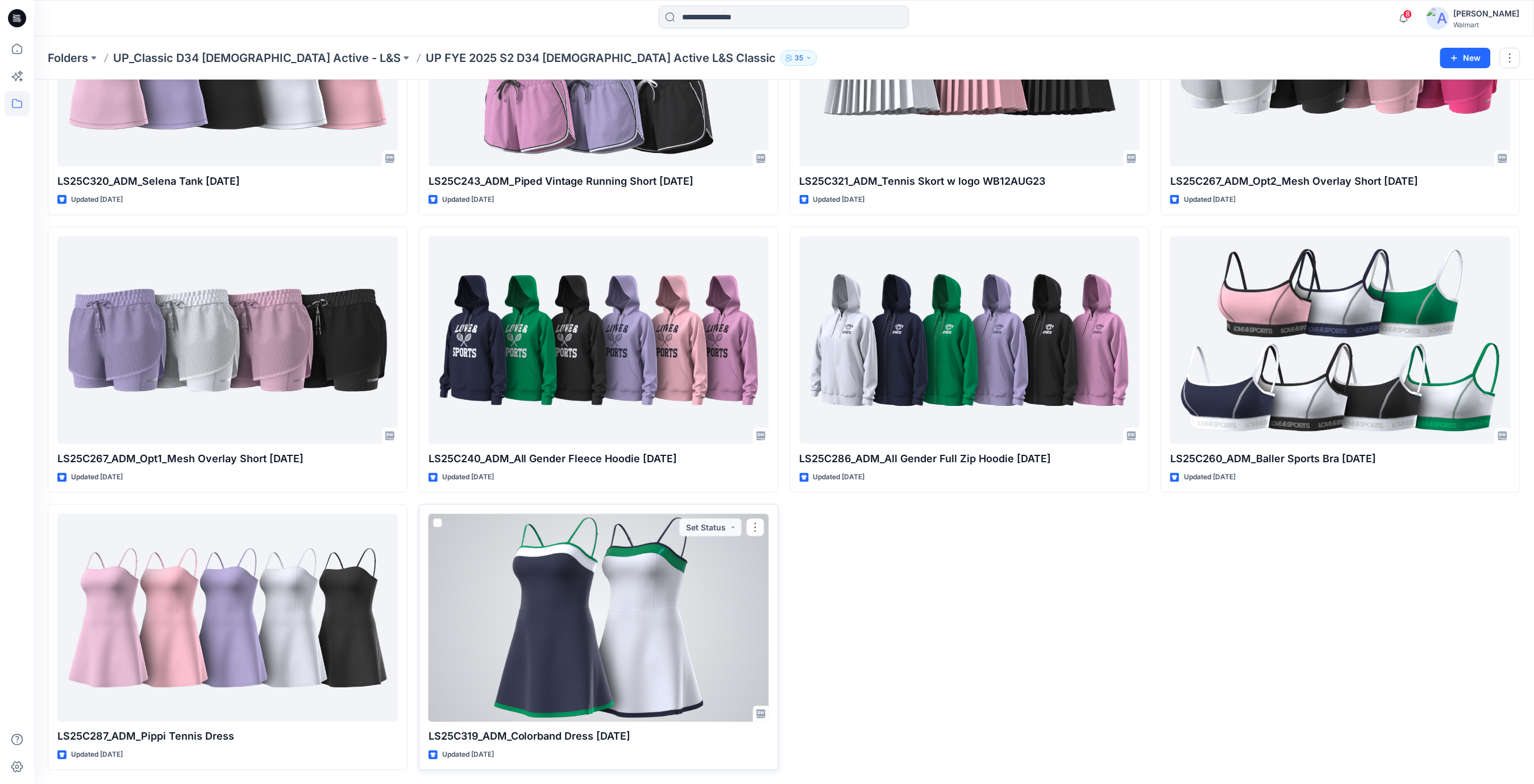
click at [617, 605] on div at bounding box center [598, 618] width 341 height 208
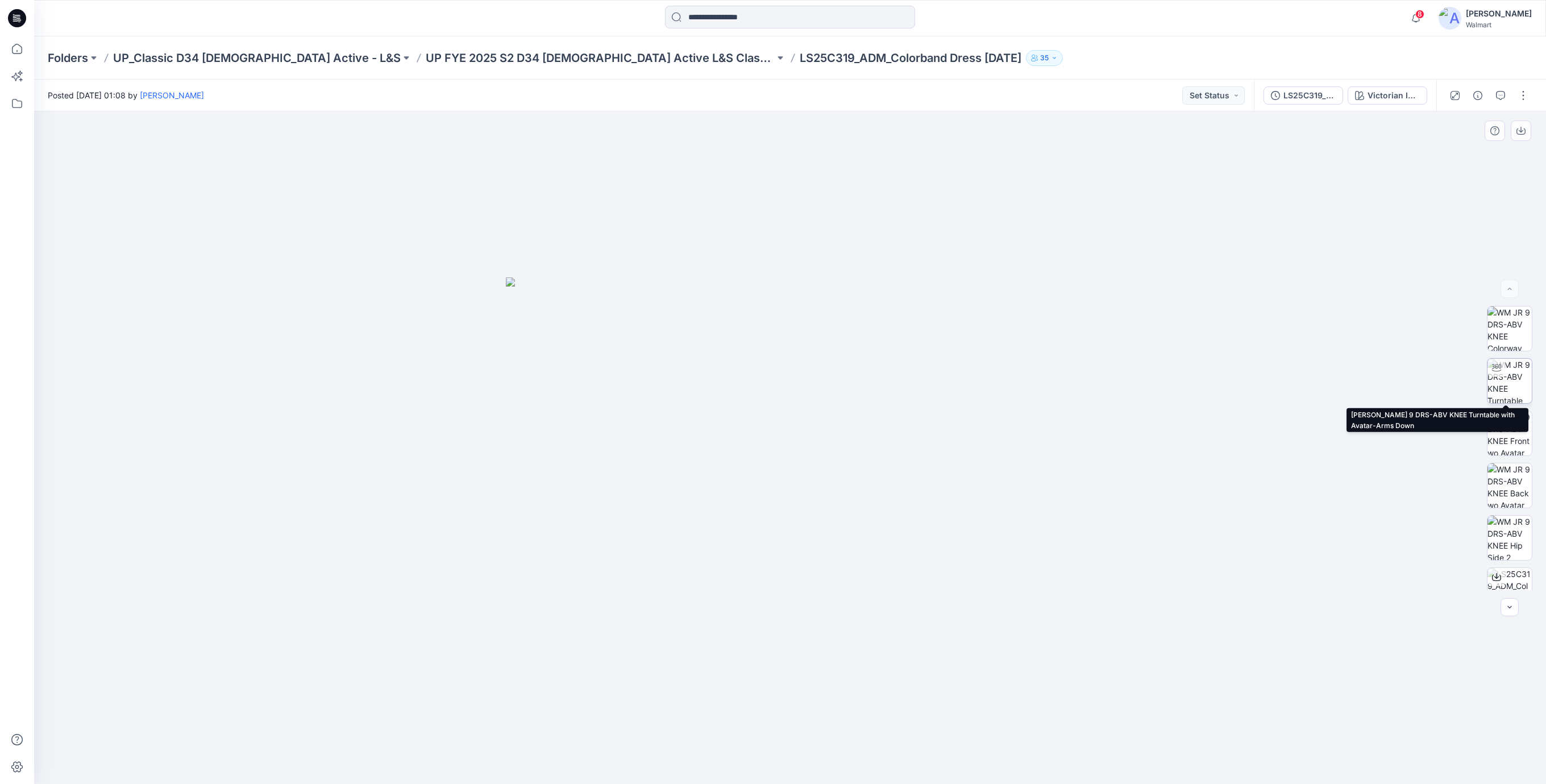
click at [1515, 387] on img at bounding box center [1510, 381] width 44 height 44
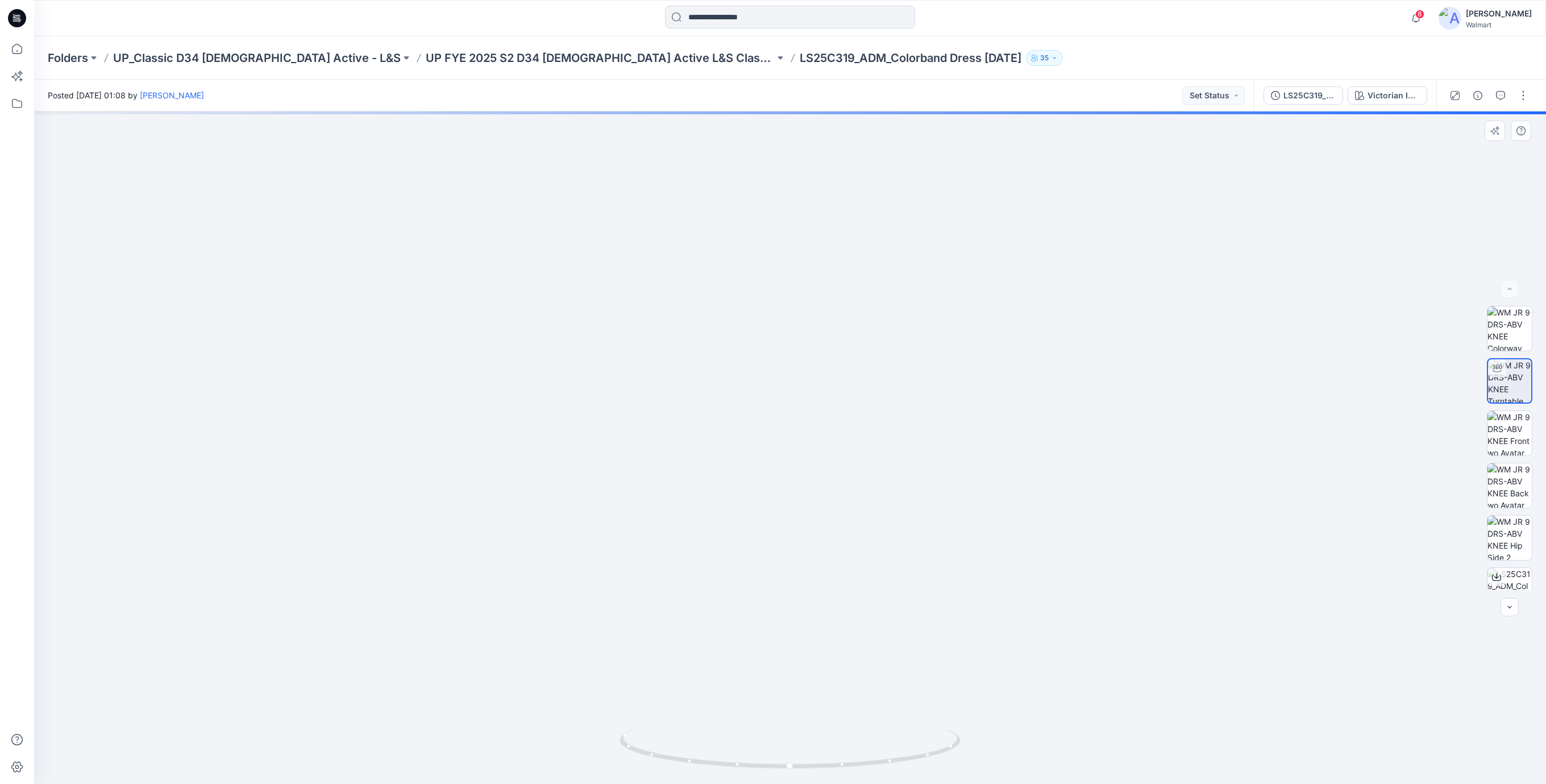
drag, startPoint x: 776, startPoint y: 272, endPoint x: 802, endPoint y: 444, distance: 174.0
click at [802, 444] on img at bounding box center [790, 362] width 1370 height 845
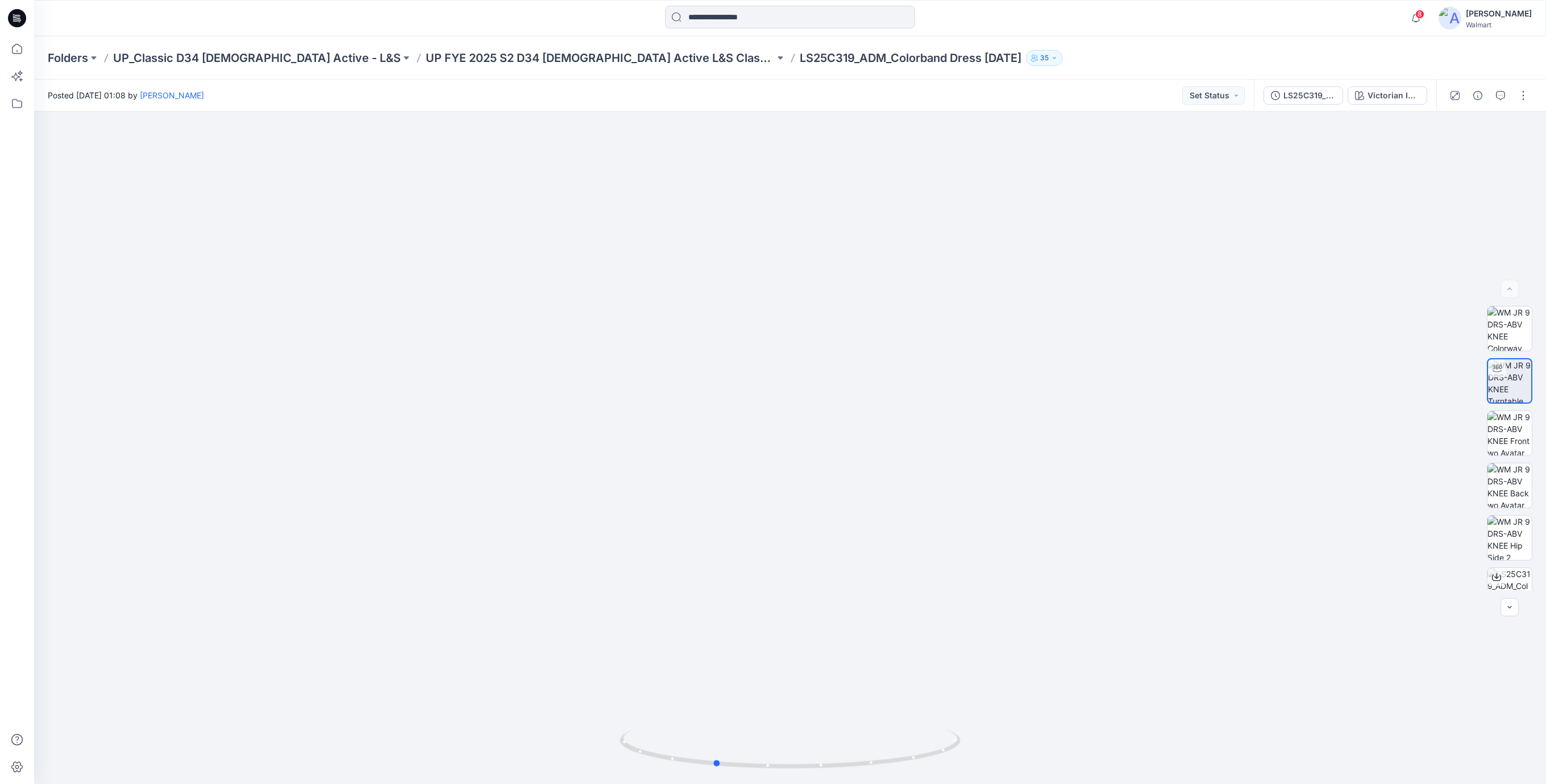
drag, startPoint x: 897, startPoint y: 757, endPoint x: 821, endPoint y: 787, distance: 81.7
click at [821, 783] on html "8 Notifications Your style MM25856_ADM_FAVORITE SOFT WIDE LEG PANT-Opt-2 has be…" at bounding box center [773, 392] width 1546 height 784
click at [22, 21] on icon at bounding box center [17, 18] width 18 height 18
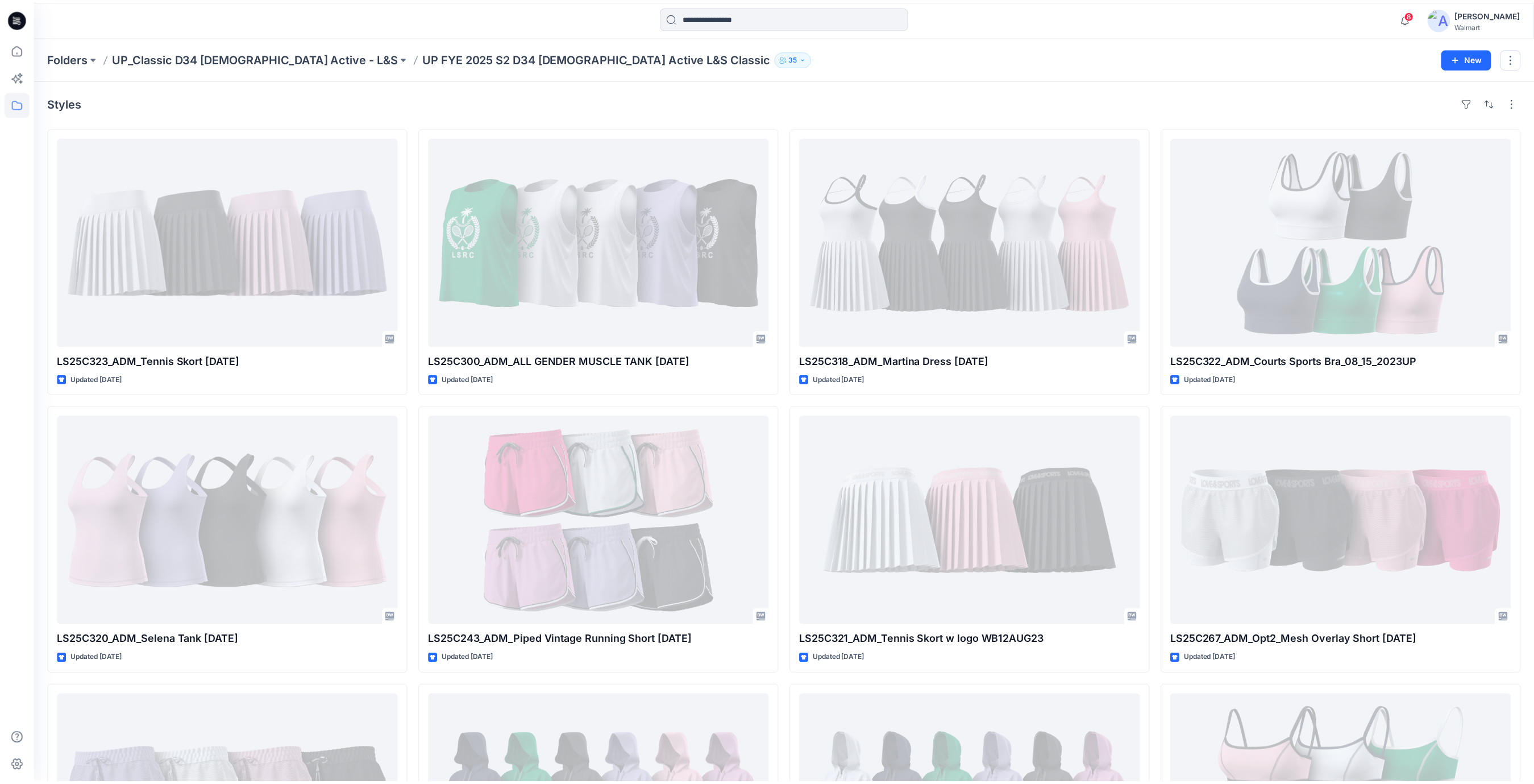
scroll to position [456, 0]
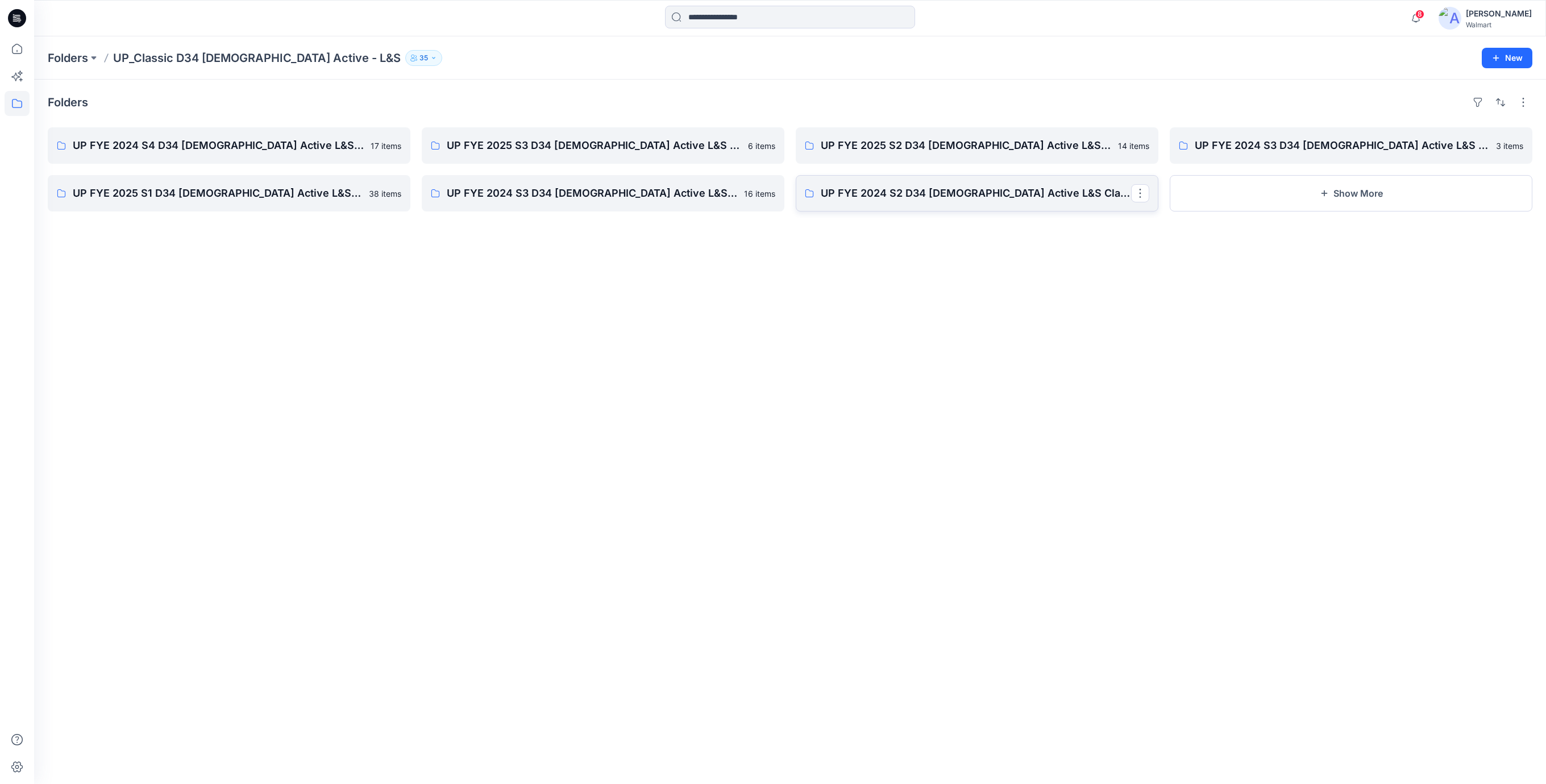
click at [879, 194] on p "UP FYE 2024 S2 D34 Ladies Active L&S Classic" at bounding box center [976, 193] width 311 height 16
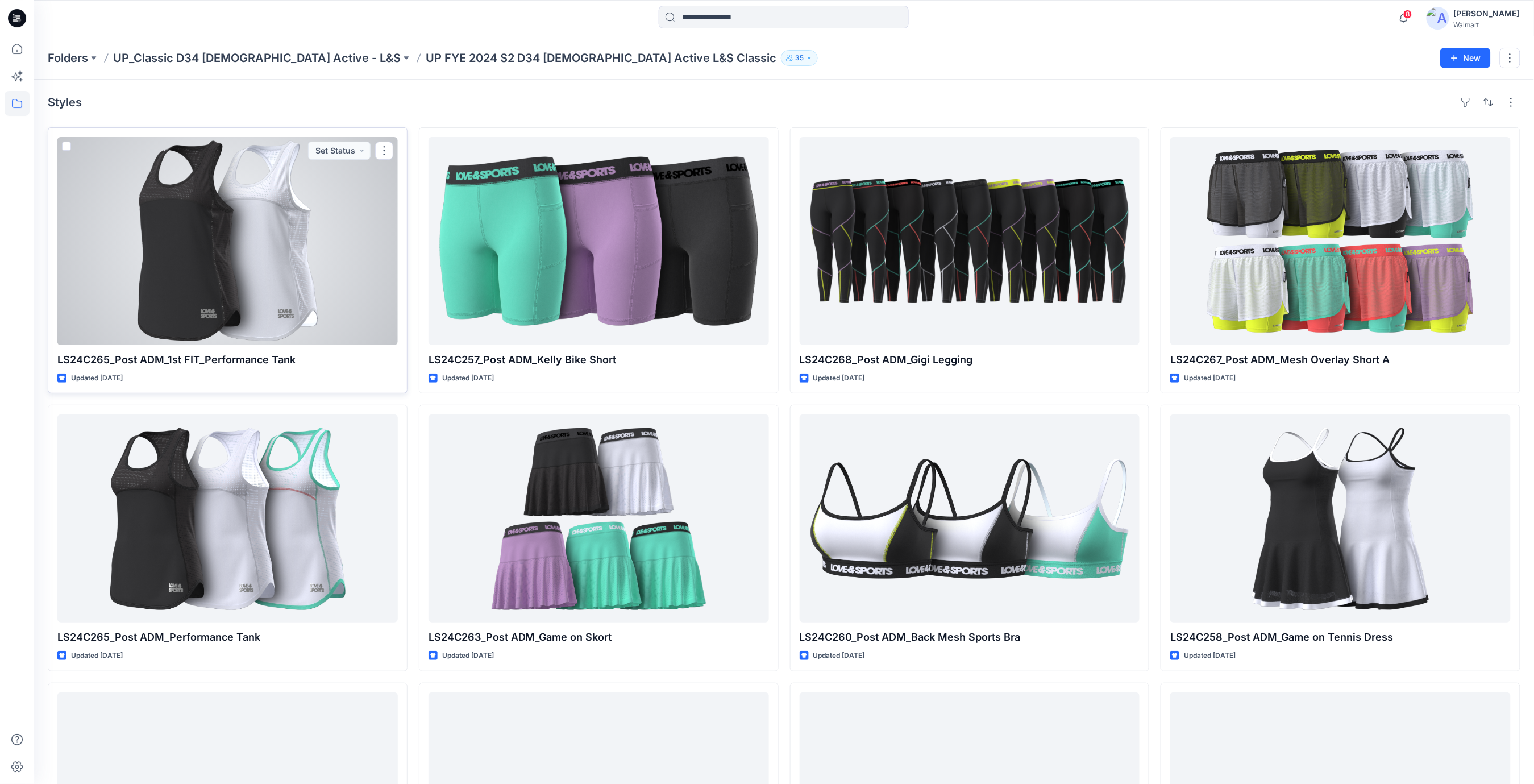
click at [225, 256] on div at bounding box center [228, 241] width 341 height 208
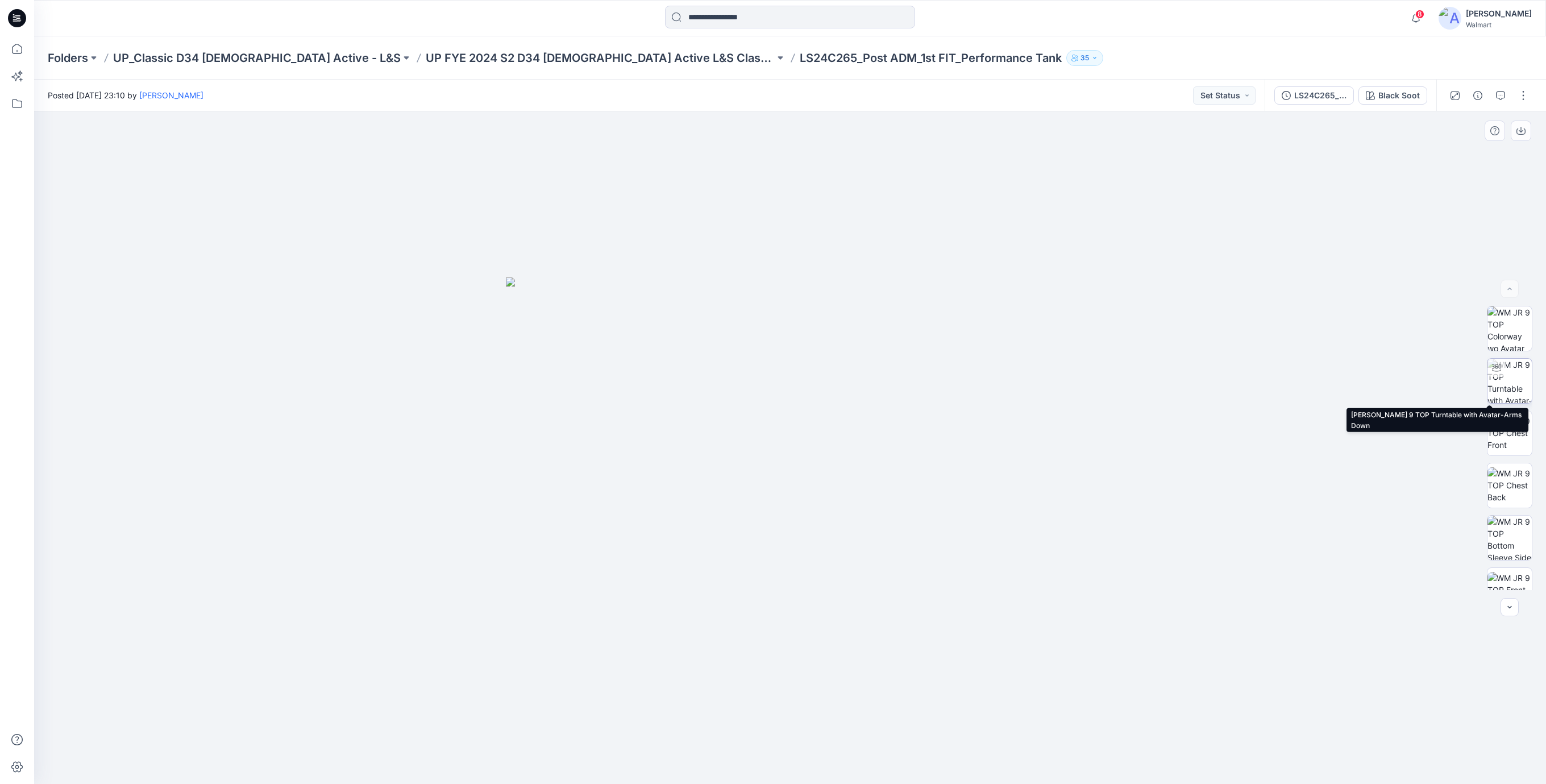
click at [1515, 364] on img at bounding box center [1510, 381] width 44 height 44
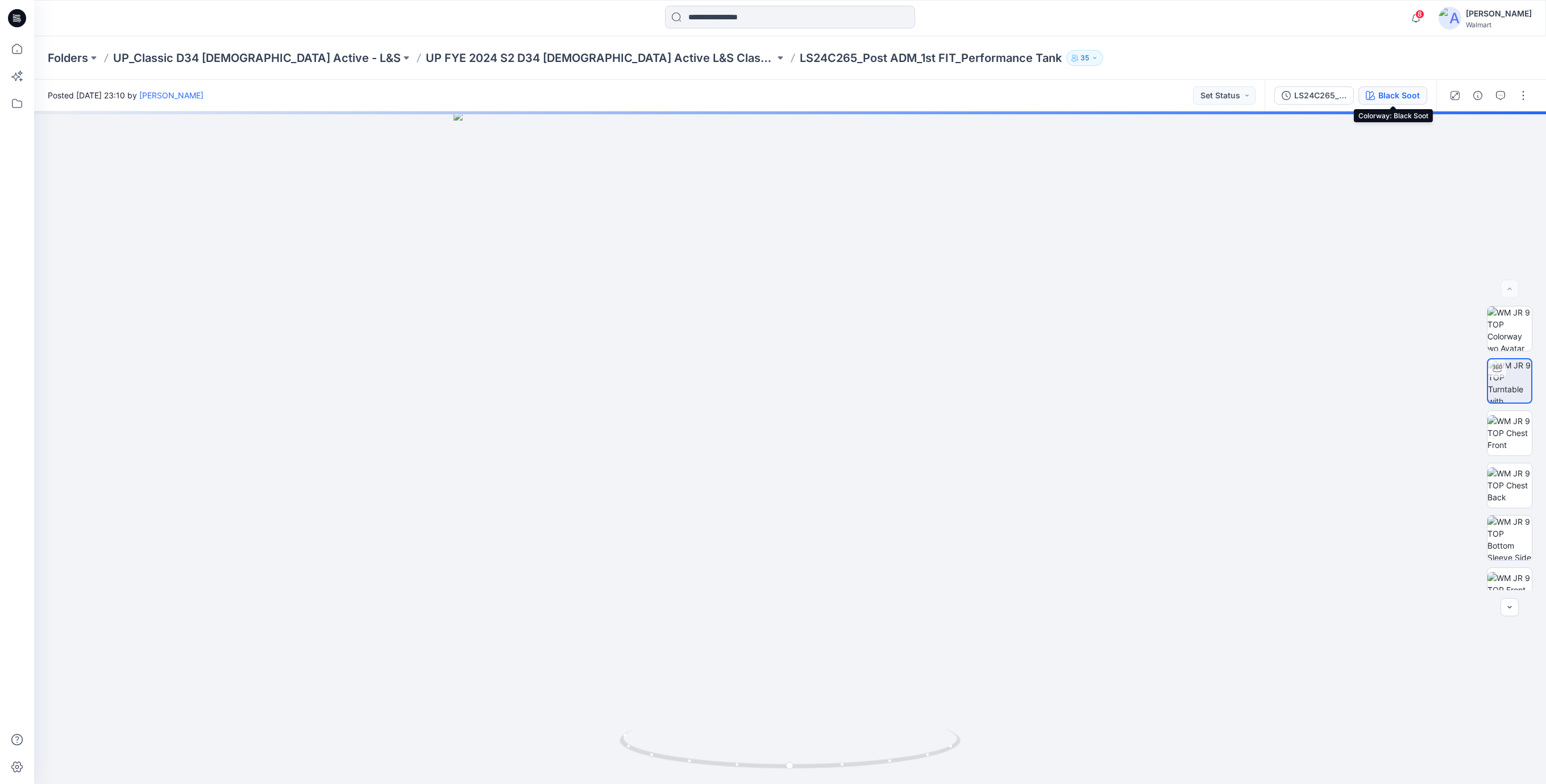
click at [1386, 89] on div "Black Soot" at bounding box center [1399, 95] width 41 height 12
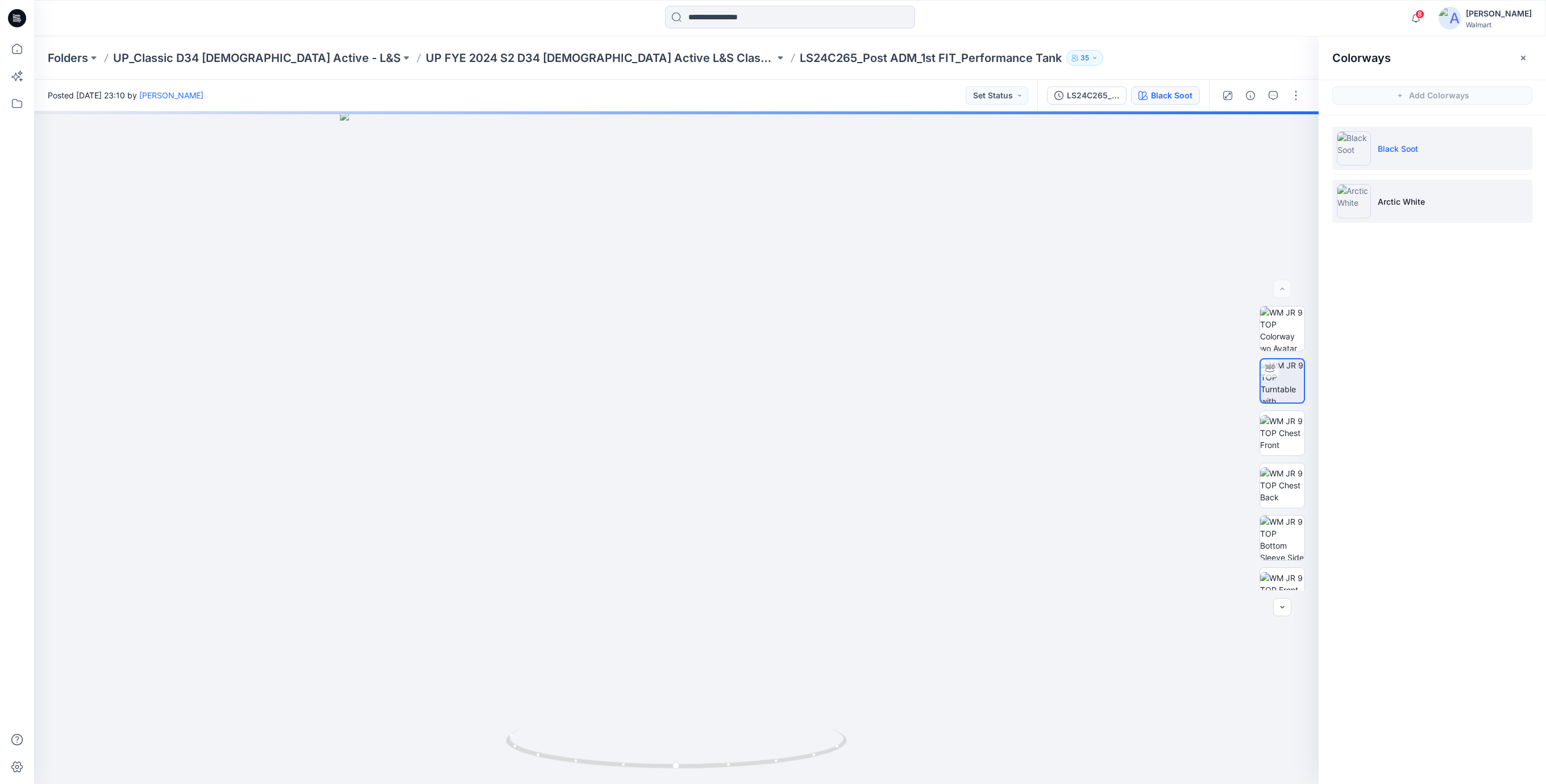
click at [1367, 199] on img at bounding box center [1354, 201] width 34 height 34
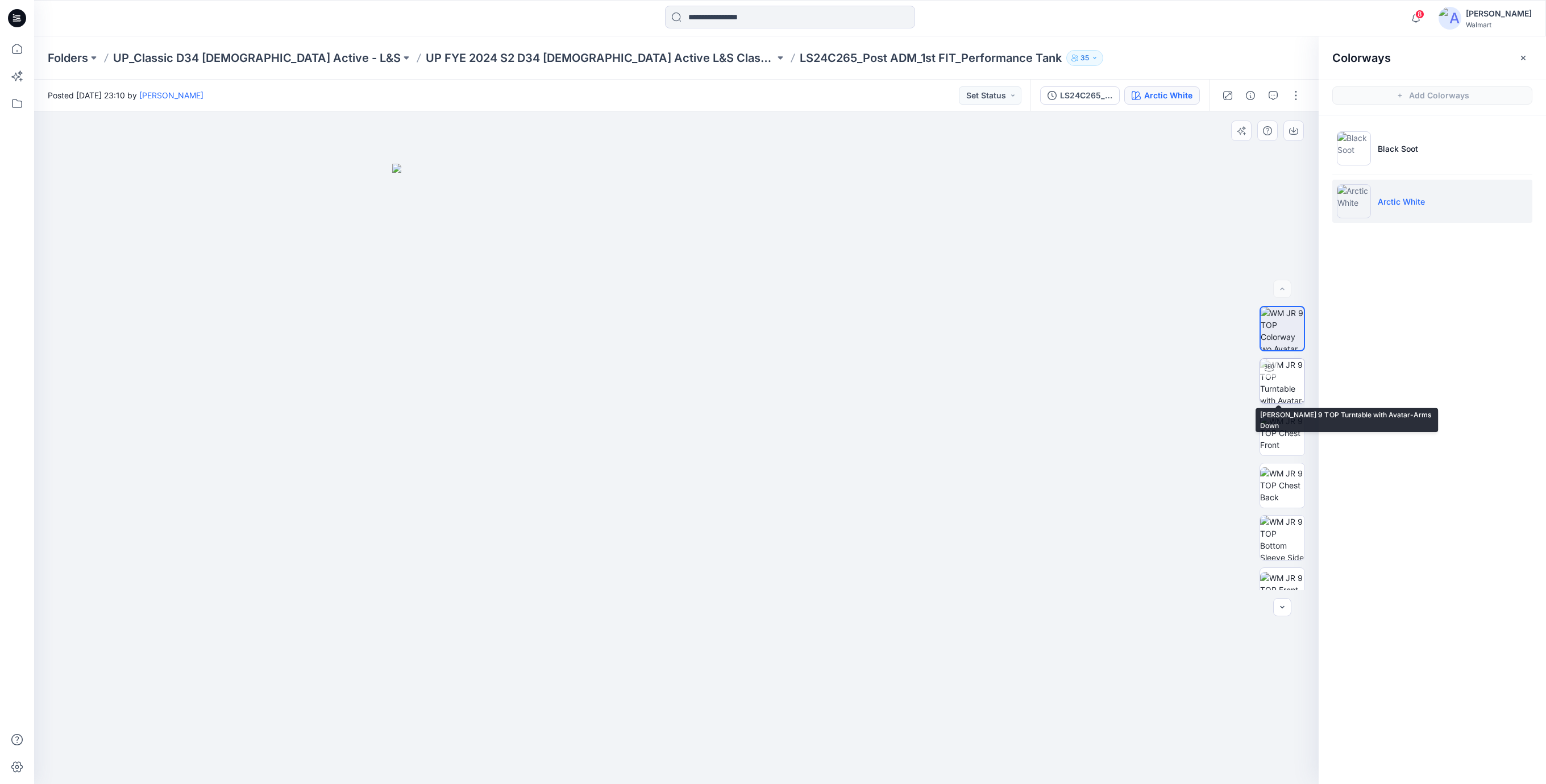
click at [1279, 381] on img at bounding box center [1282, 381] width 44 height 44
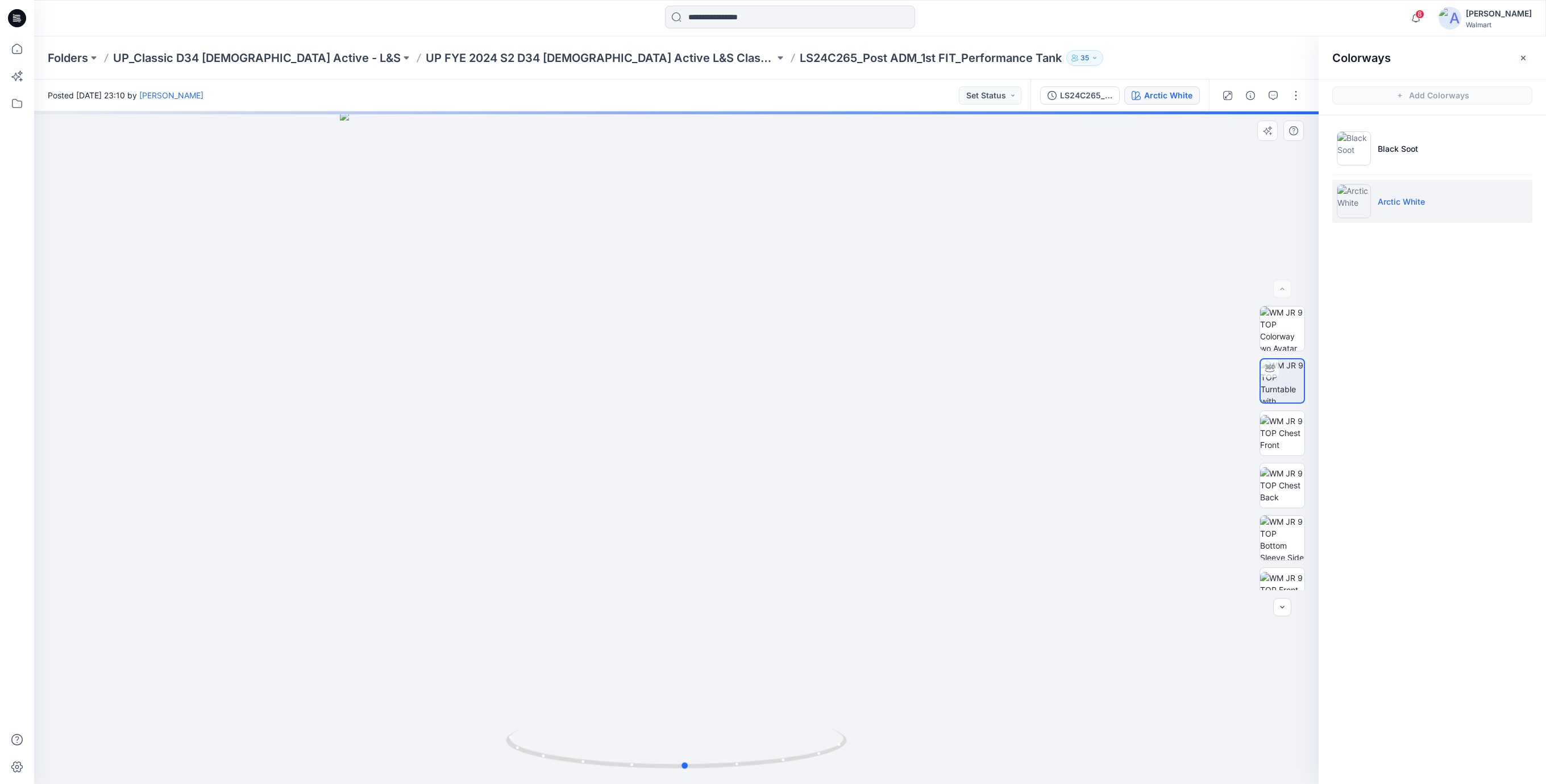
click at [662, 512] on div at bounding box center [676, 447] width 1284 height 672
drag, startPoint x: 702, startPoint y: 339, endPoint x: 678, endPoint y: 528, distance: 190.5
click at [678, 528] on img at bounding box center [677, 390] width 1283 height 788
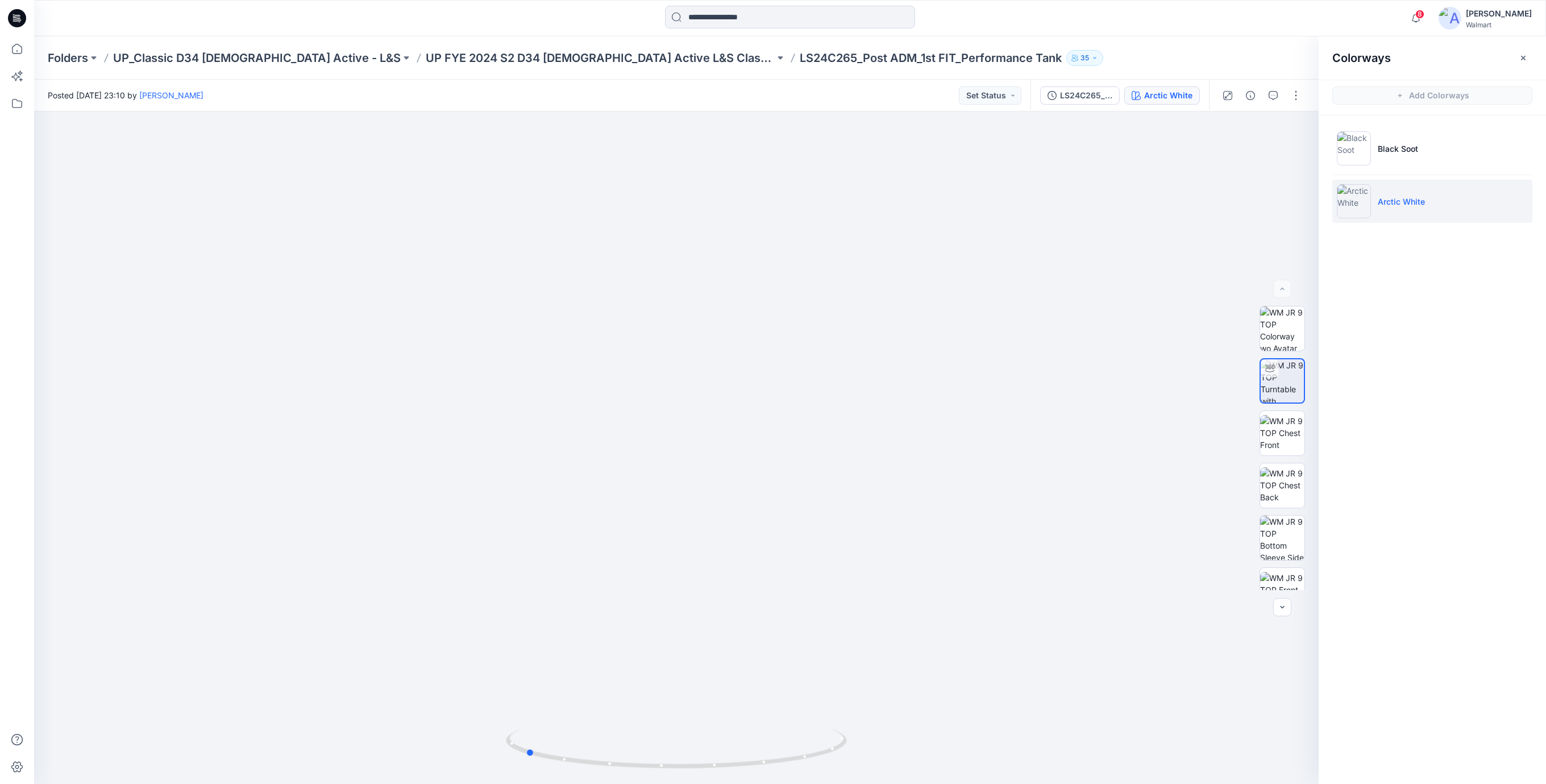
drag, startPoint x: 759, startPoint y: 765, endPoint x: 606, endPoint y: 806, distance: 158.4
click at [606, 783] on html "8 Notifications Your style MM25856_ADM_FAVORITE SOFT WIDE LEG PANT-Opt-2 has be…" at bounding box center [773, 392] width 1546 height 784
drag, startPoint x: 703, startPoint y: 417, endPoint x: 702, endPoint y: 437, distance: 20.0
click at [702, 437] on img at bounding box center [675, 375] width 1545 height 818
drag, startPoint x: 742, startPoint y: 766, endPoint x: 1440, endPoint y: 248, distance: 869.2
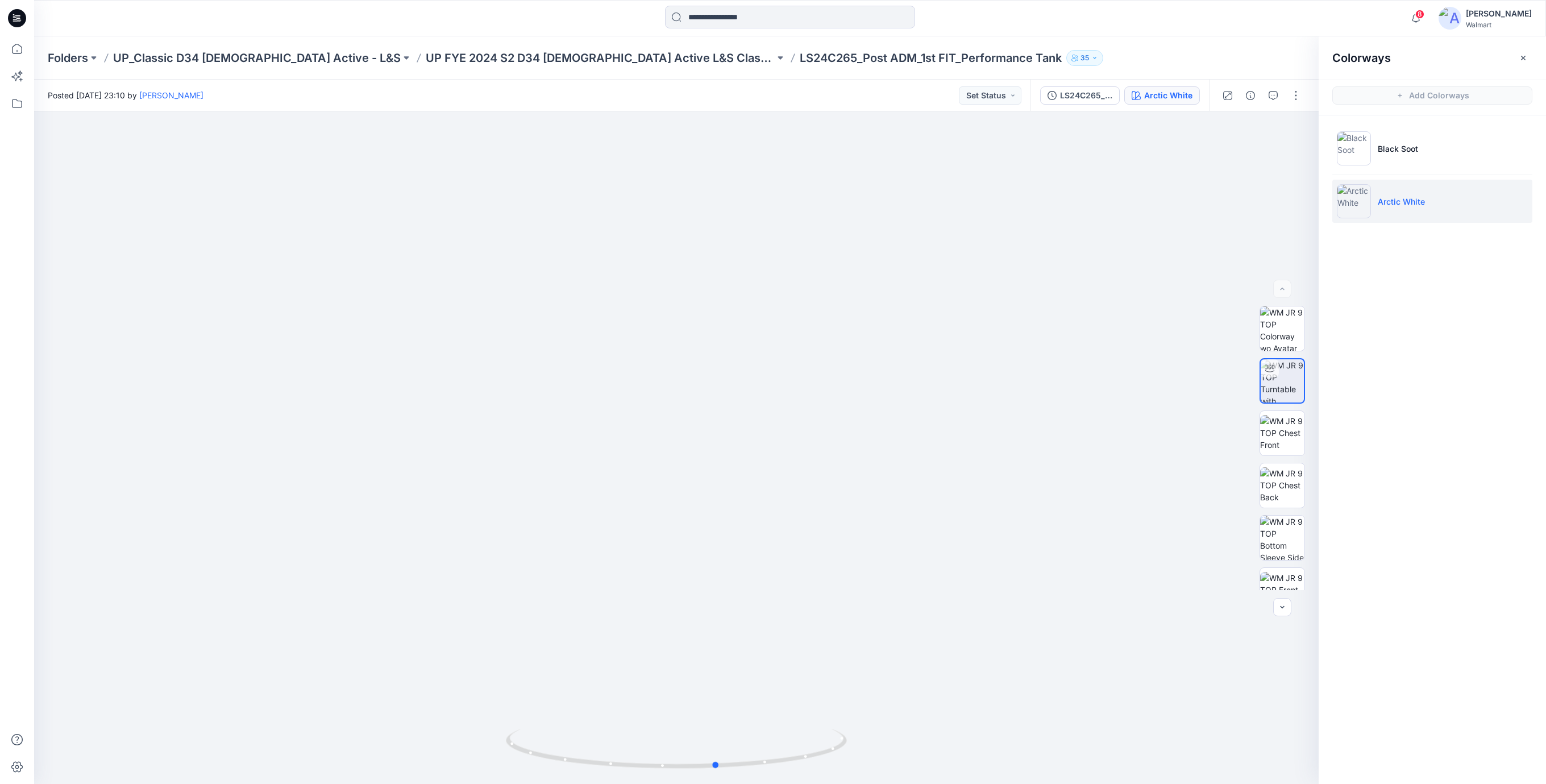
click at [936, 743] on div at bounding box center [676, 447] width 1284 height 672
click at [1405, 156] on li "Black Soot" at bounding box center [1432, 148] width 200 height 43
click at [1401, 141] on li "Black Soot" at bounding box center [1432, 148] width 200 height 43
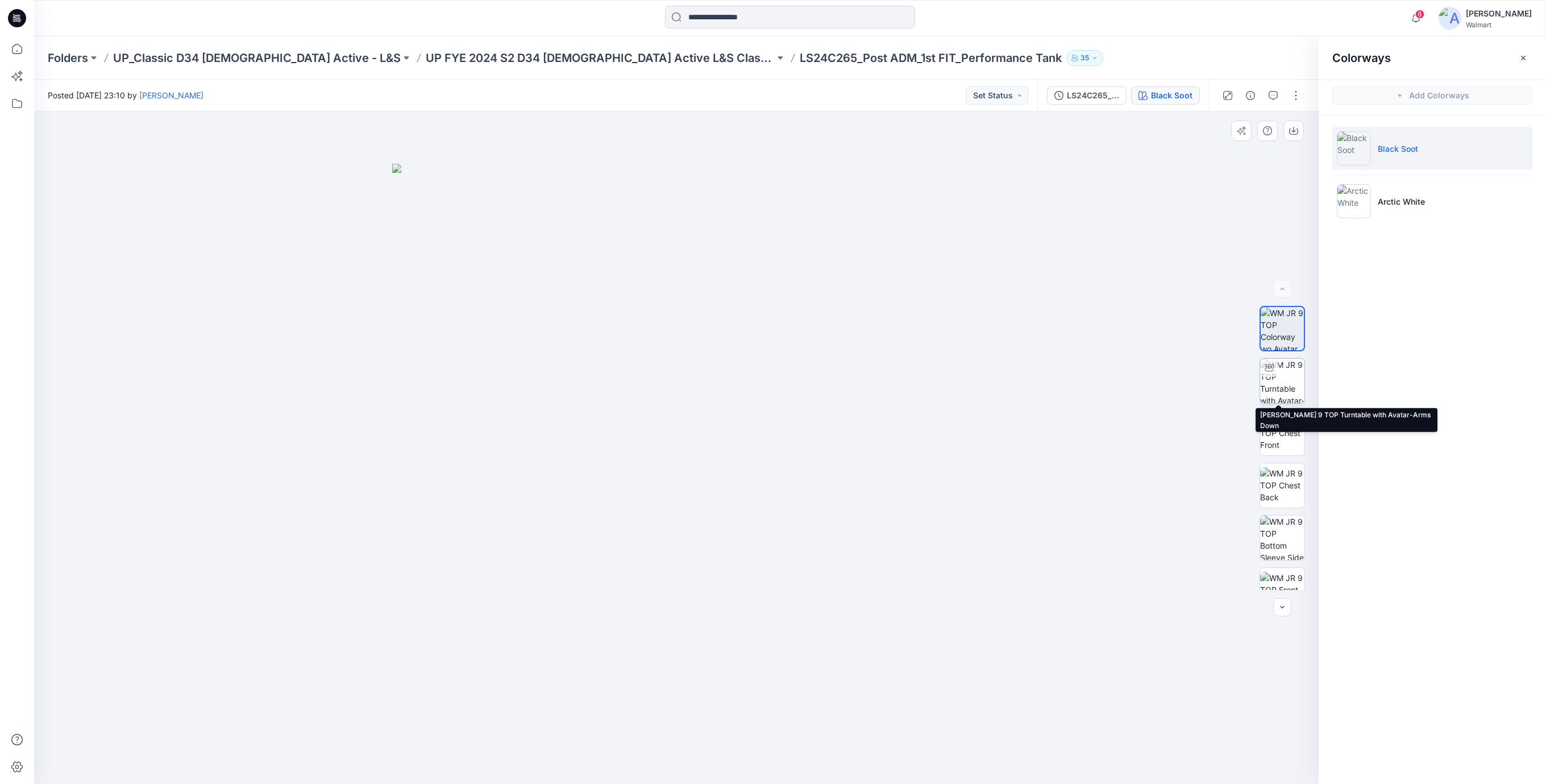
click at [1288, 382] on img at bounding box center [1282, 381] width 44 height 44
drag, startPoint x: 691, startPoint y: 250, endPoint x: 711, endPoint y: 441, distance: 192.0
click at [711, 441] on img at bounding box center [676, 435] width 1108 height 698
drag, startPoint x: 760, startPoint y: 763, endPoint x: 1115, endPoint y: 745, distance: 355.5
click at [1114, 750] on div at bounding box center [676, 447] width 1284 height 672
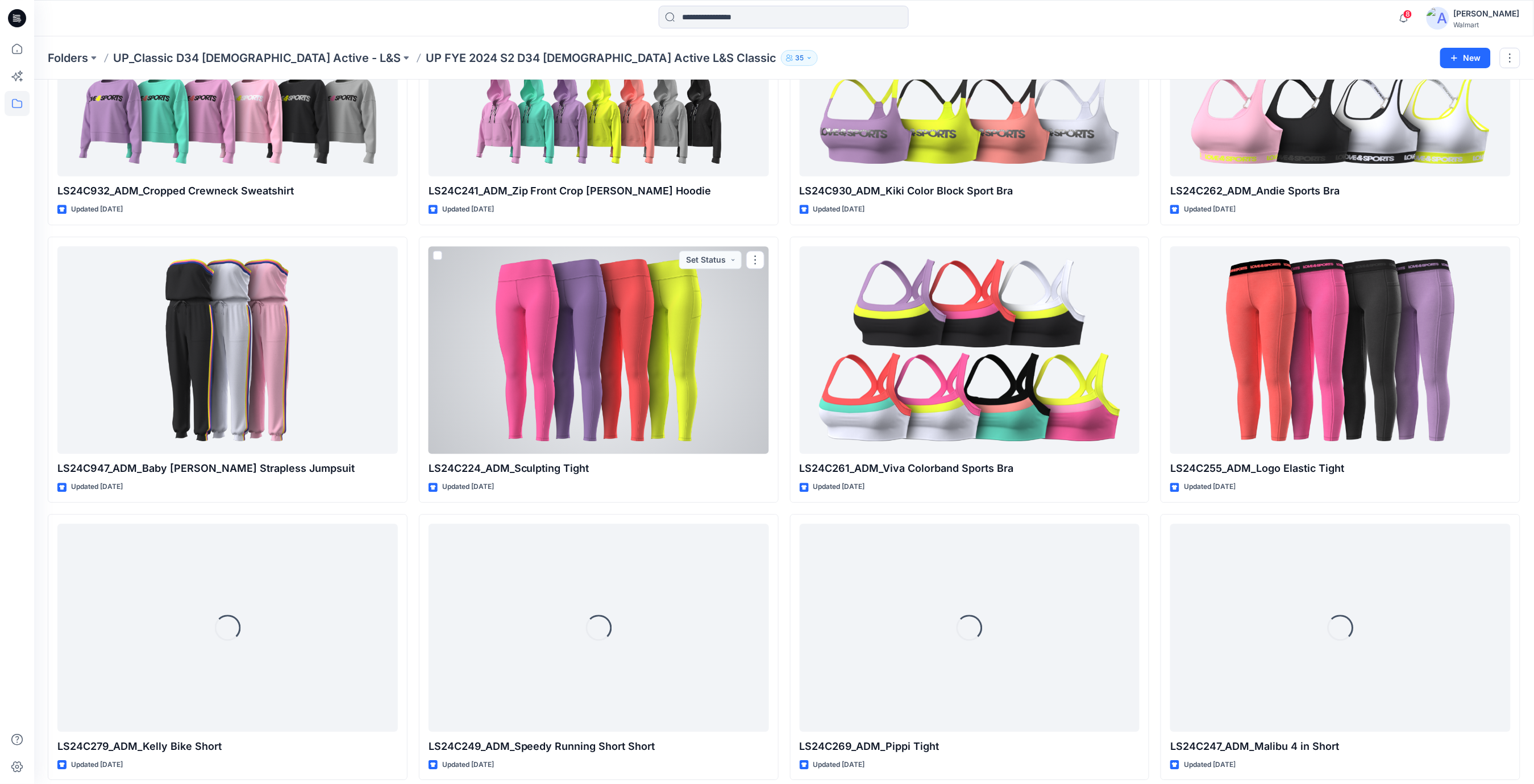
scroll to position [1280, 0]
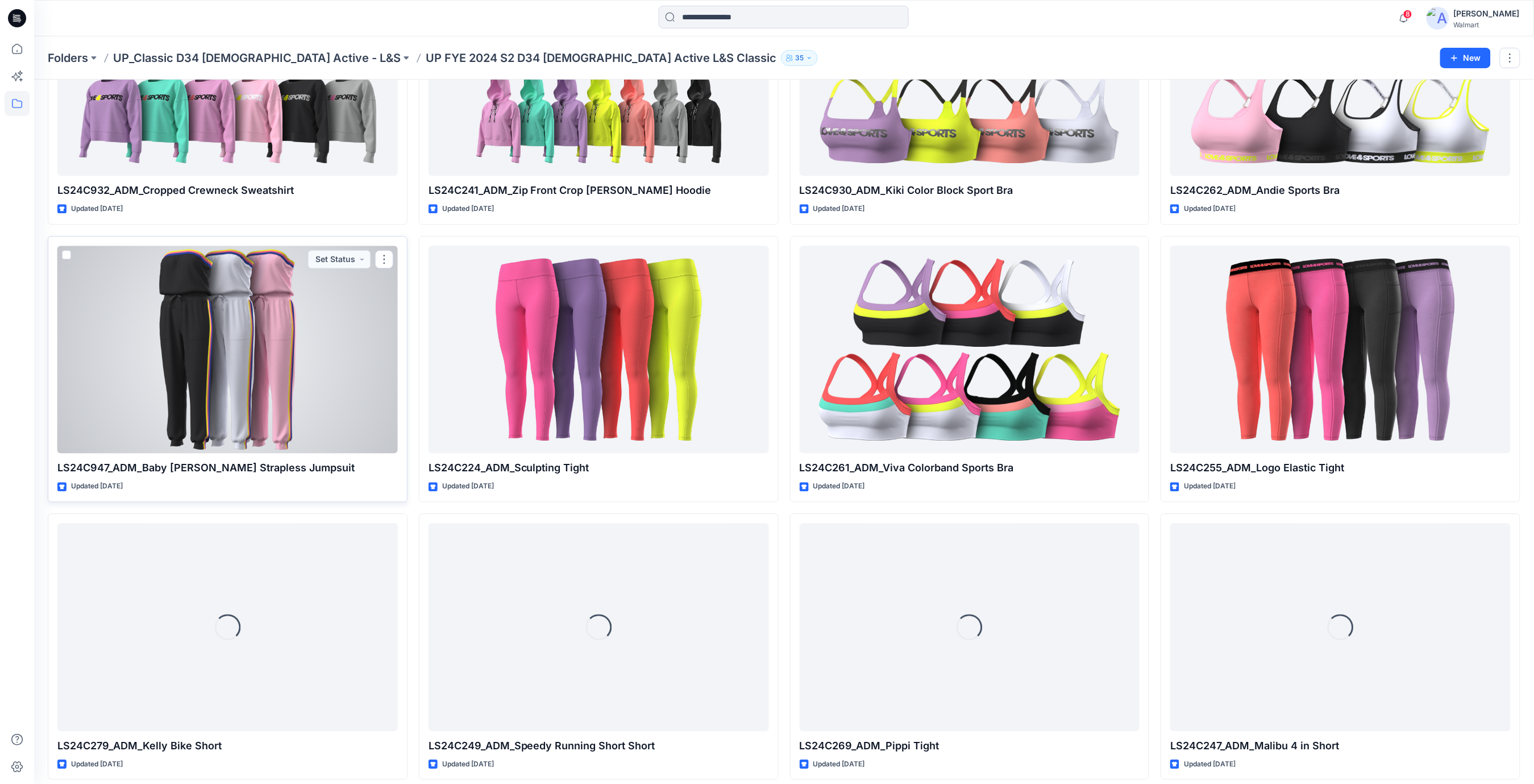
click at [234, 361] on div at bounding box center [228, 349] width 341 height 208
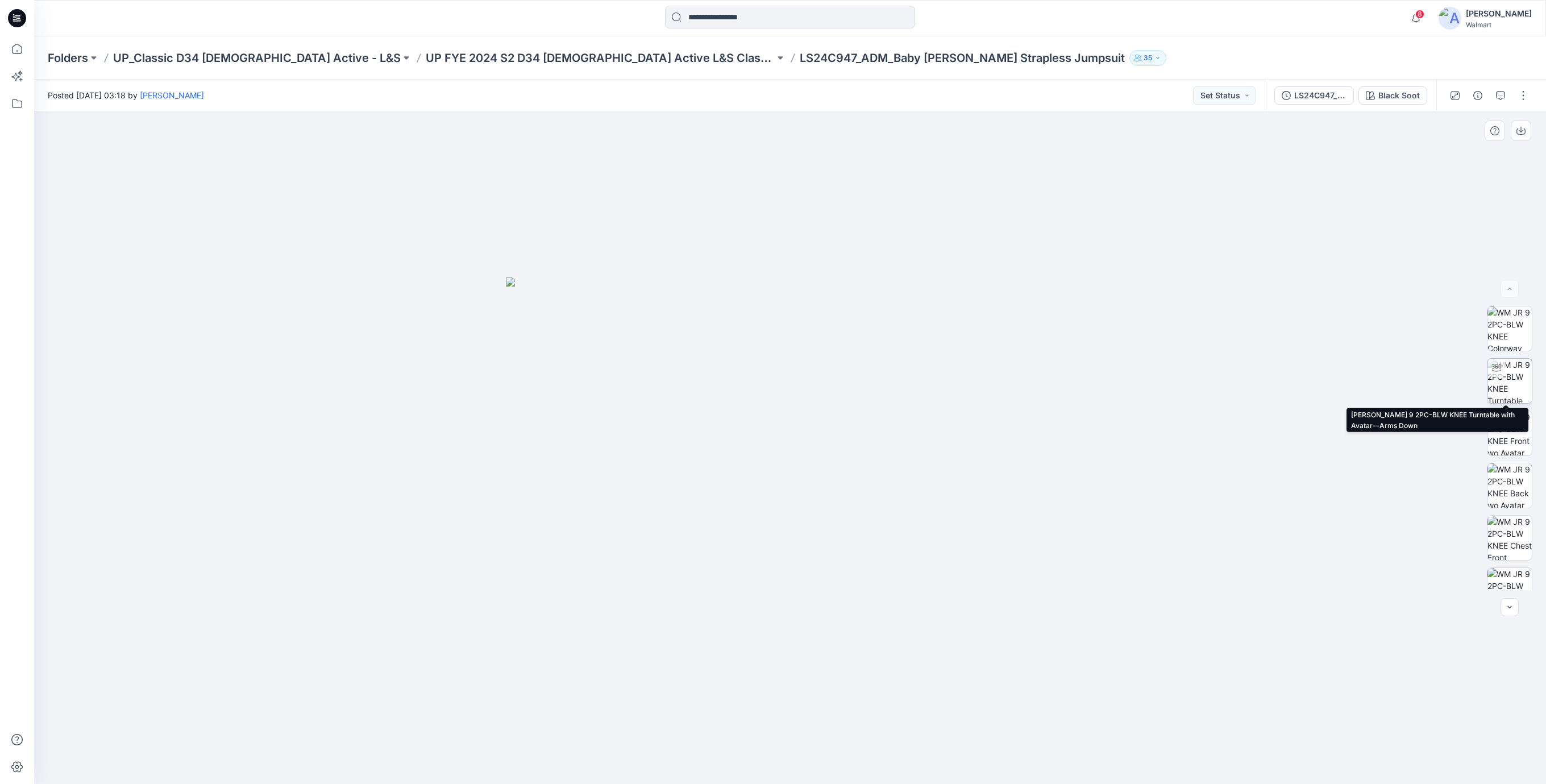
click at [1506, 373] on img at bounding box center [1510, 381] width 44 height 44
drag, startPoint x: 867, startPoint y: 764, endPoint x: 556, endPoint y: 775, distance: 311.2
click at [556, 775] on div at bounding box center [790, 447] width 1512 height 672
drag, startPoint x: 733, startPoint y: 241, endPoint x: 698, endPoint y: 548, distance: 309.0
click at [698, 548] on img at bounding box center [791, 447] width 1283 height 672
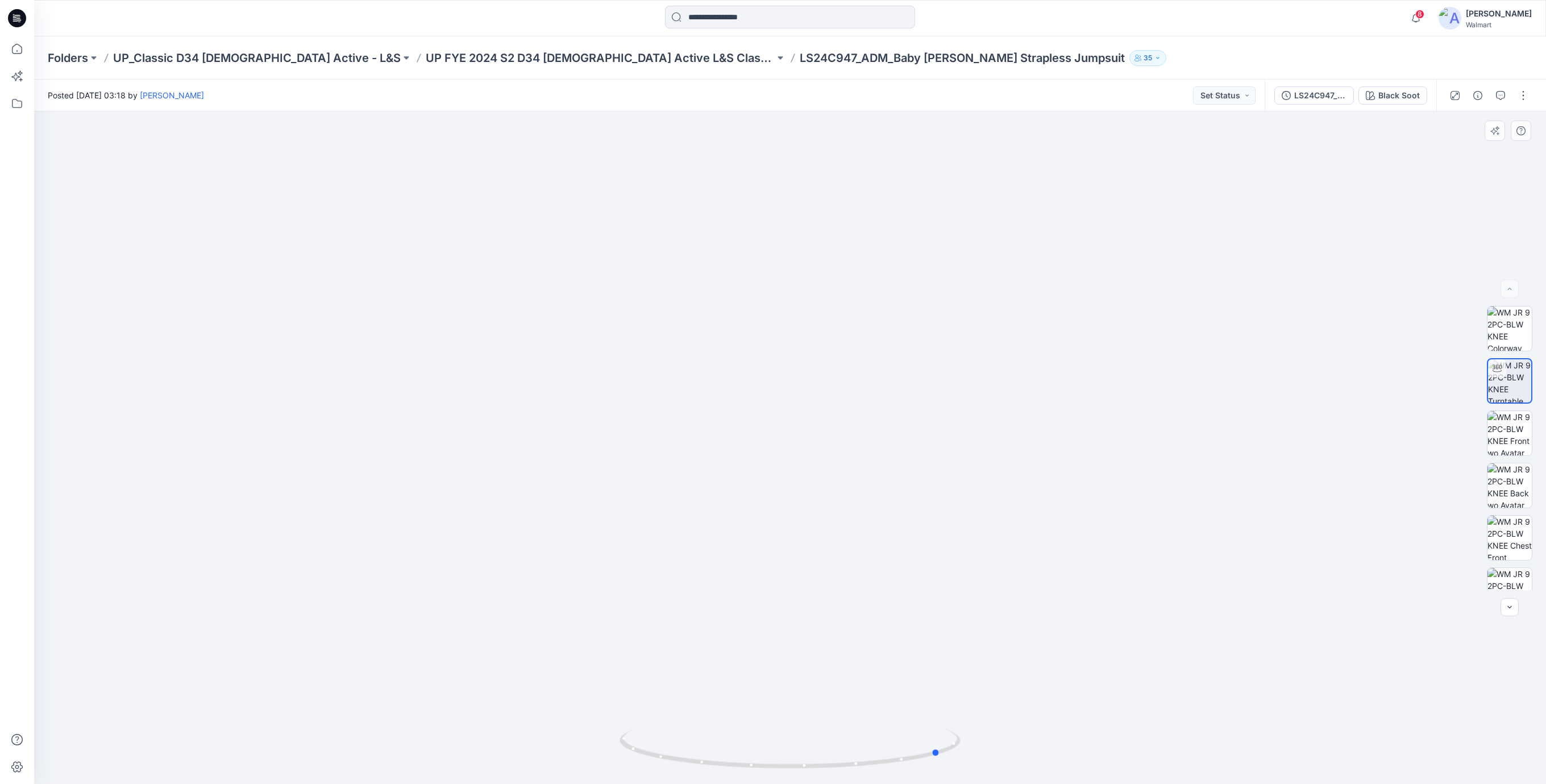
drag, startPoint x: 865, startPoint y: 768, endPoint x: 994, endPoint y: 729, distance: 134.8
click at [994, 729] on div at bounding box center [790, 447] width 1512 height 672
drag, startPoint x: 911, startPoint y: 760, endPoint x: 804, endPoint y: 789, distance: 110.9
click at [804, 783] on html "8 Notifications Your style MM25856_ADM_FAVORITE SOFT WIDE LEG PANT-Opt-2 has be…" at bounding box center [773, 392] width 1546 height 784
click at [1506, 532] on img at bounding box center [1510, 537] width 44 height 44
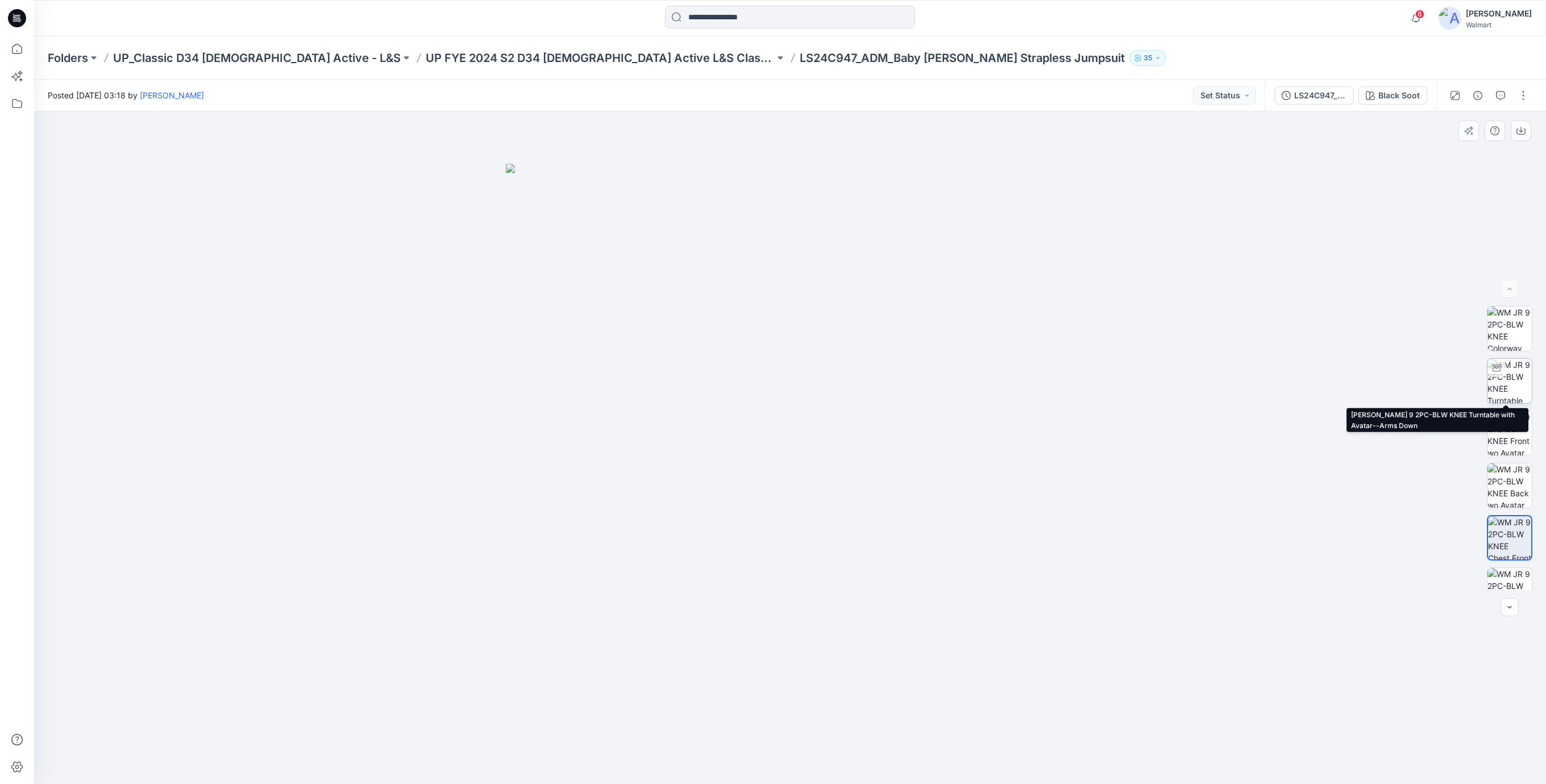
click at [1509, 375] on img at bounding box center [1510, 381] width 44 height 44
drag, startPoint x: 840, startPoint y: 764, endPoint x: 855, endPoint y: 758, distance: 16.2
click at [855, 758] on icon at bounding box center [791, 749] width 344 height 43
click at [20, 20] on icon at bounding box center [19, 20] width 4 height 1
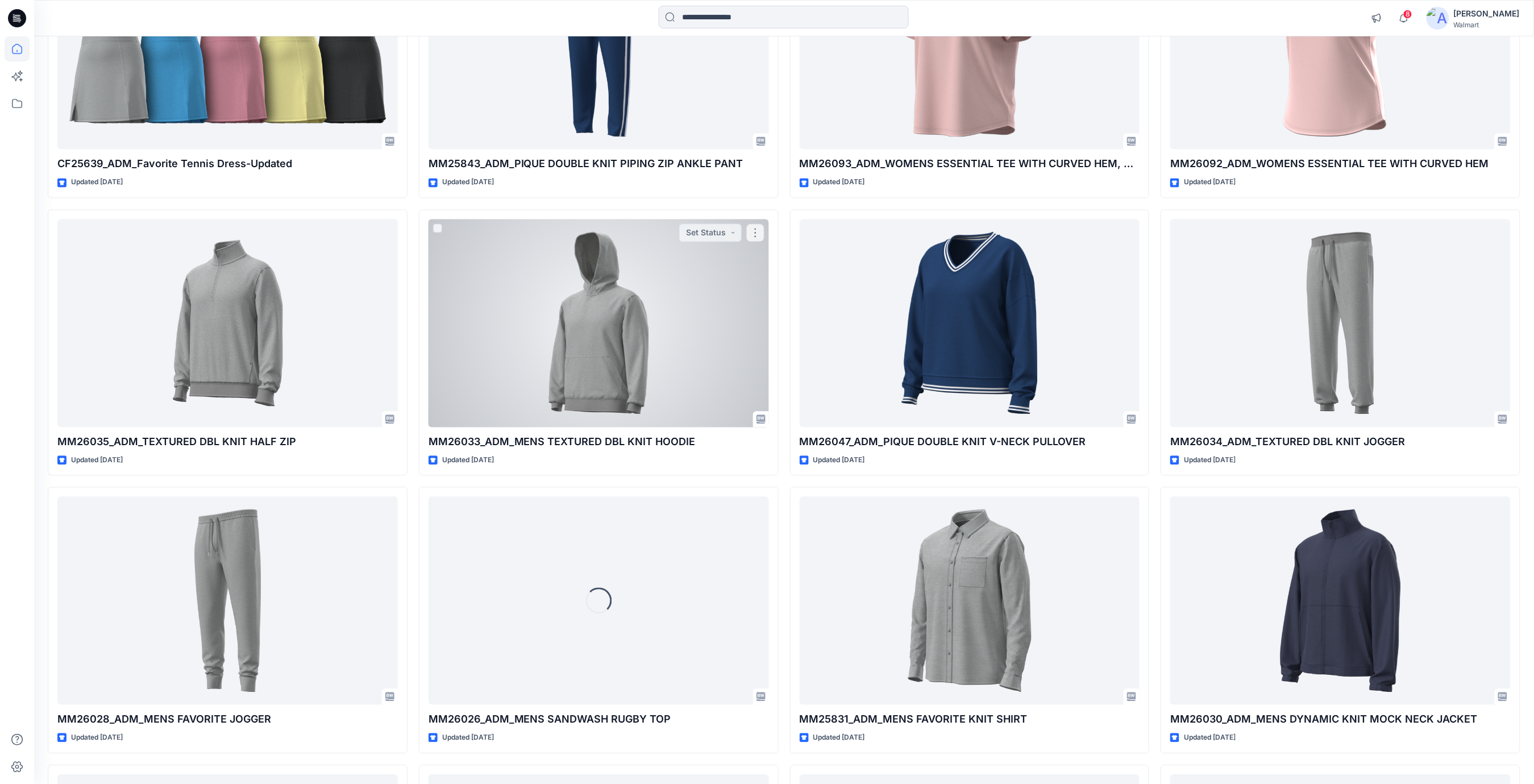
scroll to position [1288, 0]
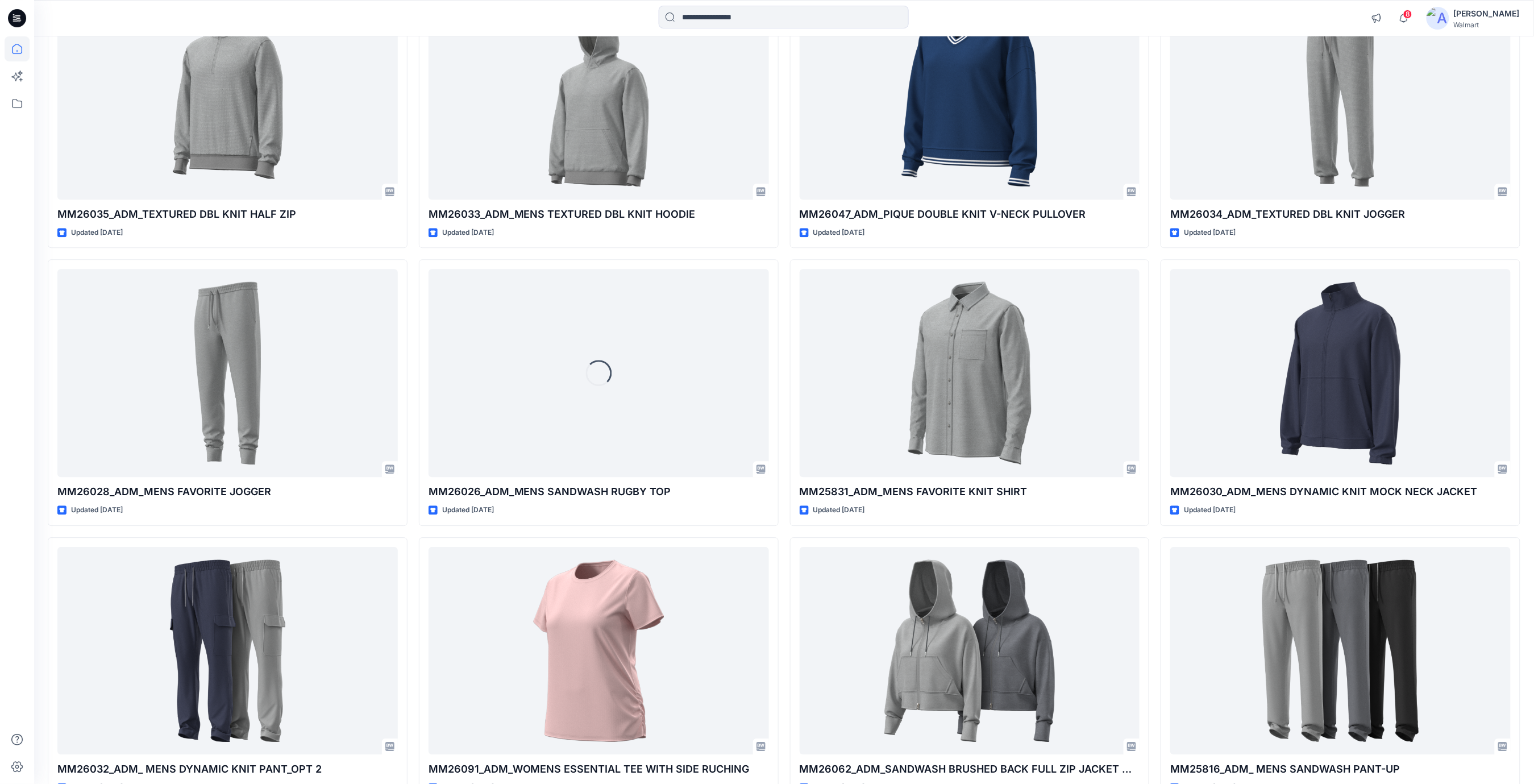
click at [24, 11] on icon at bounding box center [17, 18] width 18 height 37
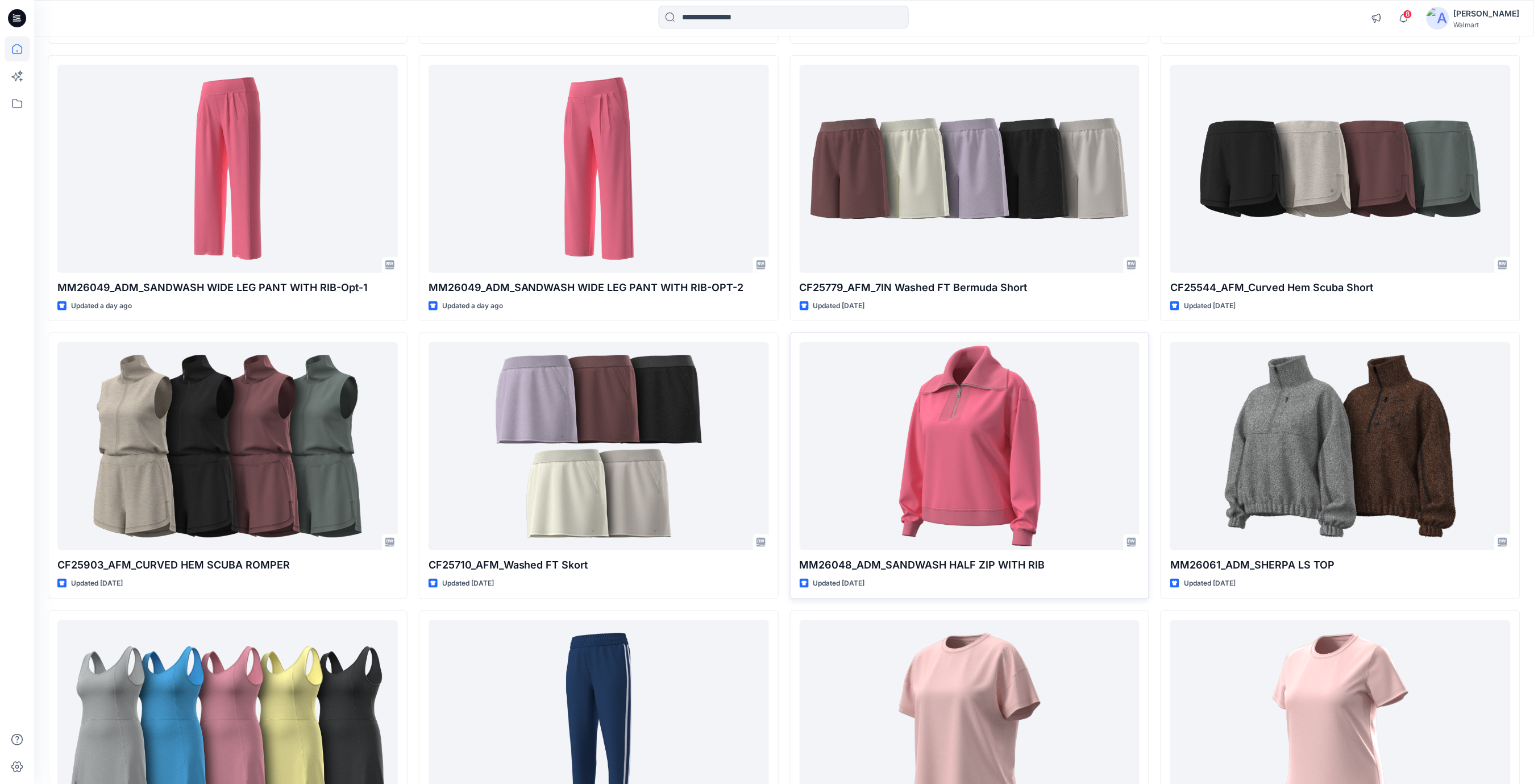
scroll to position [454, 0]
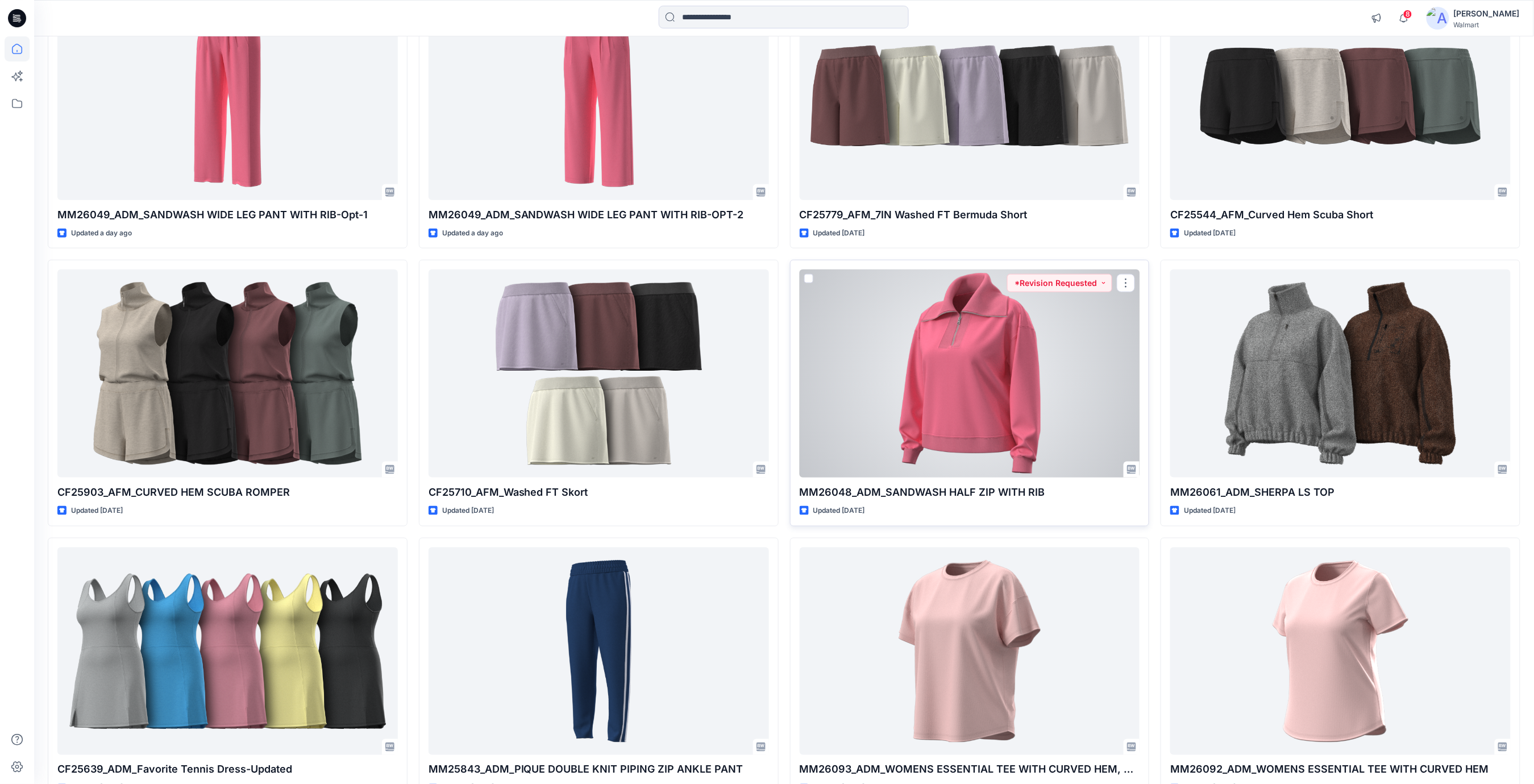
click at [960, 309] on div at bounding box center [970, 373] width 341 height 208
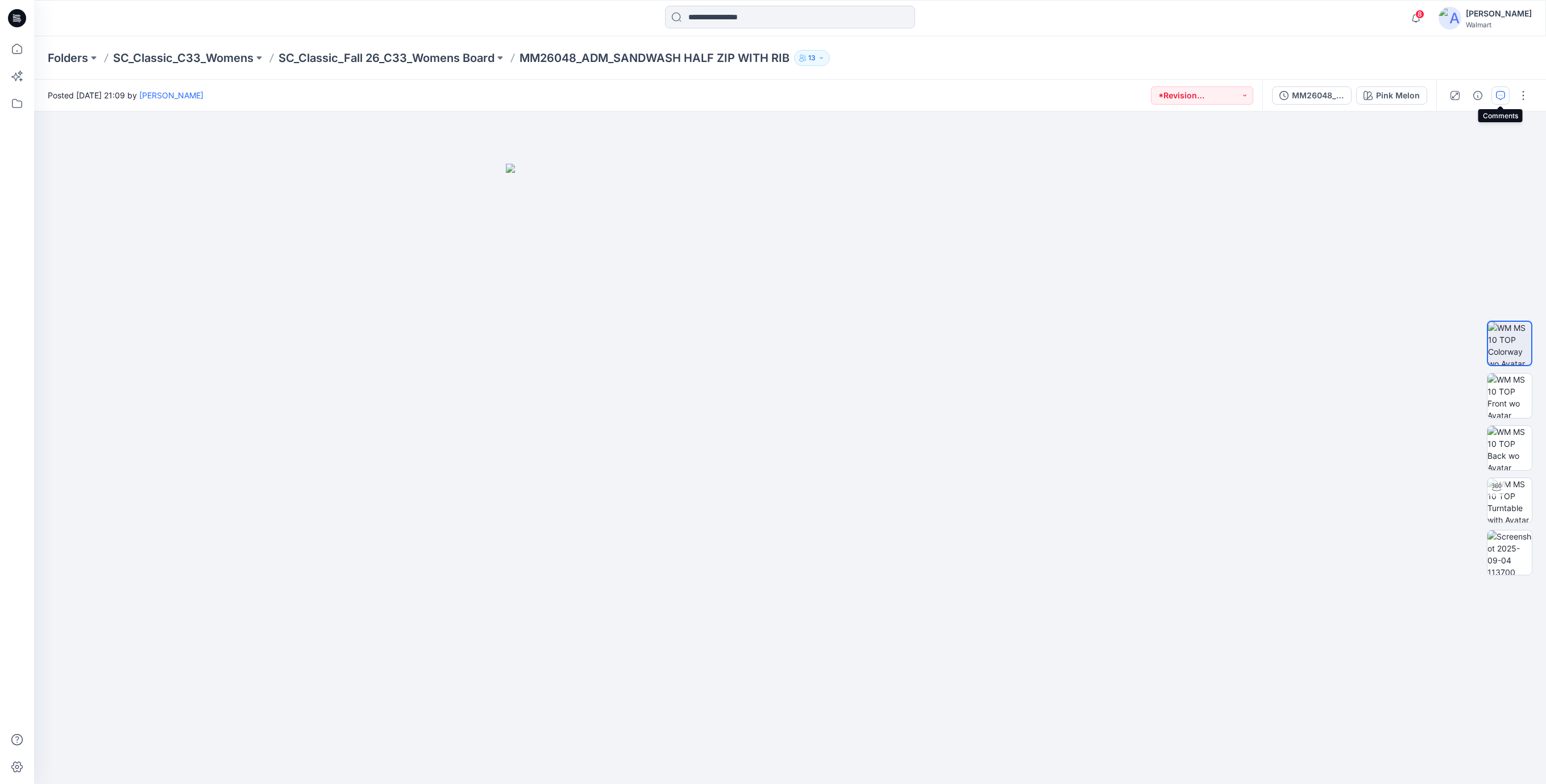
click at [1503, 95] on icon "button" at bounding box center [1501, 95] width 9 height 9
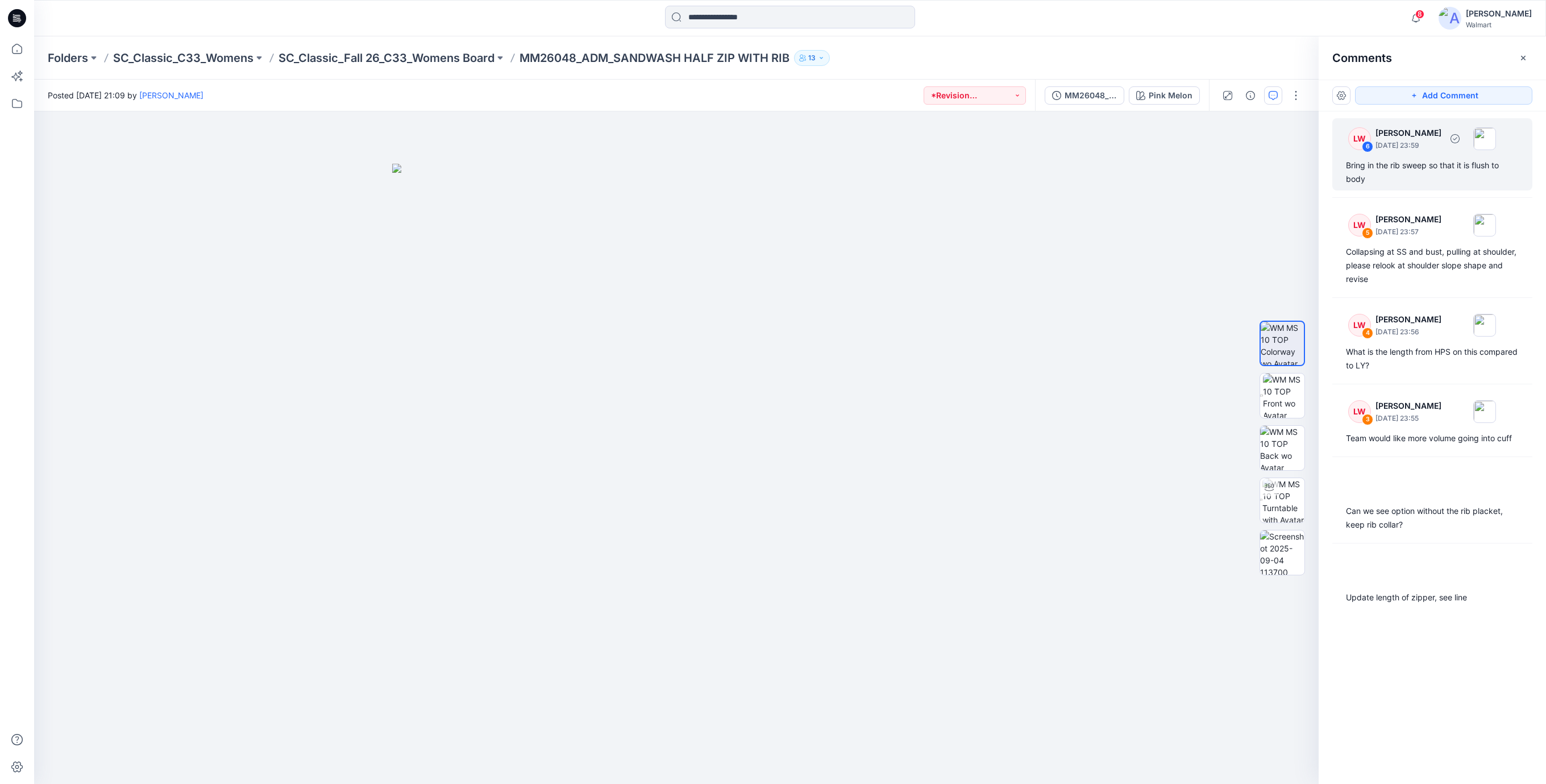
click at [1401, 169] on div "Bring in the rib sweep so that it is flush to body" at bounding box center [1432, 173] width 173 height 27
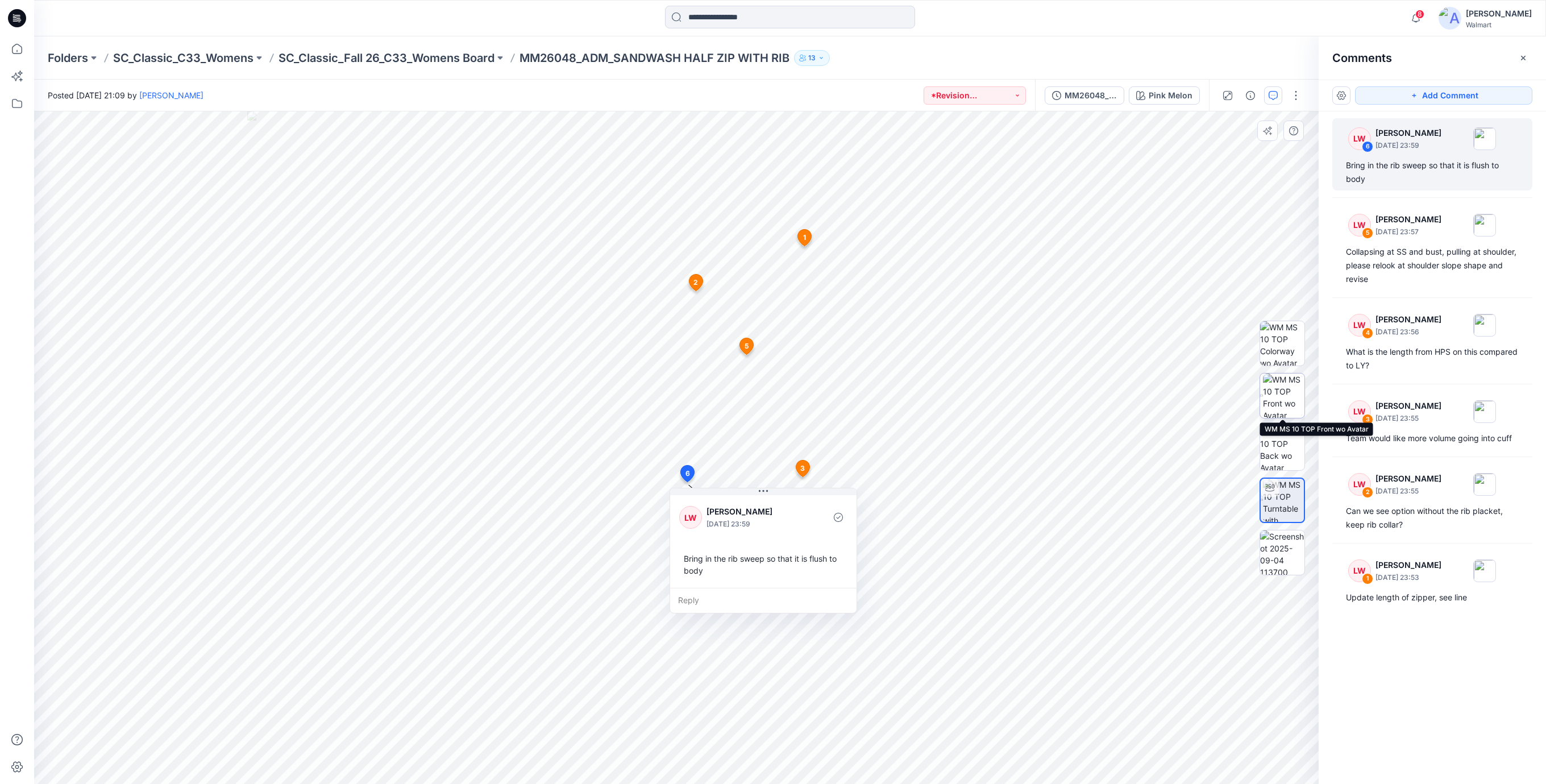
click at [1293, 400] on img at bounding box center [1283, 396] width 41 height 44
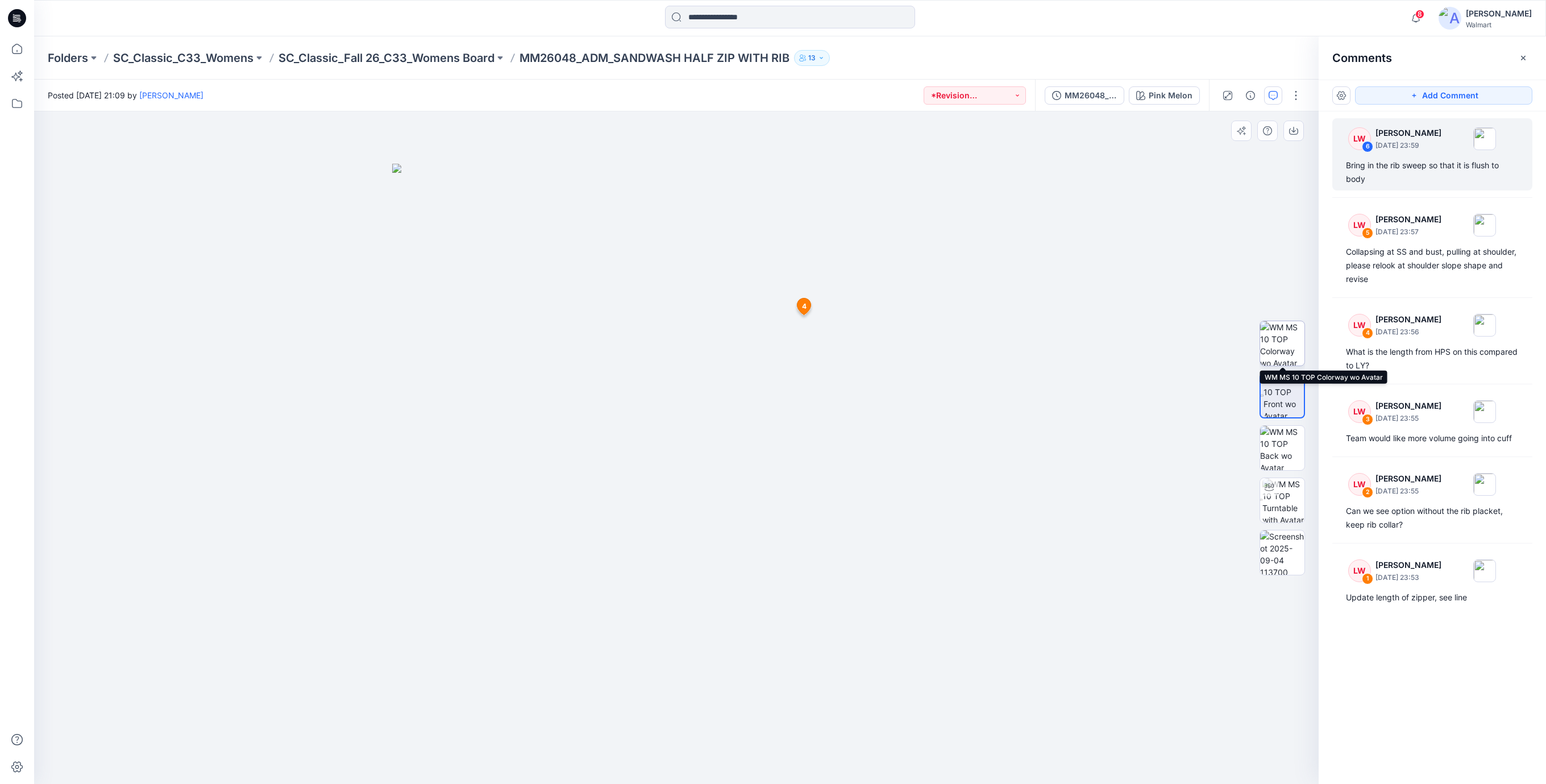
click at [1293, 341] on img at bounding box center [1282, 343] width 44 height 44
click at [1280, 398] on img at bounding box center [1283, 396] width 41 height 44
click at [1285, 448] on img at bounding box center [1282, 448] width 44 height 44
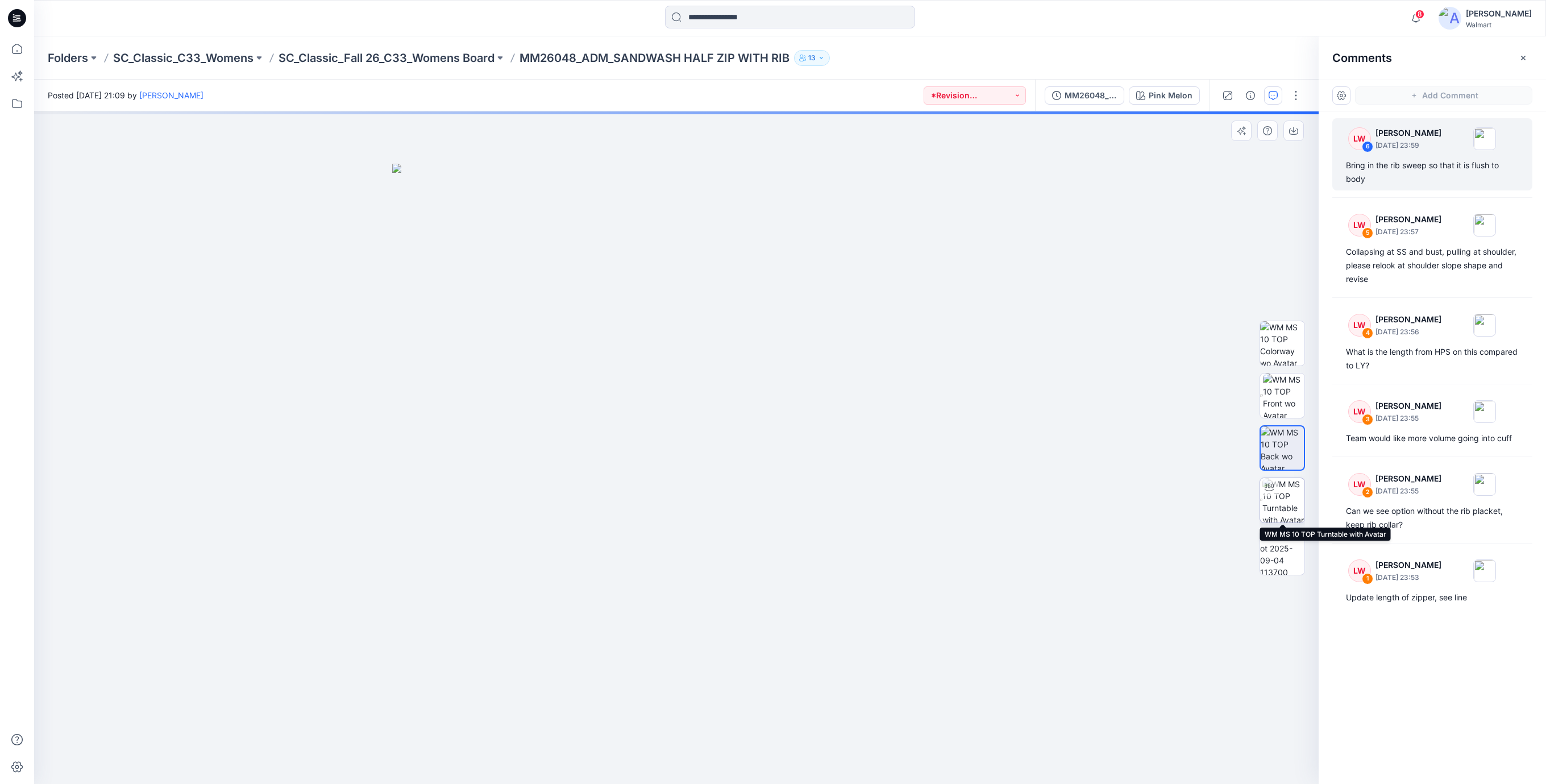
click at [1286, 489] on img at bounding box center [1284, 500] width 42 height 44
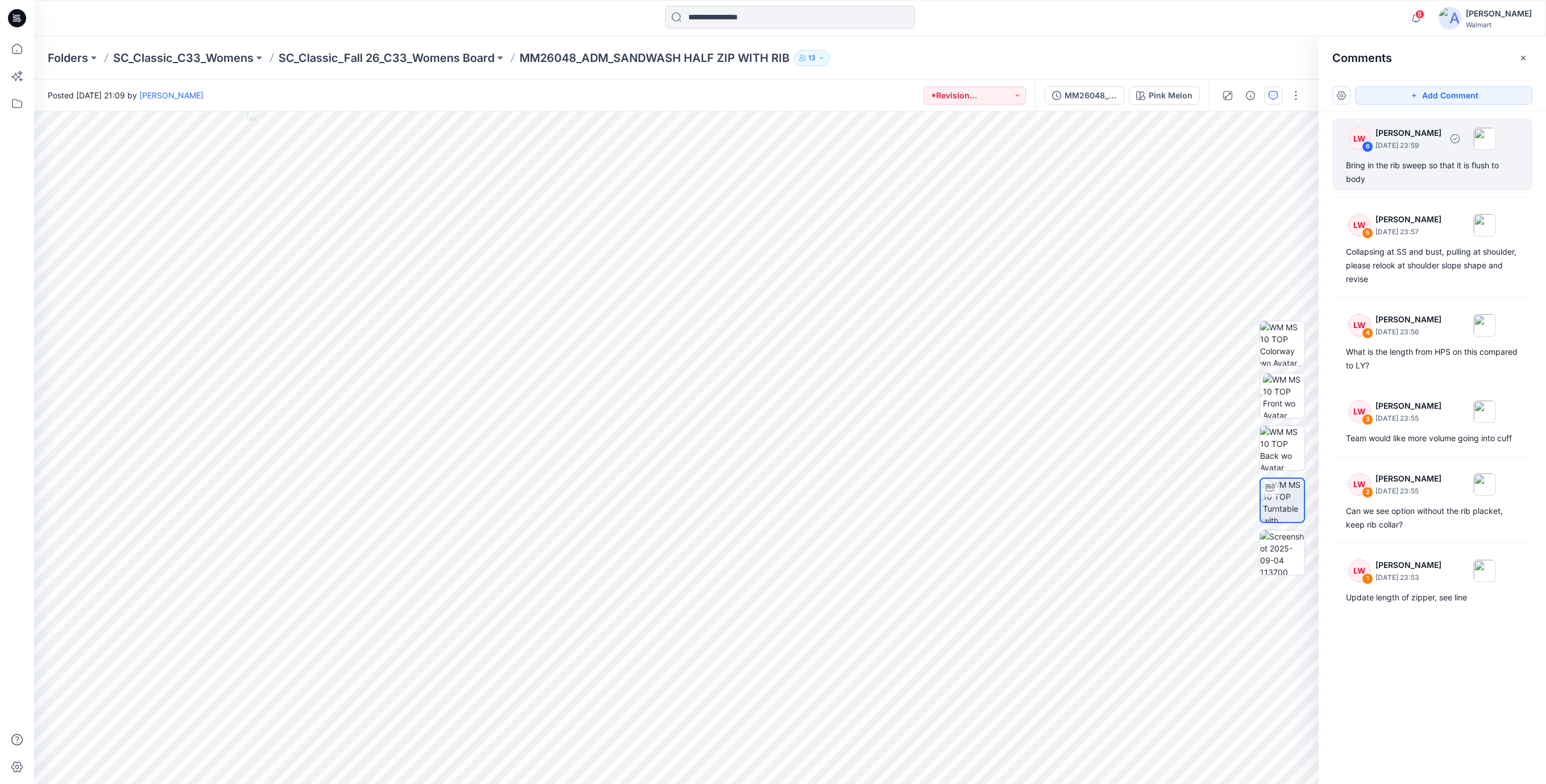
click at [1408, 169] on div "Bring in the rib sweep so that it is flush to body" at bounding box center [1432, 173] width 173 height 27
click at [1407, 164] on div "Bring in the rib sweep so that it is flush to body" at bounding box center [1432, 173] width 173 height 27
click at [1387, 172] on div "Bring in the rib sweep so that it is flush to body" at bounding box center [1432, 173] width 173 height 27
click at [1415, 264] on div "Collapsing at SS and bust, pulling at shoulder, please relook at shoulder slope…" at bounding box center [1432, 265] width 173 height 41
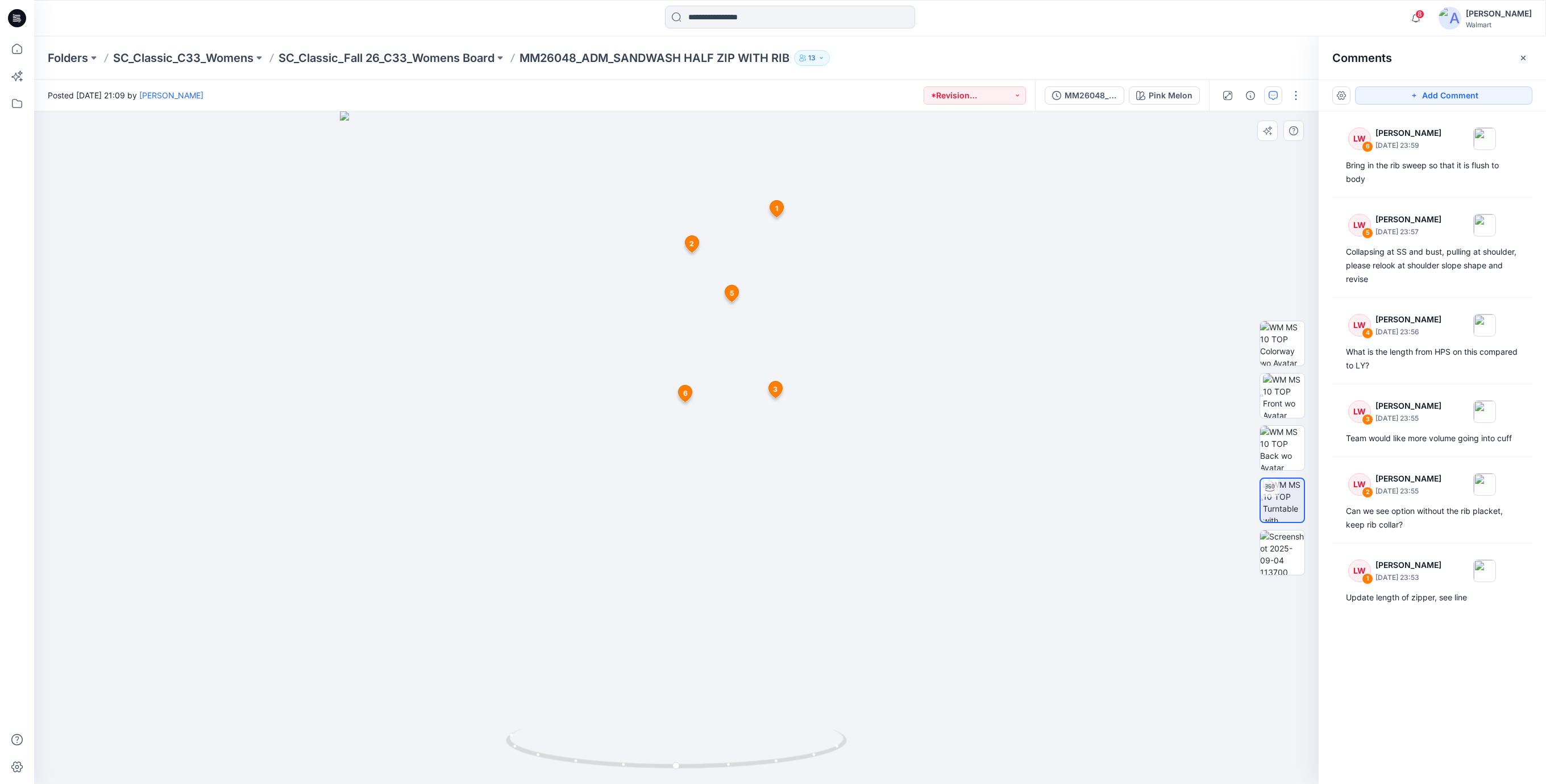
click at [1010, 610] on img at bounding box center [676, 447] width 672 height 672
click at [1431, 358] on div "What is the length from HPS on this compared to LY?" at bounding box center [1432, 359] width 173 height 27
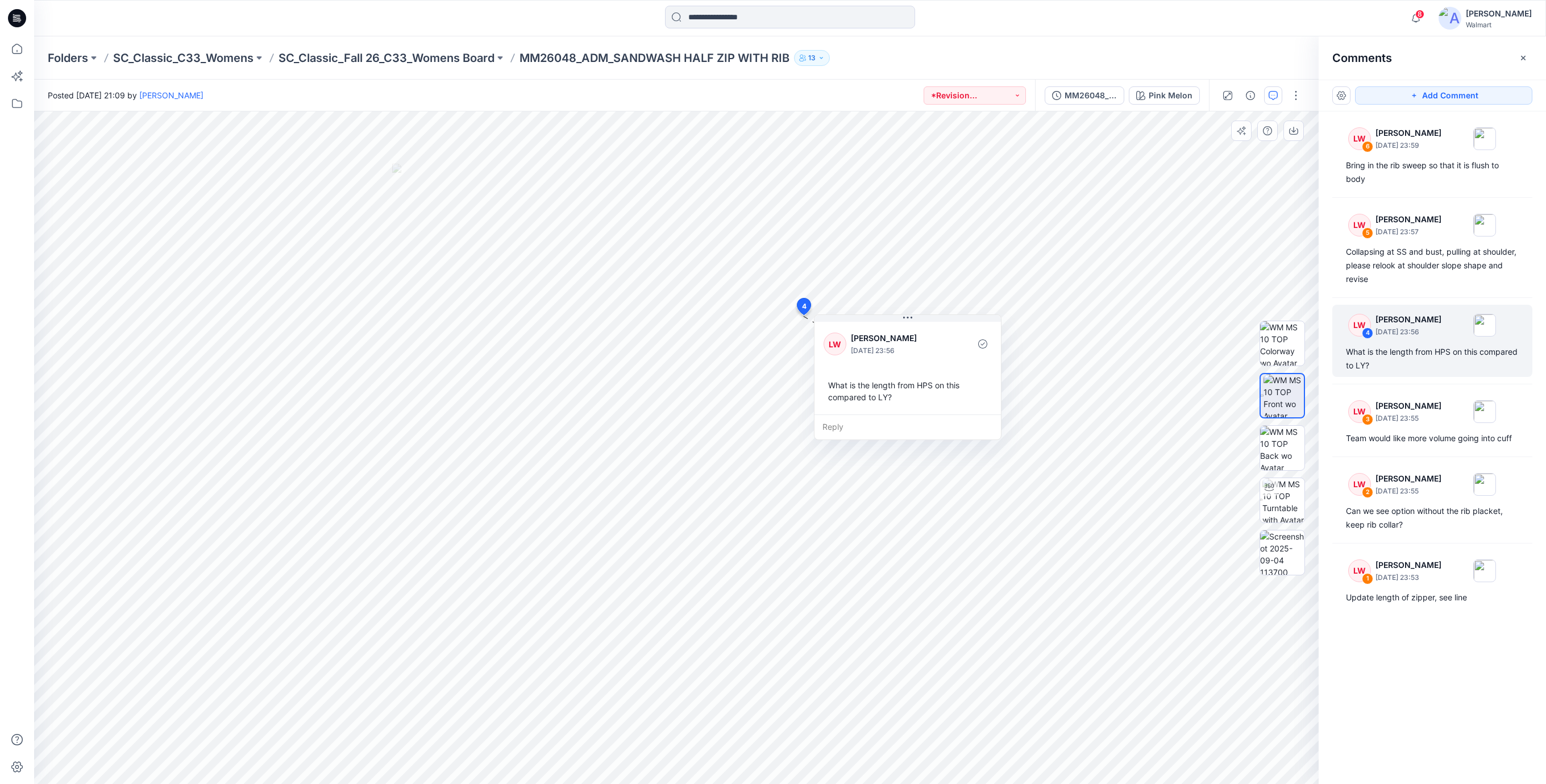
drag, startPoint x: 898, startPoint y: 425, endPoint x: 926, endPoint y: 419, distance: 28.6
click at [926, 419] on div "Reply" at bounding box center [908, 427] width 186 height 25
click at [1403, 436] on div "Team would like more volume going into cuff" at bounding box center [1432, 438] width 173 height 14
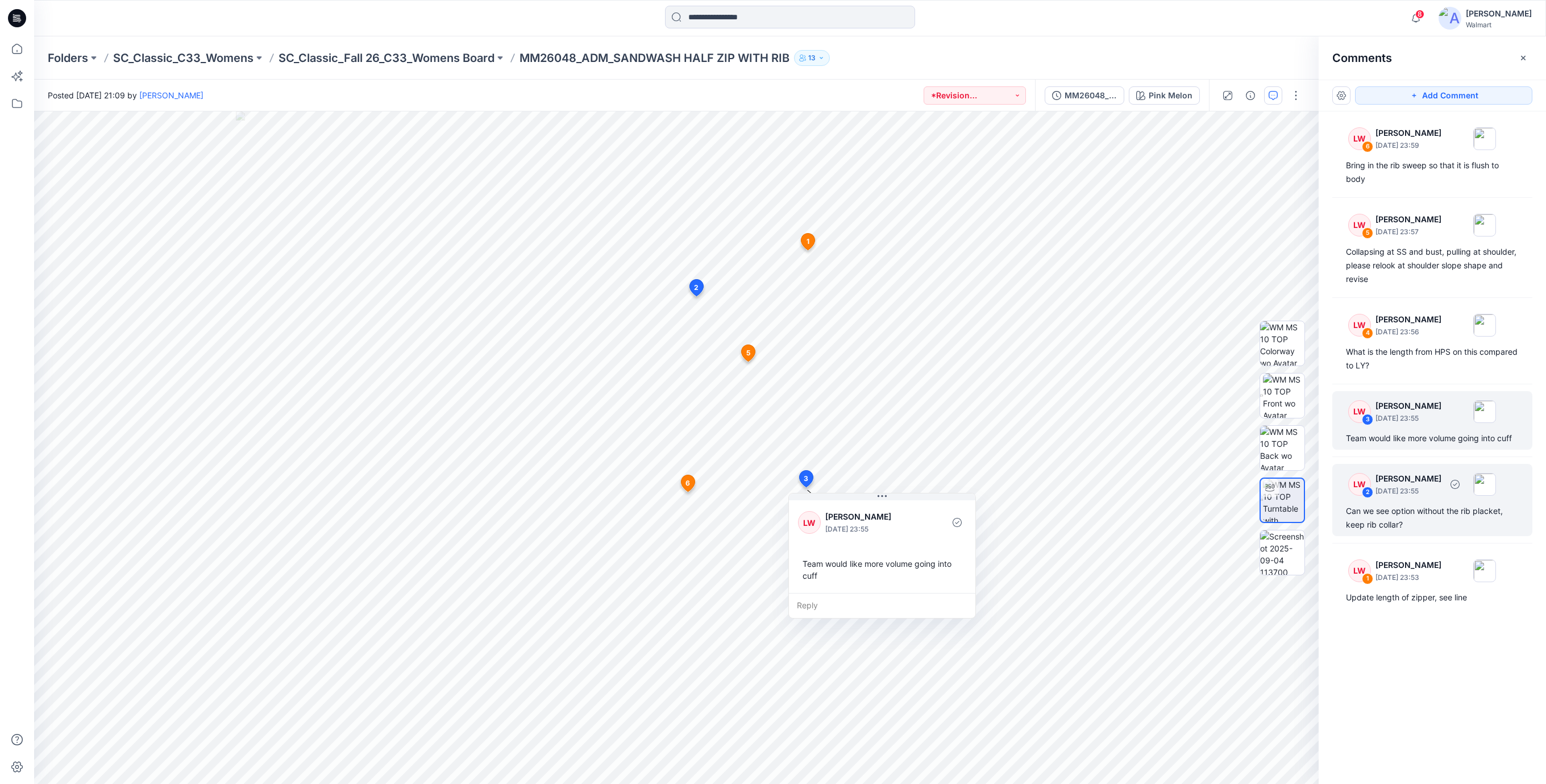
click at [1426, 505] on div "Can we see option without the rib placket, keep rib collar?" at bounding box center [1432, 518] width 173 height 27
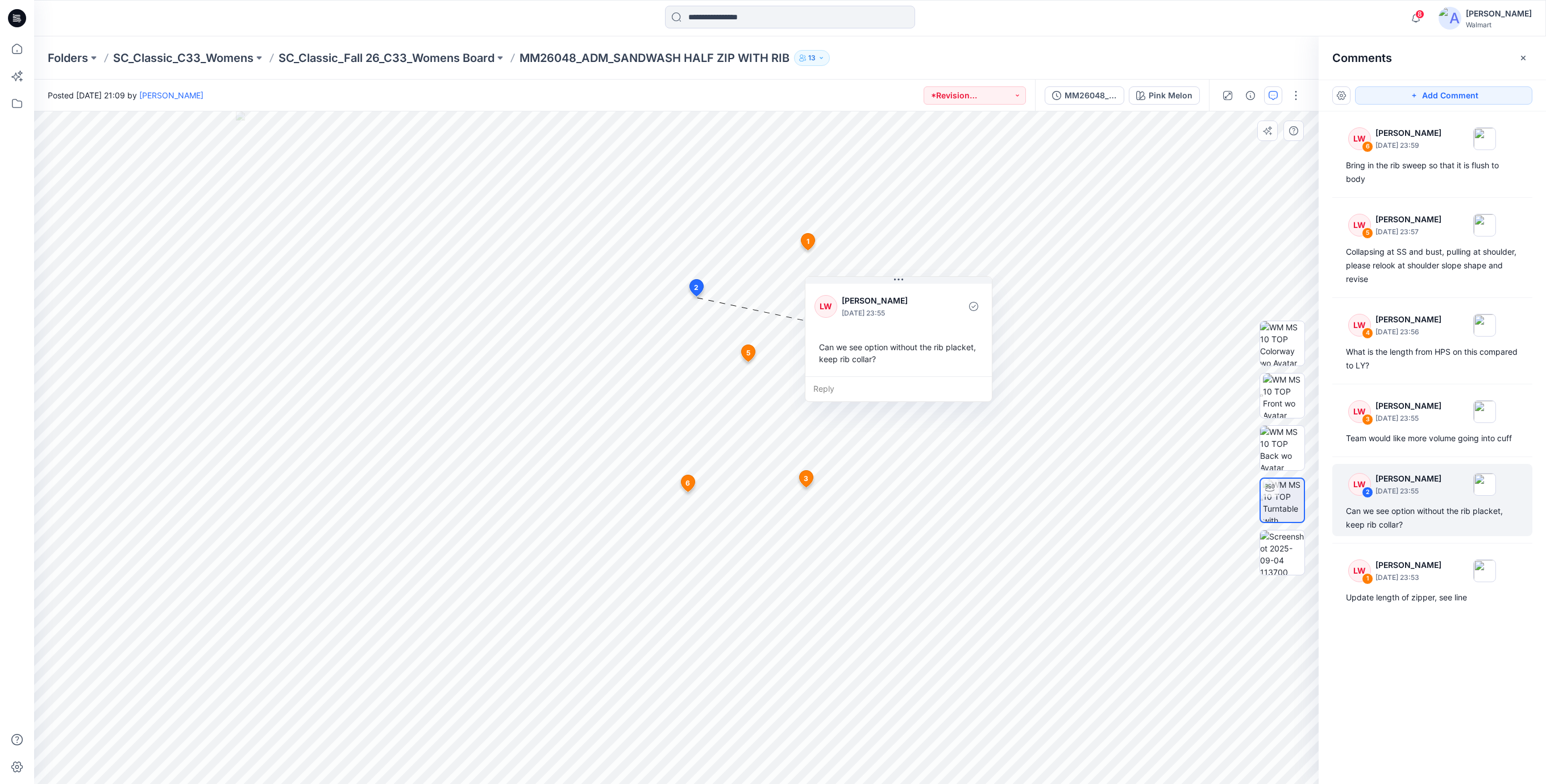
drag, startPoint x: 789, startPoint y: 377, endPoint x: 916, endPoint y: 352, distance: 129.4
click at [916, 352] on div "Can we see option without the rib placket, keep rib collar?" at bounding box center [899, 353] width 168 height 33
click at [1386, 602] on div "Update length of zipper, see line" at bounding box center [1432, 597] width 173 height 14
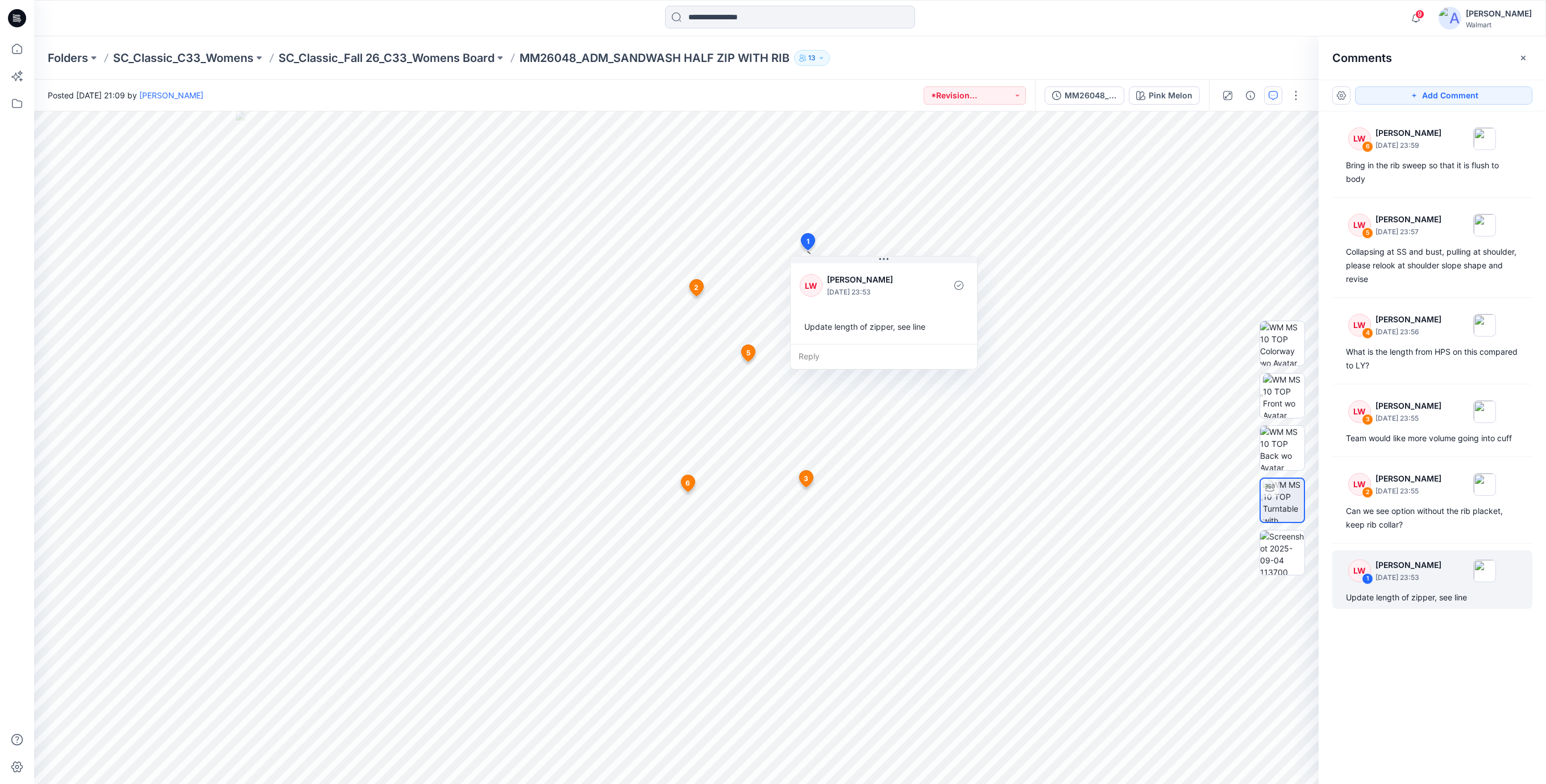
click at [17, 16] on icon at bounding box center [18, 16] width 5 height 1
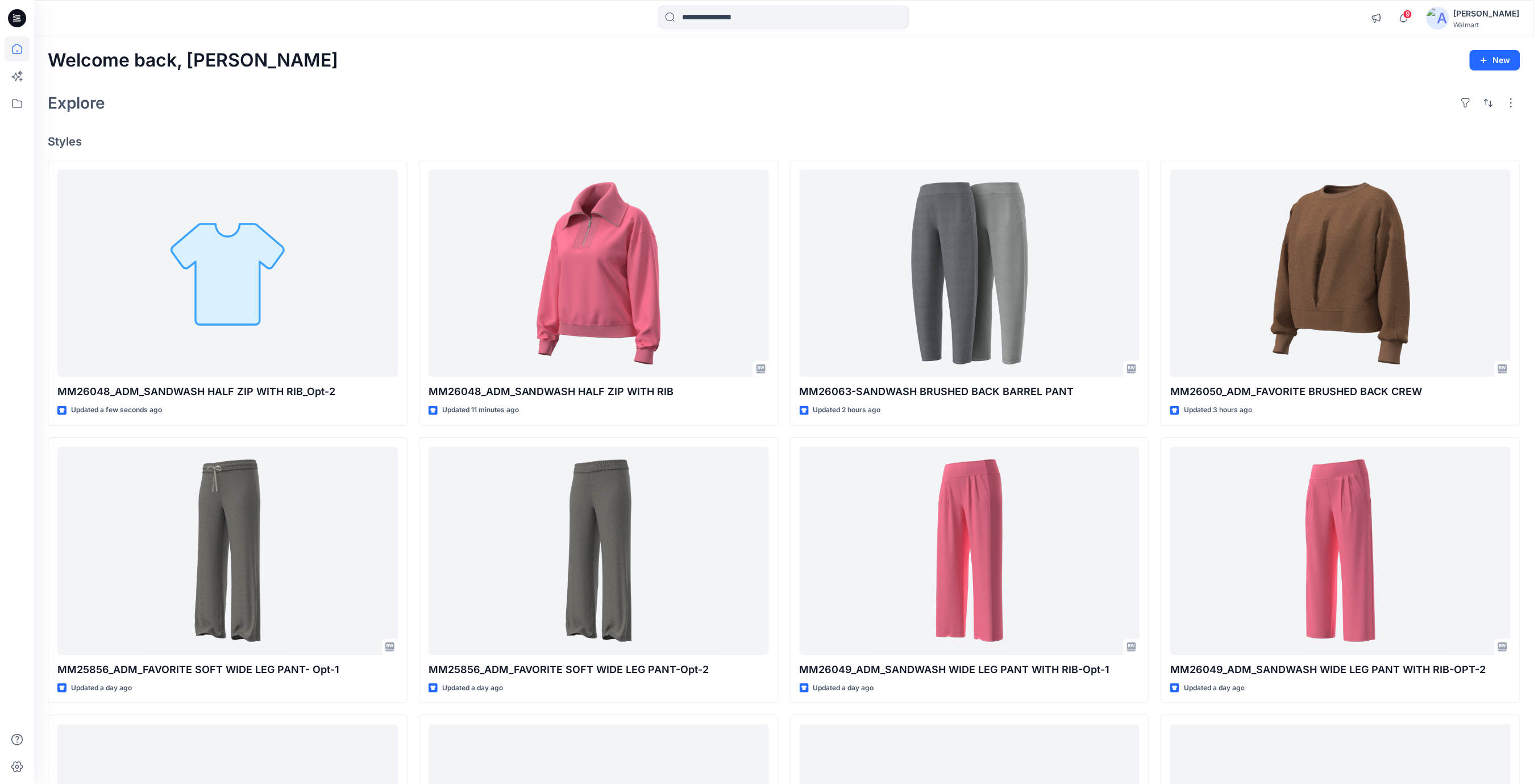
click at [804, 127] on div "Welcome back, Rajesh New Explore Styles MM26048_ADM_SANDWASH HALF ZIP WITH RIB_…" at bounding box center [784, 536] width 1500 height 999
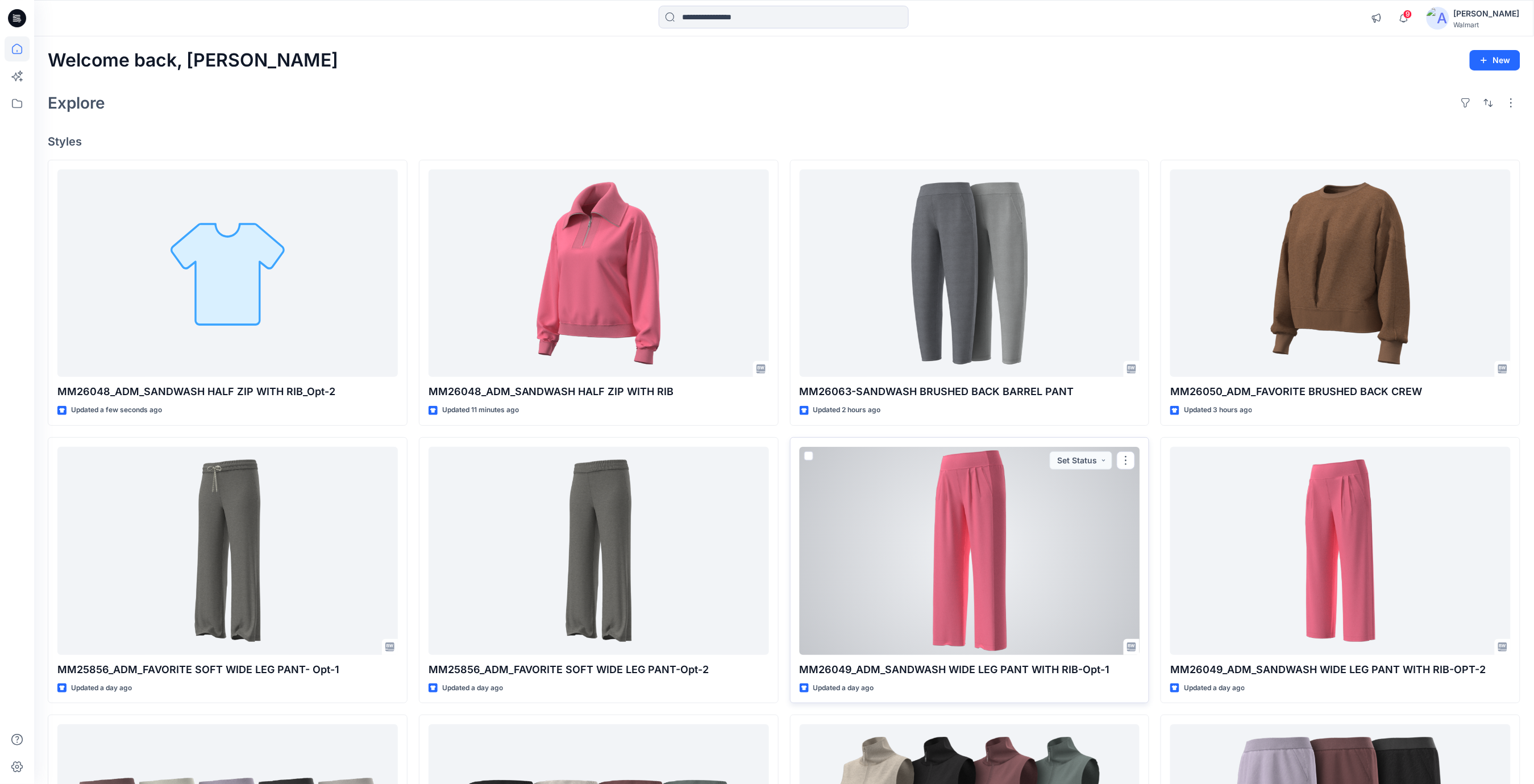
click at [1038, 563] on div at bounding box center [970, 551] width 341 height 208
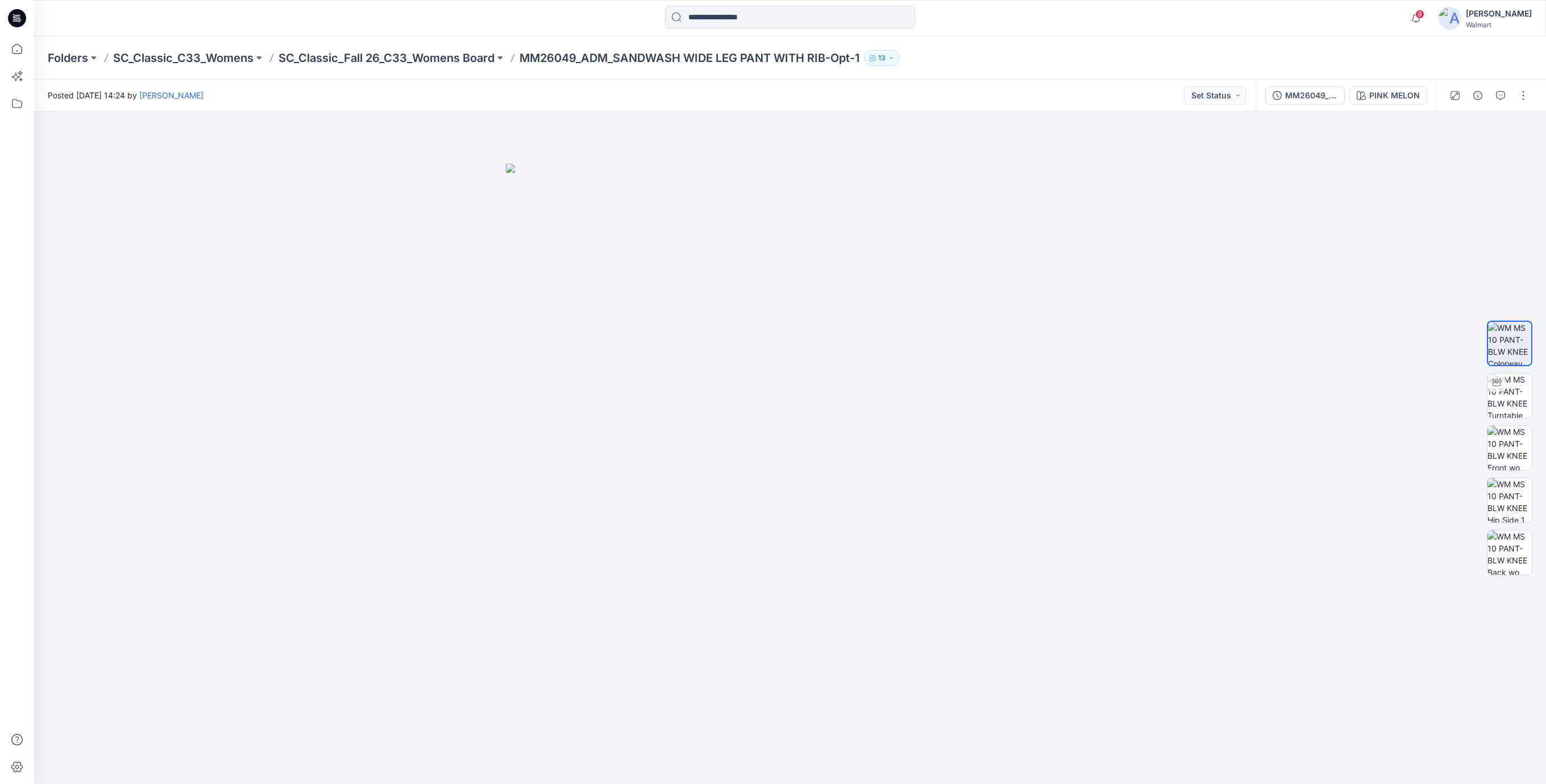
click at [14, 16] on icon at bounding box center [14, 16] width 2 height 1
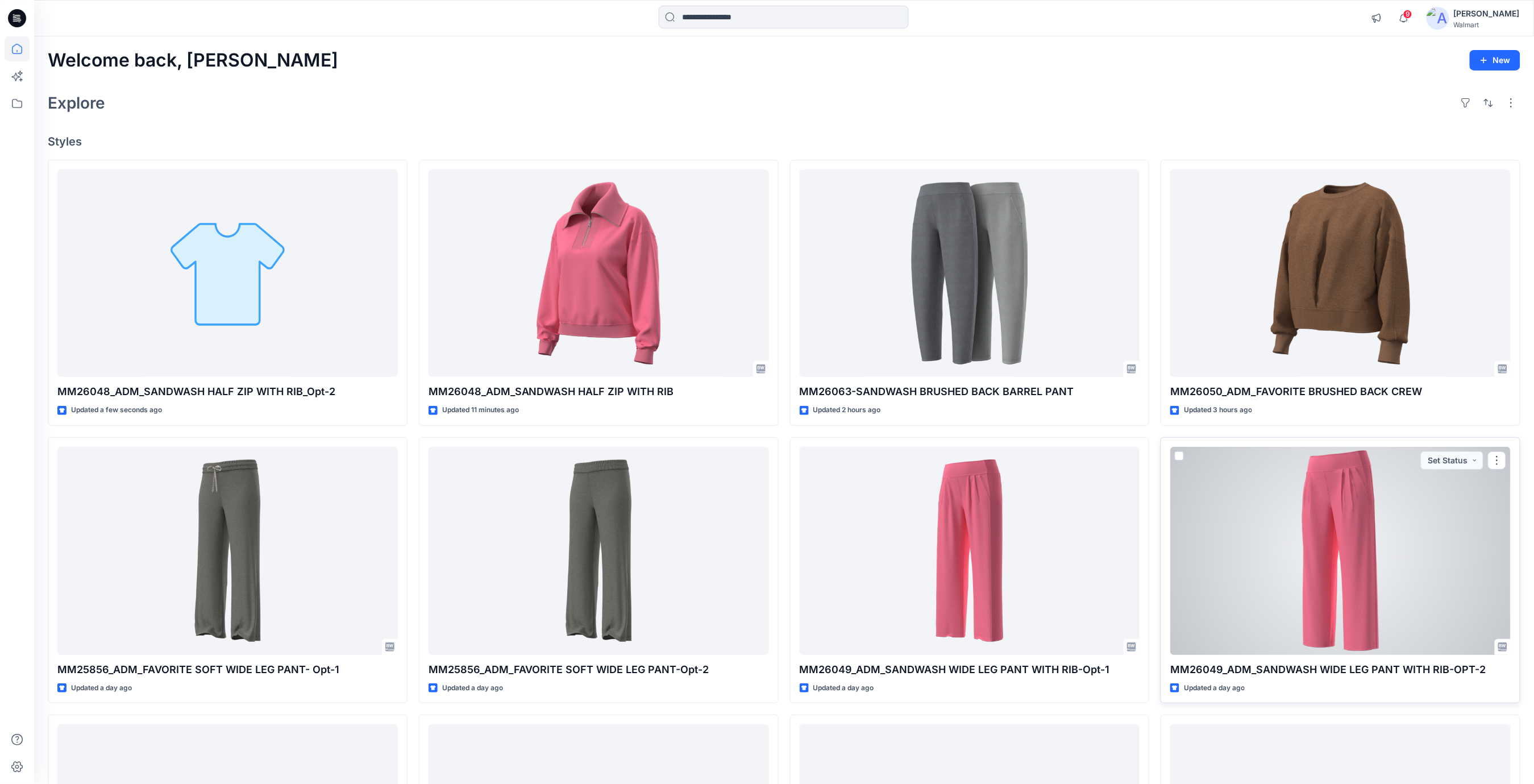
click at [1323, 530] on div at bounding box center [1340, 551] width 341 height 208
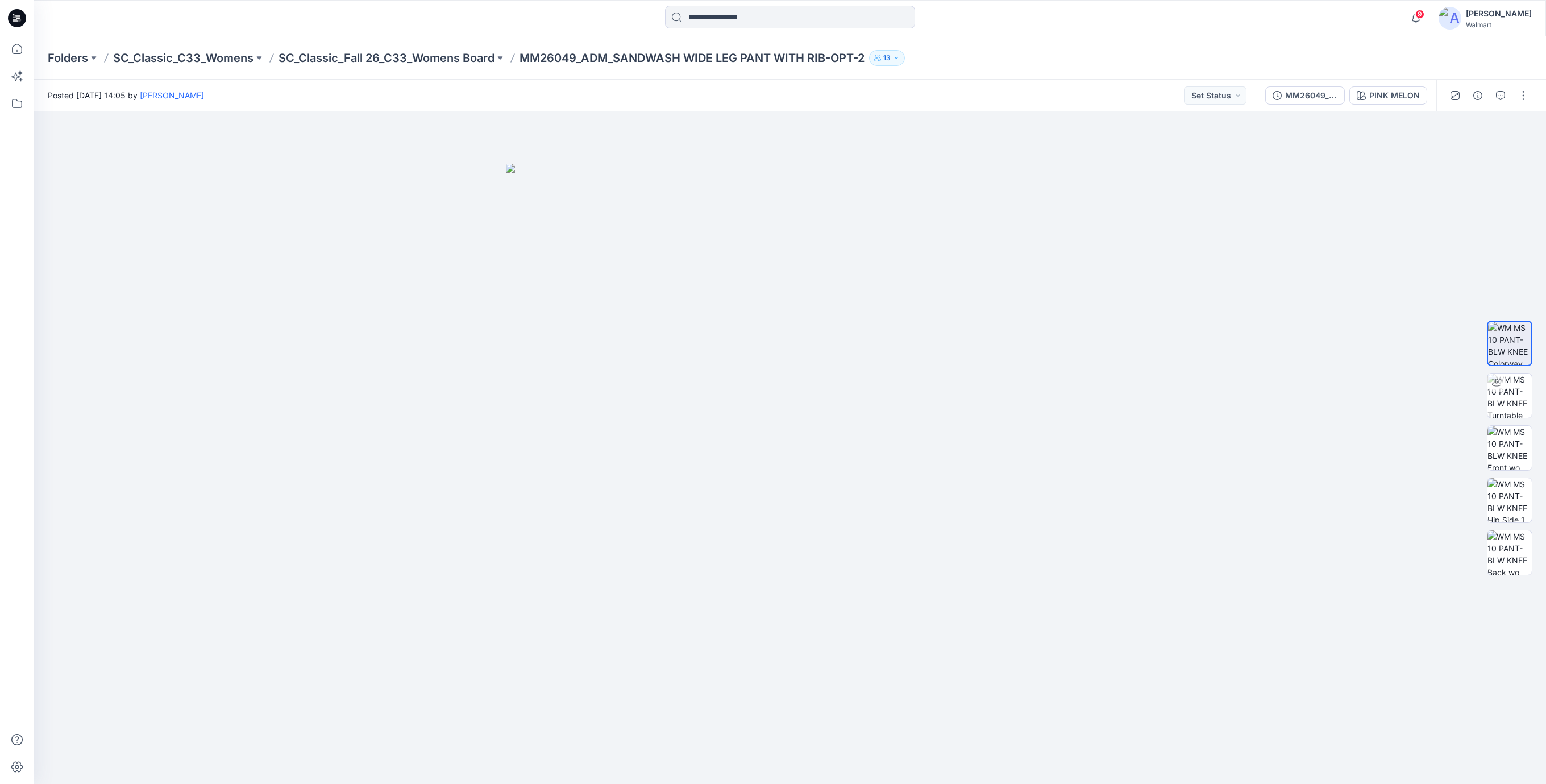
click at [22, 20] on icon at bounding box center [17, 18] width 18 height 18
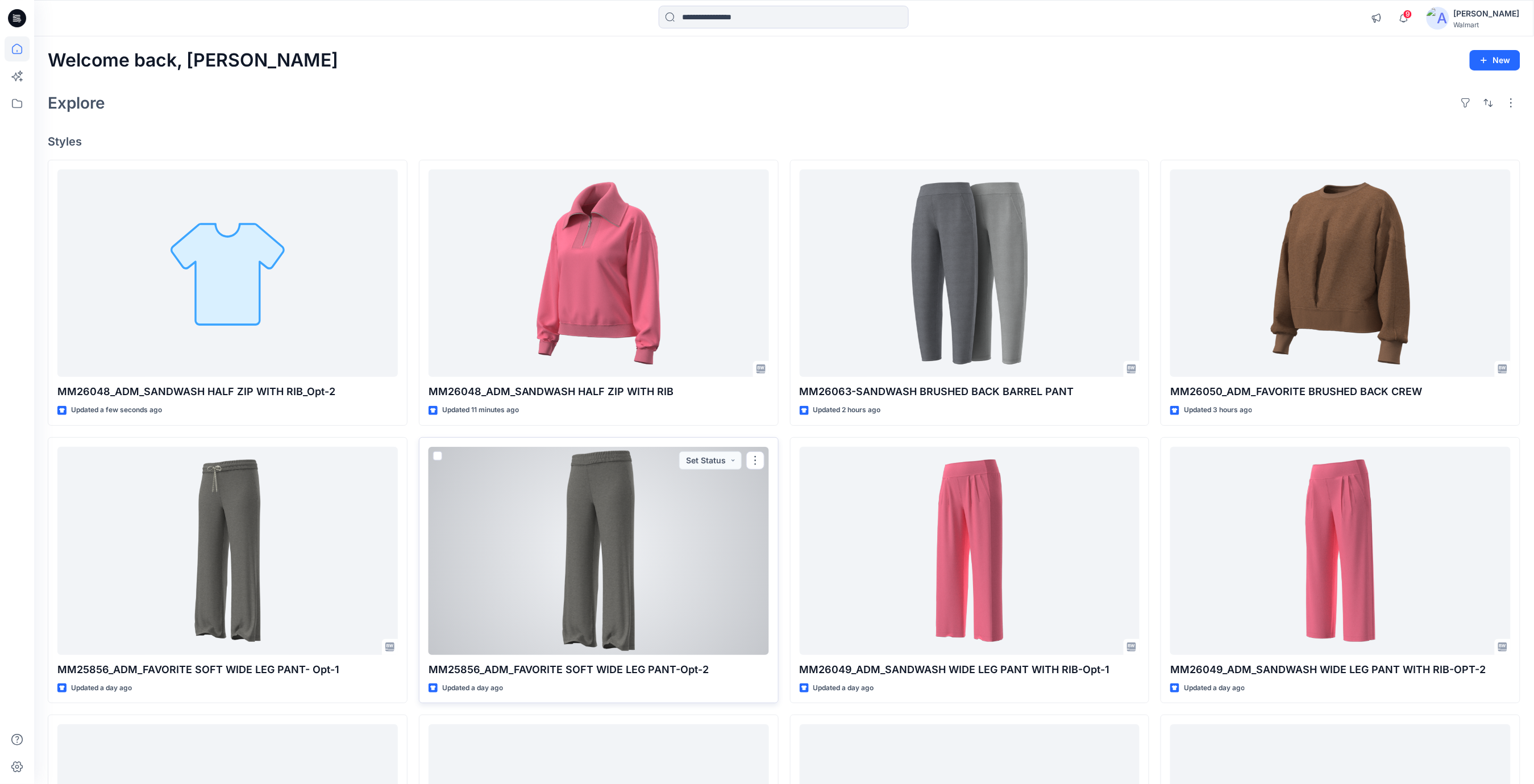
click at [658, 541] on div at bounding box center [598, 551] width 341 height 208
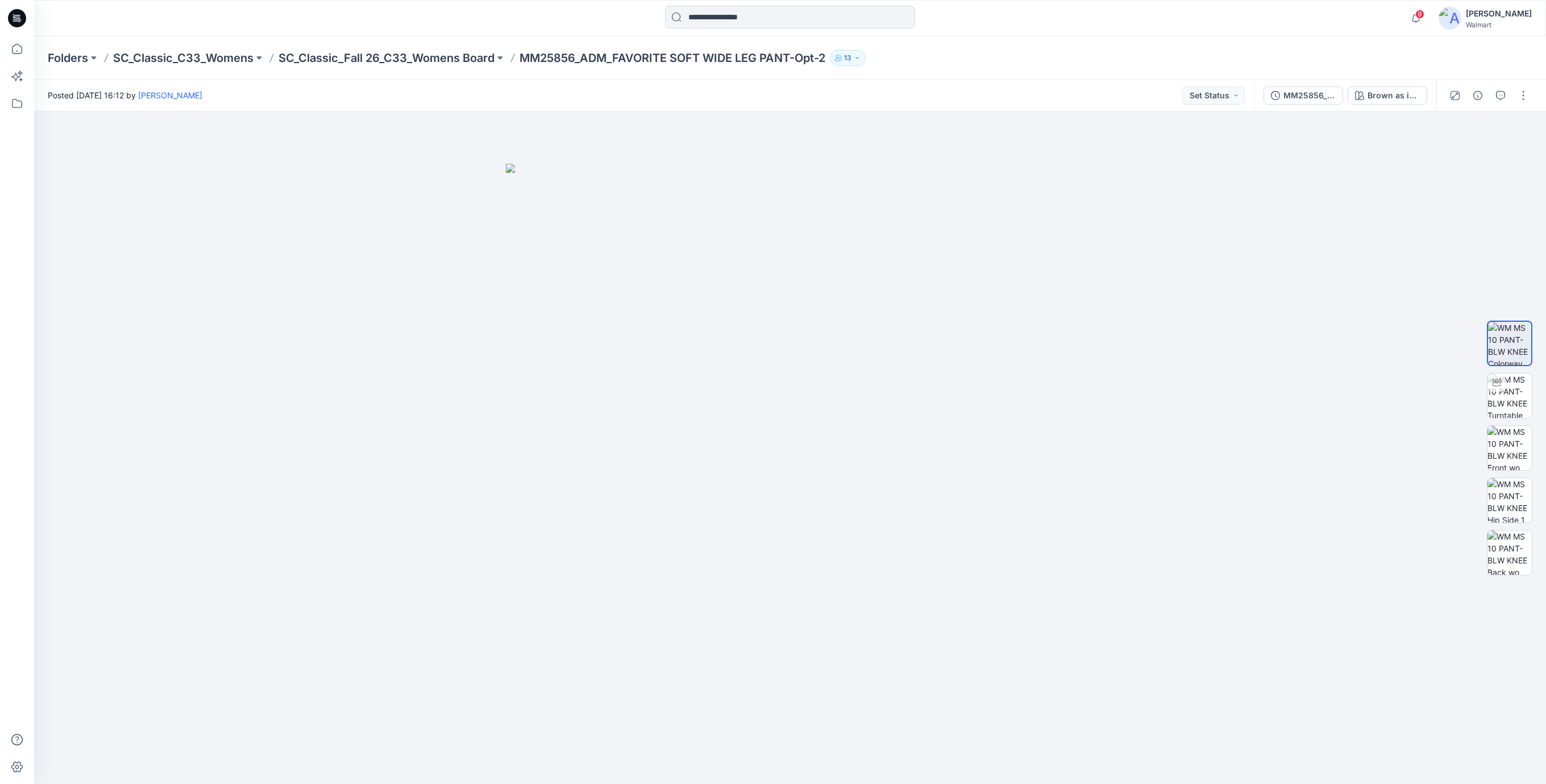
click at [16, 27] on icon at bounding box center [17, 18] width 18 height 37
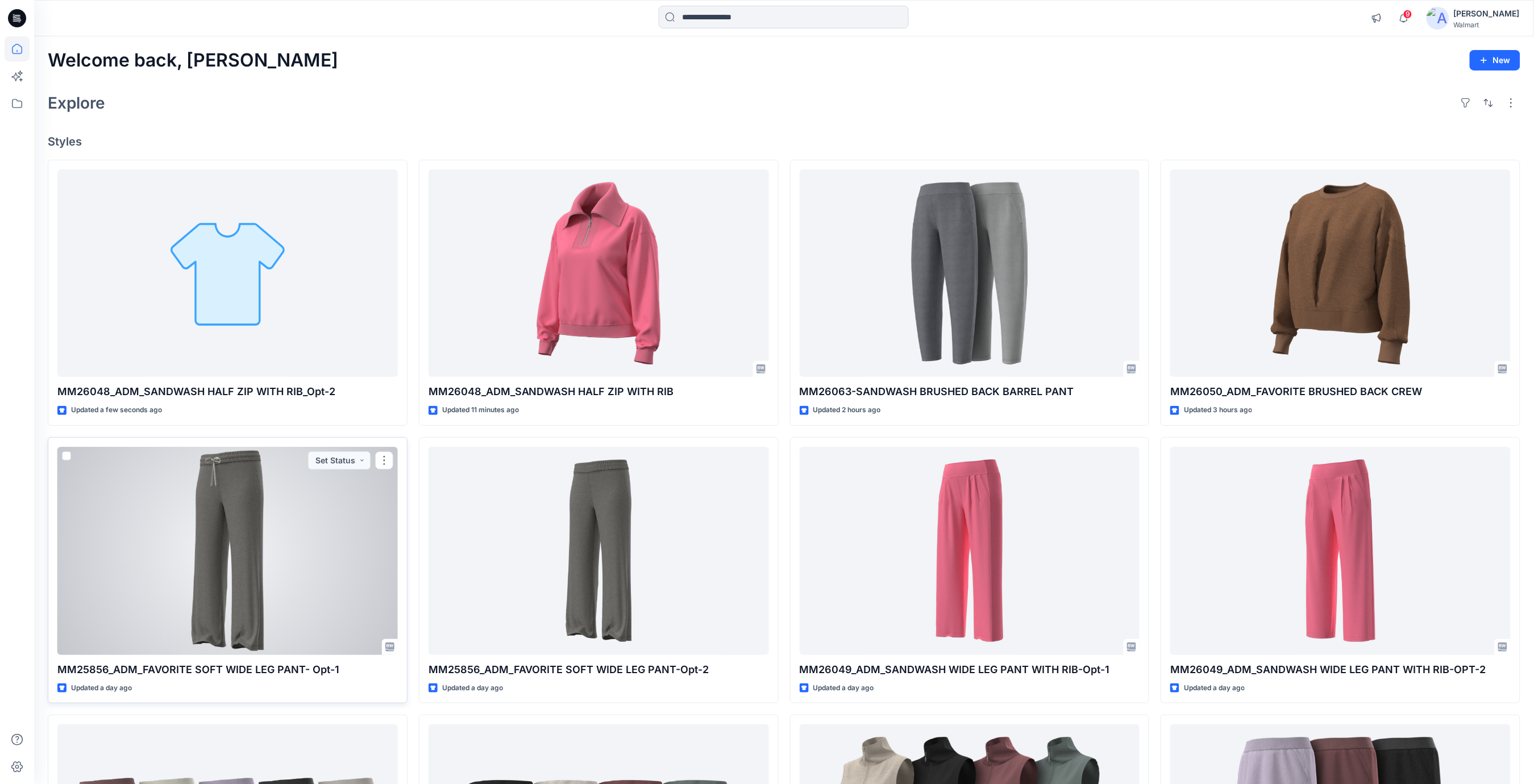
click at [267, 539] on div at bounding box center [228, 551] width 341 height 208
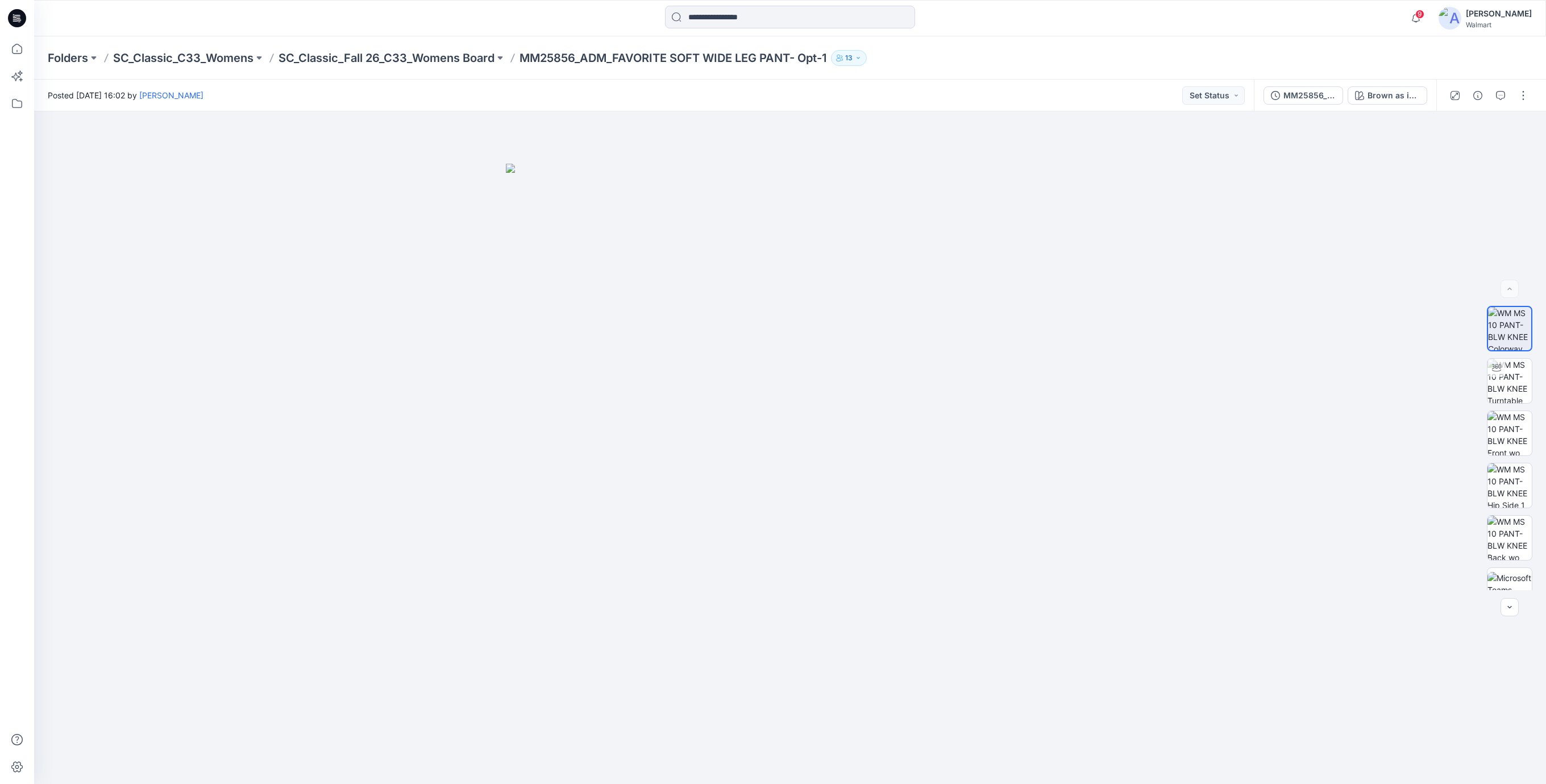
click at [12, 21] on icon at bounding box center [17, 18] width 18 height 18
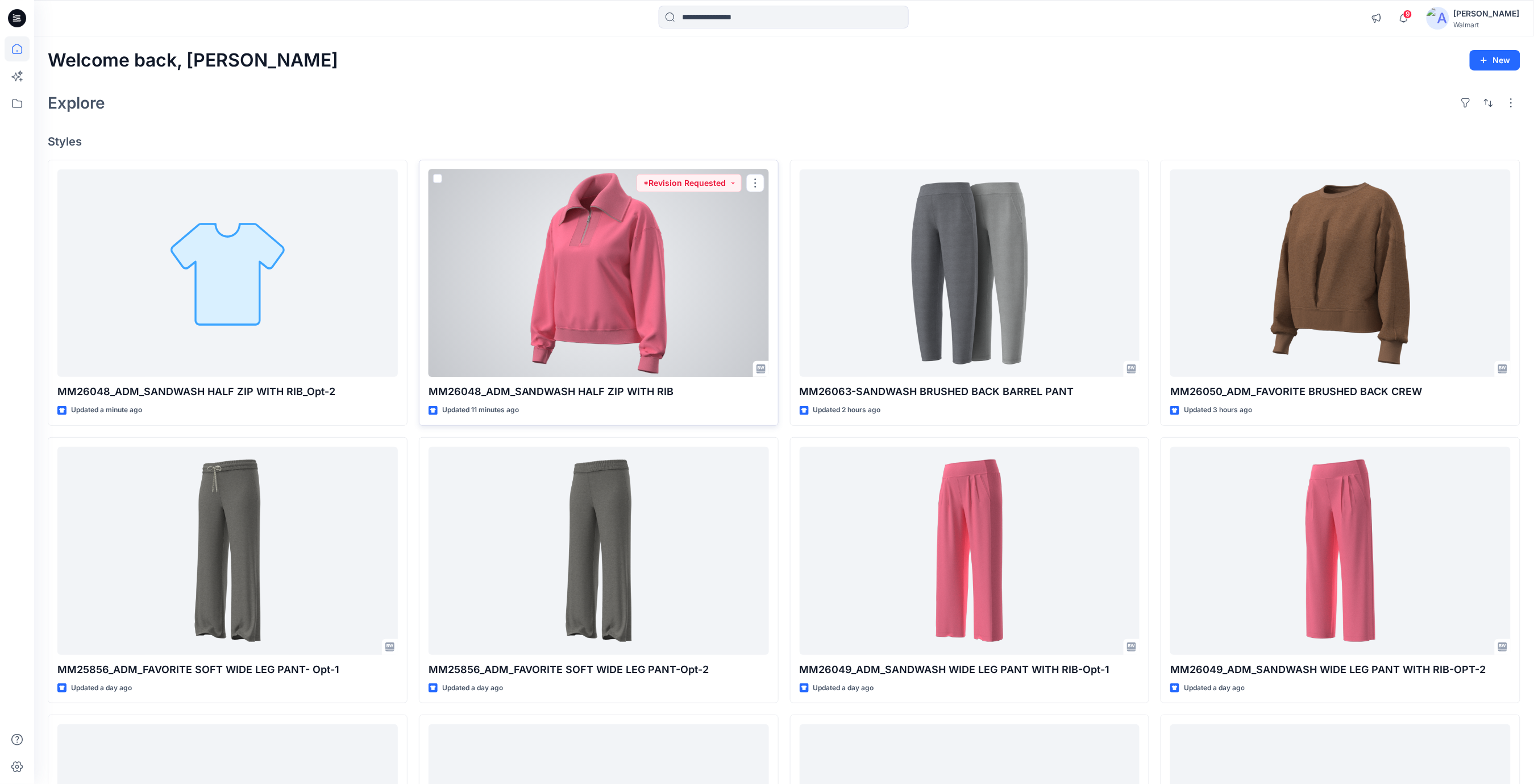
click at [675, 250] on div at bounding box center [598, 273] width 341 height 208
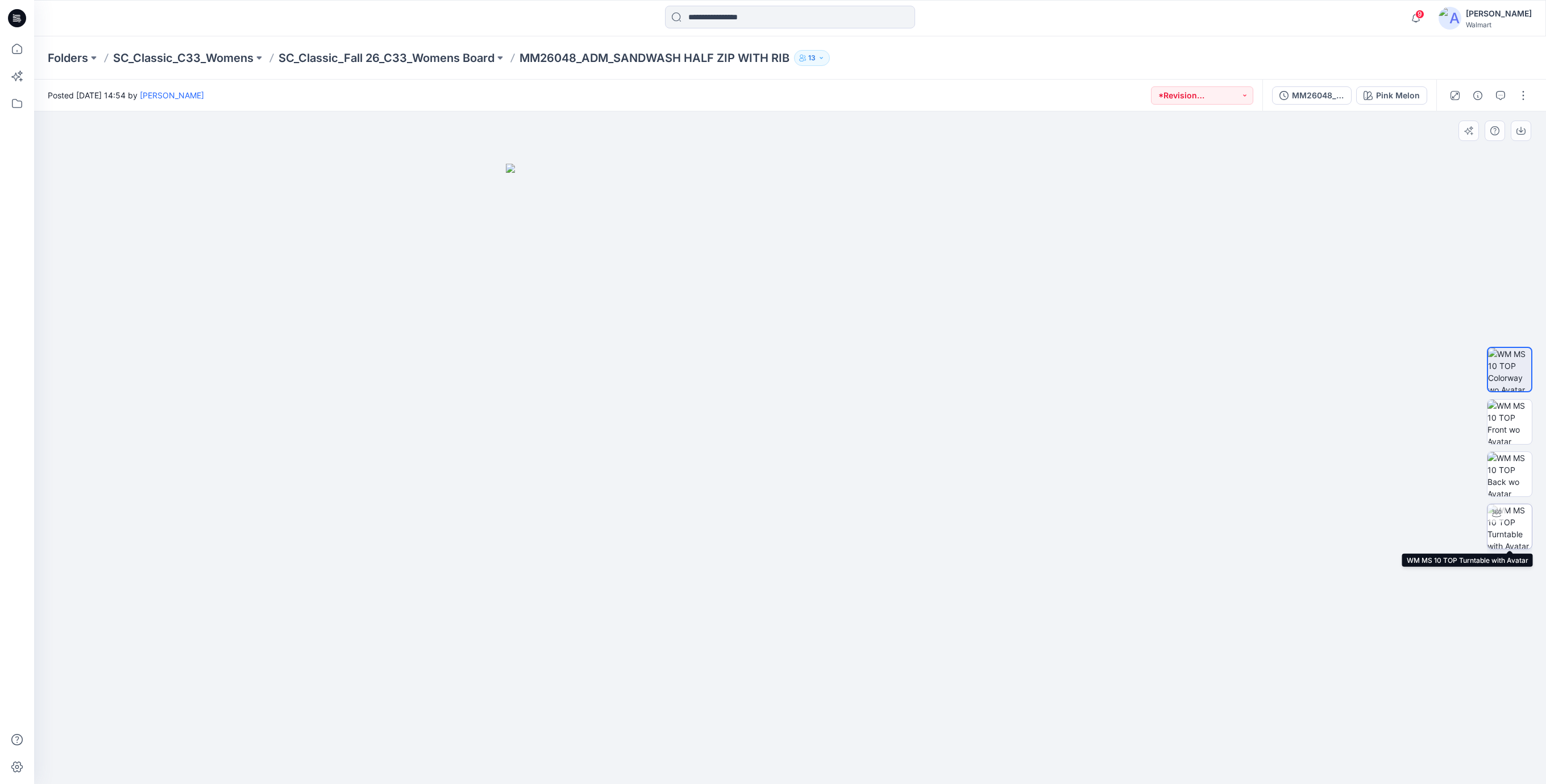
click at [1510, 507] on img at bounding box center [1510, 526] width 44 height 44
drag, startPoint x: 823, startPoint y: 382, endPoint x: 814, endPoint y: 459, distance: 77.5
click at [814, 459] on img at bounding box center [790, 447] width 789 height 672
click at [871, 769] on icon at bounding box center [791, 749] width 344 height 43
click at [1243, 99] on button "*Revision Requested" at bounding box center [1202, 95] width 102 height 18
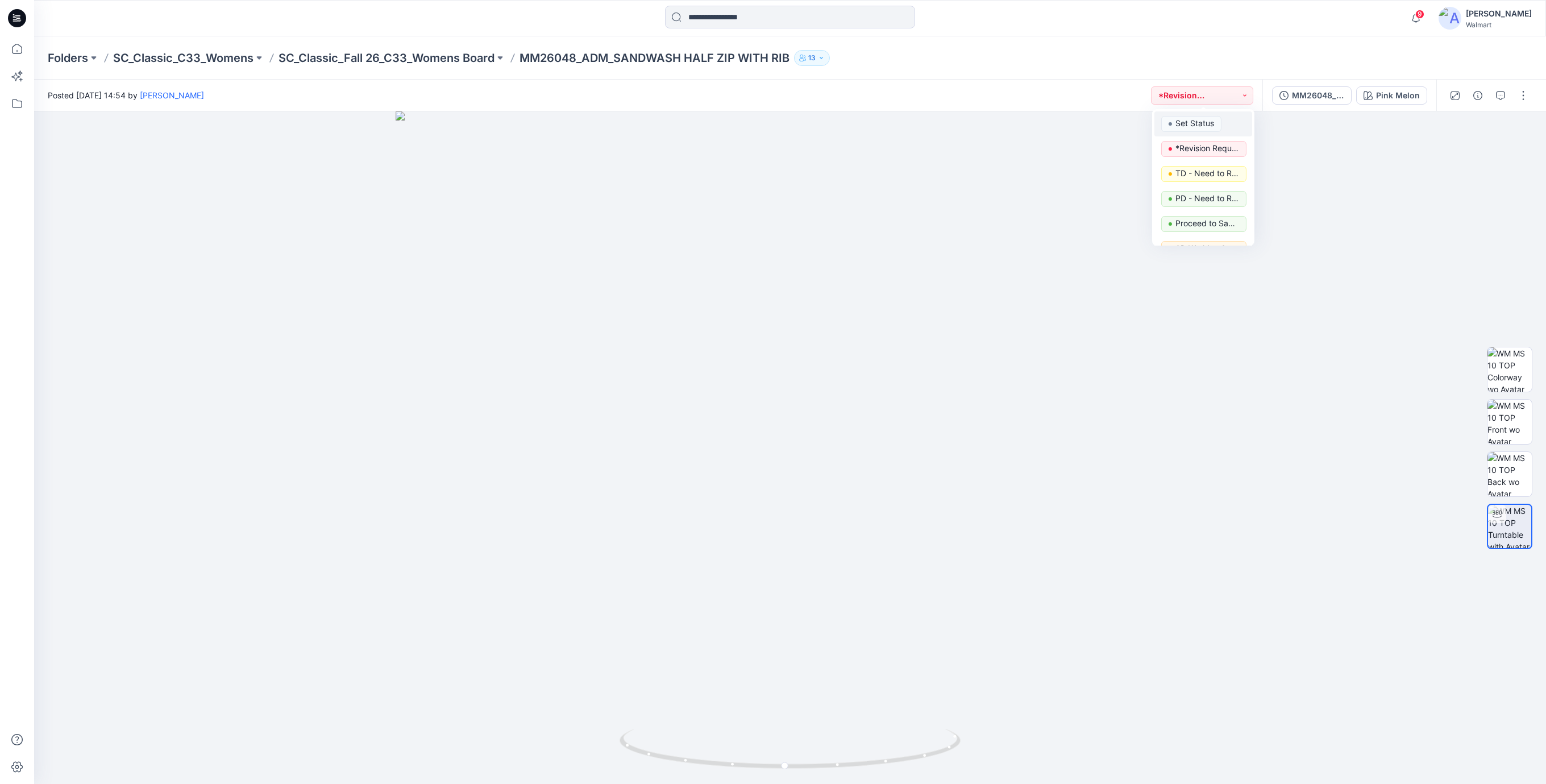
click at [1199, 126] on p "Set Status" at bounding box center [1195, 123] width 39 height 15
click at [1520, 94] on button "button" at bounding box center [1524, 95] width 18 height 18
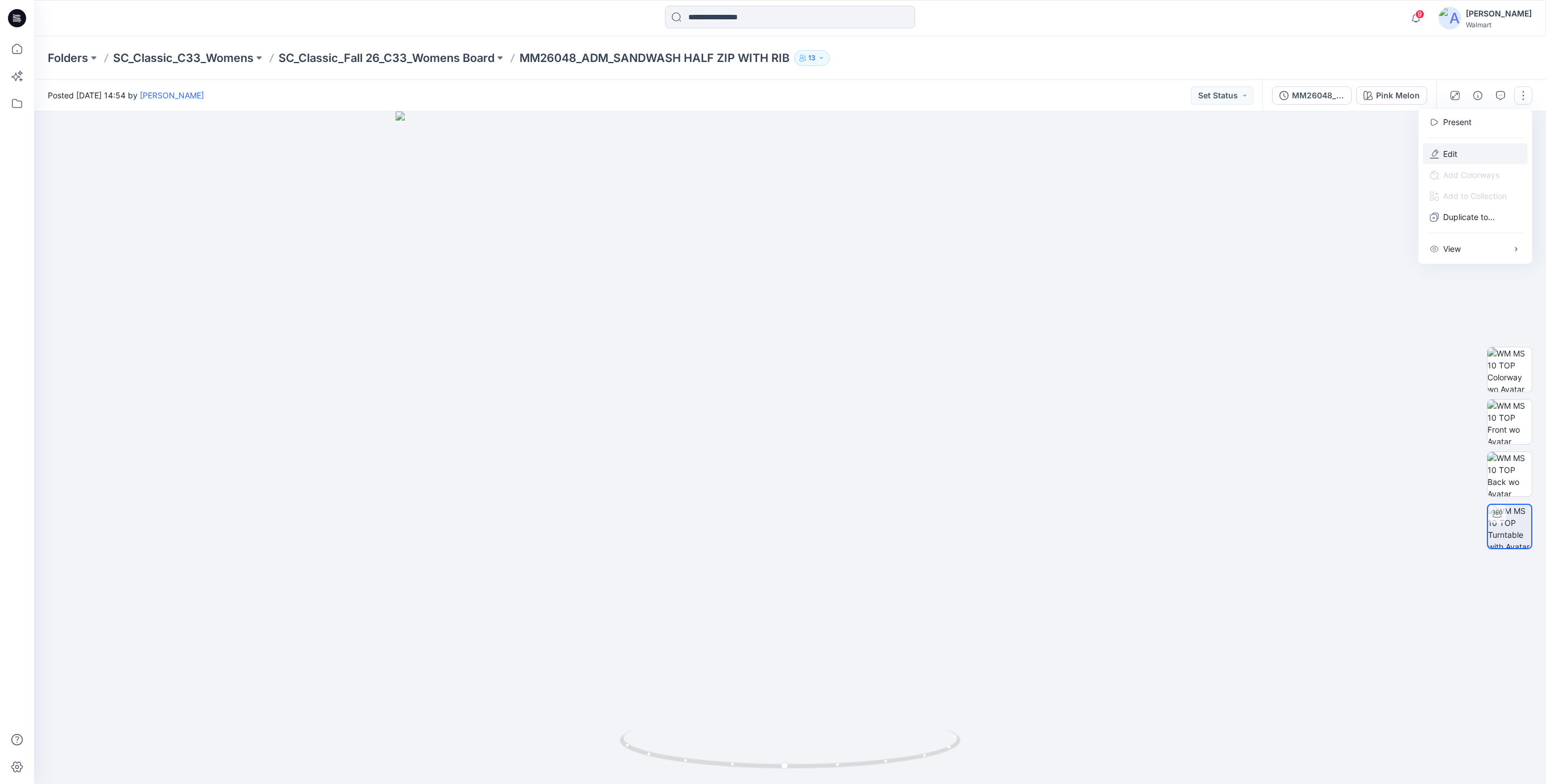
click at [1449, 148] on p "Edit" at bounding box center [1451, 154] width 14 height 12
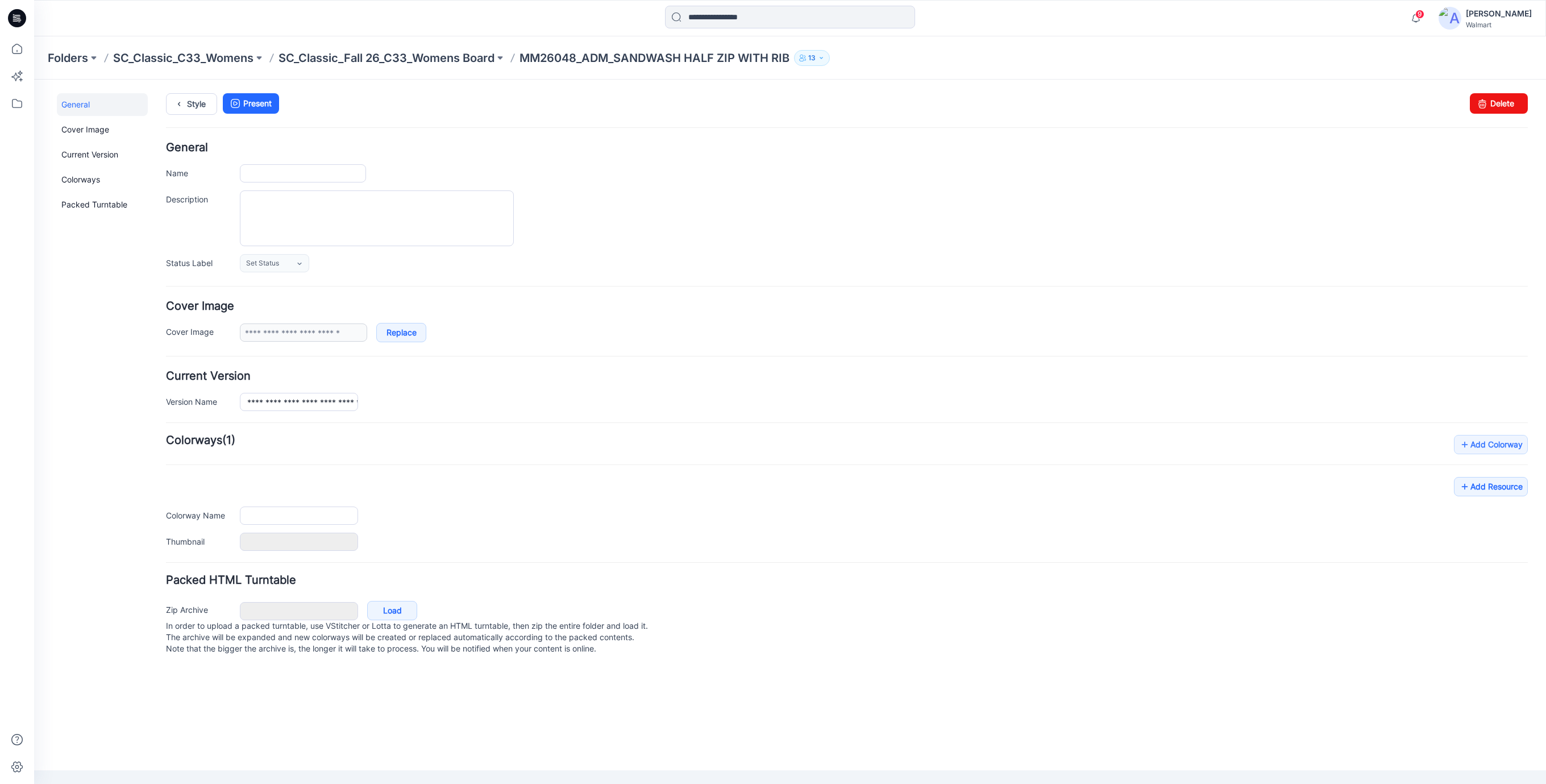
type input "**********"
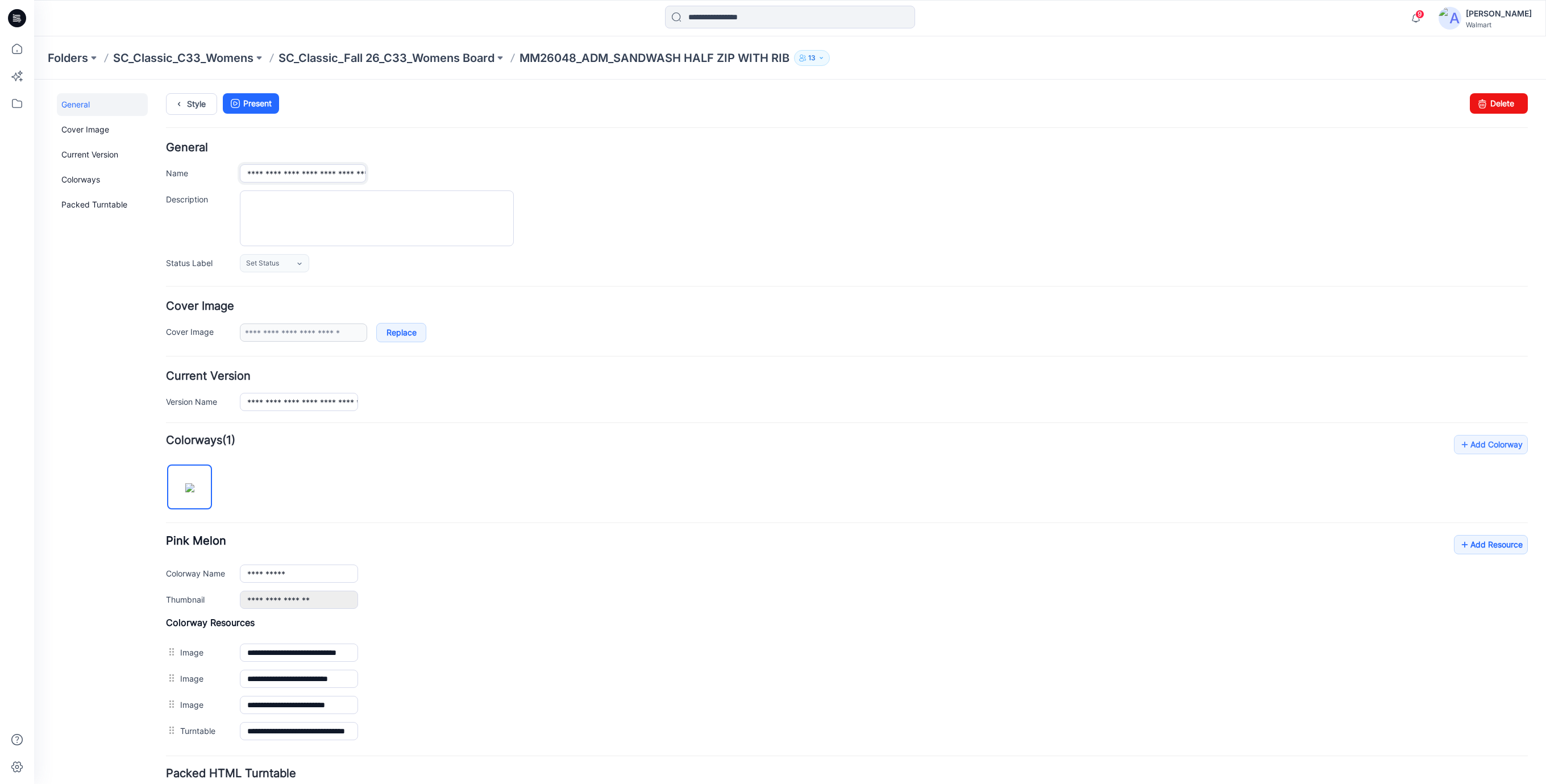
click at [298, 179] on input "**********" at bounding box center [303, 173] width 126 height 18
type input "**********"
click at [568, 179] on div "**********" at bounding box center [884, 173] width 1288 height 18
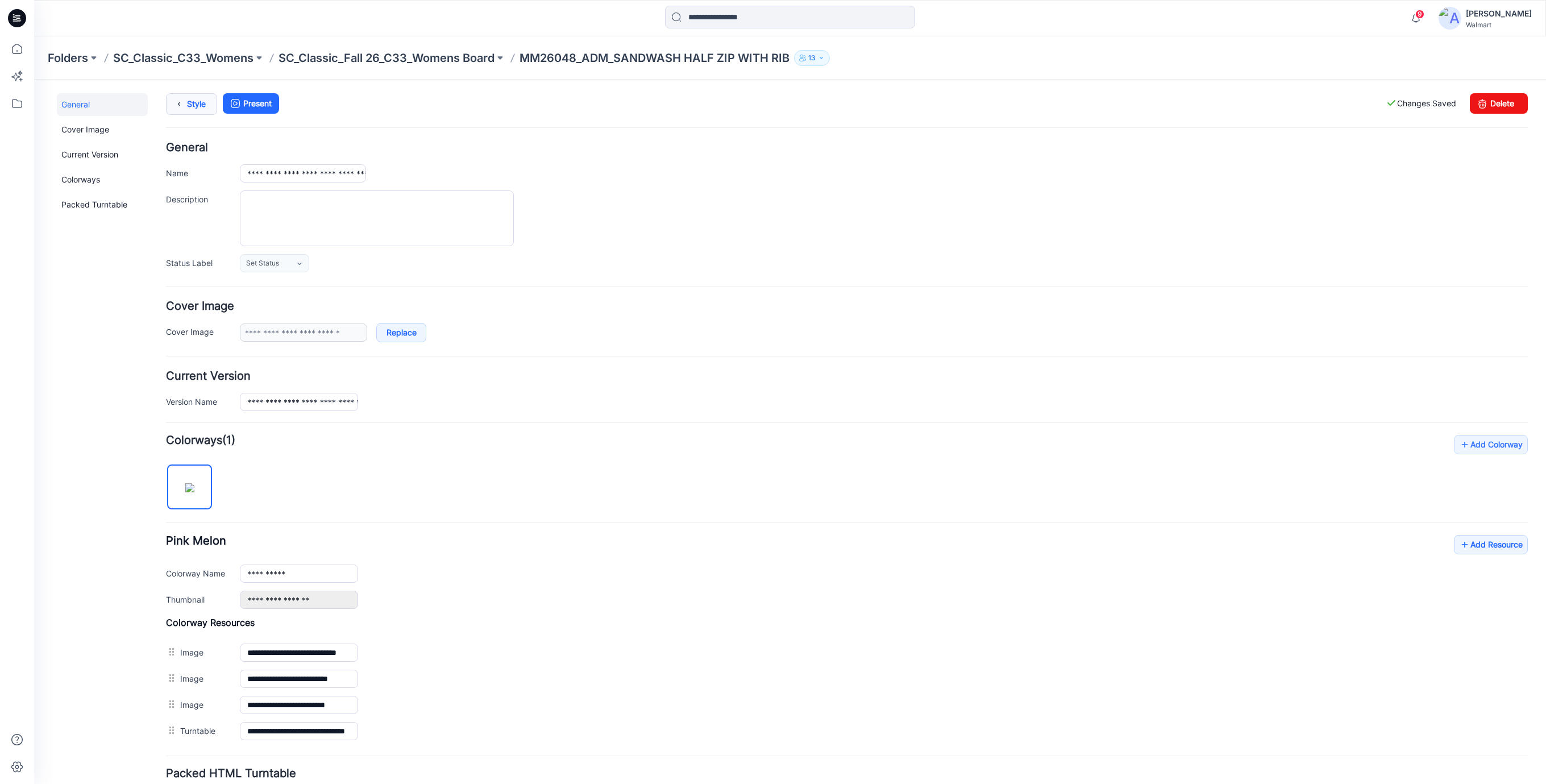
click at [203, 102] on link "Style" at bounding box center [192, 104] width 51 height 22
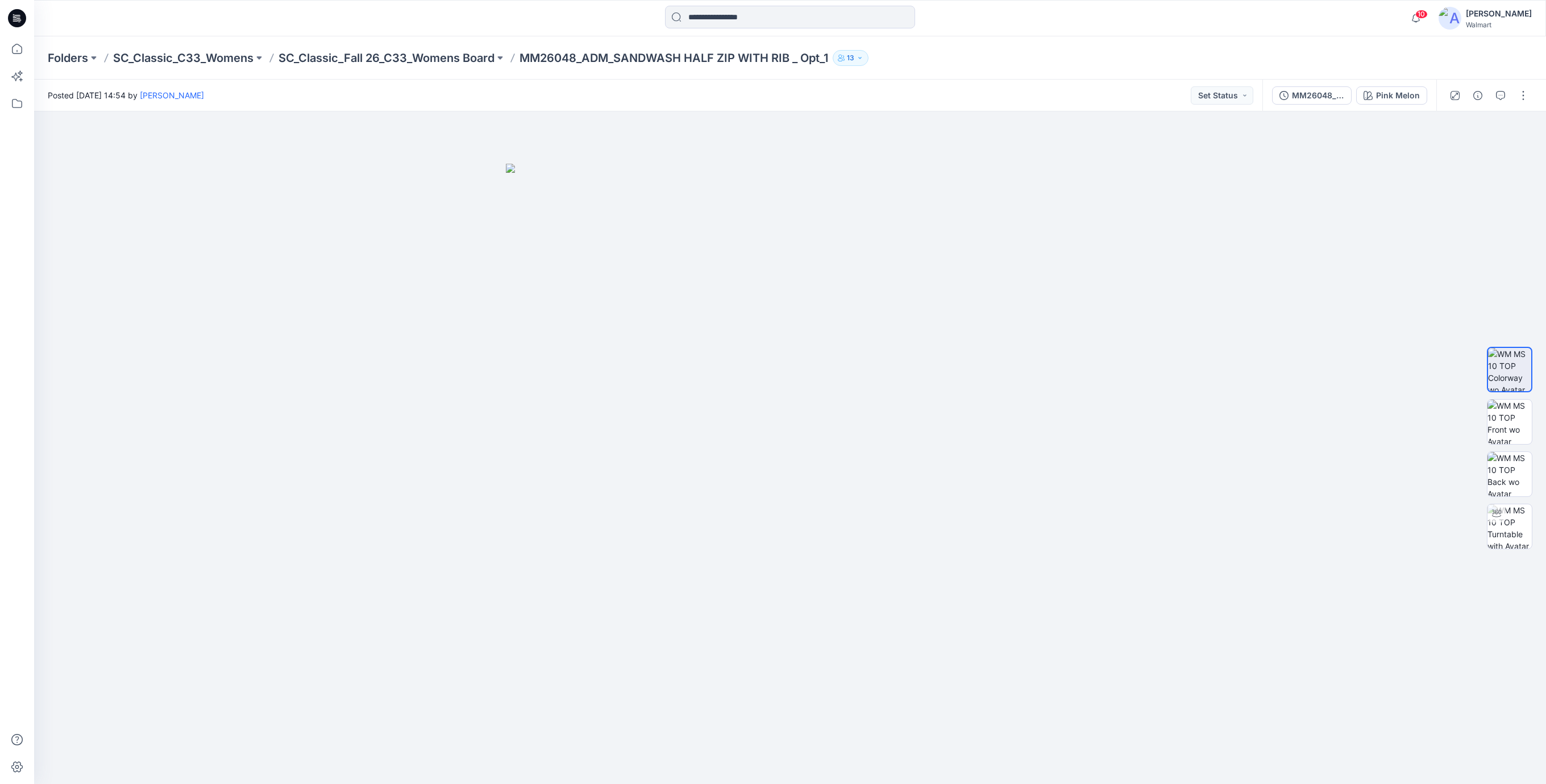
click at [17, 15] on icon at bounding box center [18, 15] width 6 height 1
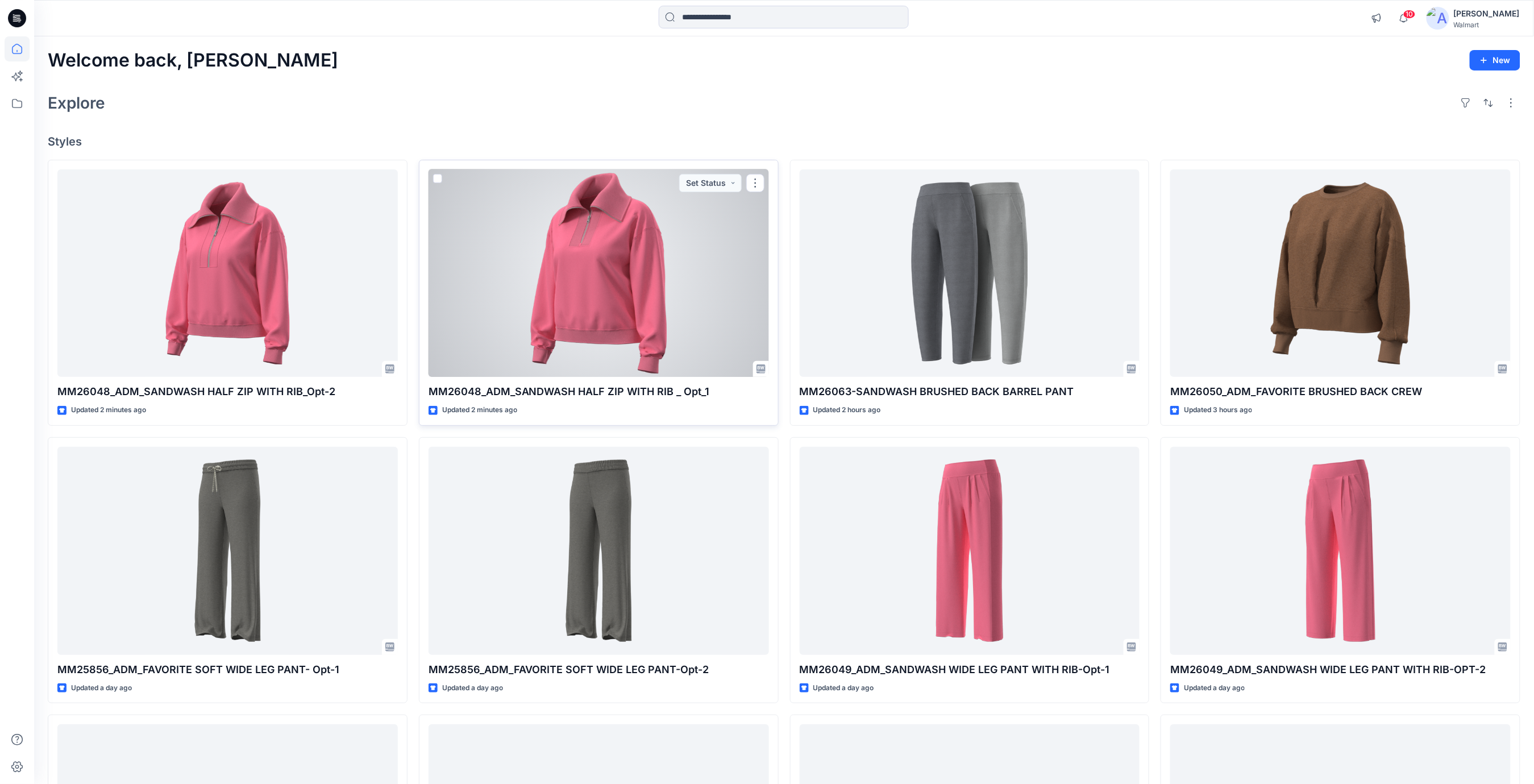
click at [607, 263] on div at bounding box center [598, 273] width 341 height 208
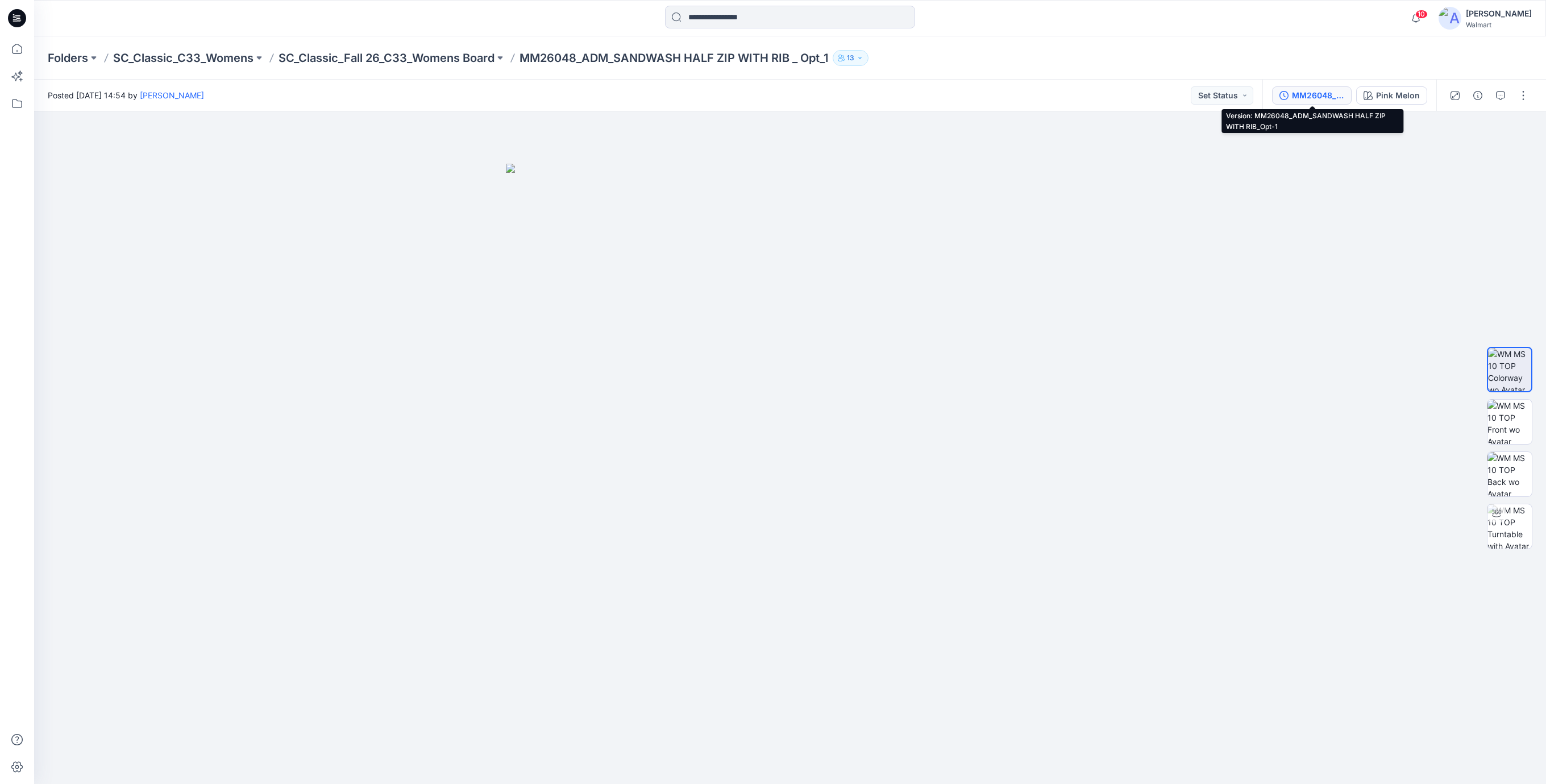
click at [1307, 94] on div "MM26048_ADM_SANDWASH HALF ZIP WITH RIB_Opt-1" at bounding box center [1318, 95] width 52 height 12
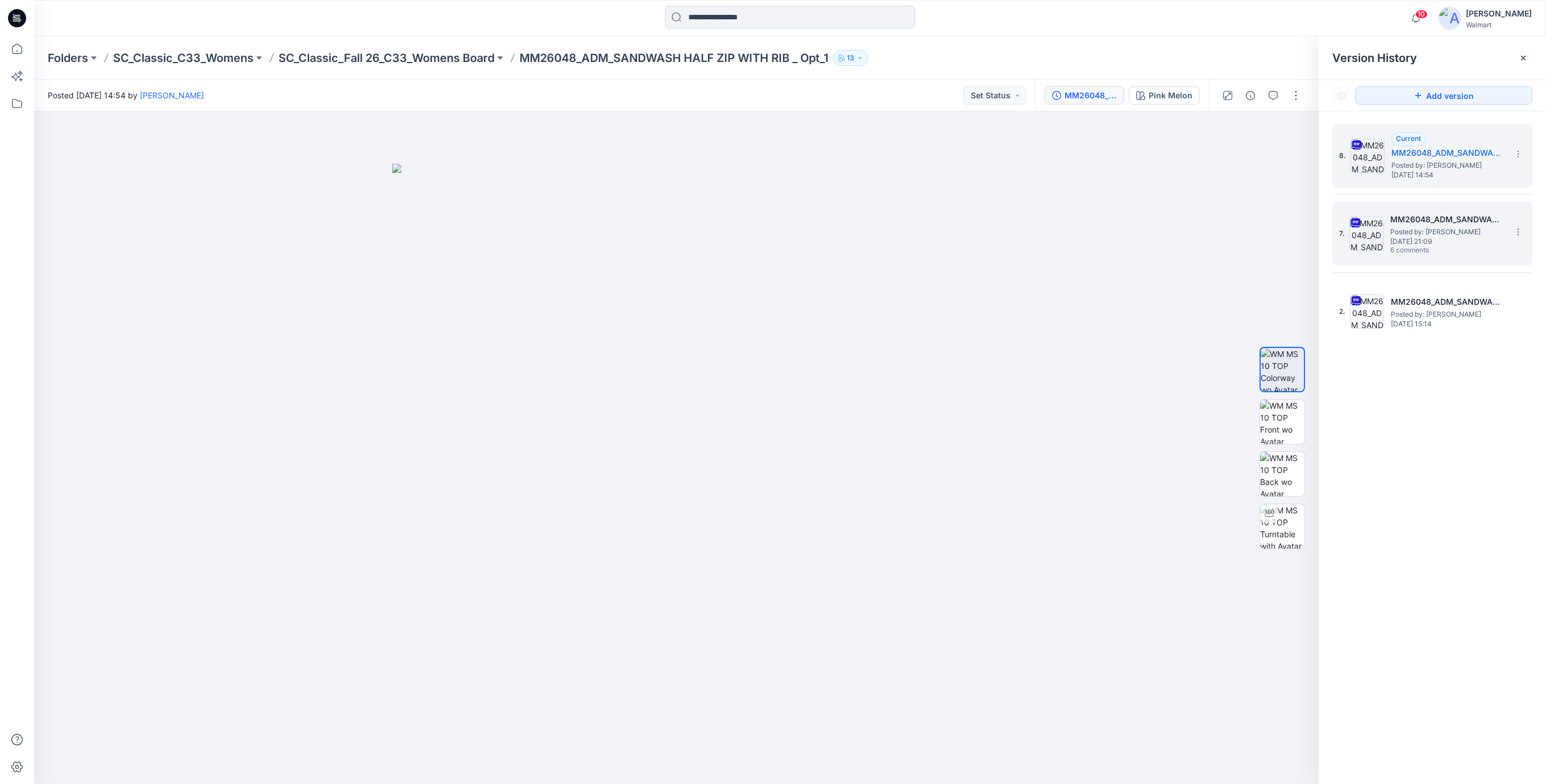
click at [1441, 237] on span "Thursday, September 04, 2025 21:09" at bounding box center [1447, 241] width 114 height 8
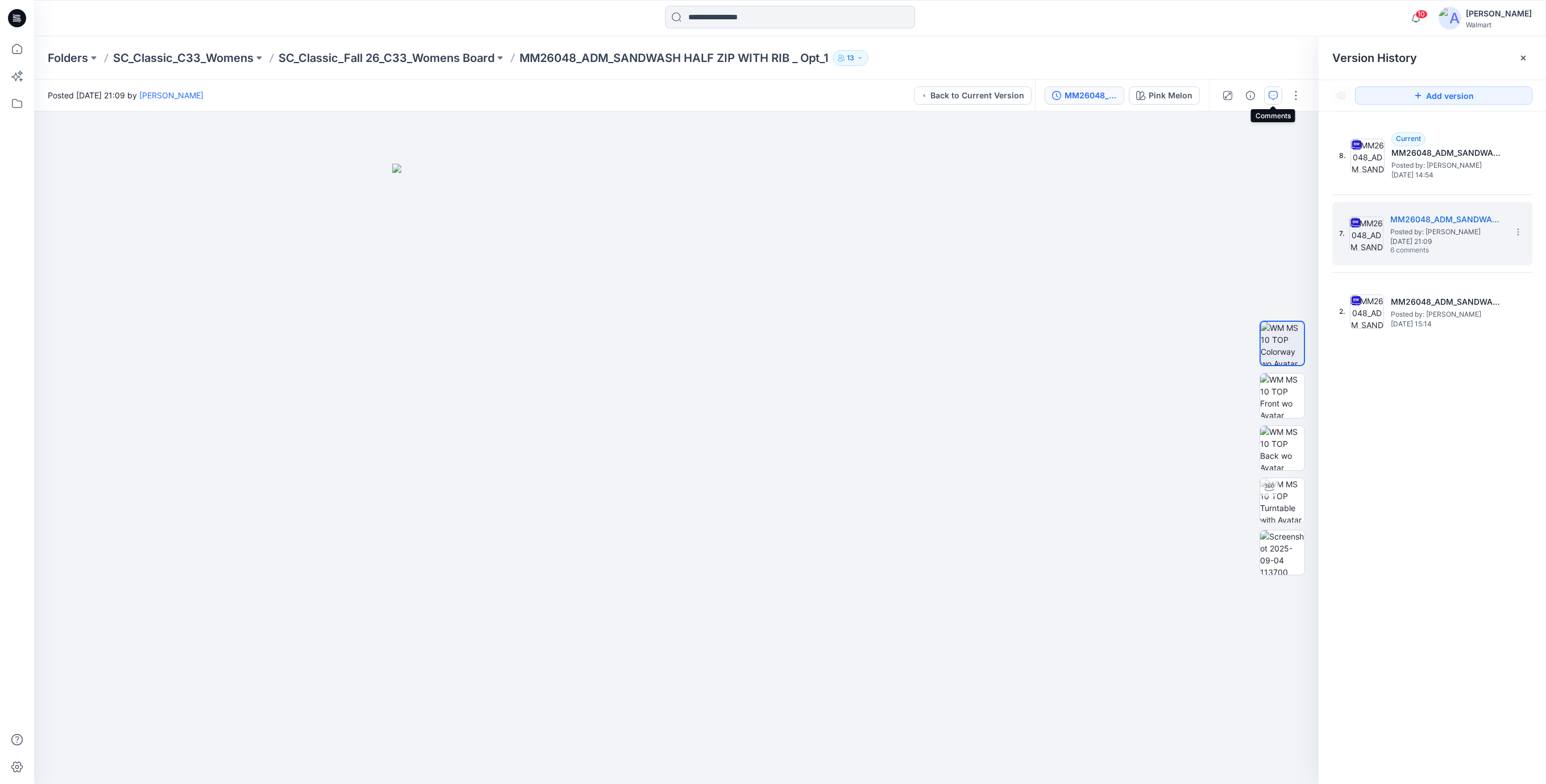
click at [1272, 98] on icon "button" at bounding box center [1273, 95] width 9 height 9
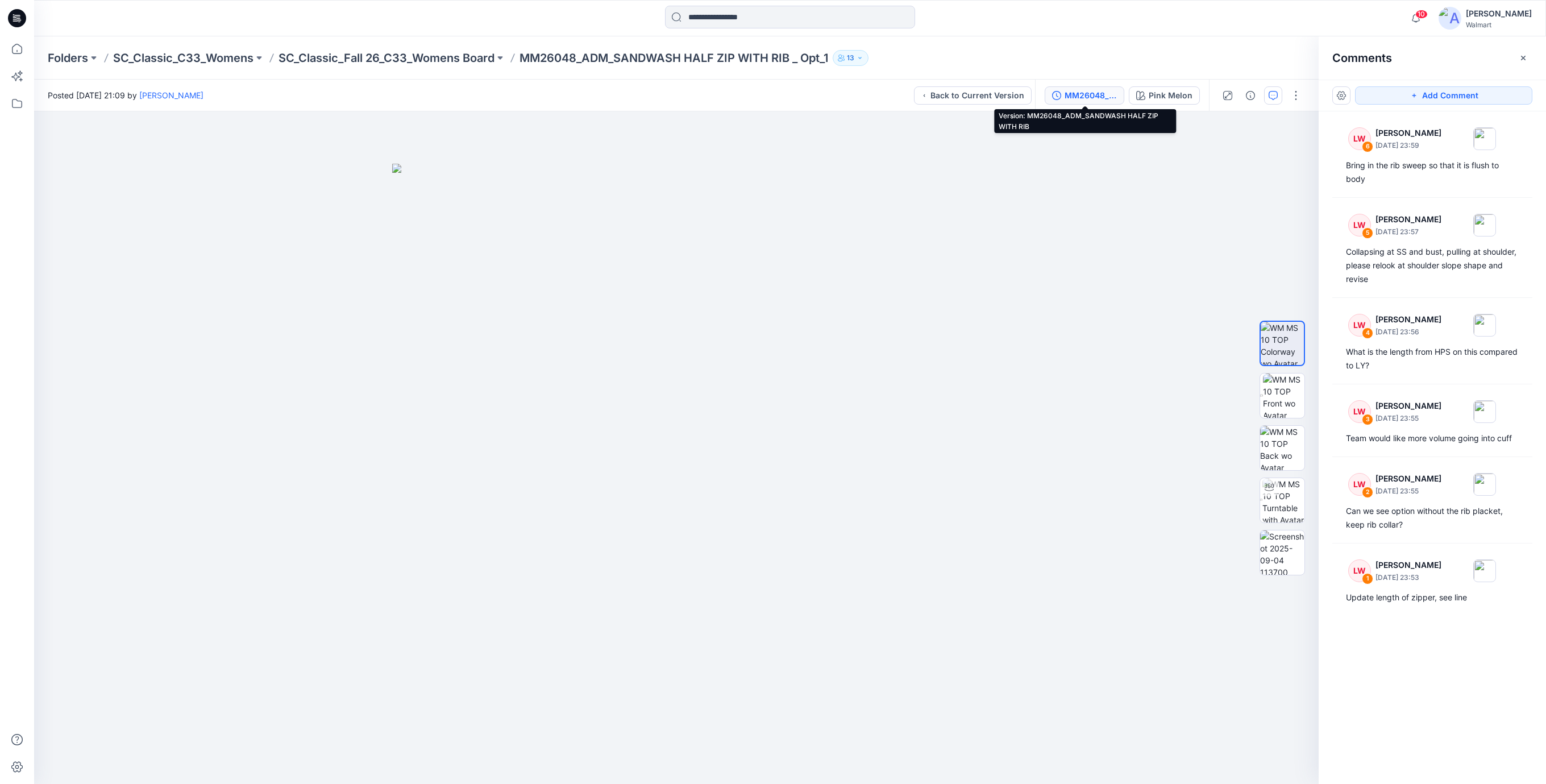
click at [1102, 100] on div "MM26048_ADM_SANDWASH HALF ZIP WITH RIB" at bounding box center [1091, 95] width 52 height 12
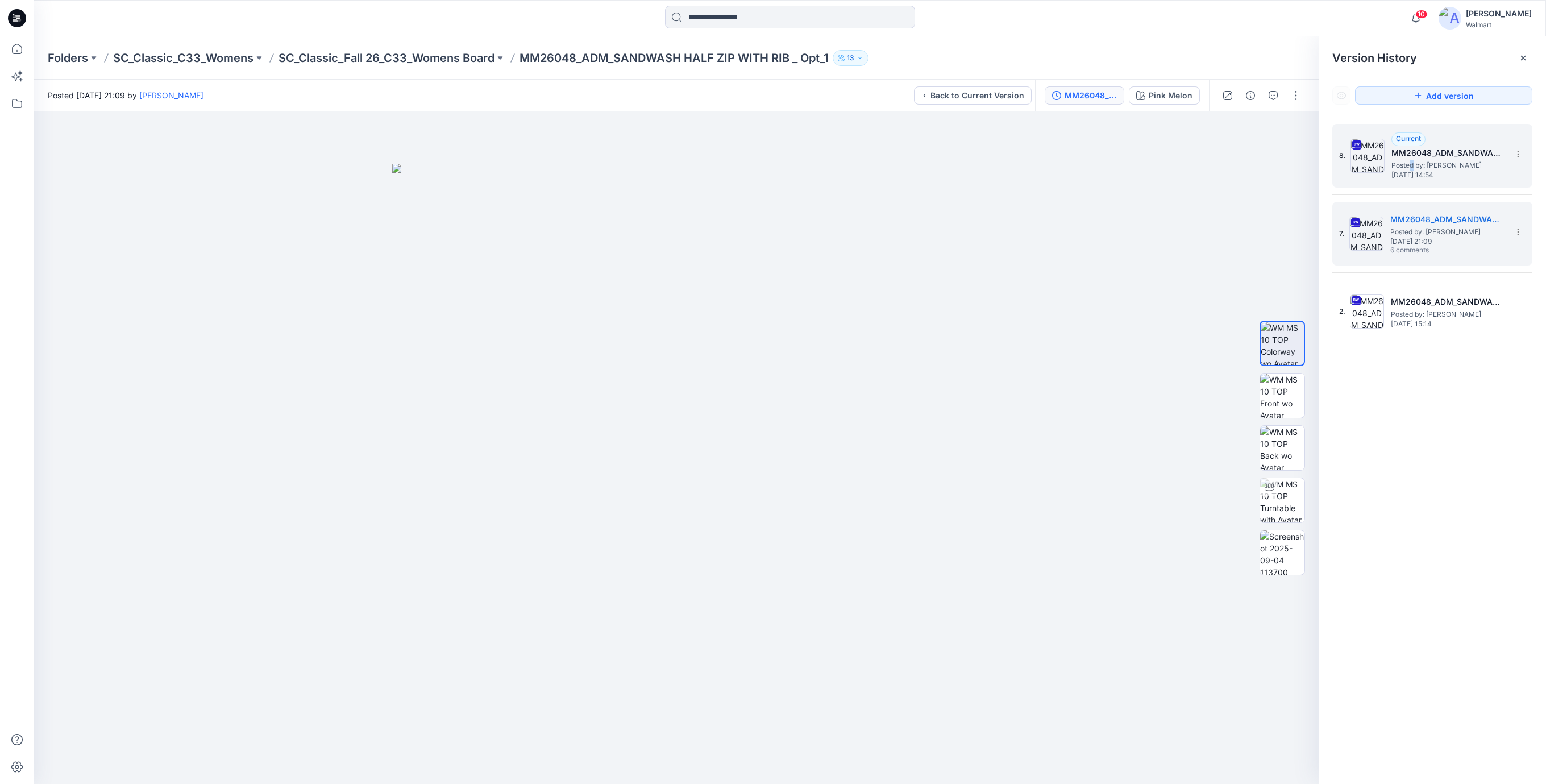
click at [1412, 160] on span "Posted by: Rajesh Kumar" at bounding box center [1449, 165] width 114 height 11
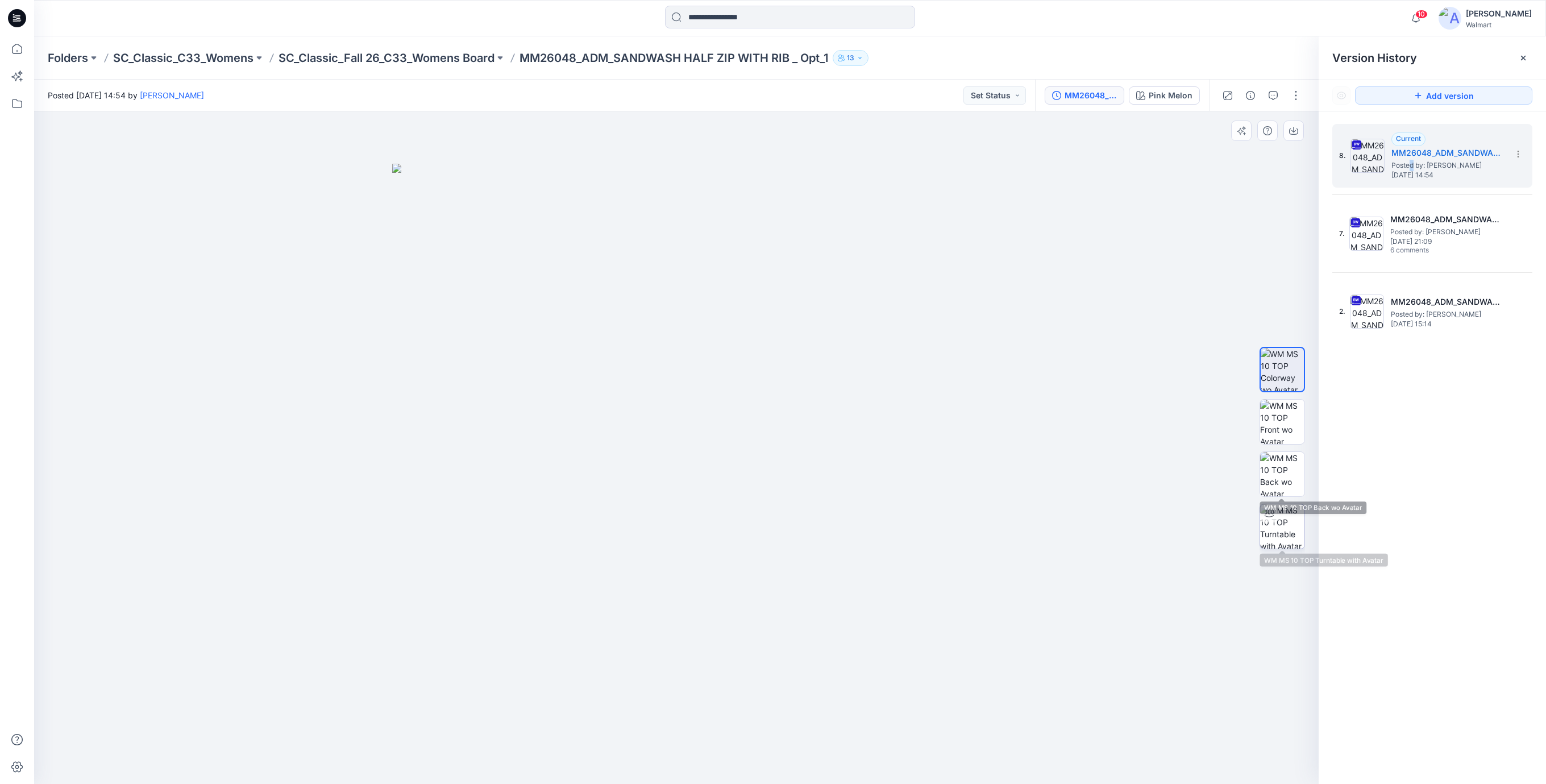
click at [1278, 524] on img at bounding box center [1282, 526] width 44 height 44
click at [14, 16] on icon at bounding box center [17, 18] width 18 height 18
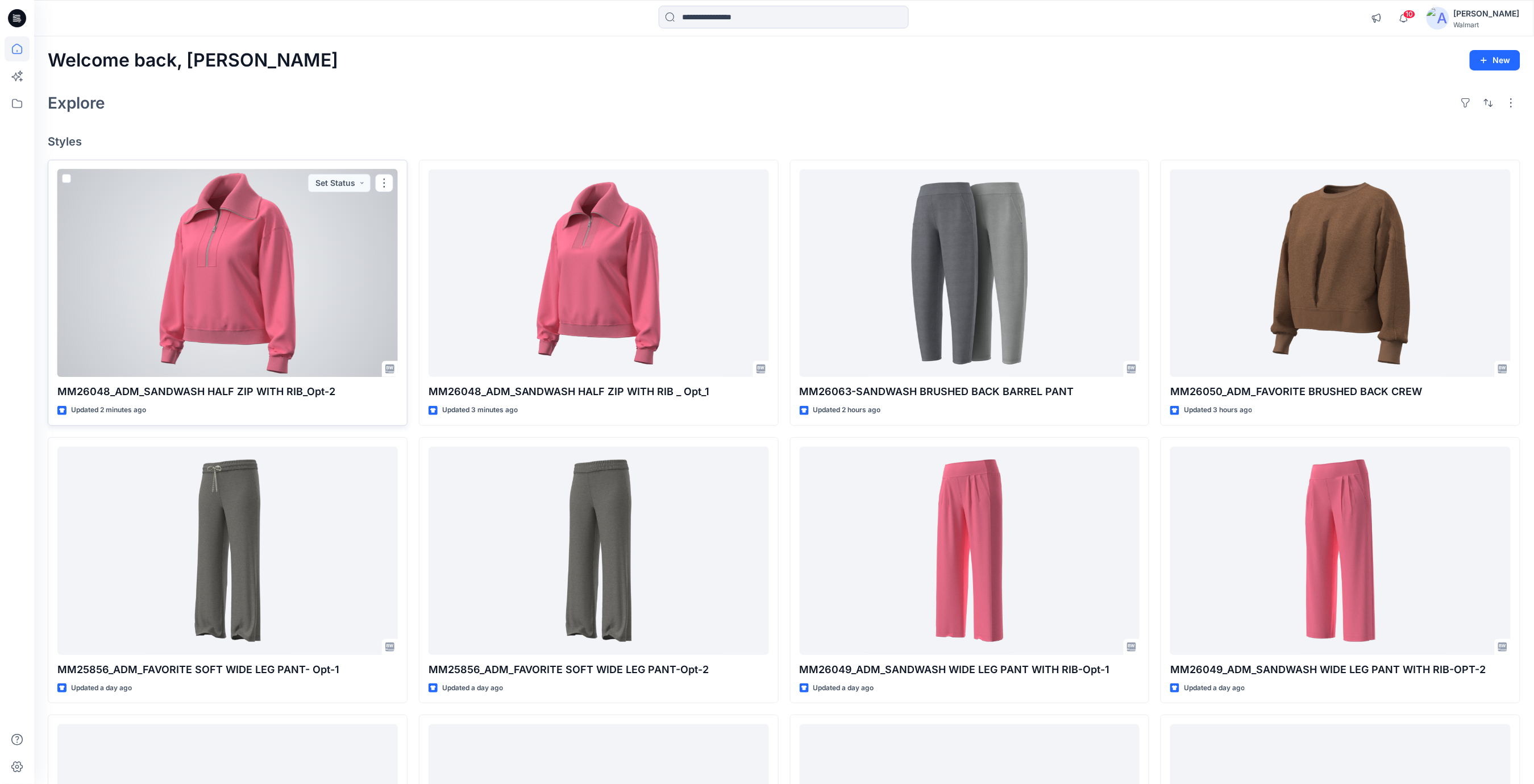
click at [335, 297] on div at bounding box center [228, 273] width 341 height 208
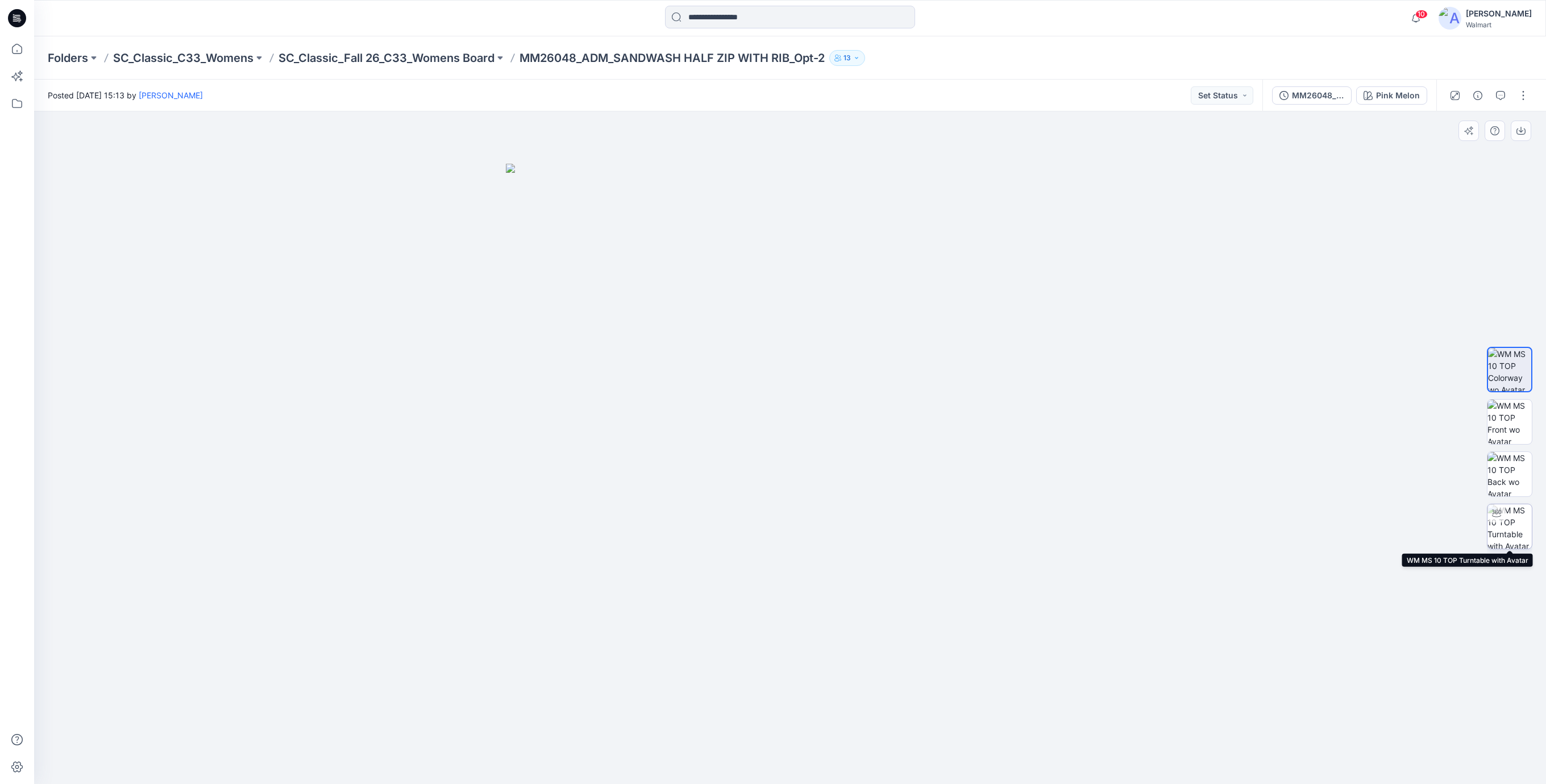
click at [1518, 520] on img at bounding box center [1510, 526] width 44 height 44
click at [1479, 99] on icon "button" at bounding box center [1478, 95] width 9 height 9
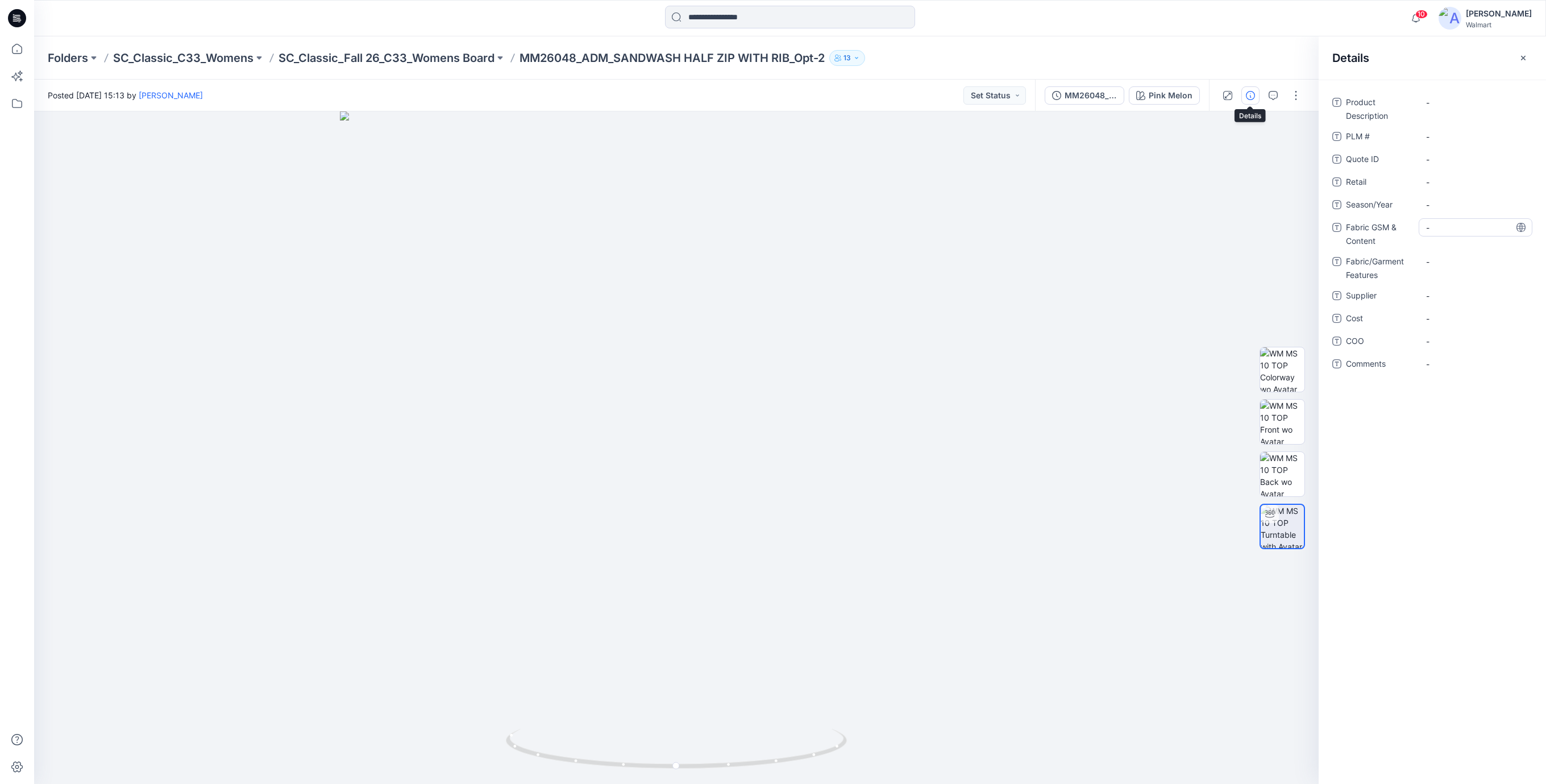
click at [1443, 230] on Content "-" at bounding box center [1475, 228] width 99 height 12
type textarea "**********"
click at [1439, 263] on Features "-" at bounding box center [1475, 269] width 99 height 12
click at [1436, 98] on Description "-" at bounding box center [1475, 103] width 99 height 12
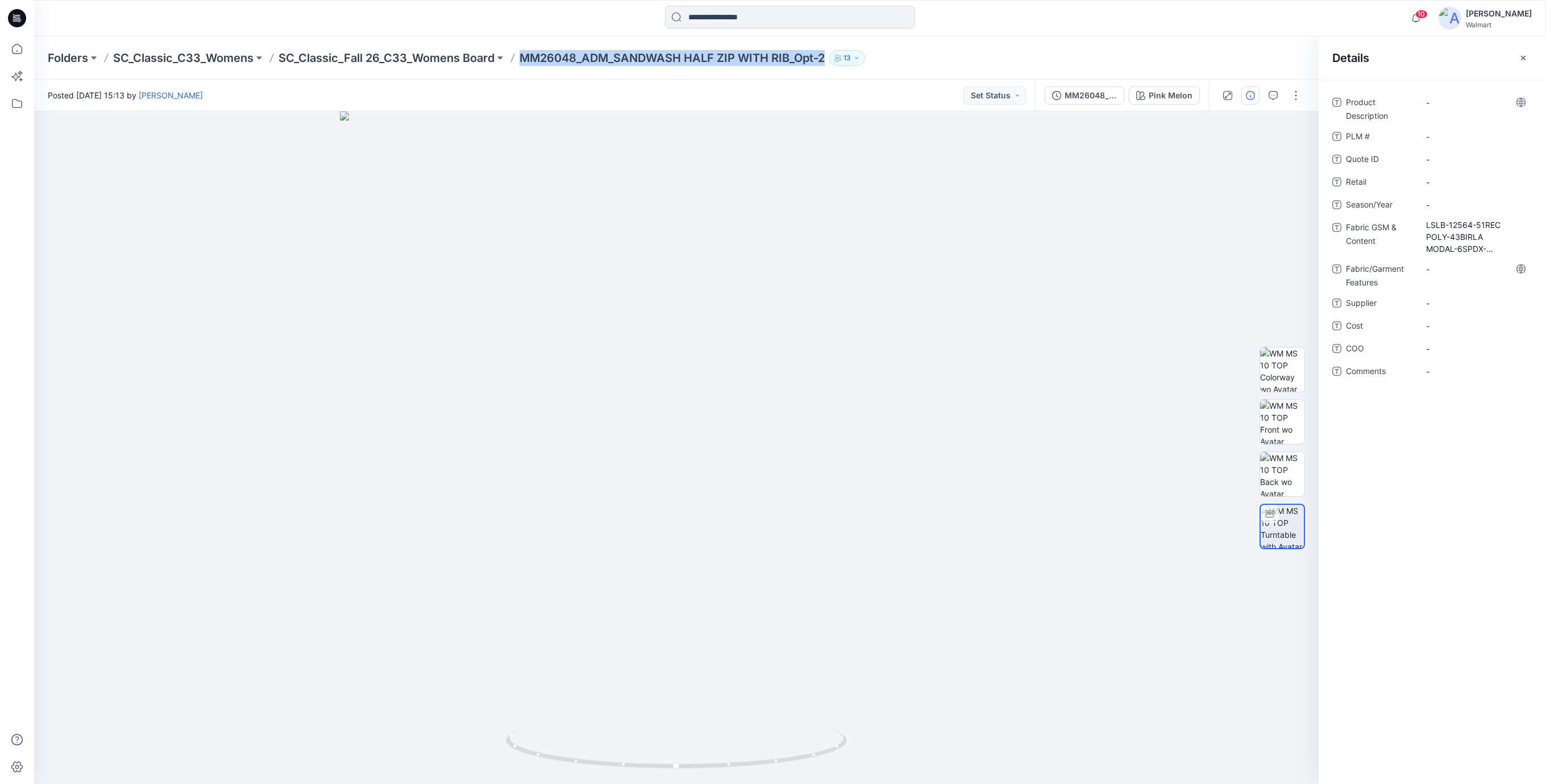
drag, startPoint x: 525, startPoint y: 54, endPoint x: 836, endPoint y: 63, distance: 311.1
click at [836, 63] on div "Folders SC_Classic_C33_Womens SC_Classic_Fall 26_C33_Womens Board MM26048_ADM_S…" at bounding box center [746, 58] width 1396 height 16
copy div "MM26048_ADM_SANDWASH HALF ZIP WITH RIB_Opt-2 13"
click at [1435, 106] on Description "-" at bounding box center [1475, 103] width 99 height 12
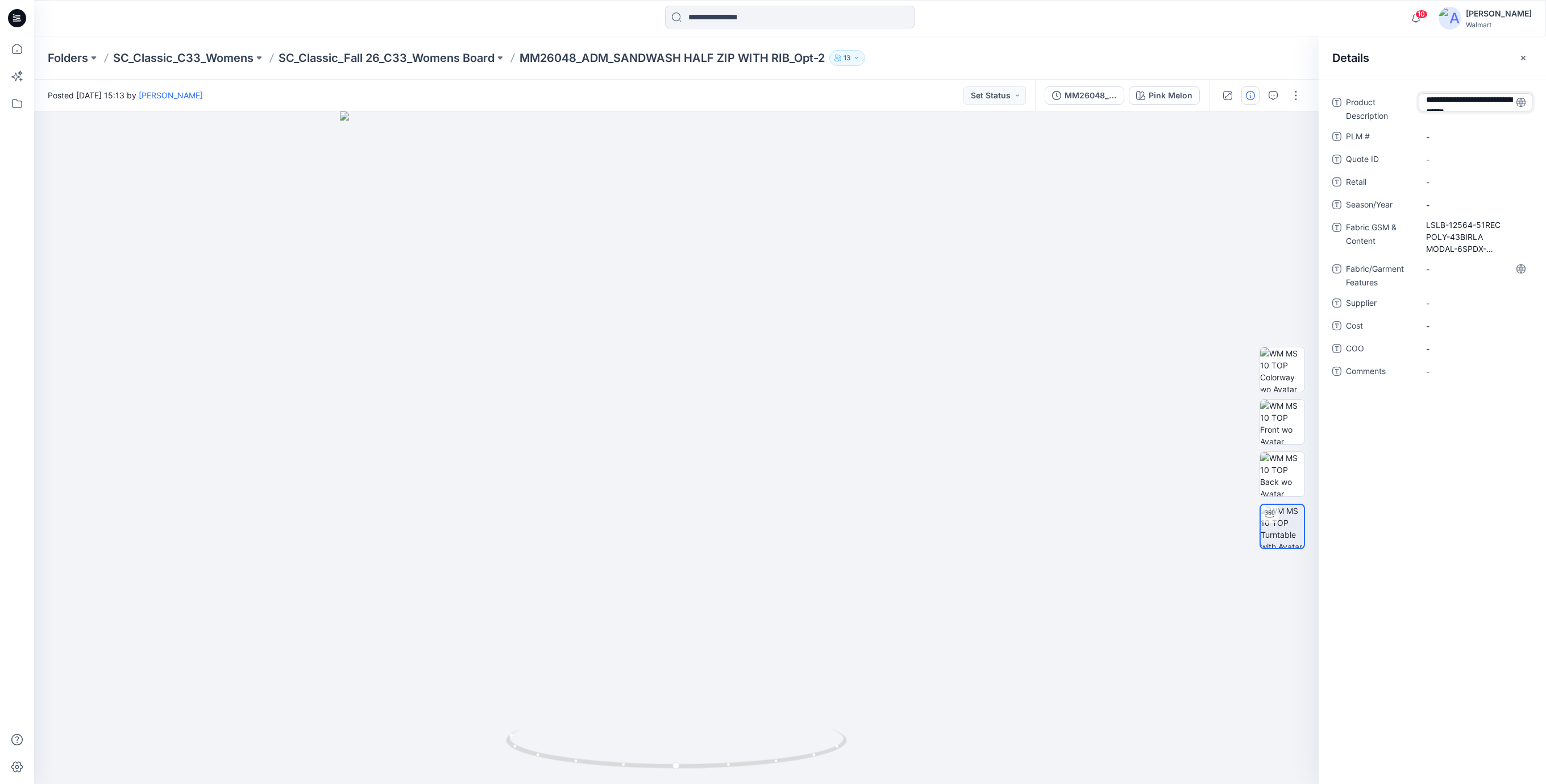
type textarea "**********"
click at [1443, 137] on div "**********" at bounding box center [1432, 244] width 200 height 301
click at [1444, 155] on \ "-" at bounding box center [1475, 156] width 99 height 12
type textarea "***"
click at [1443, 184] on ID "-" at bounding box center [1475, 179] width 99 height 12
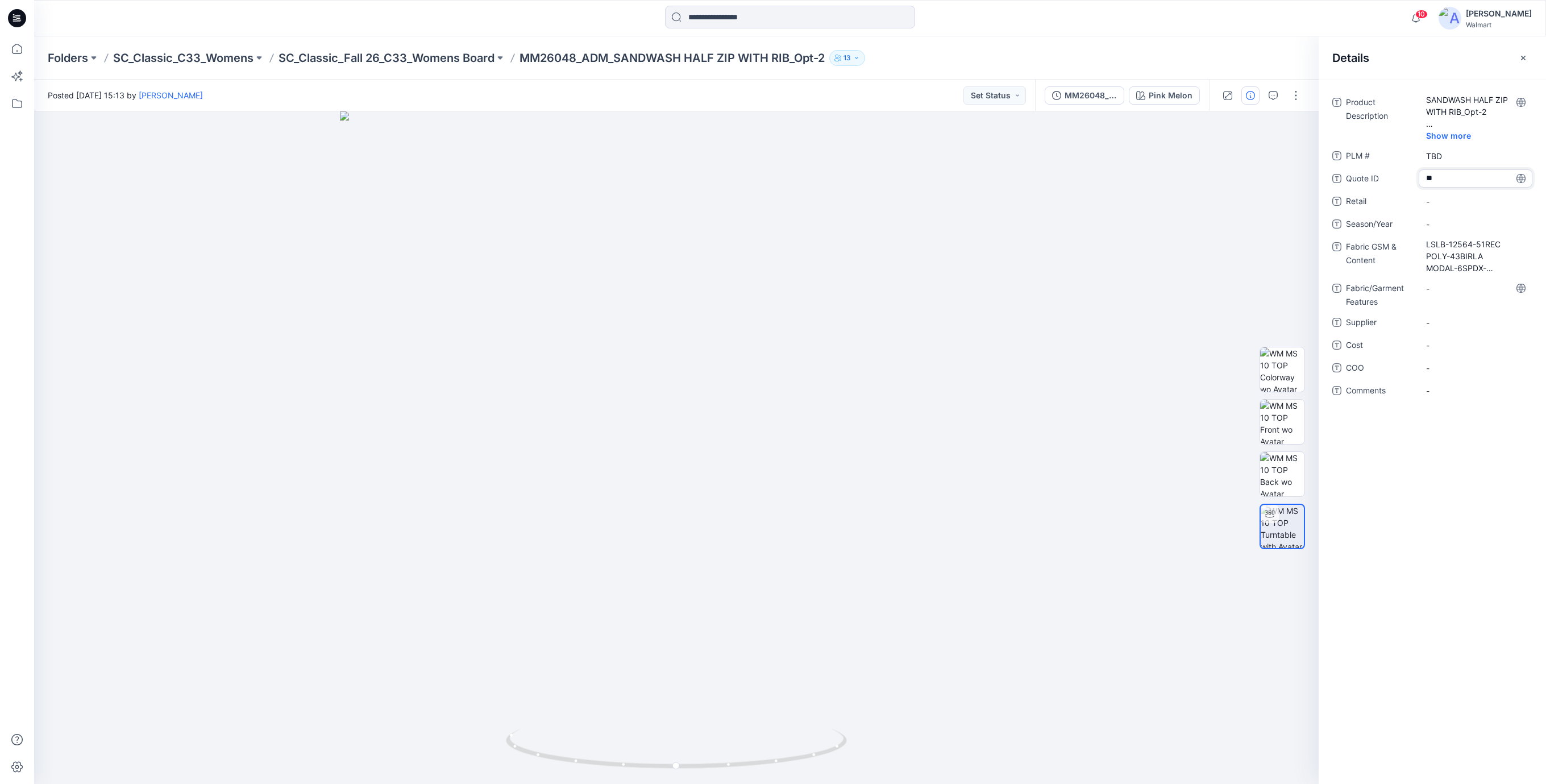
type textarea "***"
click at [1444, 207] on span "-" at bounding box center [1475, 201] width 99 height 12
click at [1444, 219] on span "-" at bounding box center [1475, 224] width 99 height 12
type textarea "*******"
click at [1444, 324] on span "-" at bounding box center [1475, 322] width 99 height 12
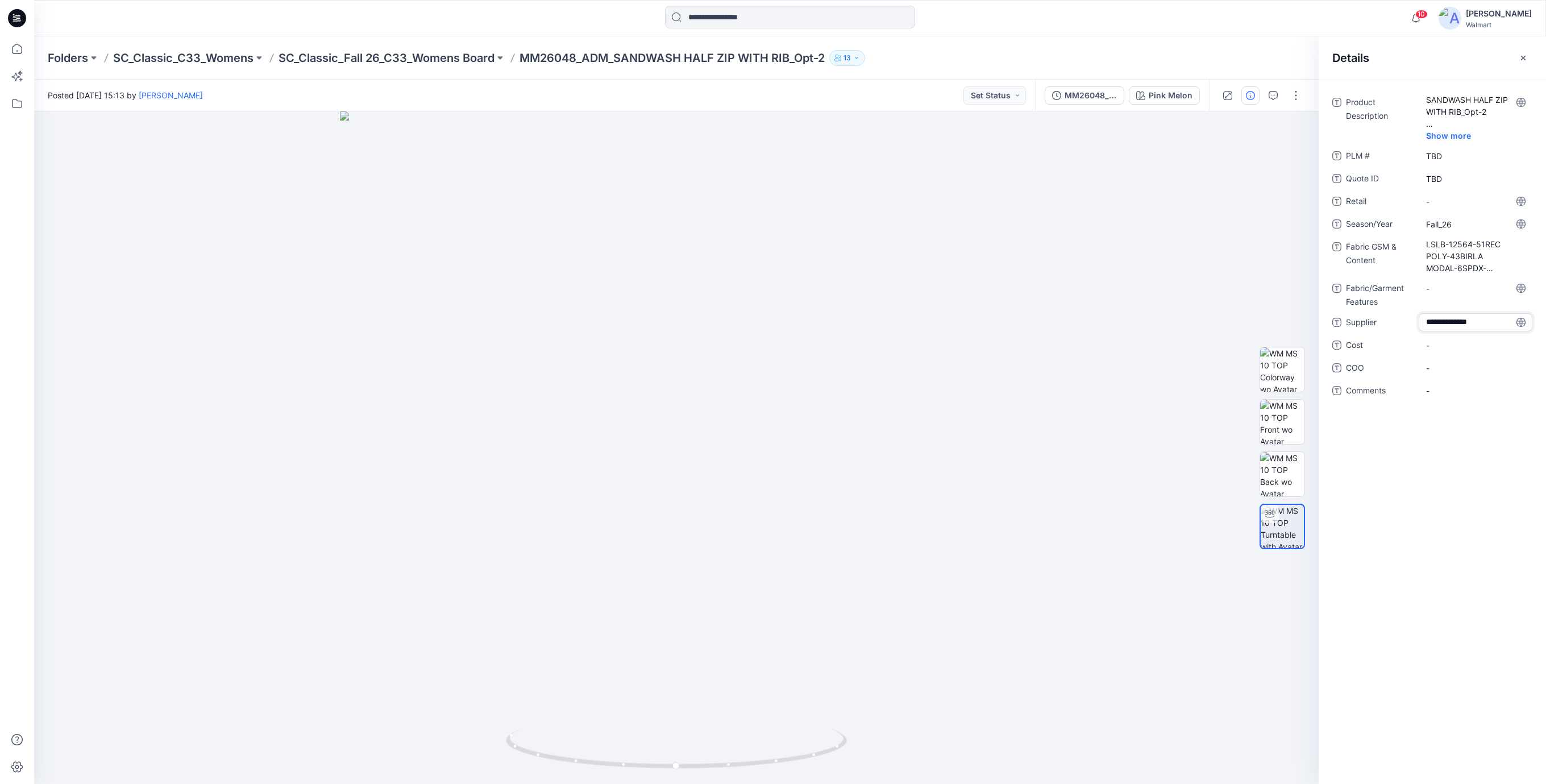
type textarea "**********"
click at [1453, 345] on span "-" at bounding box center [1475, 345] width 99 height 12
click at [1469, 289] on Features "-" at bounding box center [1475, 288] width 99 height 12
click at [932, 229] on div at bounding box center [676, 447] width 1284 height 672
click at [20, 22] on icon at bounding box center [20, 22] width 3 height 1
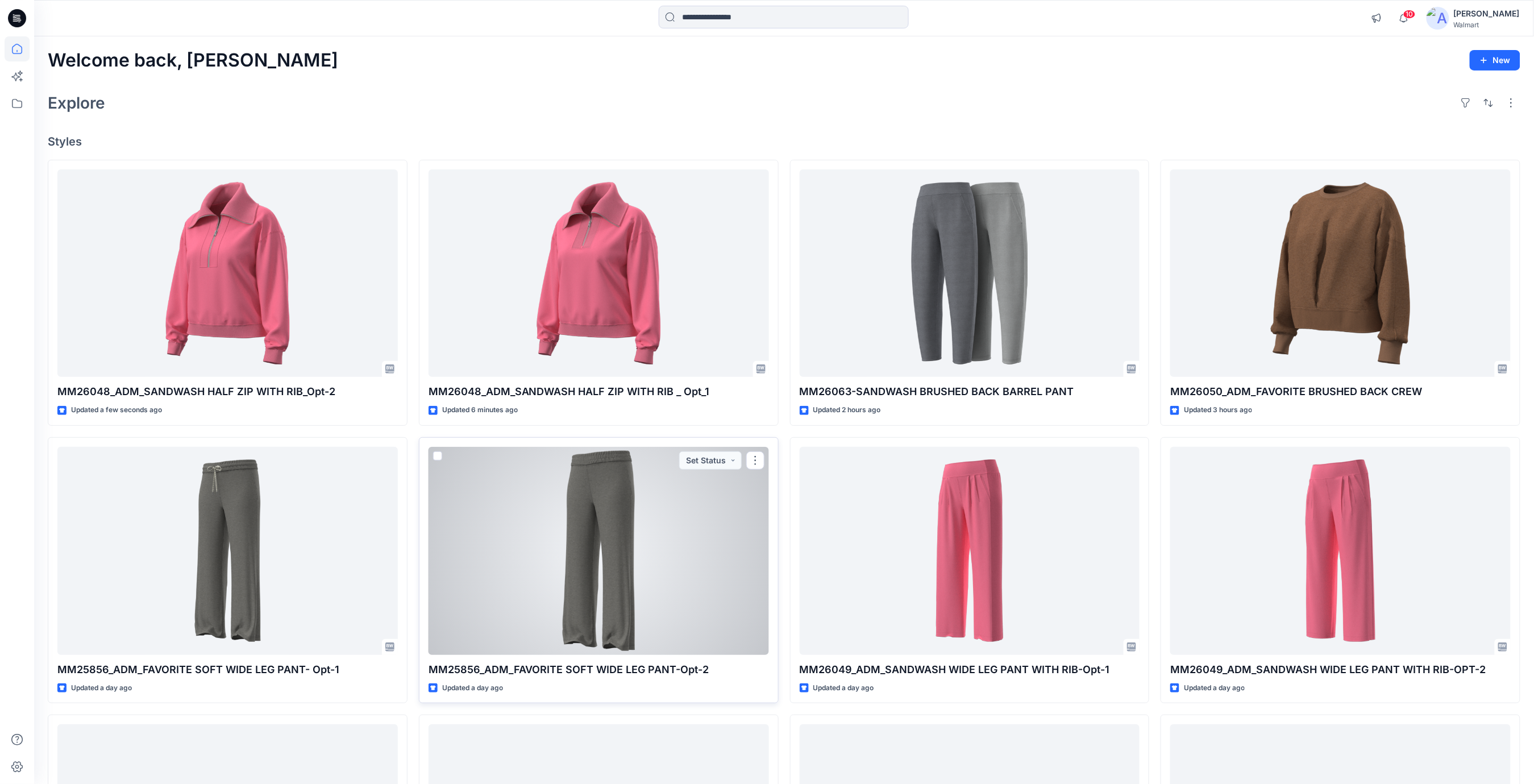
click at [550, 554] on div at bounding box center [598, 551] width 341 height 208
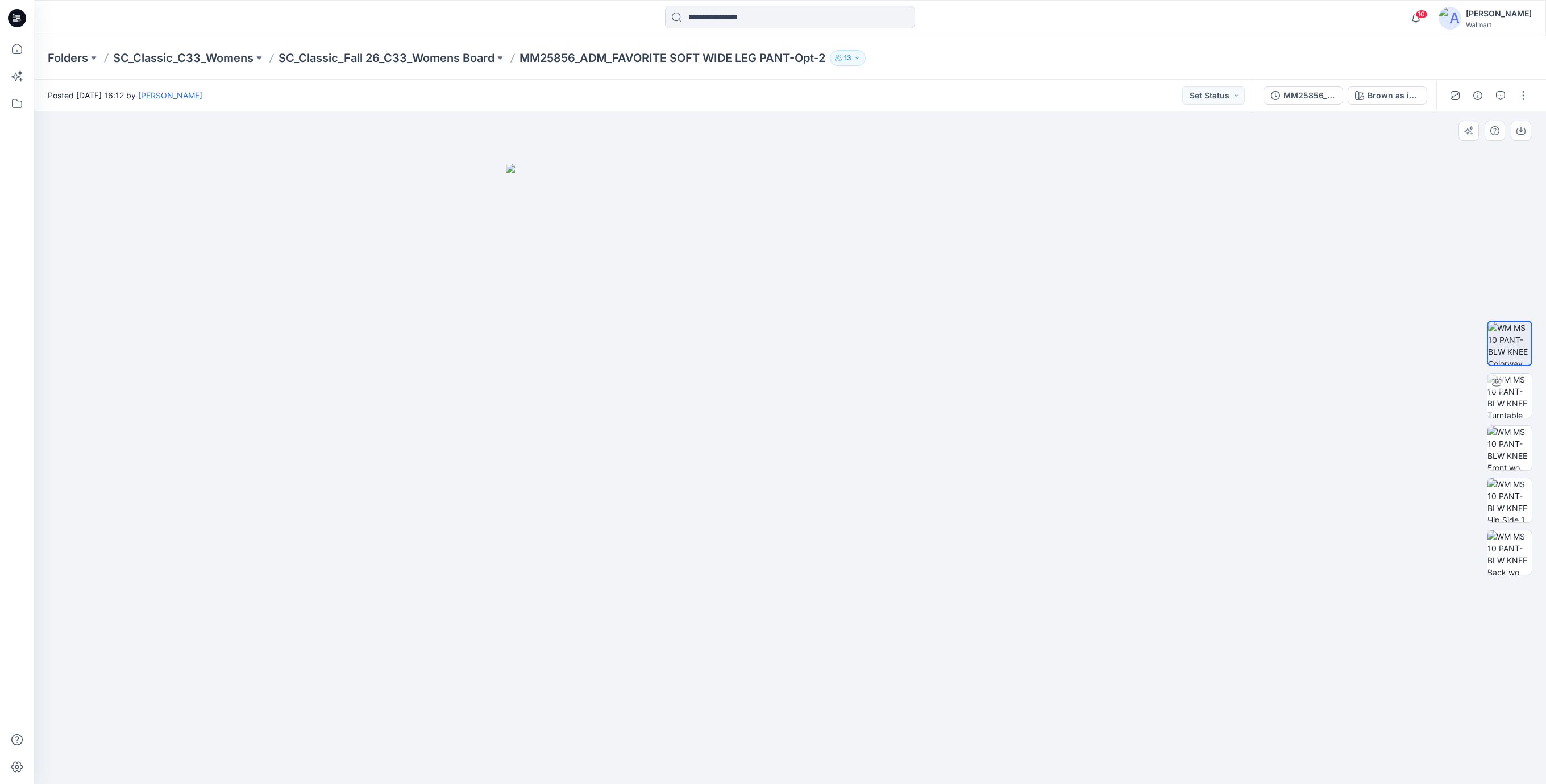
drag, startPoint x: 305, startPoint y: 243, endPoint x: 291, endPoint y: 230, distance: 19.1
click at [291, 230] on div at bounding box center [790, 447] width 1512 height 672
click at [22, 16] on icon at bounding box center [17, 18] width 18 height 18
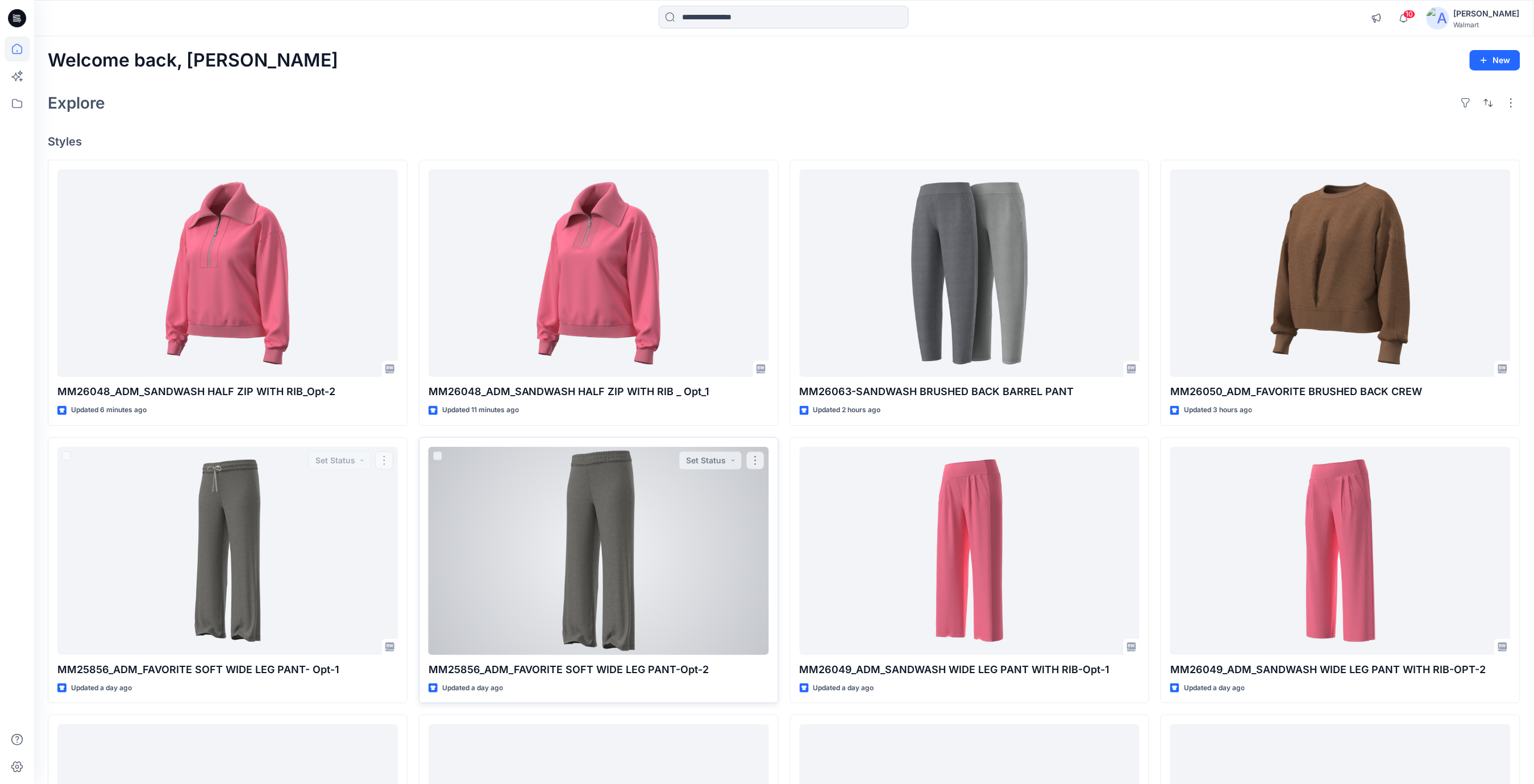
click at [587, 538] on div at bounding box center [598, 551] width 341 height 208
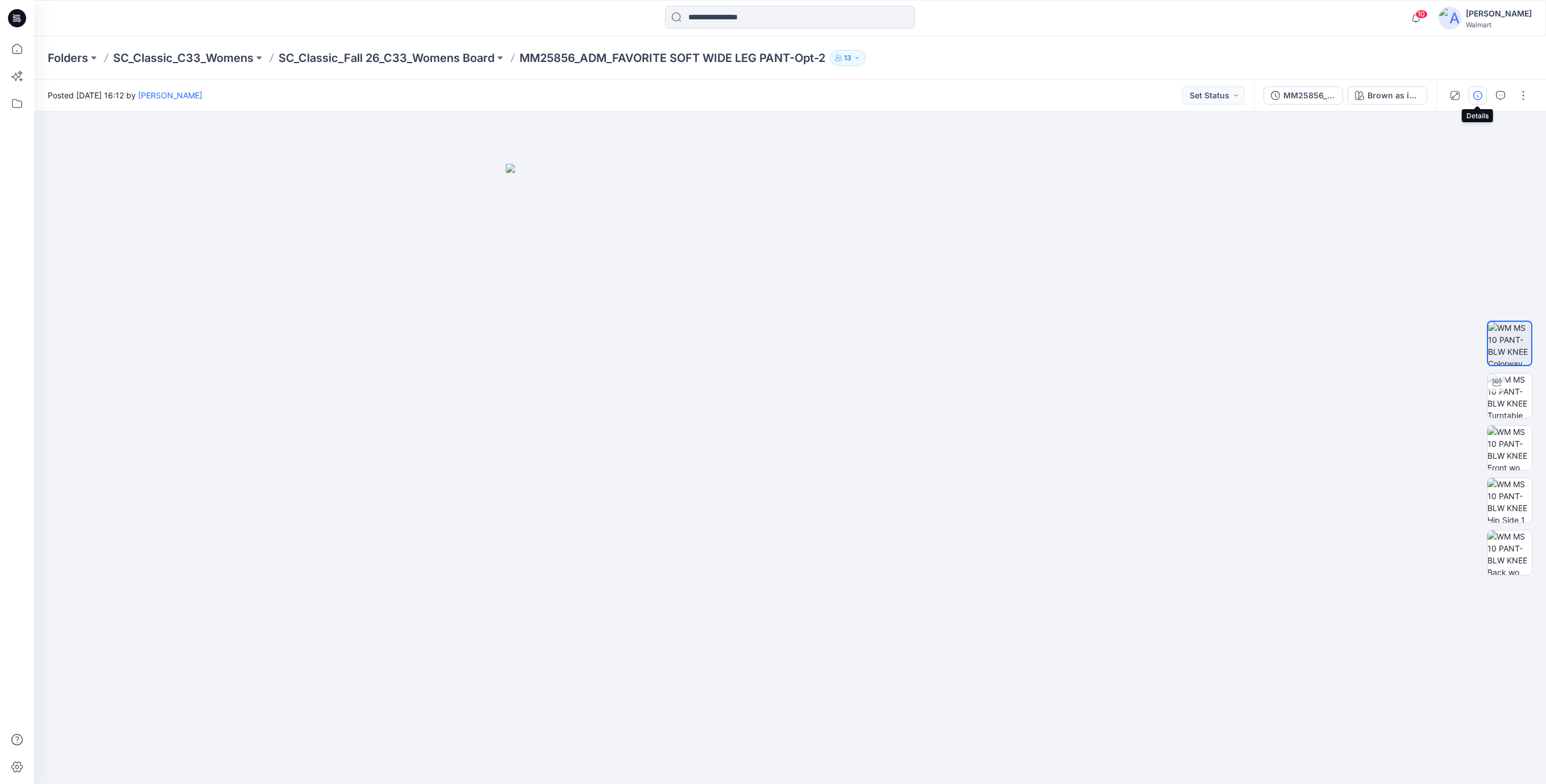
click at [1477, 101] on button "button" at bounding box center [1478, 95] width 18 height 18
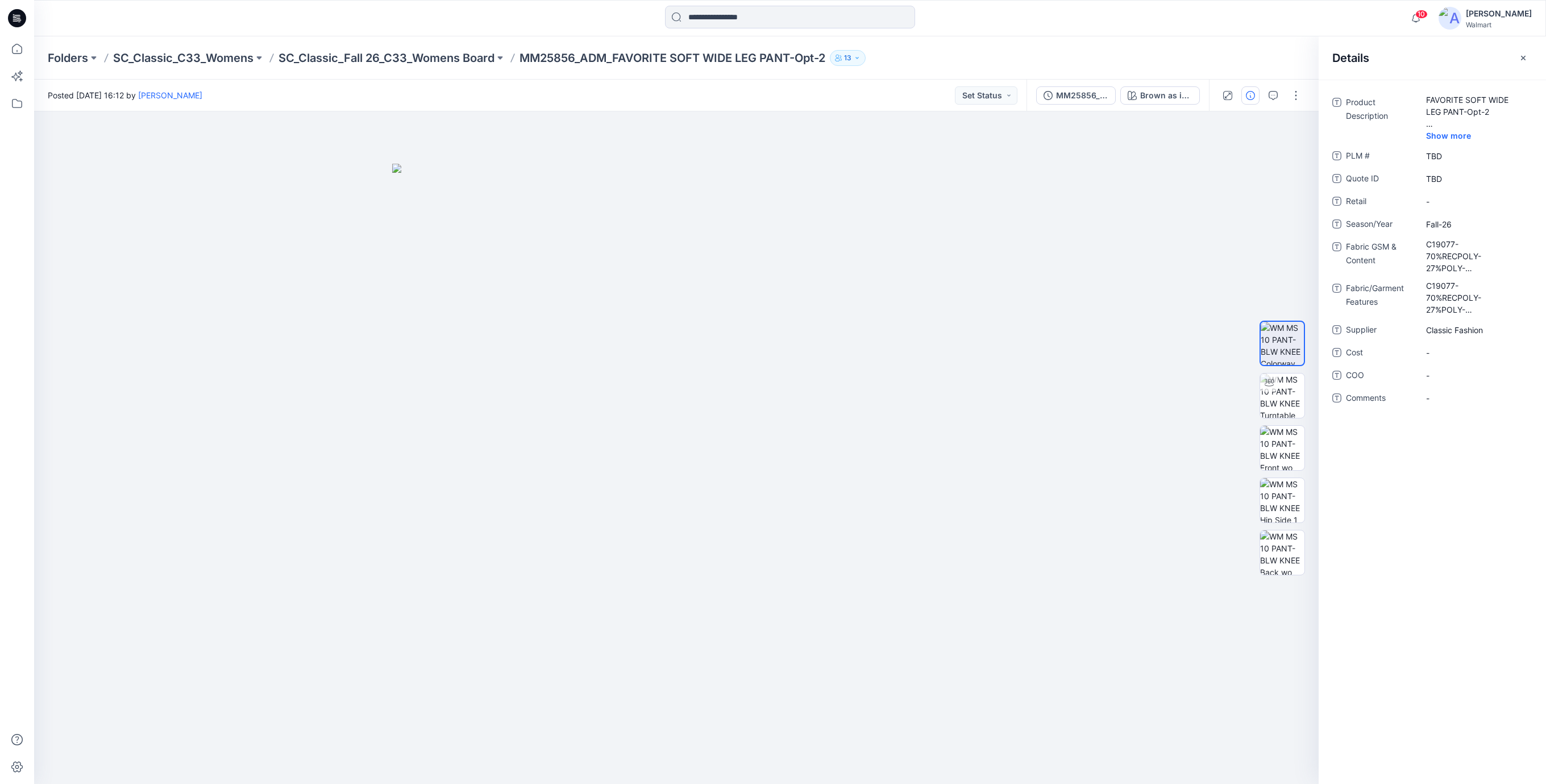
click at [21, 5] on icon at bounding box center [17, 18] width 18 height 37
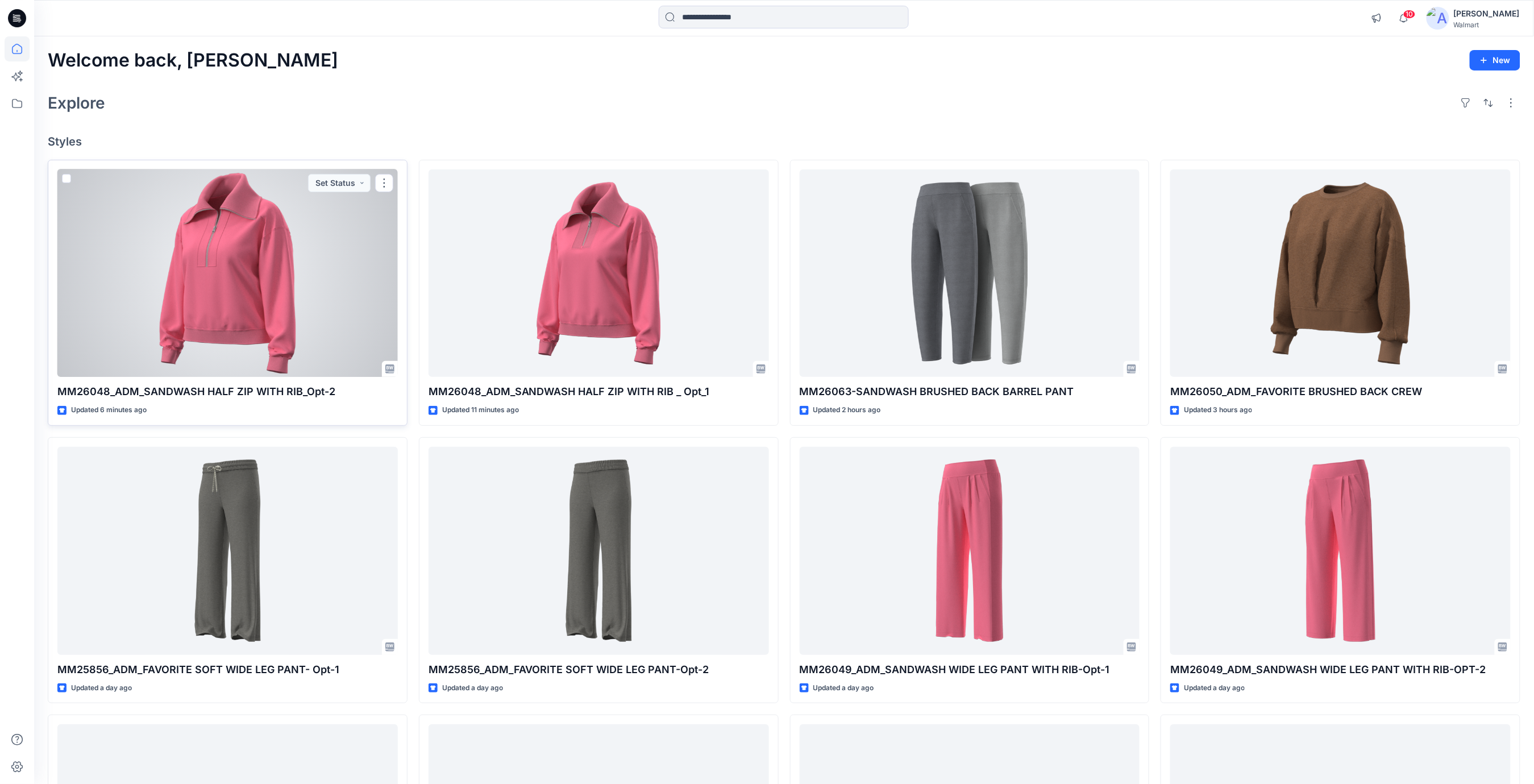
click at [239, 256] on div at bounding box center [228, 273] width 341 height 208
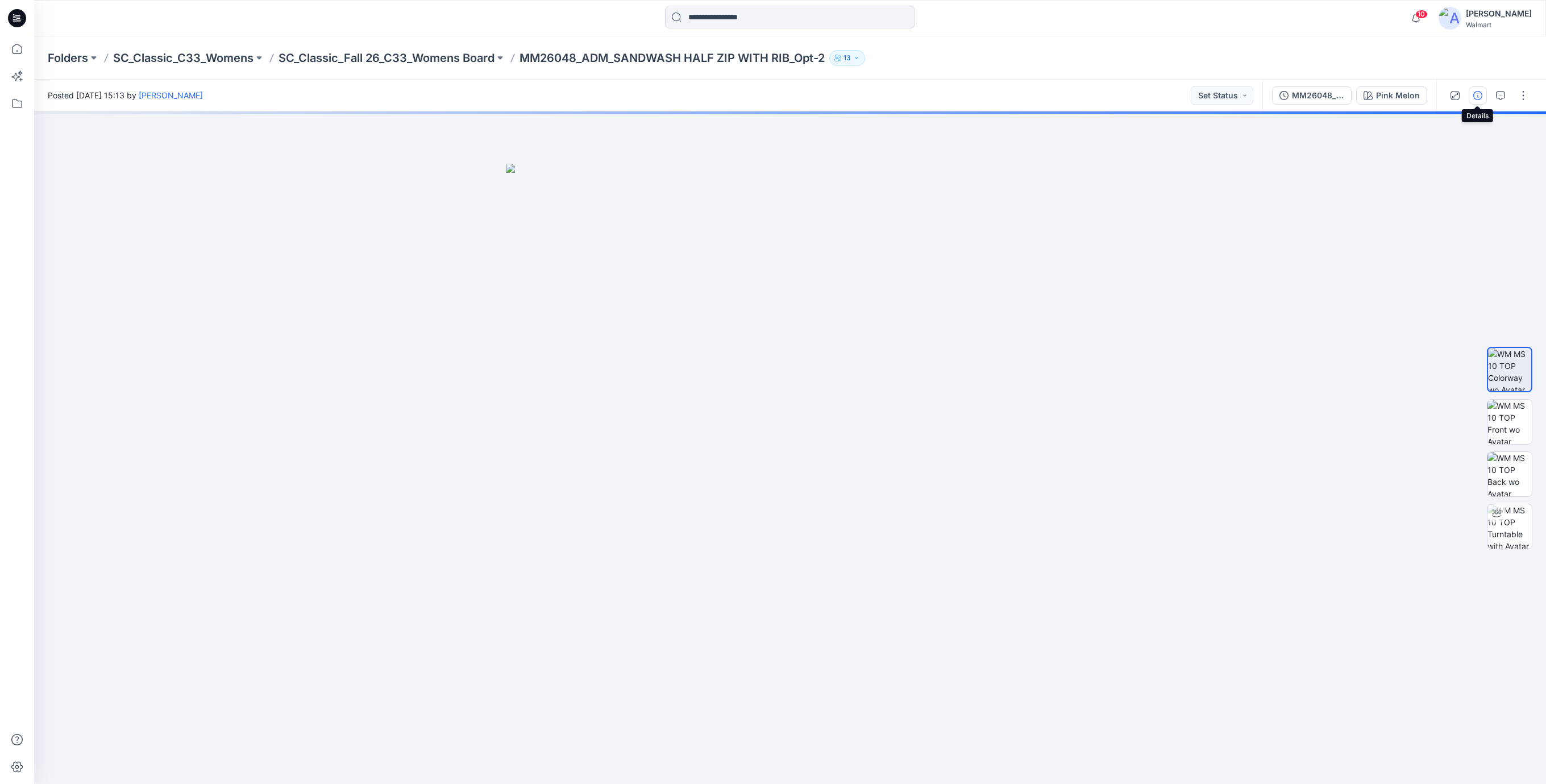
click at [1483, 94] on button "button" at bounding box center [1478, 95] width 18 height 18
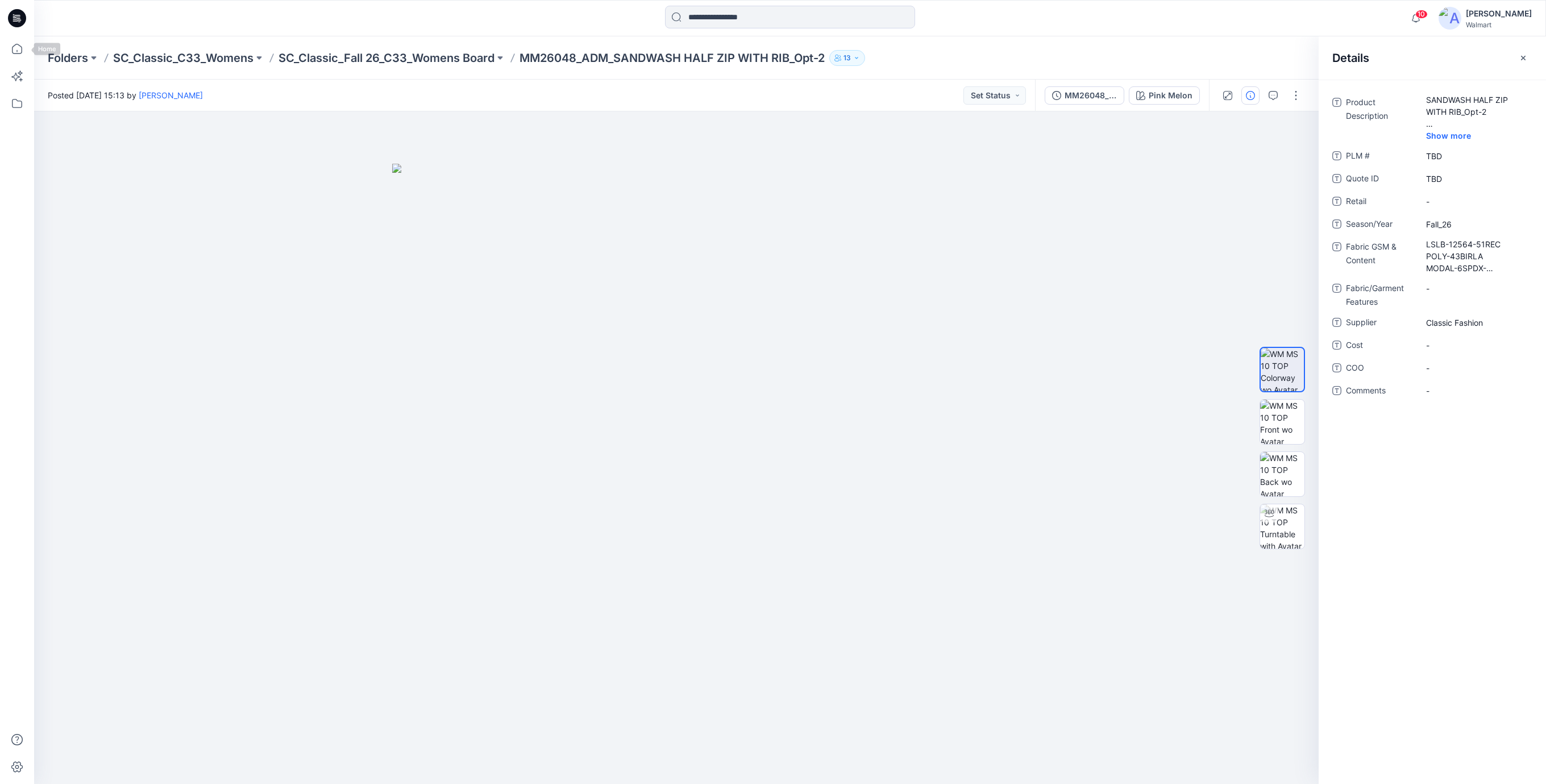
click at [17, 17] on icon at bounding box center [18, 16] width 5 height 1
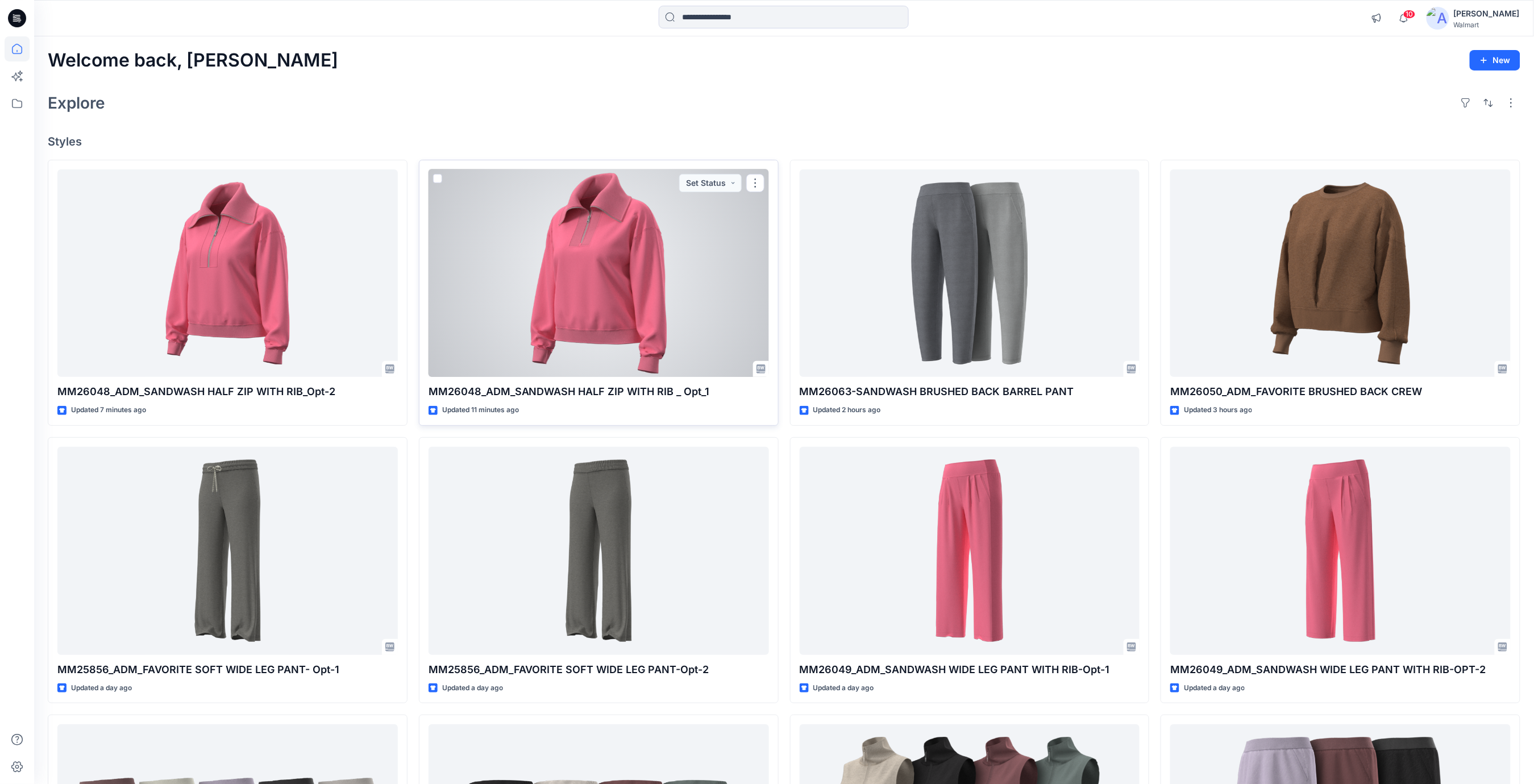
click at [621, 278] on div at bounding box center [598, 273] width 341 height 208
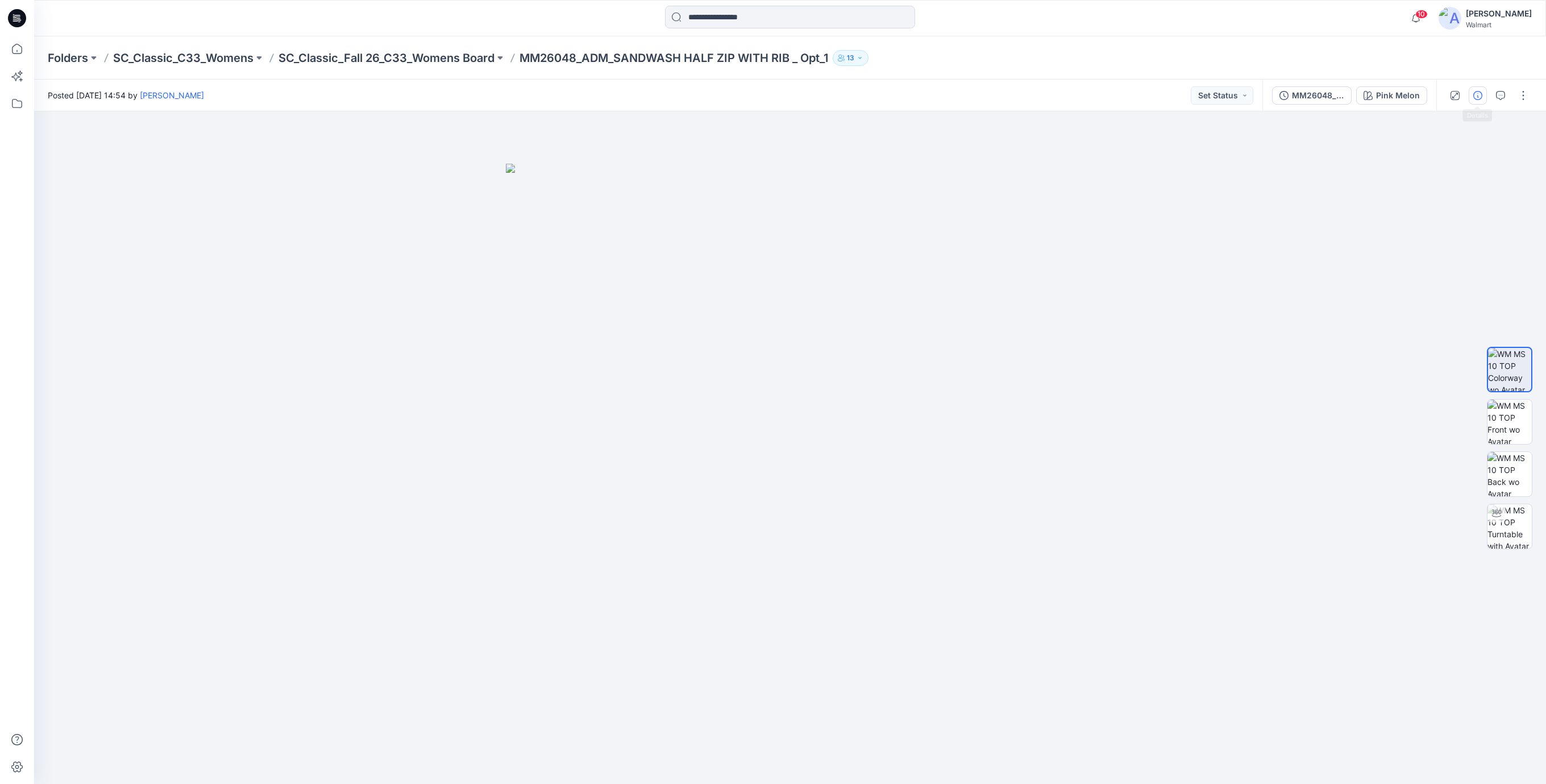
click at [1478, 98] on icon "button" at bounding box center [1478, 95] width 9 height 9
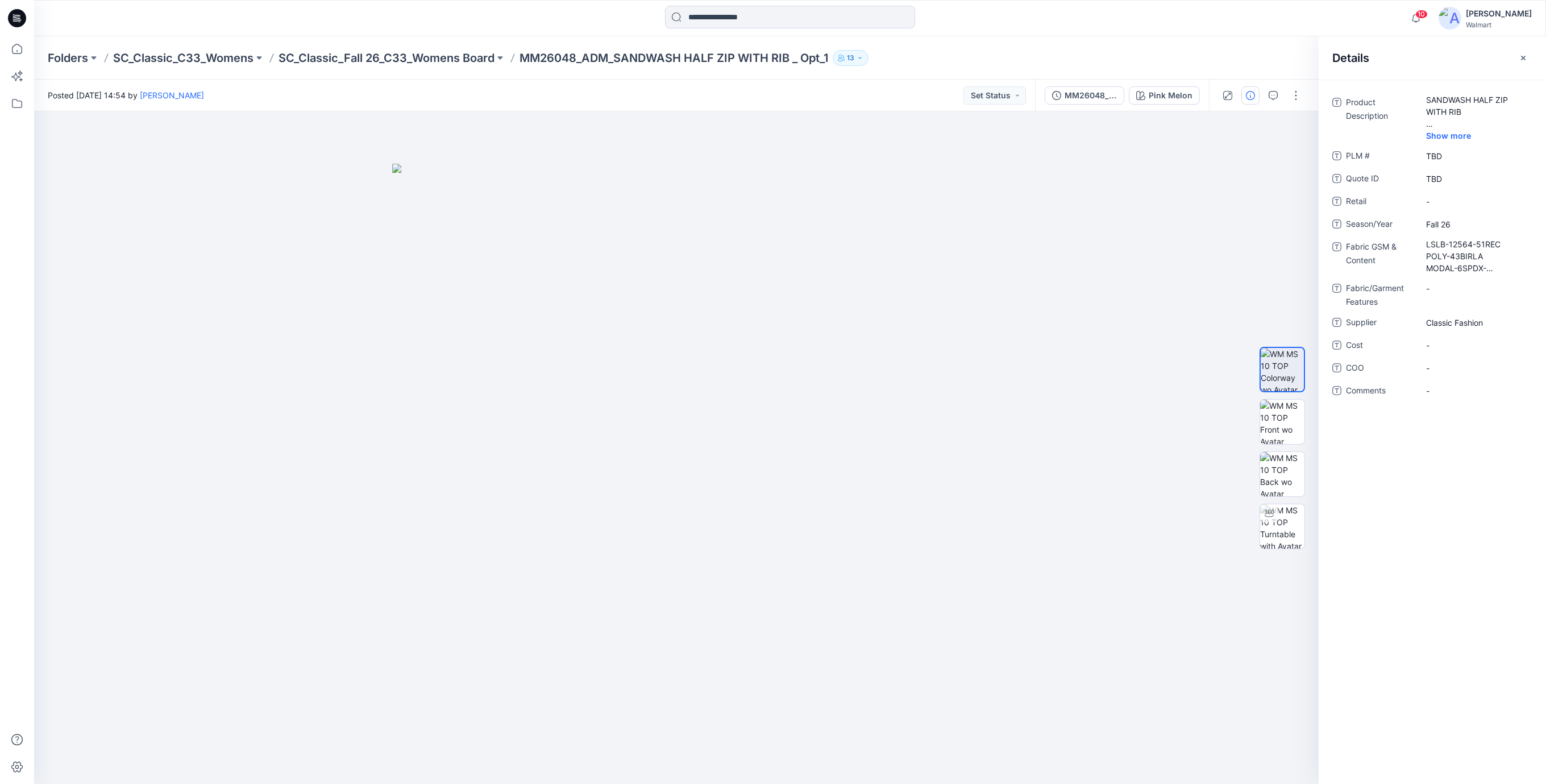
click at [25, 22] on icon at bounding box center [17, 18] width 18 height 37
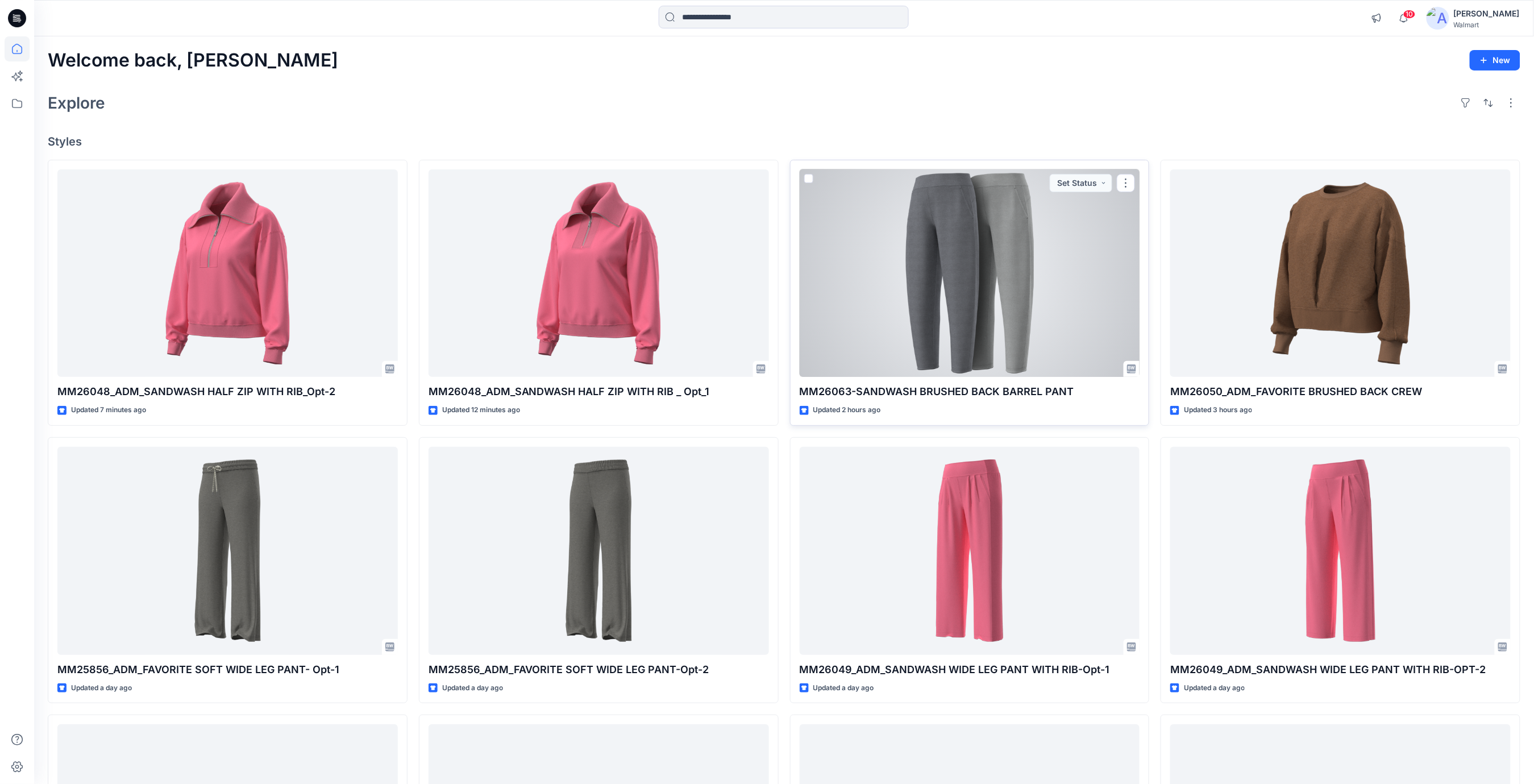
click at [1061, 299] on div at bounding box center [970, 273] width 341 height 208
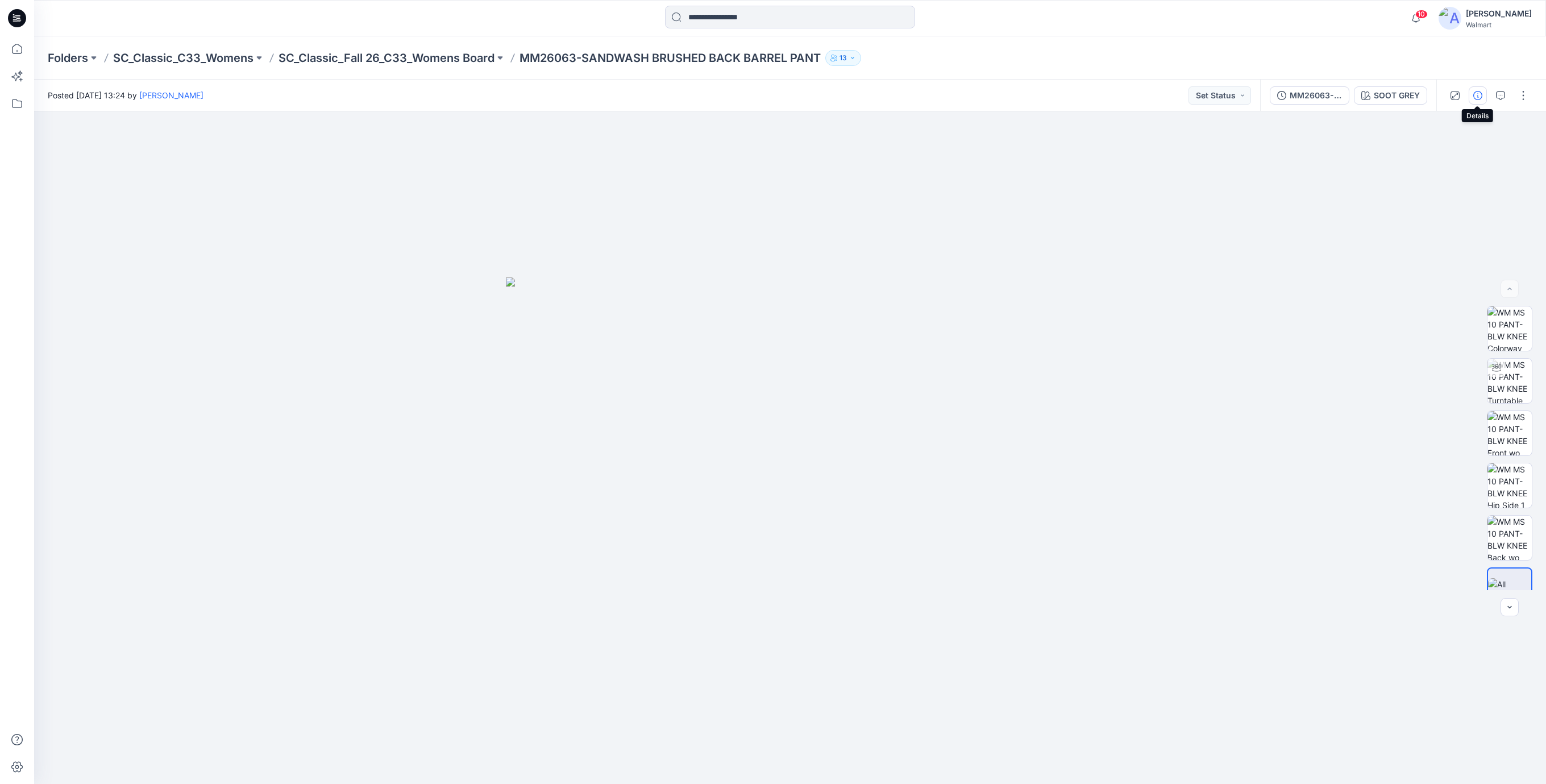
click at [1483, 94] on button "button" at bounding box center [1478, 95] width 18 height 18
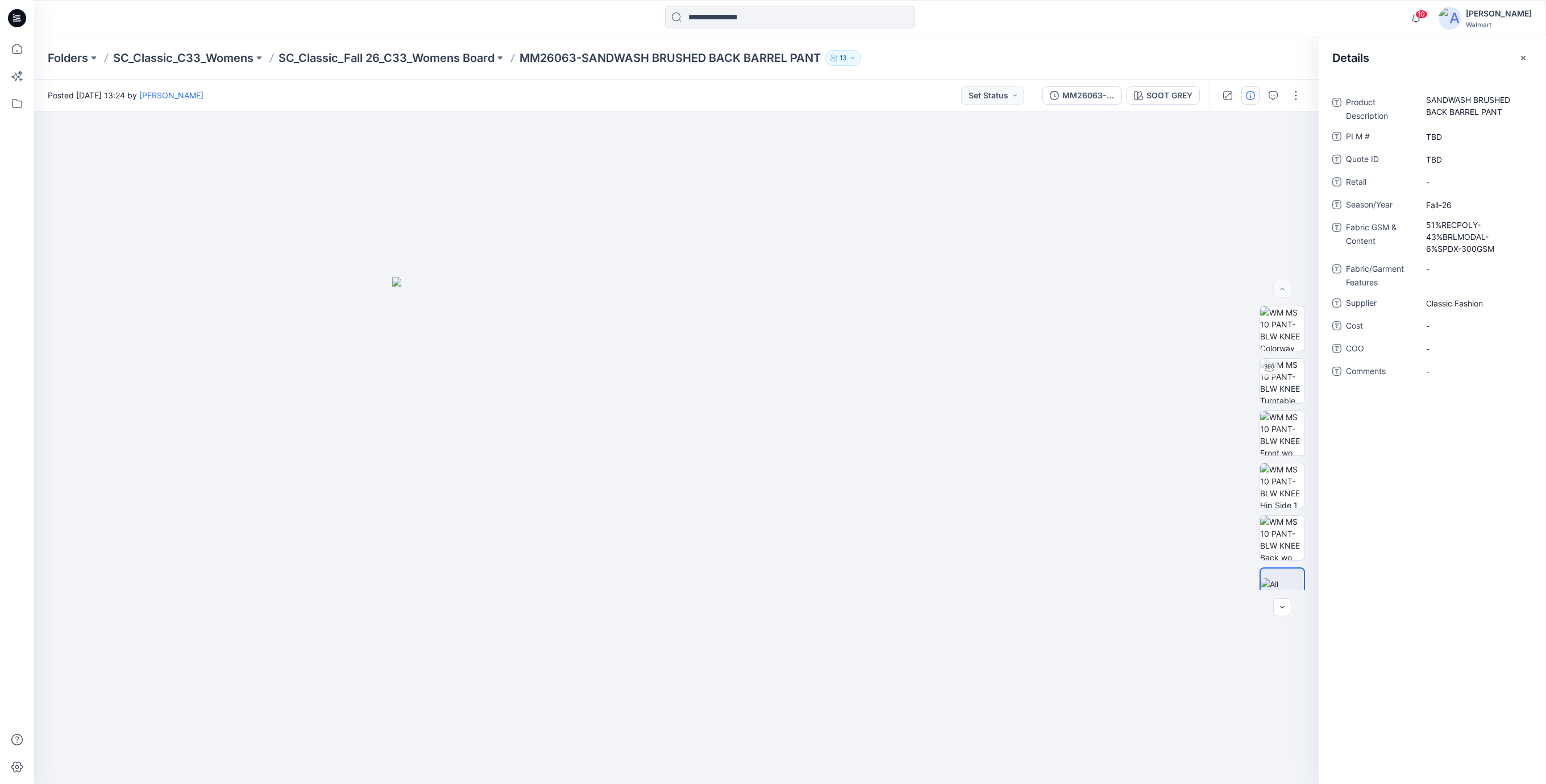
click at [16, 16] on icon at bounding box center [18, 16] width 5 height 1
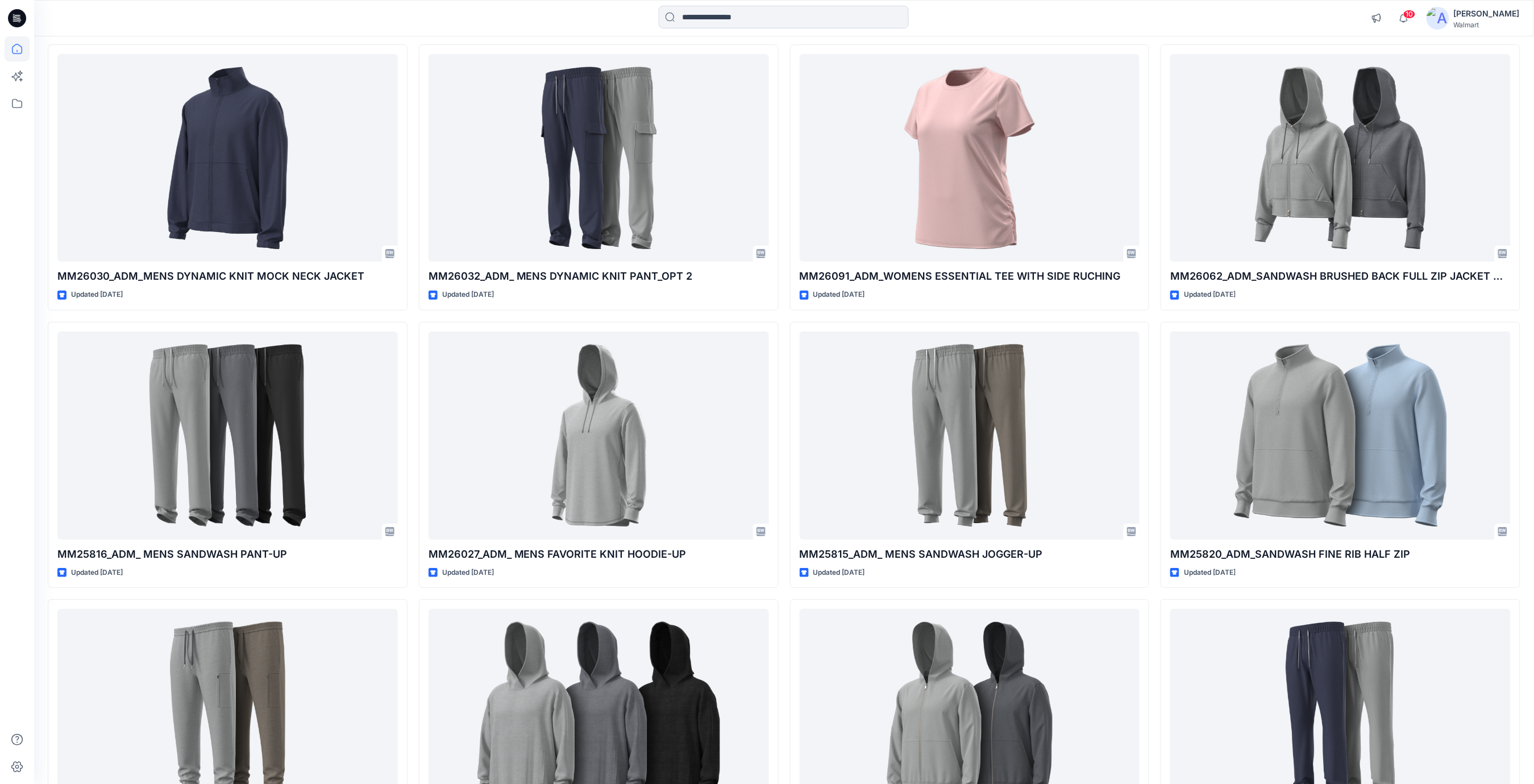
scroll to position [1613, 0]
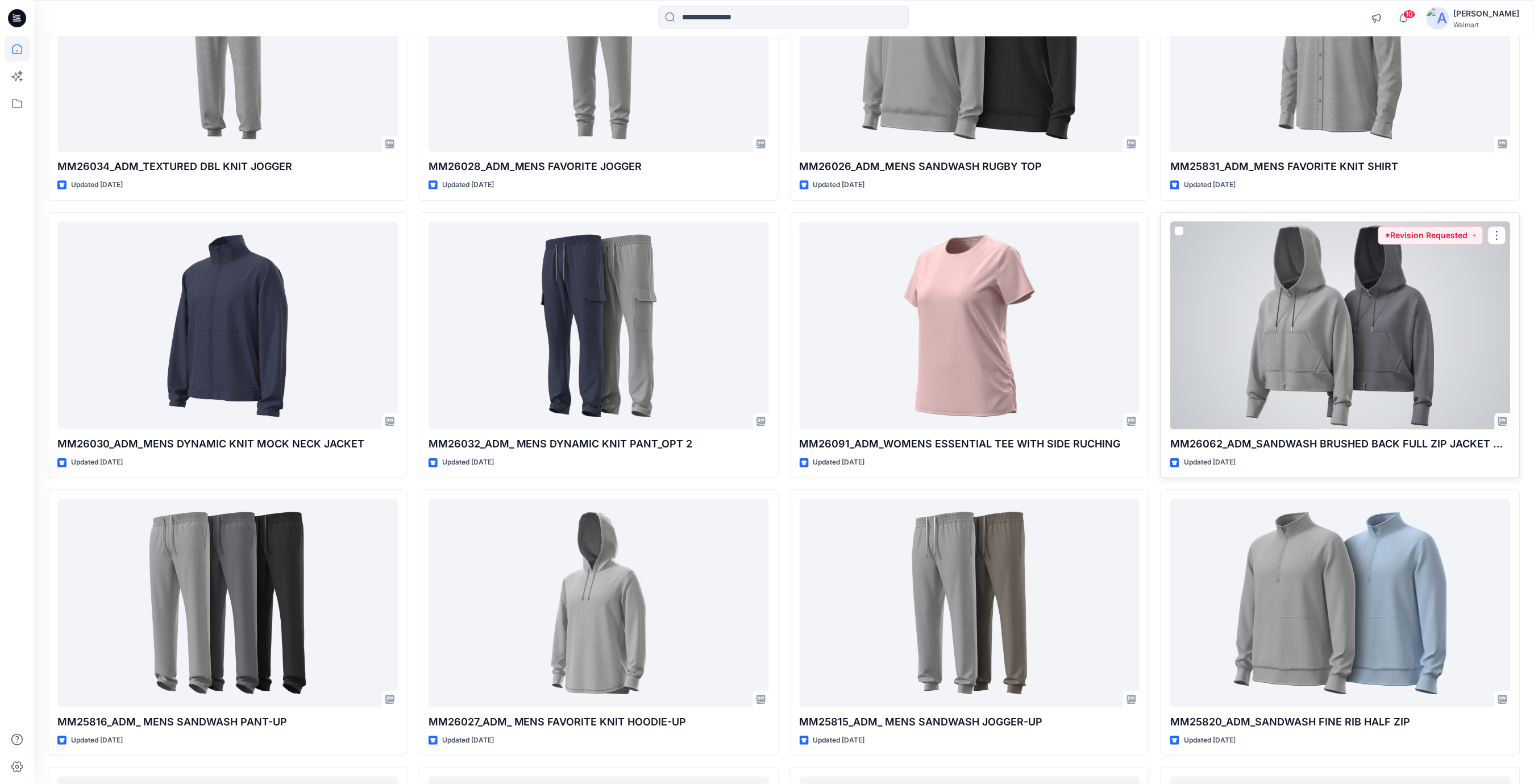
click at [1388, 317] on div at bounding box center [1340, 326] width 341 height 208
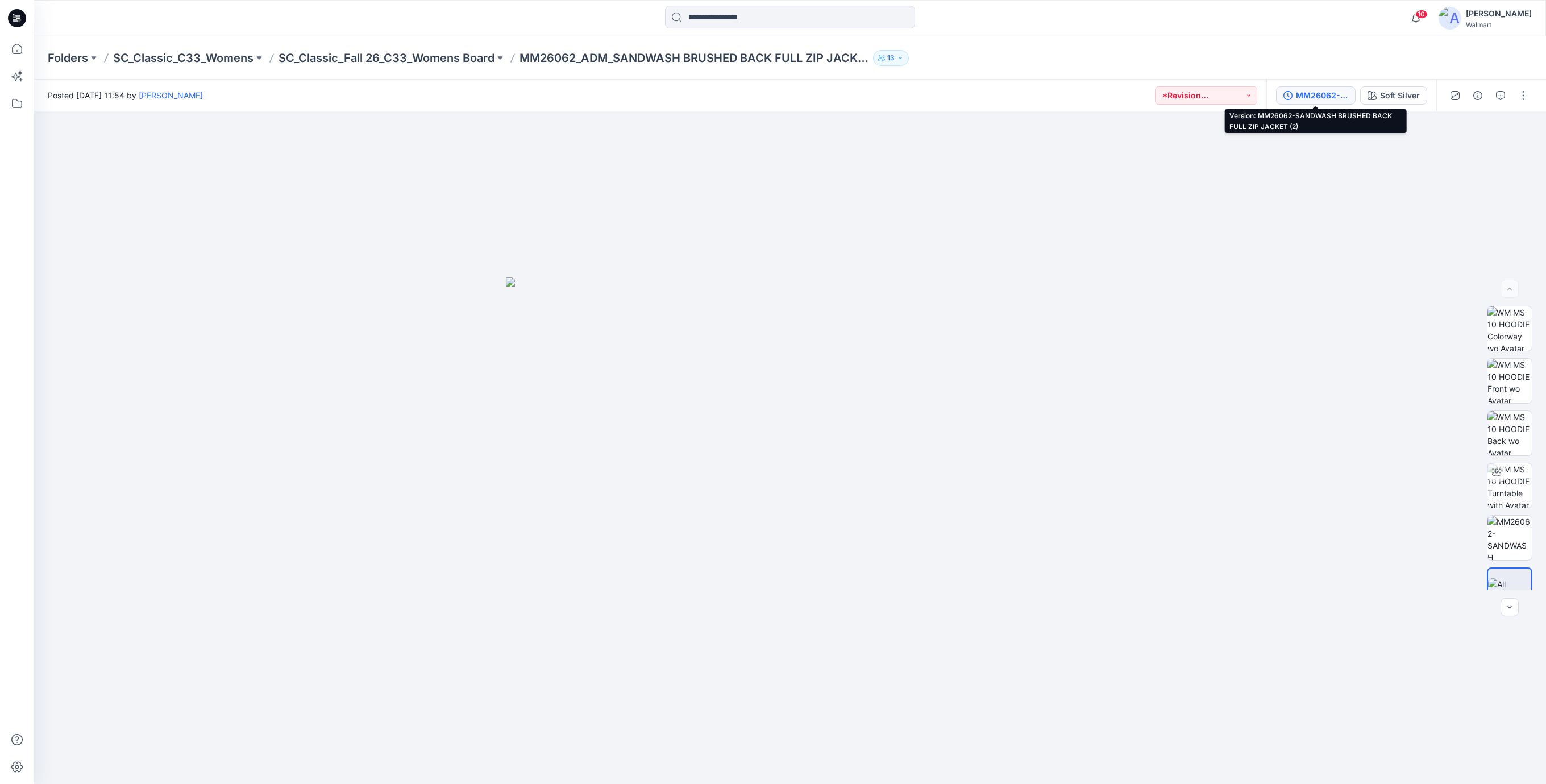
click at [1306, 94] on div "MM26062-SANDWASH BRUSHED BACK FULL ZIP JACKET (2)" at bounding box center [1322, 95] width 52 height 12
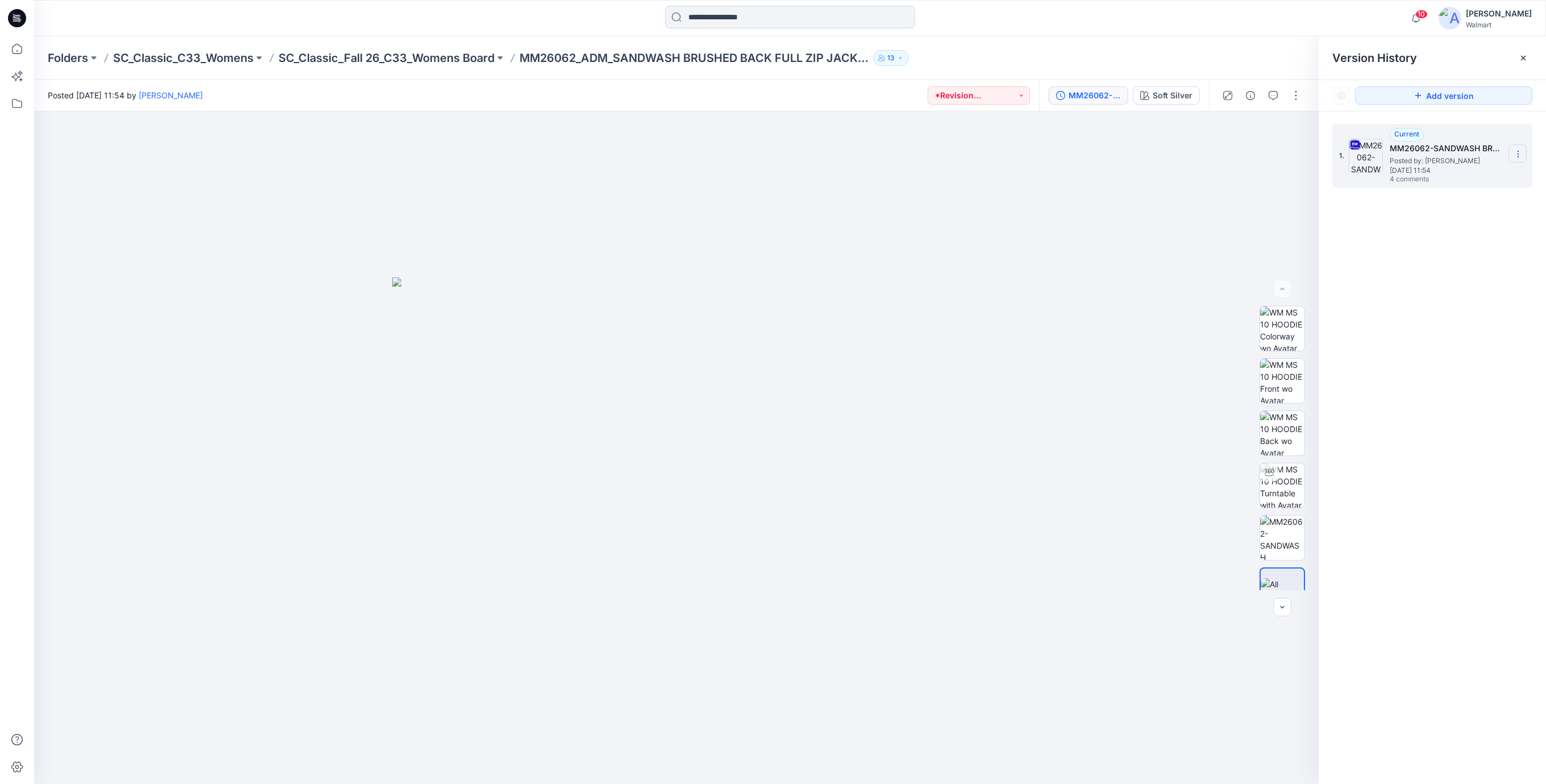
click at [1522, 159] on section at bounding box center [1518, 154] width 18 height 18
click at [1479, 176] on span "Download Source BW File" at bounding box center [1460, 177] width 95 height 14
drag, startPoint x: 930, startPoint y: 237, endPoint x: 966, endPoint y: 218, distance: 40.7
click at [930, 237] on div at bounding box center [676, 447] width 1284 height 672
click at [1271, 94] on icon "button" at bounding box center [1273, 95] width 9 height 9
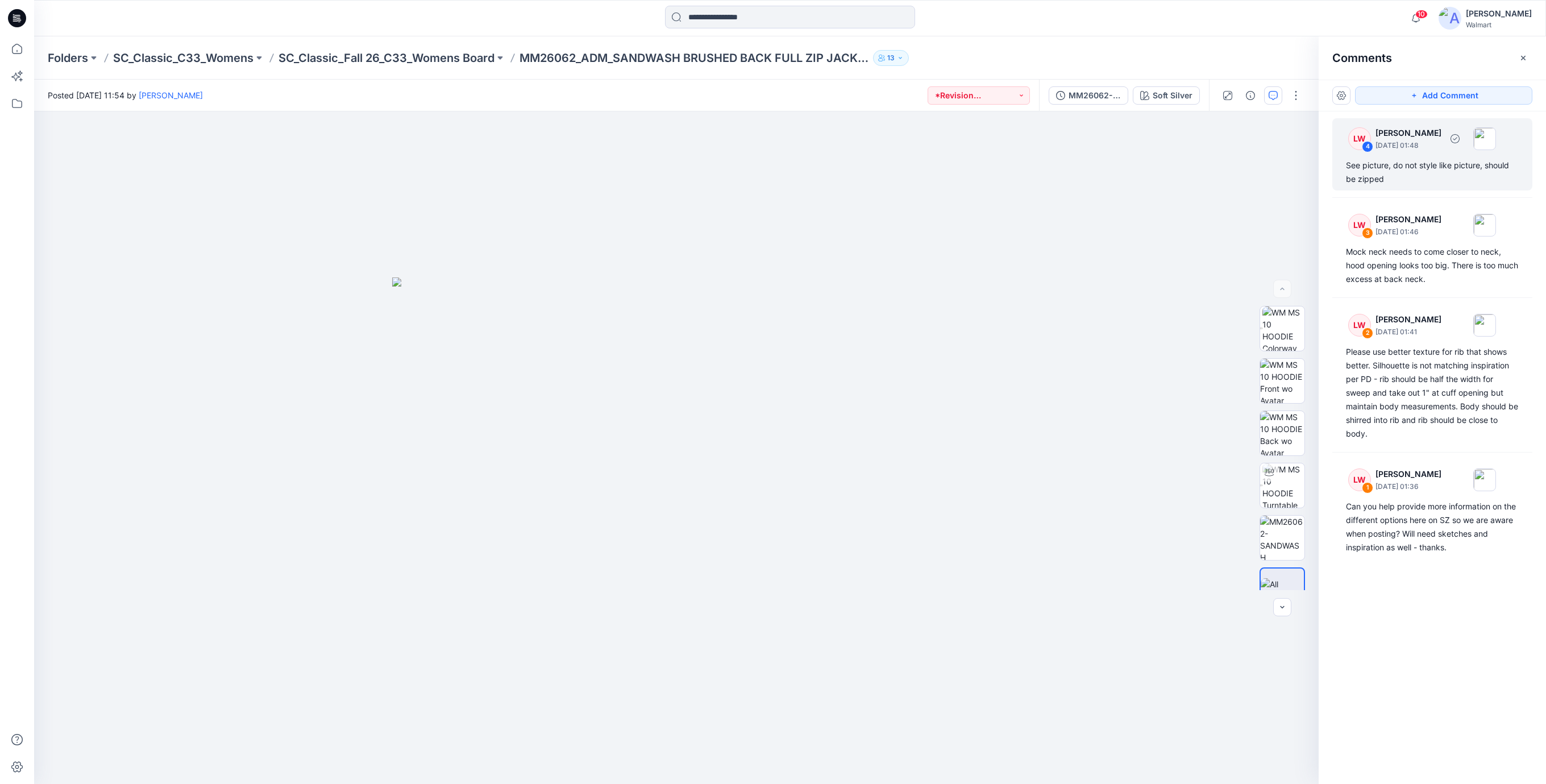
click at [1378, 174] on div "See picture, do not style like picture, should be zipped" at bounding box center [1432, 173] width 173 height 27
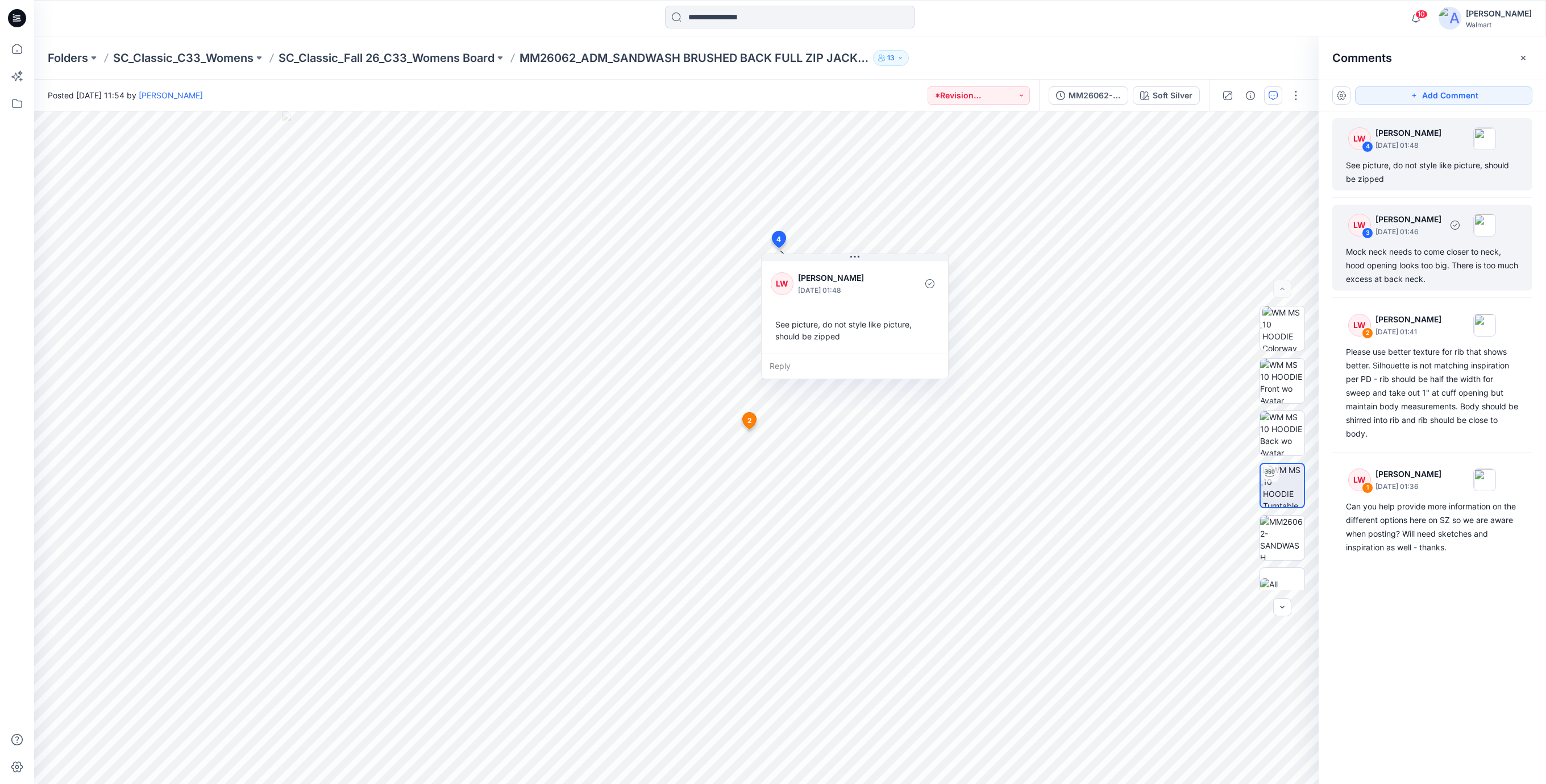
click at [1362, 255] on div "Mock neck needs to come closer to neck, hood opening looks too big. There is to…" at bounding box center [1432, 265] width 173 height 41
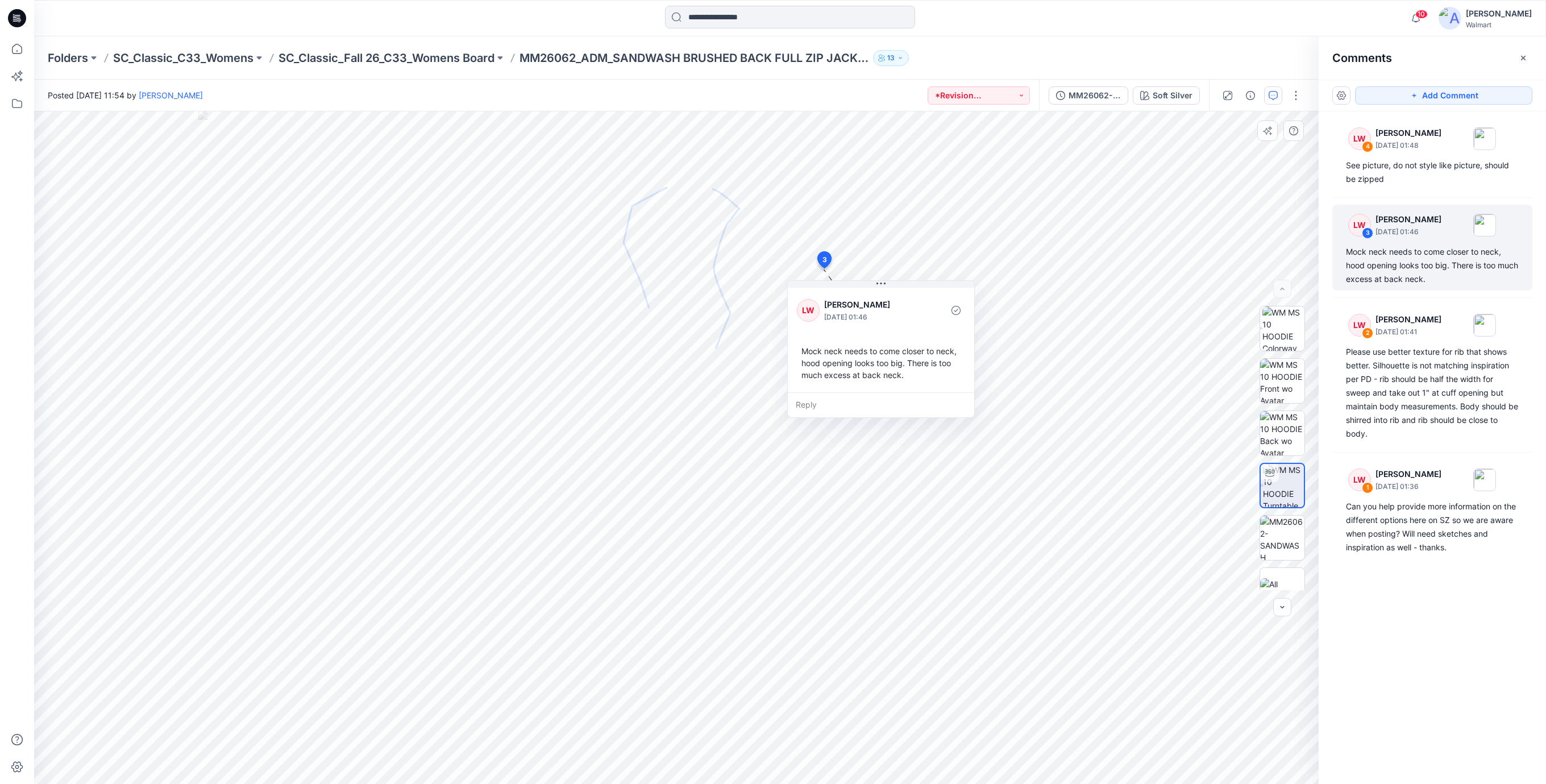
drag, startPoint x: 935, startPoint y: 398, endPoint x: 924, endPoint y: 401, distance: 11.4
click at [924, 401] on div "Reply" at bounding box center [881, 405] width 186 height 25
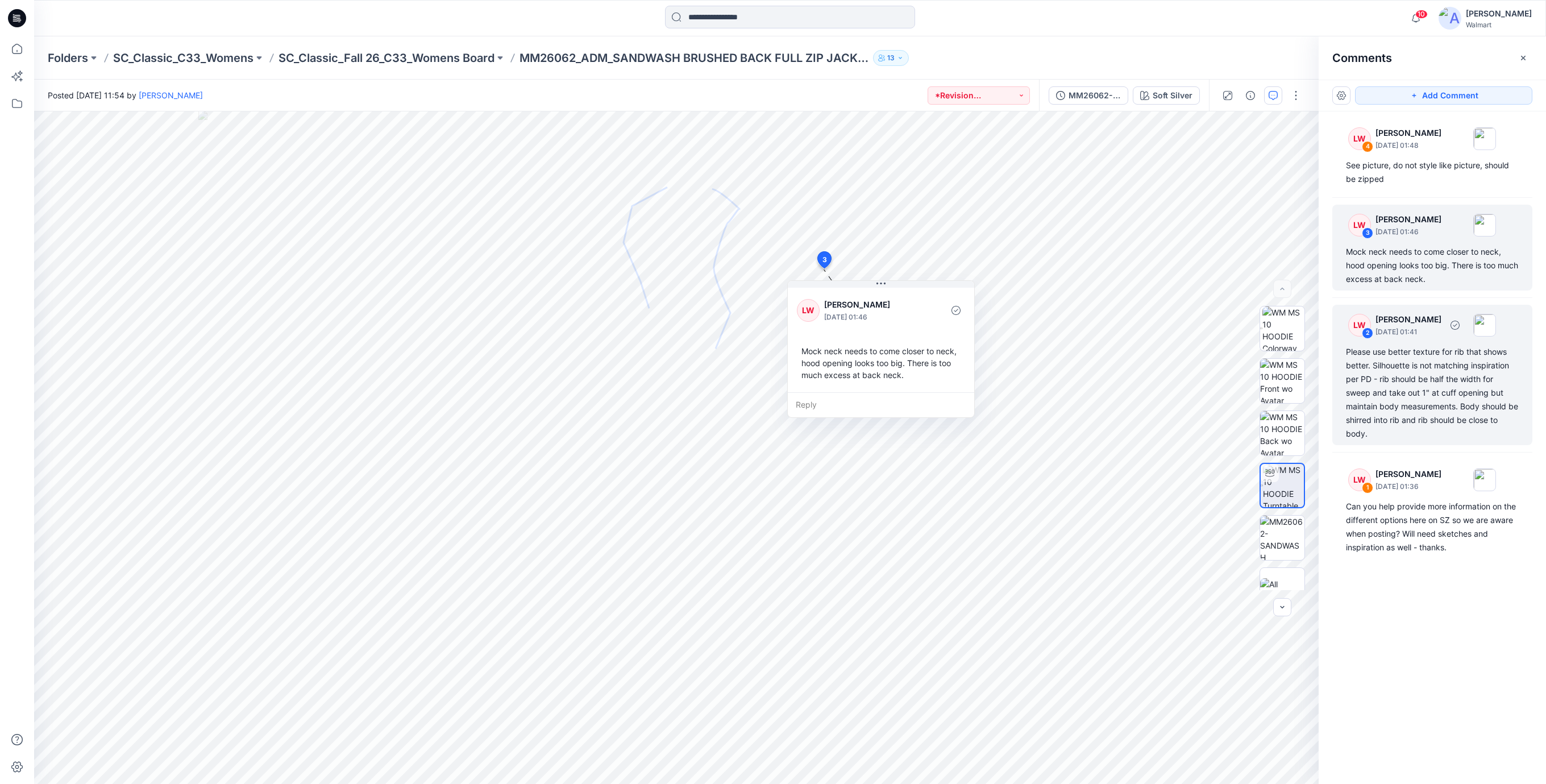
click at [1370, 389] on div "Please use better texture for rib that shows better. Silhouette is not matching…" at bounding box center [1432, 393] width 173 height 95
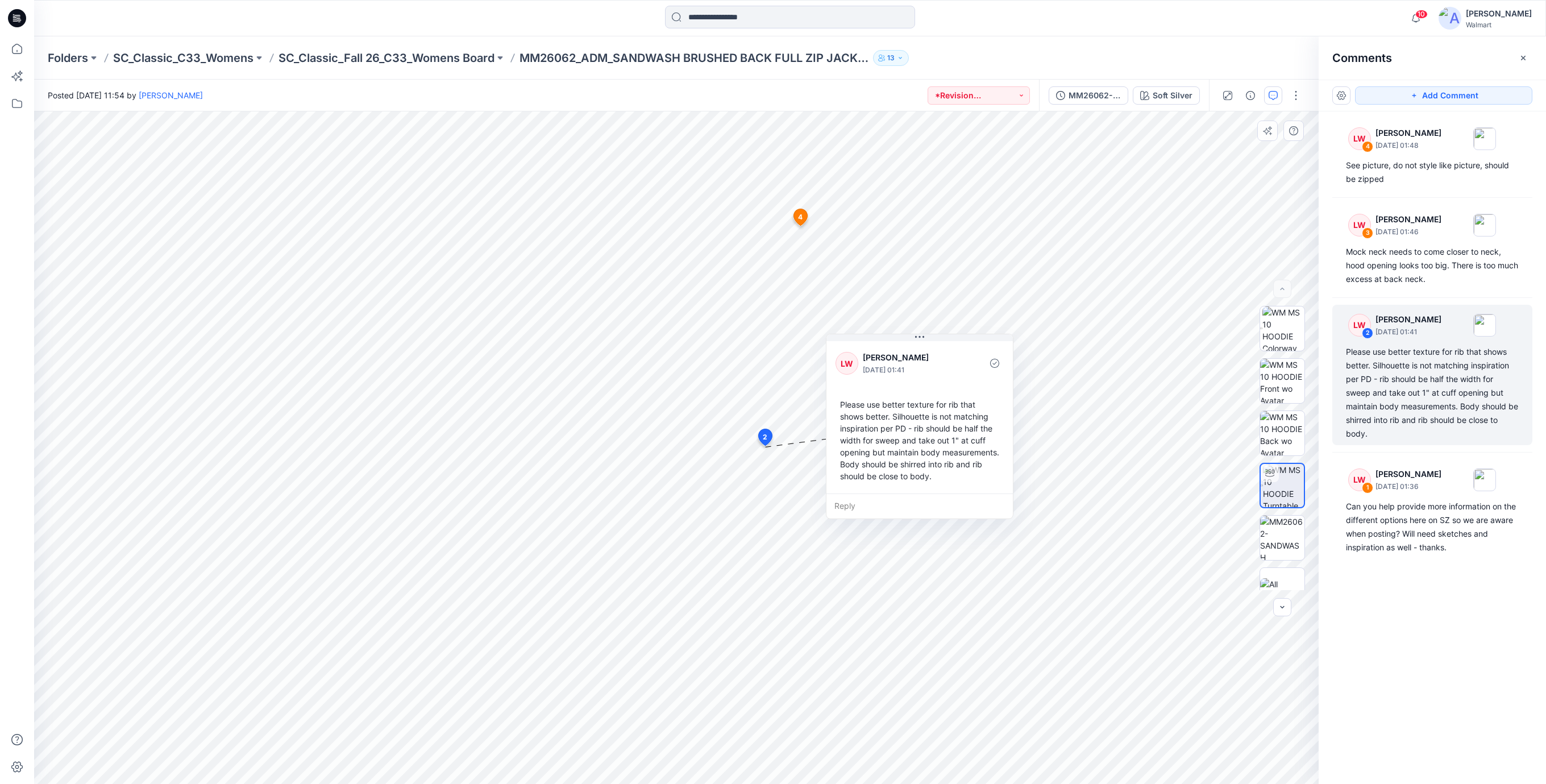
drag, startPoint x: 846, startPoint y: 556, endPoint x: 919, endPoint y: 447, distance: 131.2
click at [919, 447] on div "Please use better texture for rib that shows better. Silhouette is not matching…" at bounding box center [919, 440] width 168 height 93
click at [1417, 519] on div "Can you help provide more information on the different options here on SZ so we…" at bounding box center [1432, 526] width 173 height 54
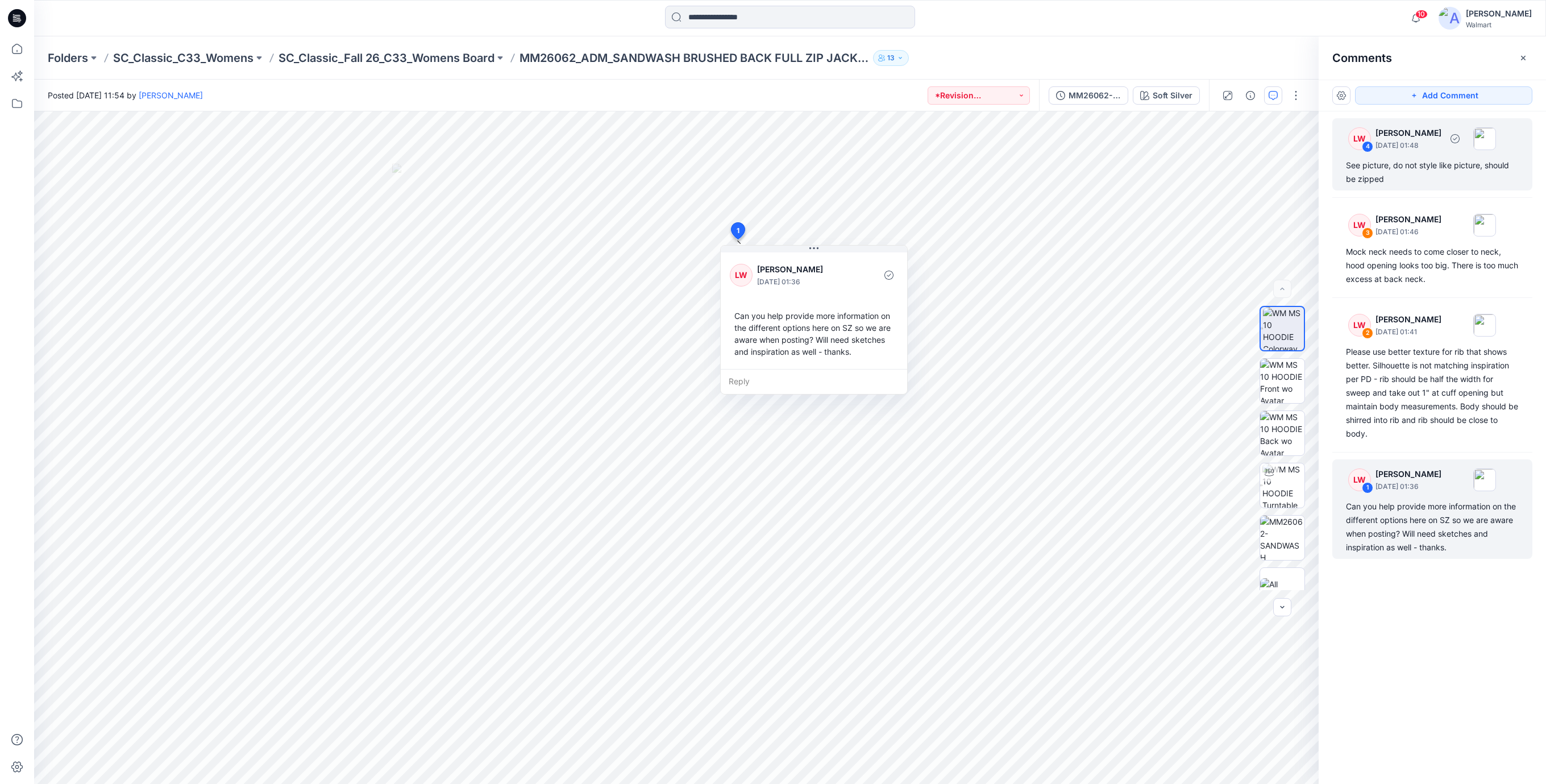
click at [1358, 169] on div "See picture, do not style like picture, should be zipped" at bounding box center [1432, 173] width 173 height 27
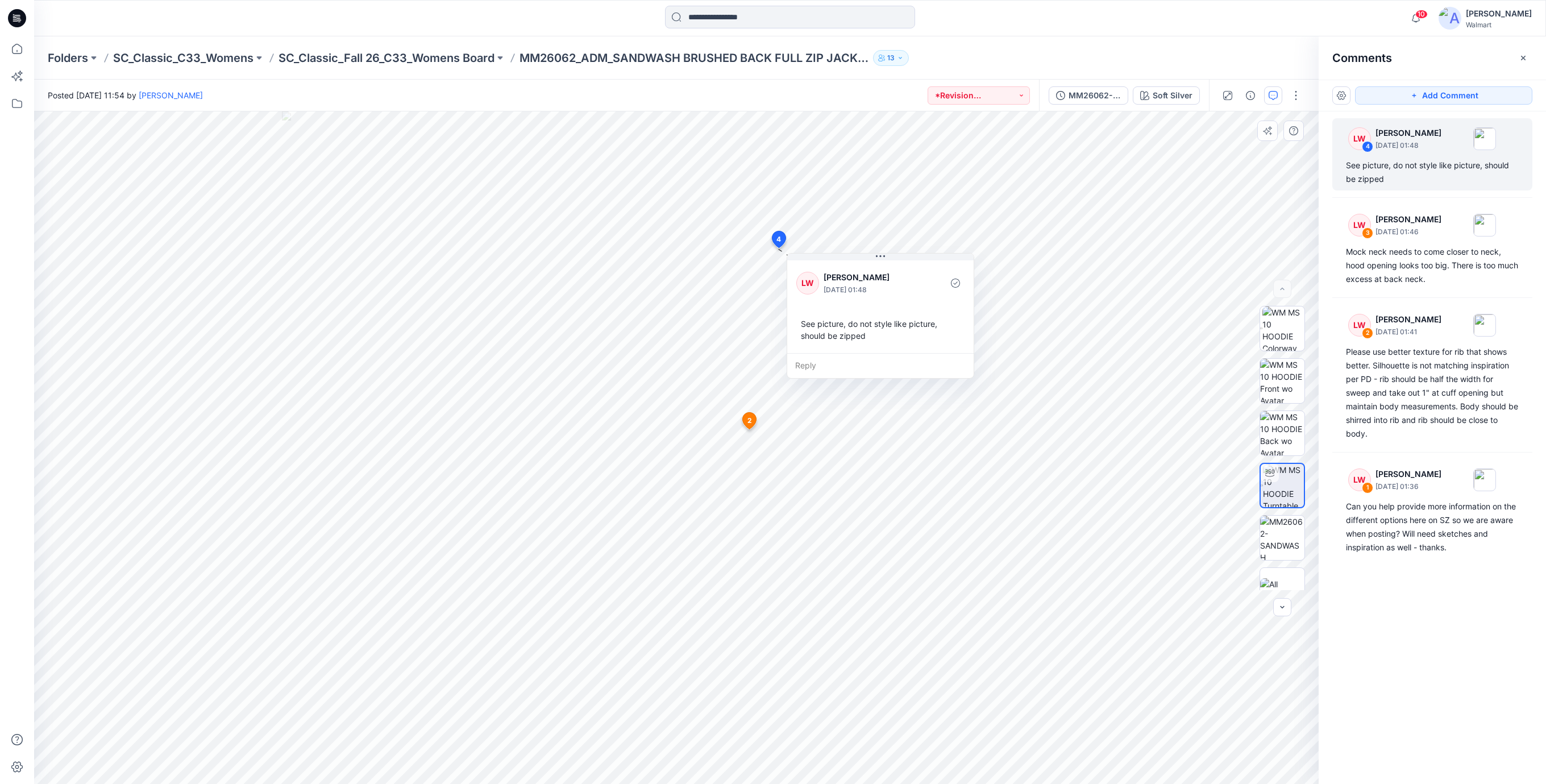
drag, startPoint x: 830, startPoint y: 345, endPoint x: 840, endPoint y: 344, distance: 10.0
click at [840, 344] on div "See picture, do not style like picture, should be zipped" at bounding box center [880, 330] width 168 height 33
click at [1426, 287] on div "LW 3 Libby Wilson September 04, 2025 01:46 Mock neck needs to come closer to ne…" at bounding box center [1432, 247] width 200 height 86
